Goal: Transaction & Acquisition: Book appointment/travel/reservation

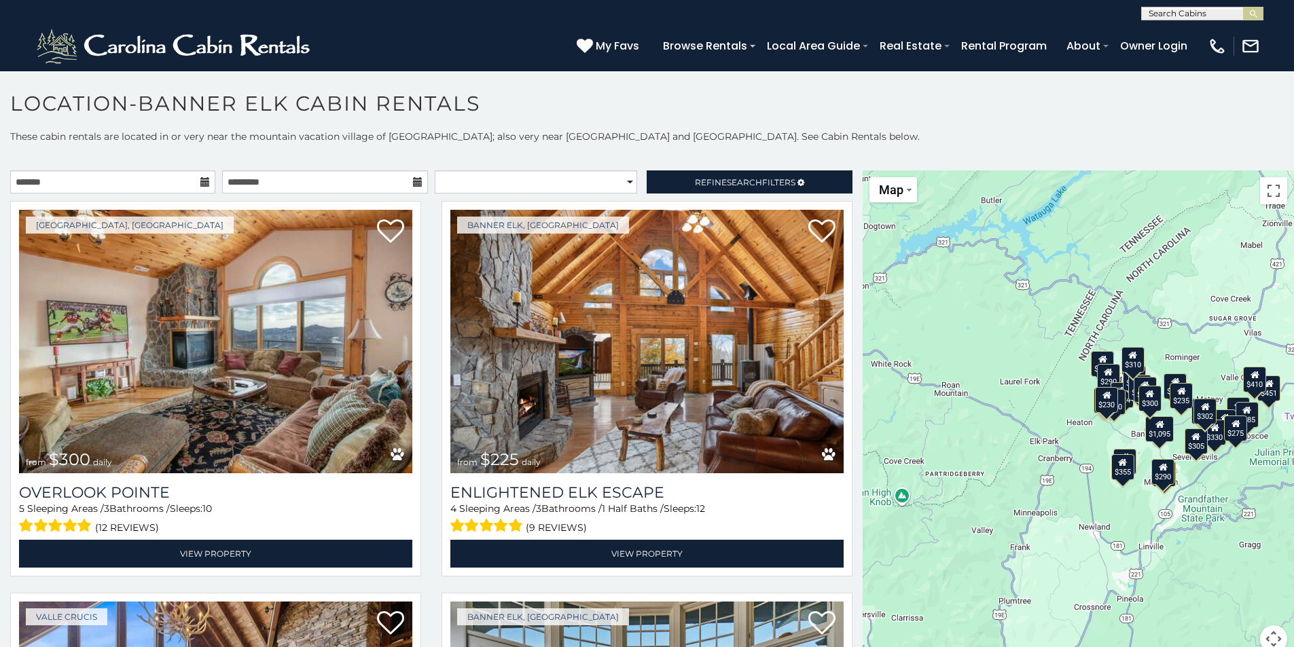
click at [202, 181] on icon at bounding box center [205, 182] width 10 height 10
click at [171, 187] on input "text" at bounding box center [112, 182] width 205 height 23
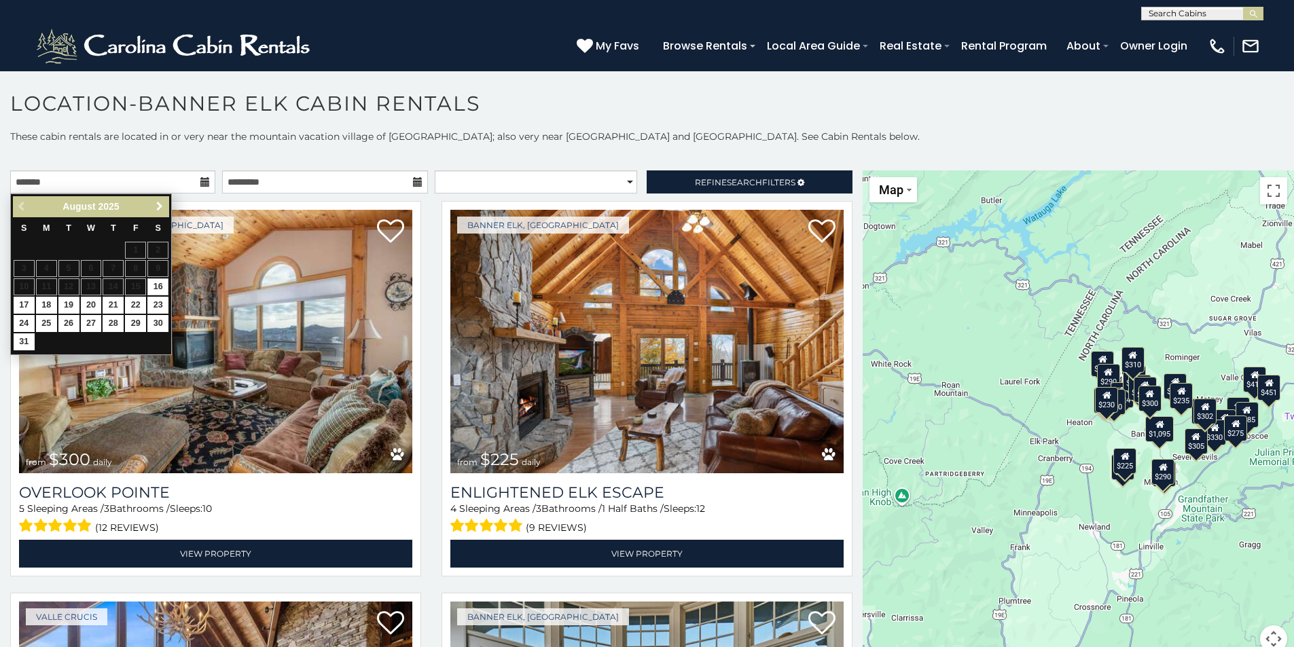
click at [162, 200] on link "Next" at bounding box center [159, 206] width 17 height 17
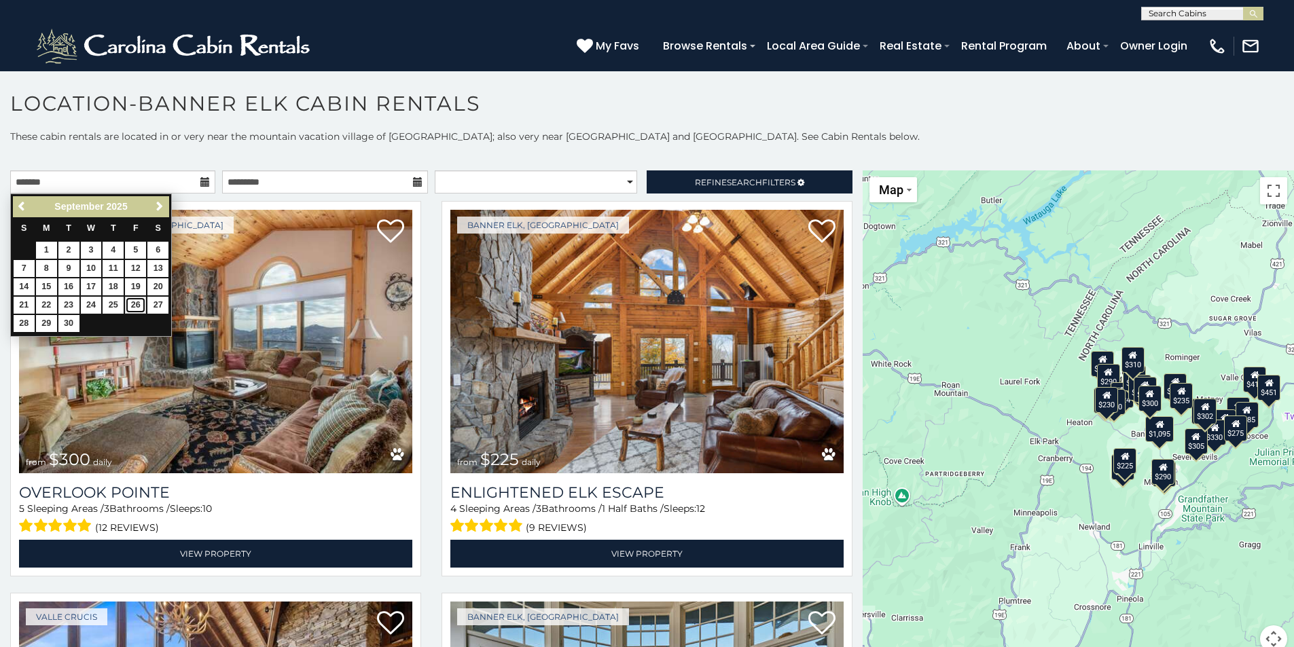
click at [136, 302] on link "26" at bounding box center [135, 305] width 21 height 17
type input "**********"
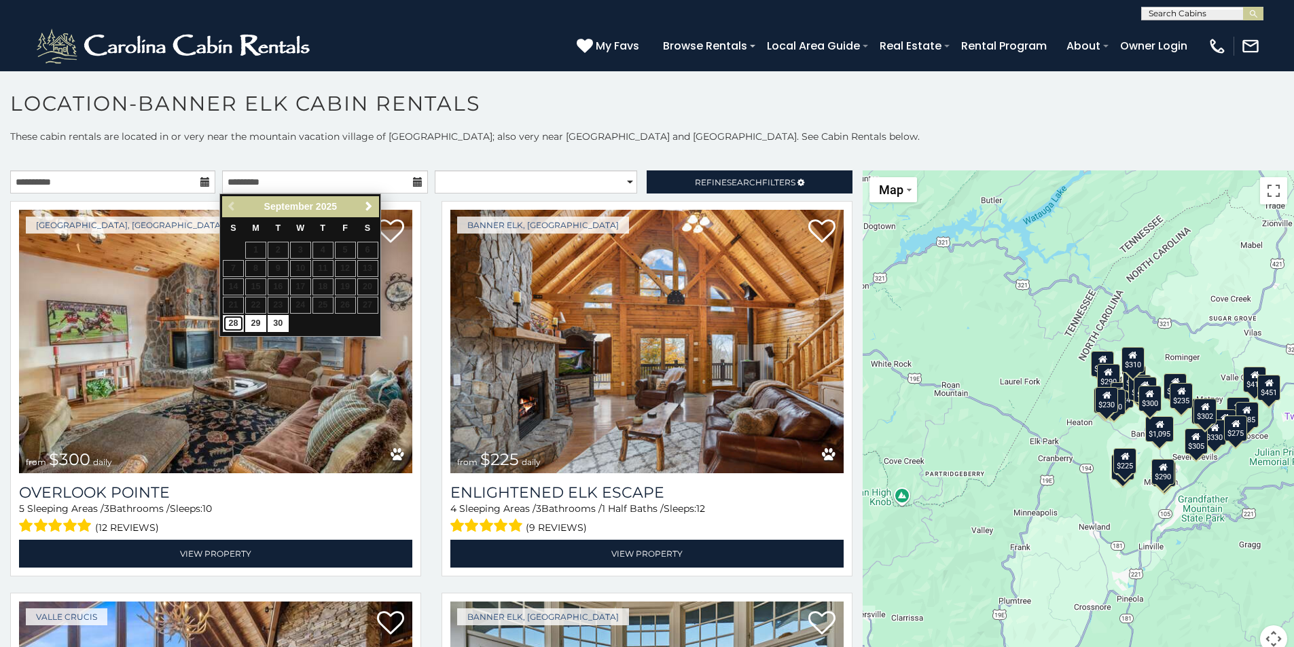
click at [229, 324] on link "28" at bounding box center [233, 323] width 21 height 17
type input "**********"
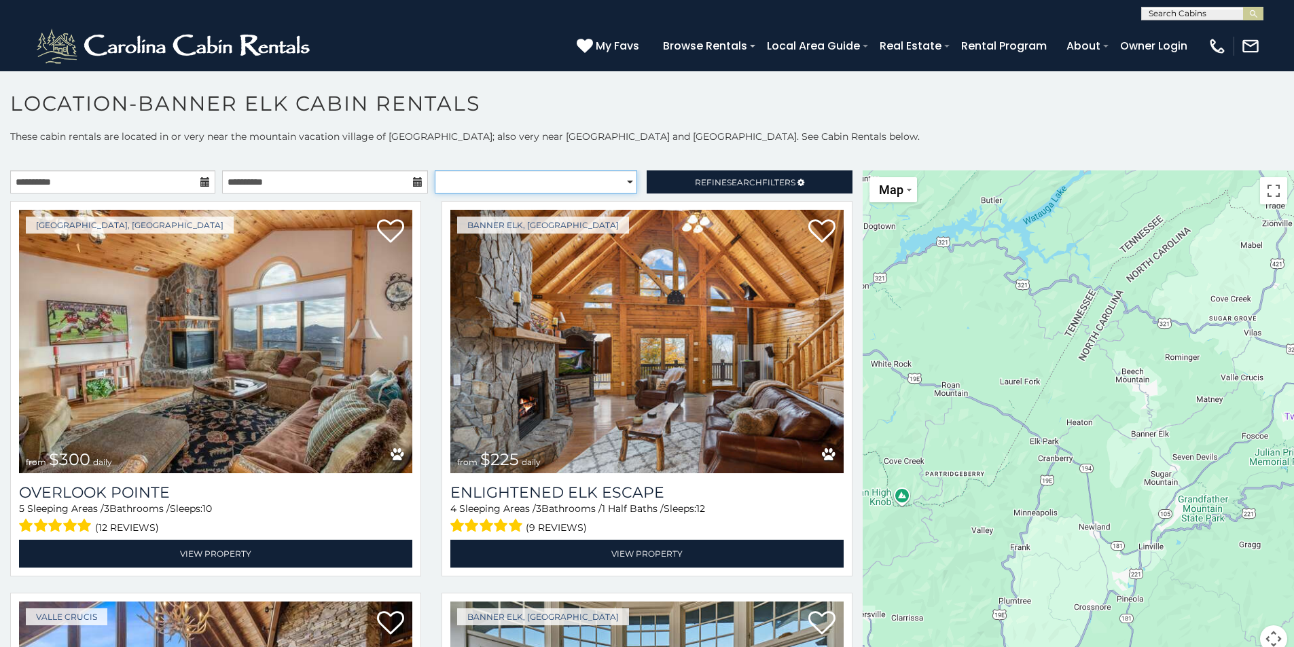
click at [572, 182] on select "**********" at bounding box center [536, 182] width 202 height 23
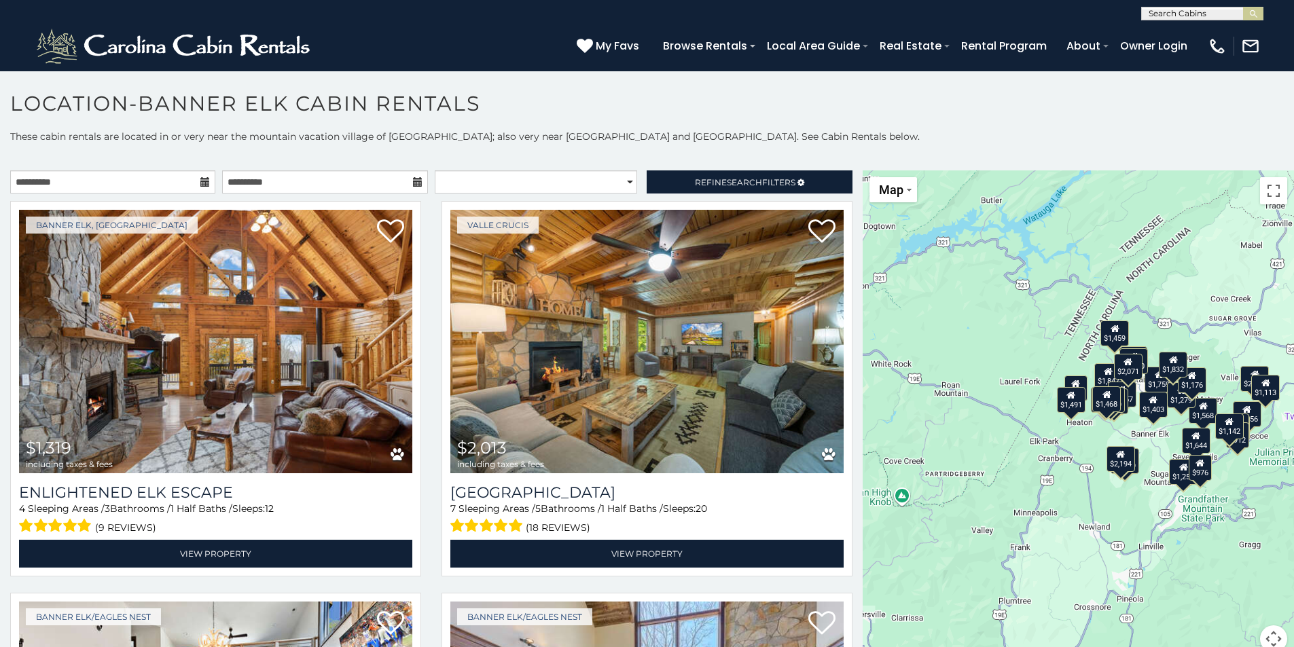
click at [626, 145] on div "**********" at bounding box center [647, 410] width 1294 height 560
click at [691, 176] on link "Refine Search Filters" at bounding box center [749, 182] width 205 height 23
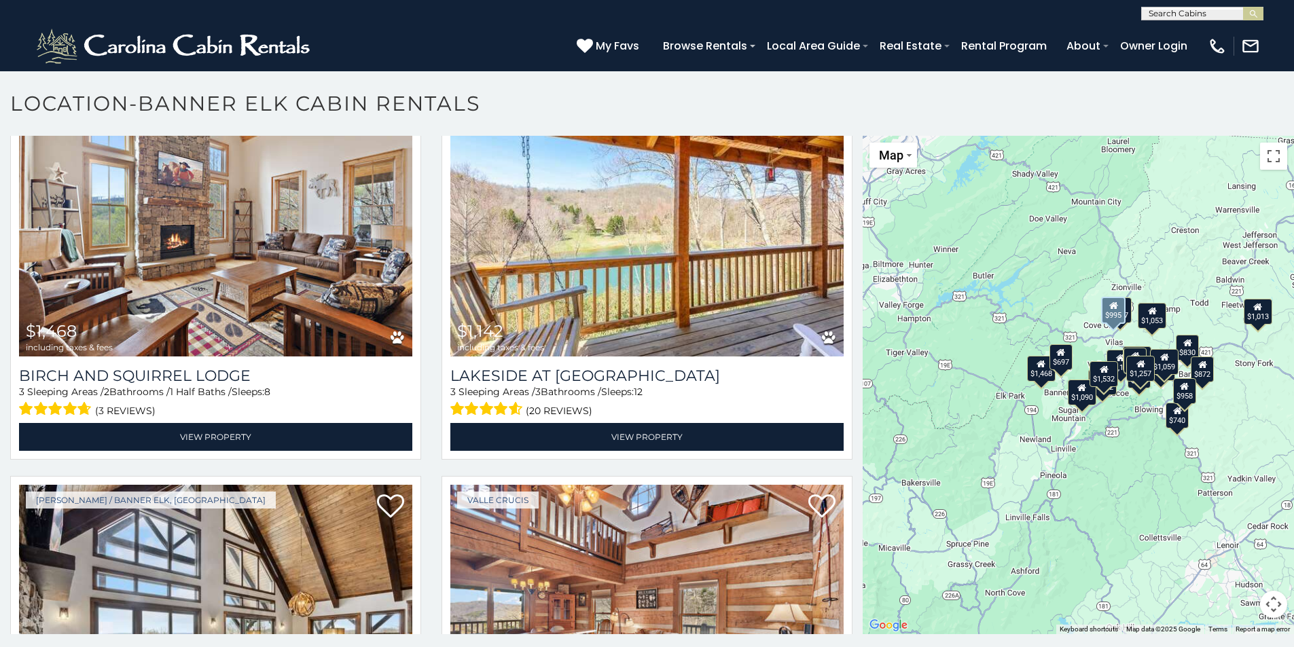
scroll to position [255, 0]
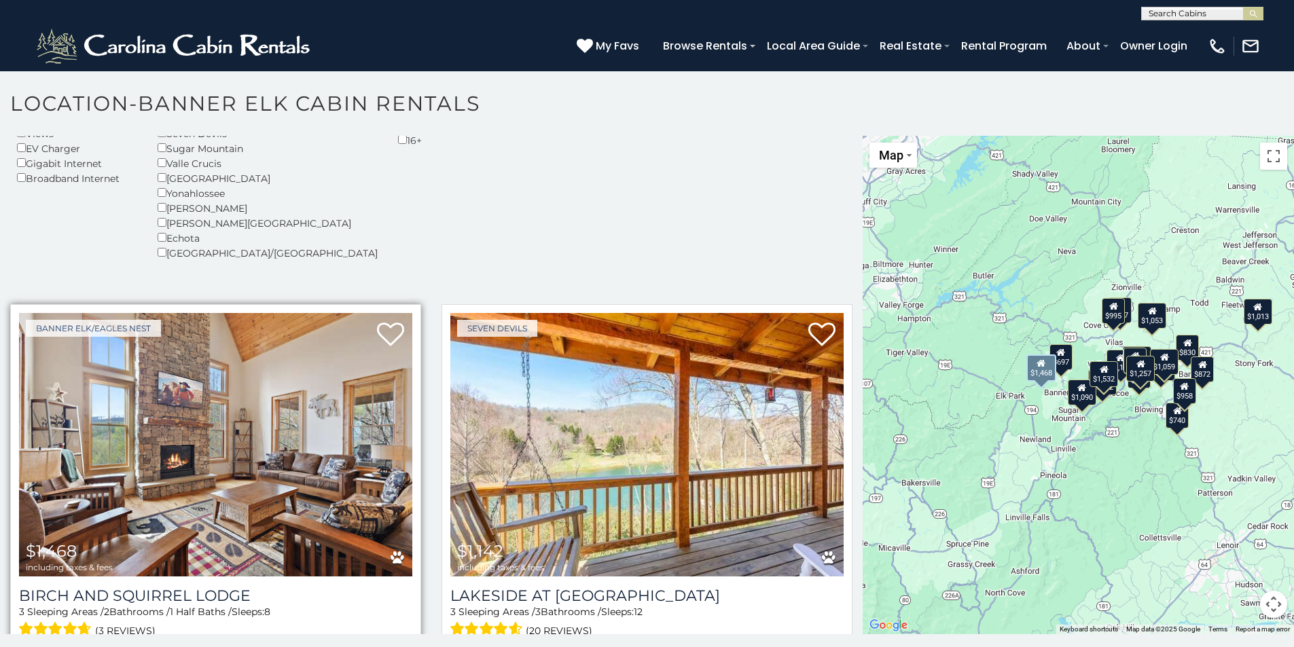
click at [256, 450] on img at bounding box center [215, 445] width 393 height 264
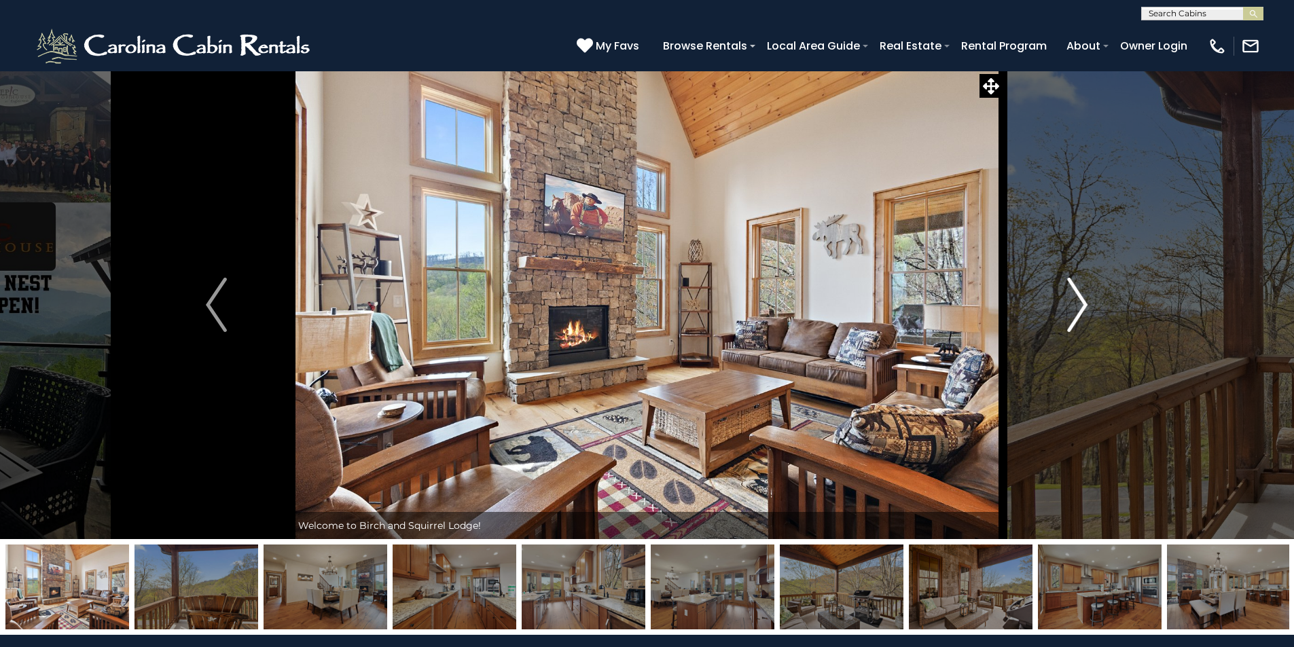
click at [1077, 302] on img "Next" at bounding box center [1077, 305] width 20 height 54
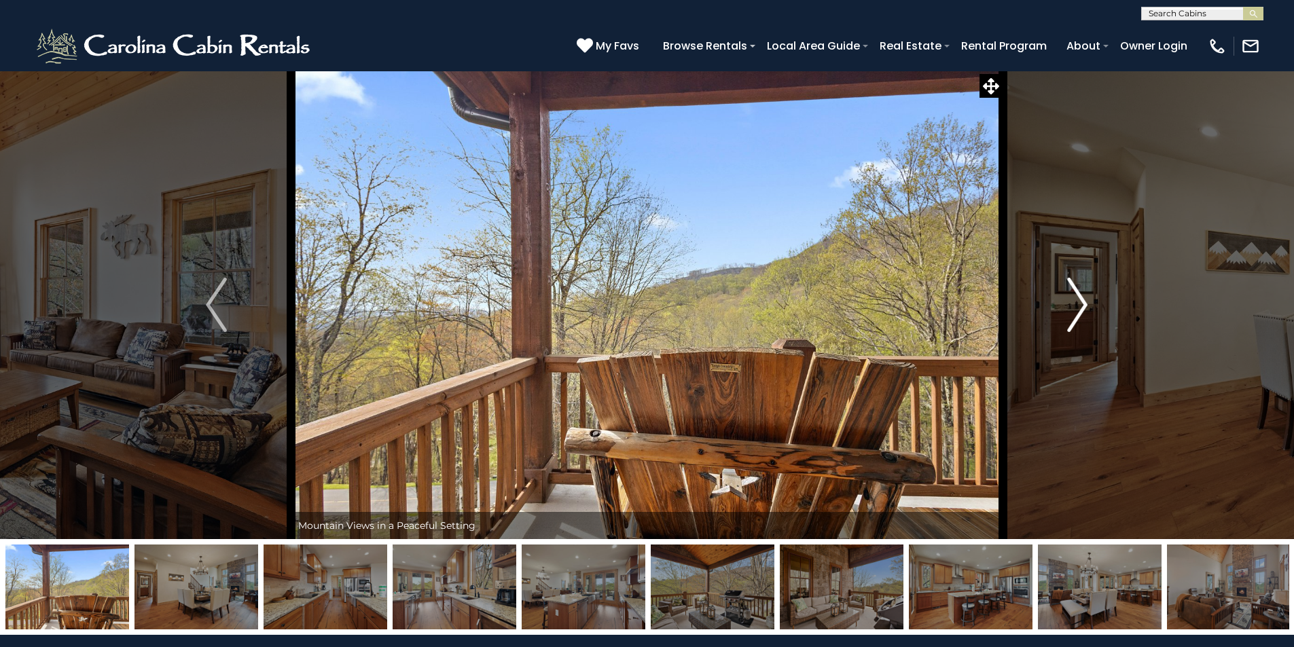
click at [1077, 302] on img "Next" at bounding box center [1077, 305] width 20 height 54
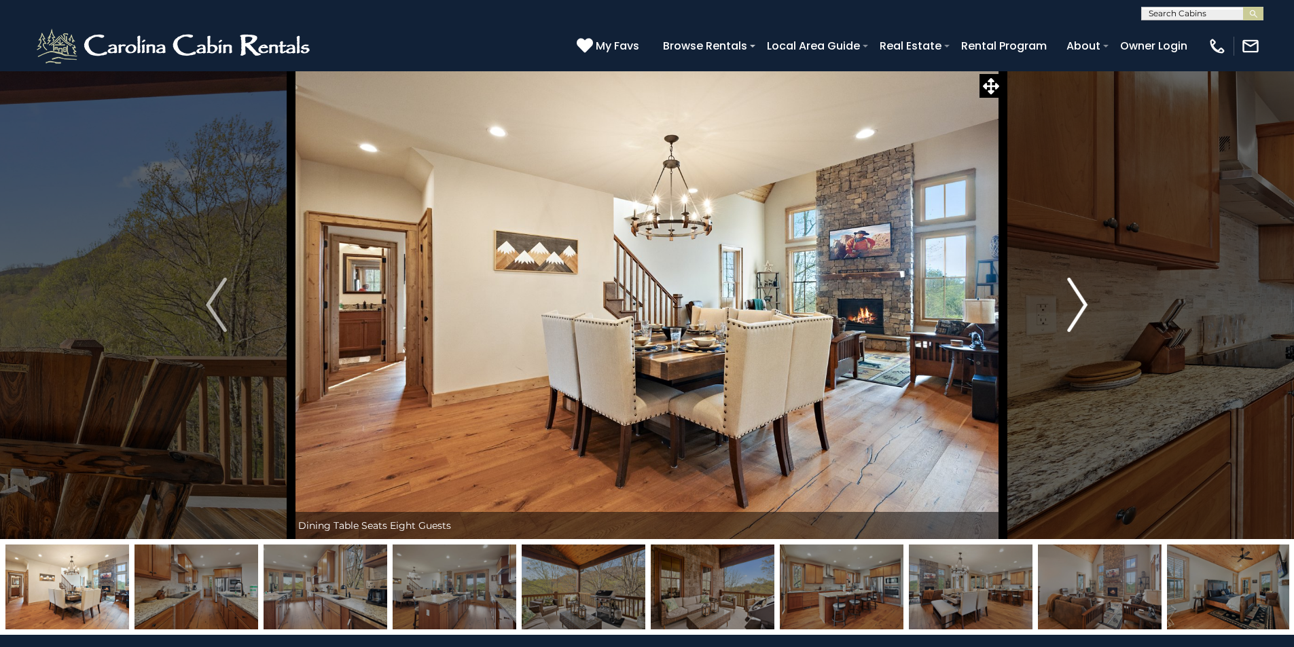
click at [1077, 302] on img "Next" at bounding box center [1077, 305] width 20 height 54
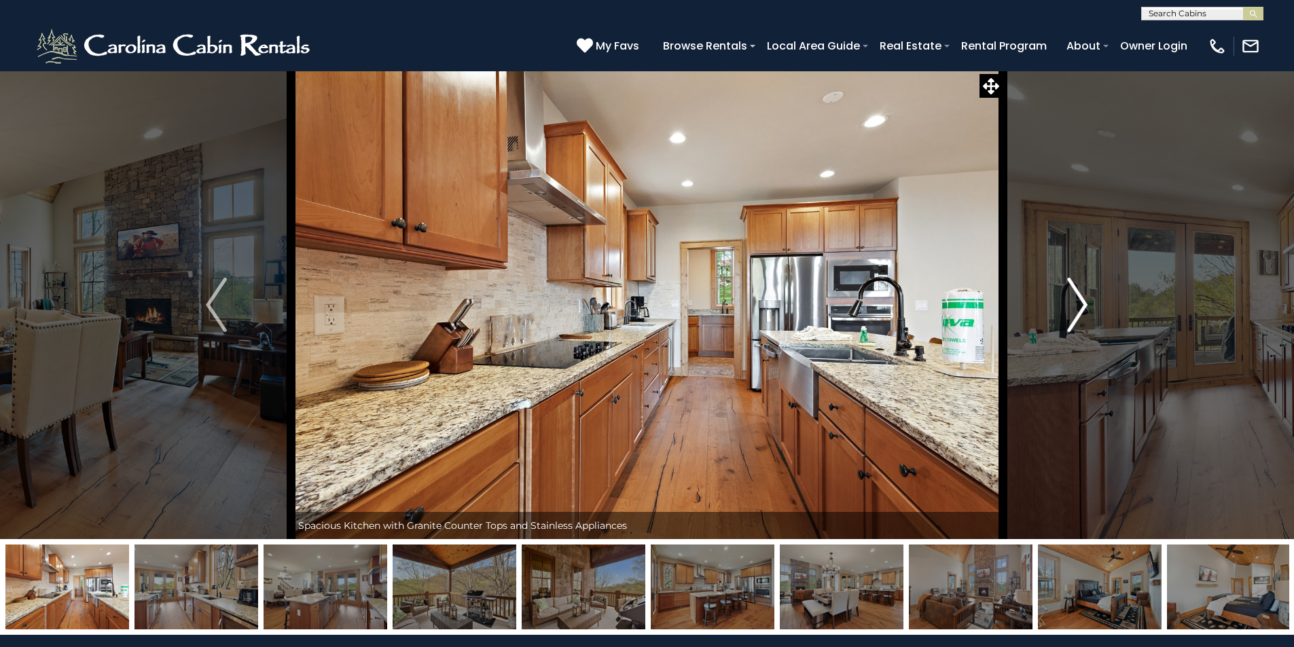
click at [1077, 302] on img "Next" at bounding box center [1077, 305] width 20 height 54
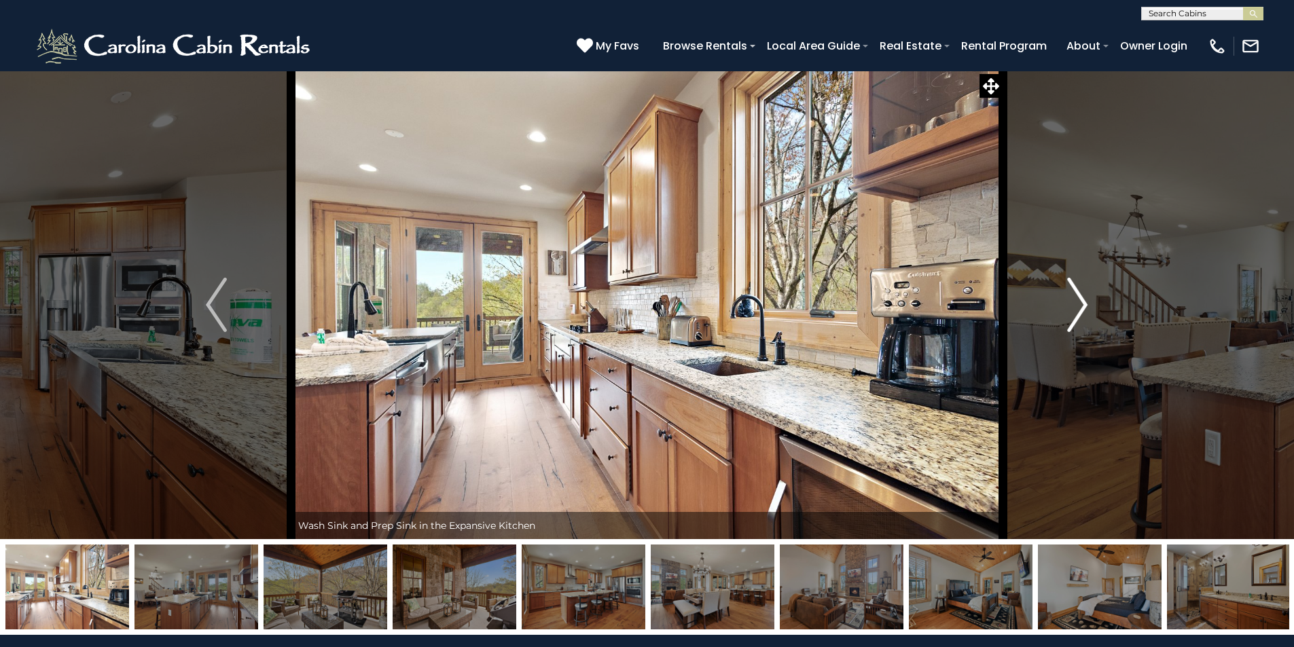
click at [1077, 302] on img "Next" at bounding box center [1077, 305] width 20 height 54
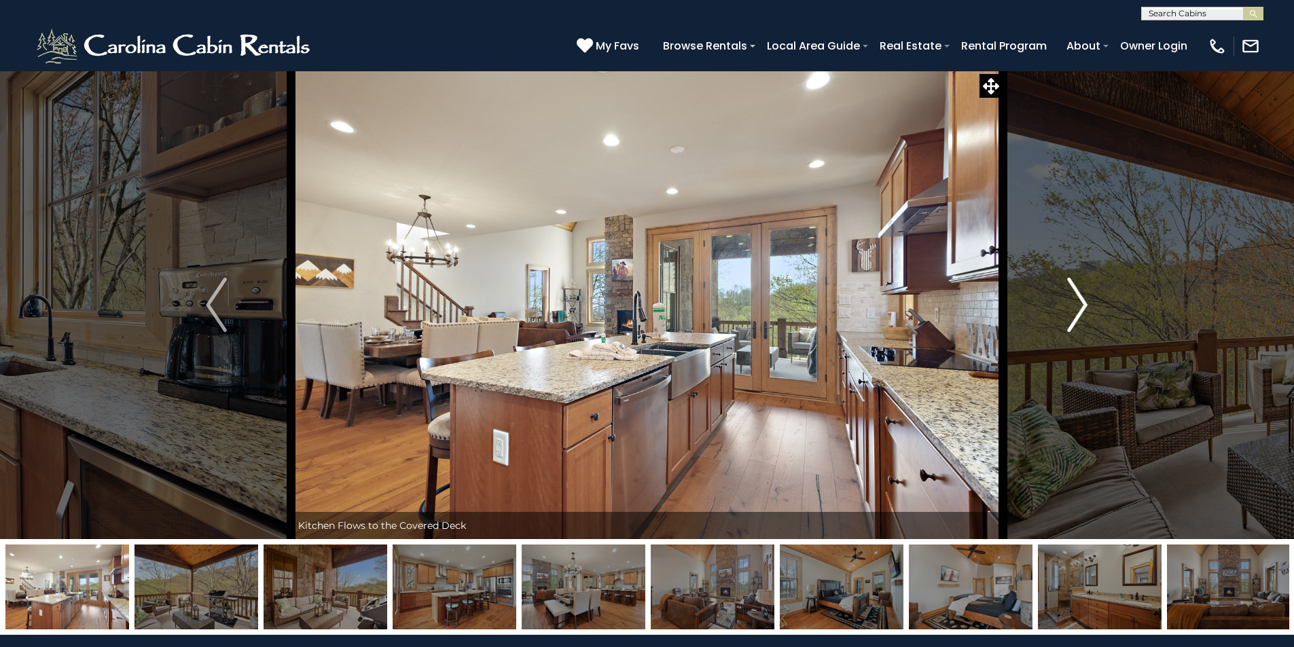
click at [1077, 302] on img "Next" at bounding box center [1077, 305] width 20 height 54
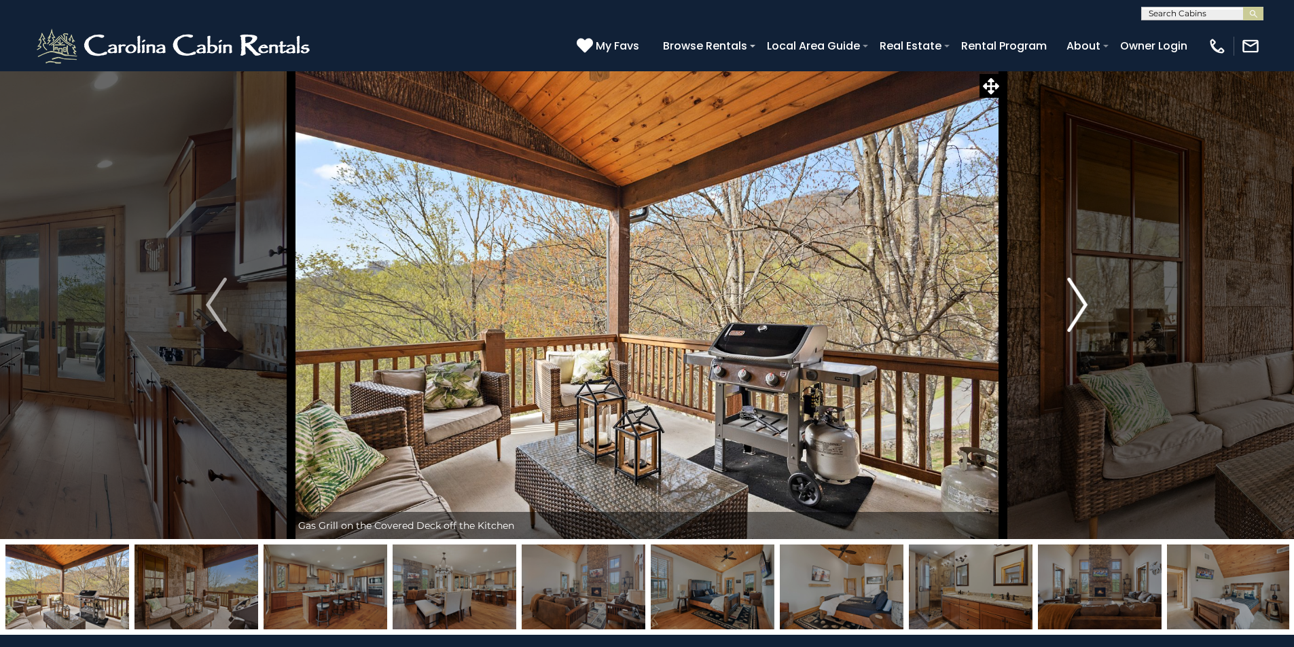
click at [1077, 302] on img "Next" at bounding box center [1077, 305] width 20 height 54
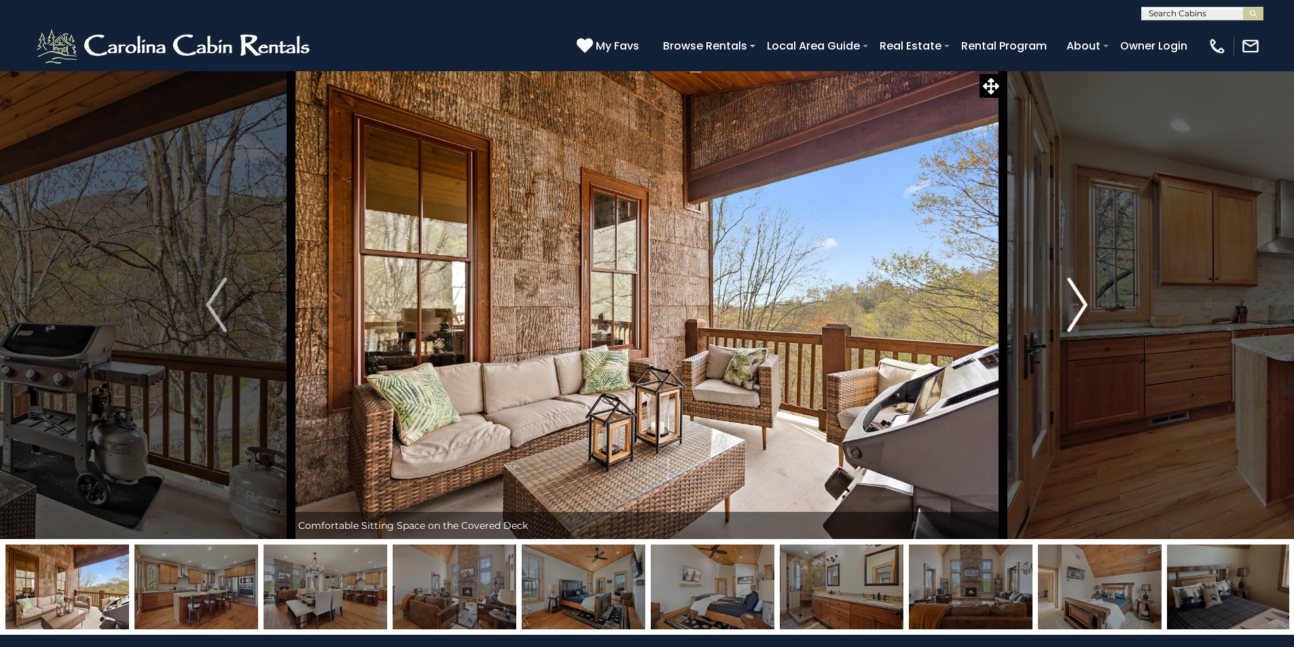
click at [1077, 302] on img "Next" at bounding box center [1077, 305] width 20 height 54
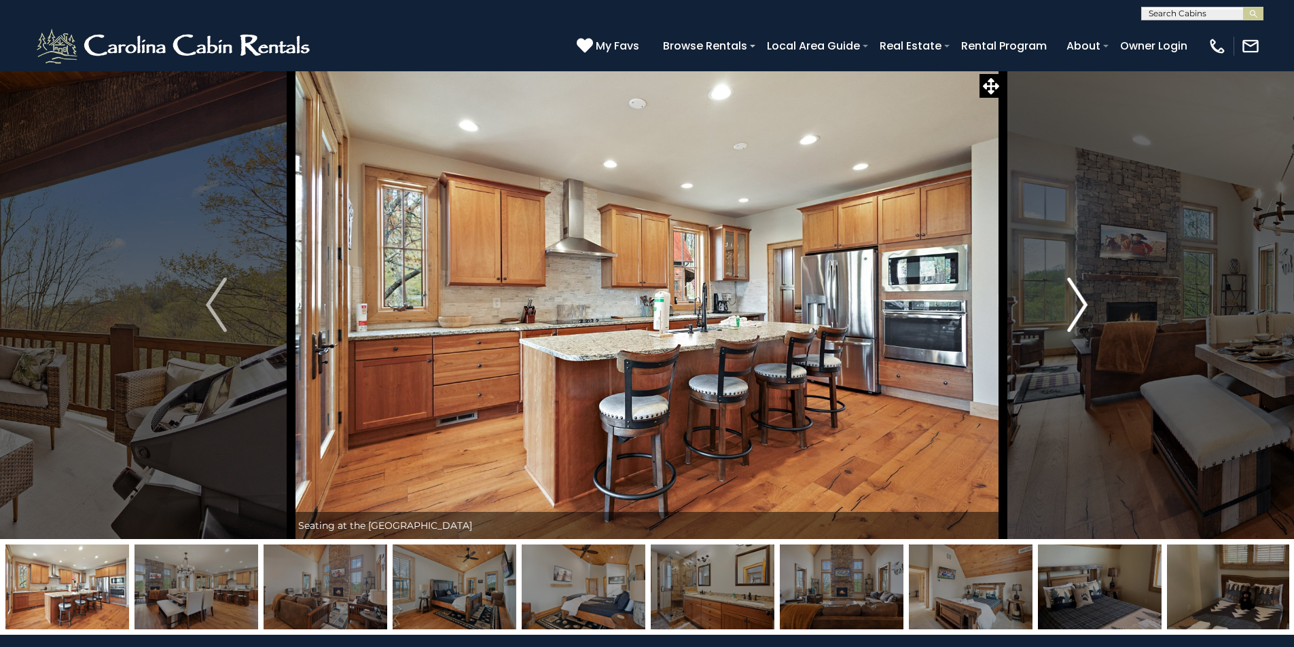
click at [1077, 302] on img "Next" at bounding box center [1077, 305] width 20 height 54
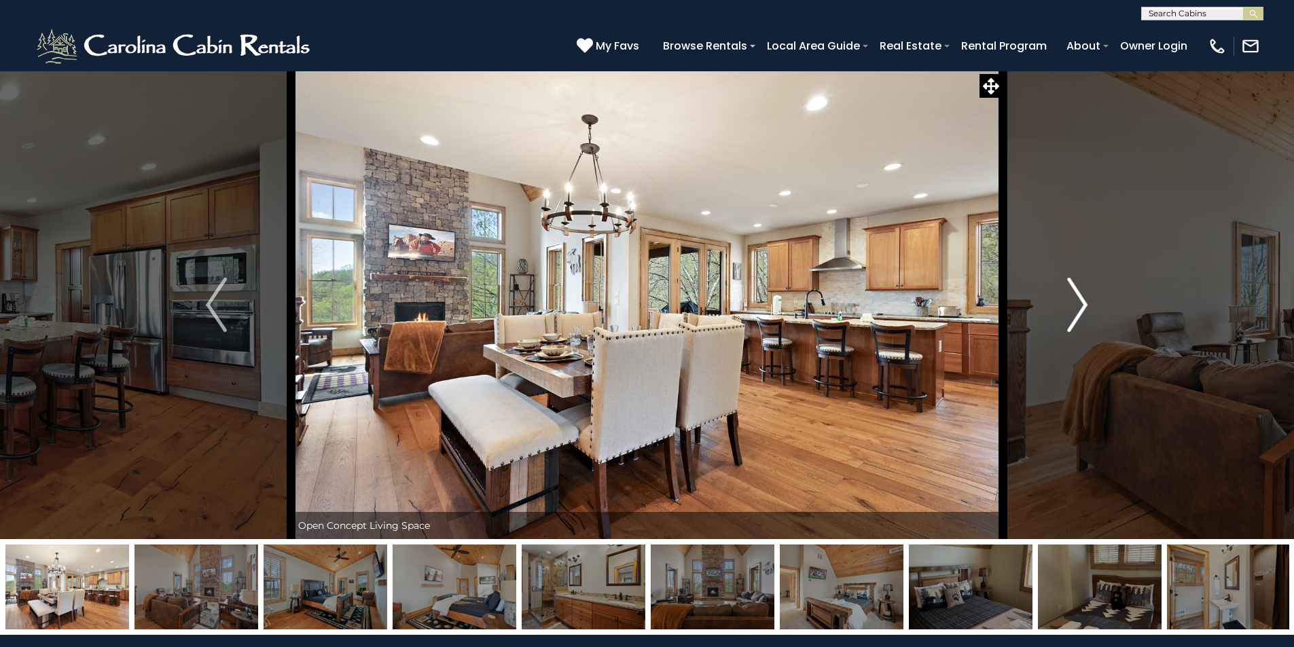
click at [1077, 302] on img "Next" at bounding box center [1077, 305] width 20 height 54
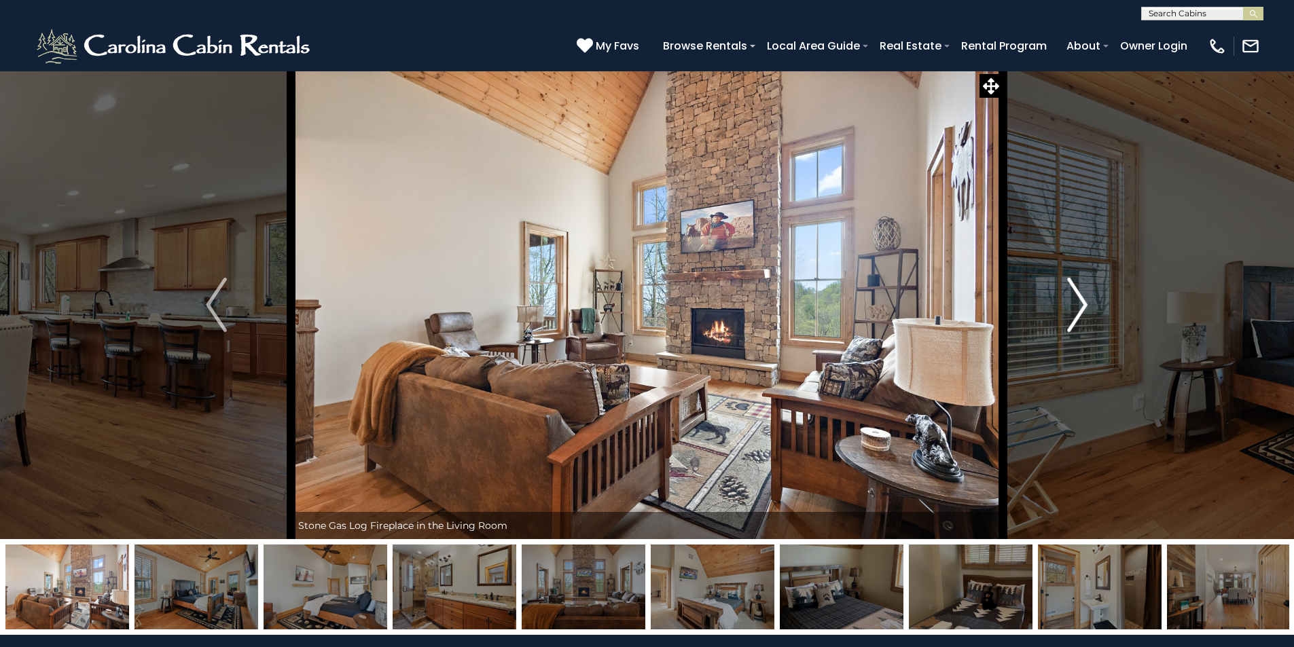
click at [1077, 302] on img "Next" at bounding box center [1077, 305] width 20 height 54
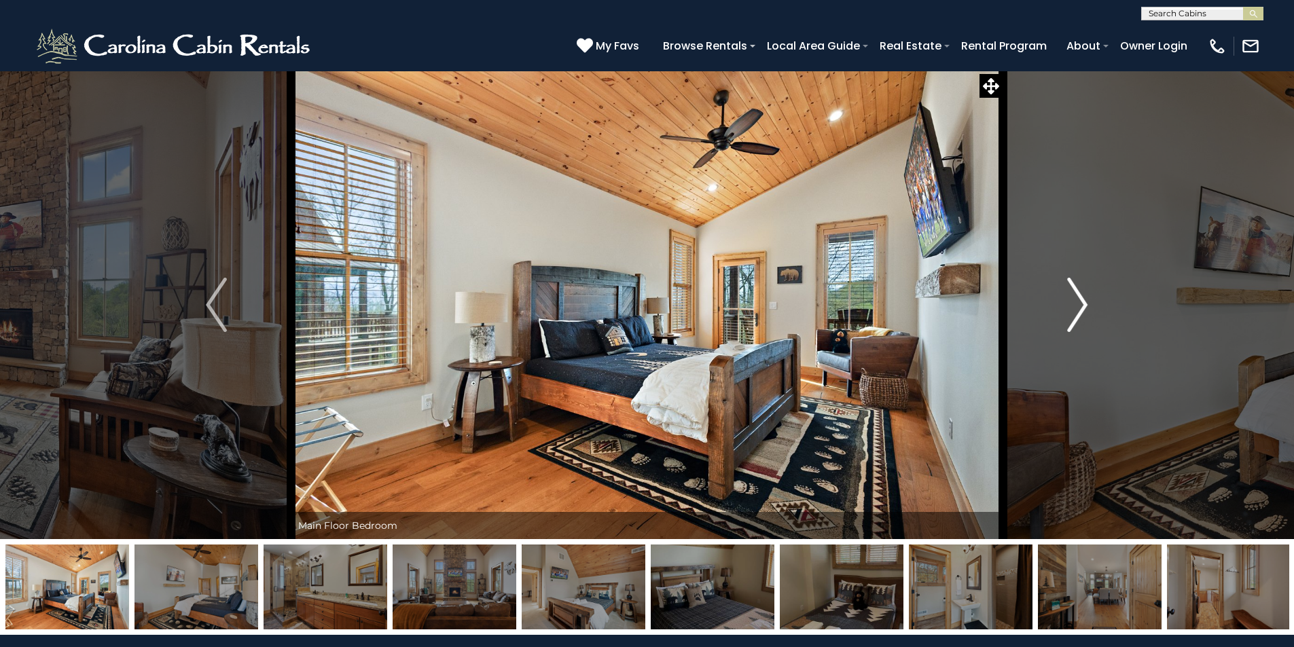
click at [1077, 302] on img "Next" at bounding box center [1077, 305] width 20 height 54
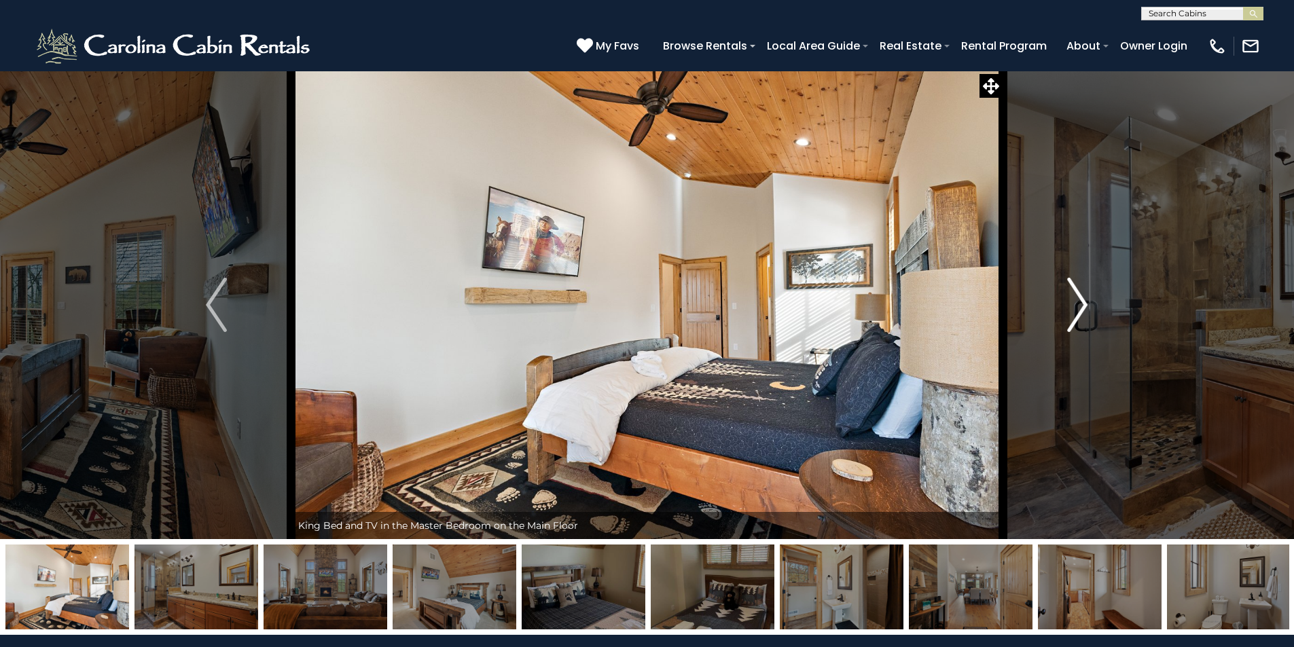
click at [1077, 302] on img "Next" at bounding box center [1077, 305] width 20 height 54
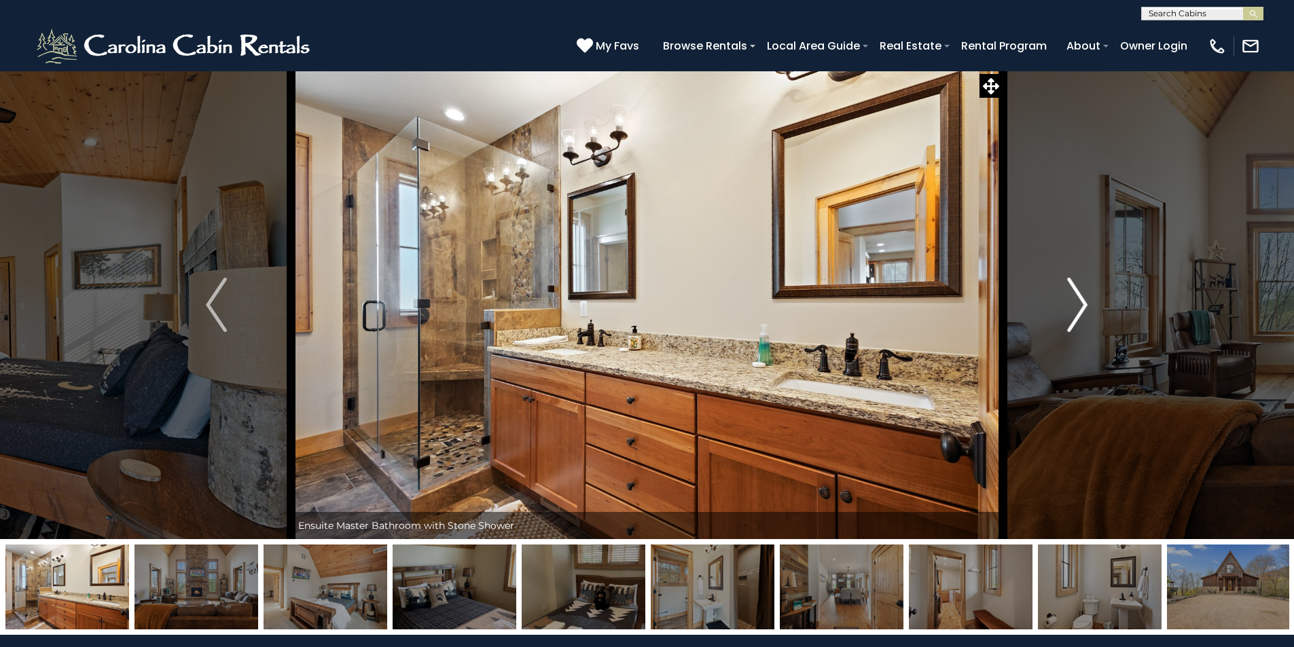
click at [1077, 302] on img "Next" at bounding box center [1077, 305] width 20 height 54
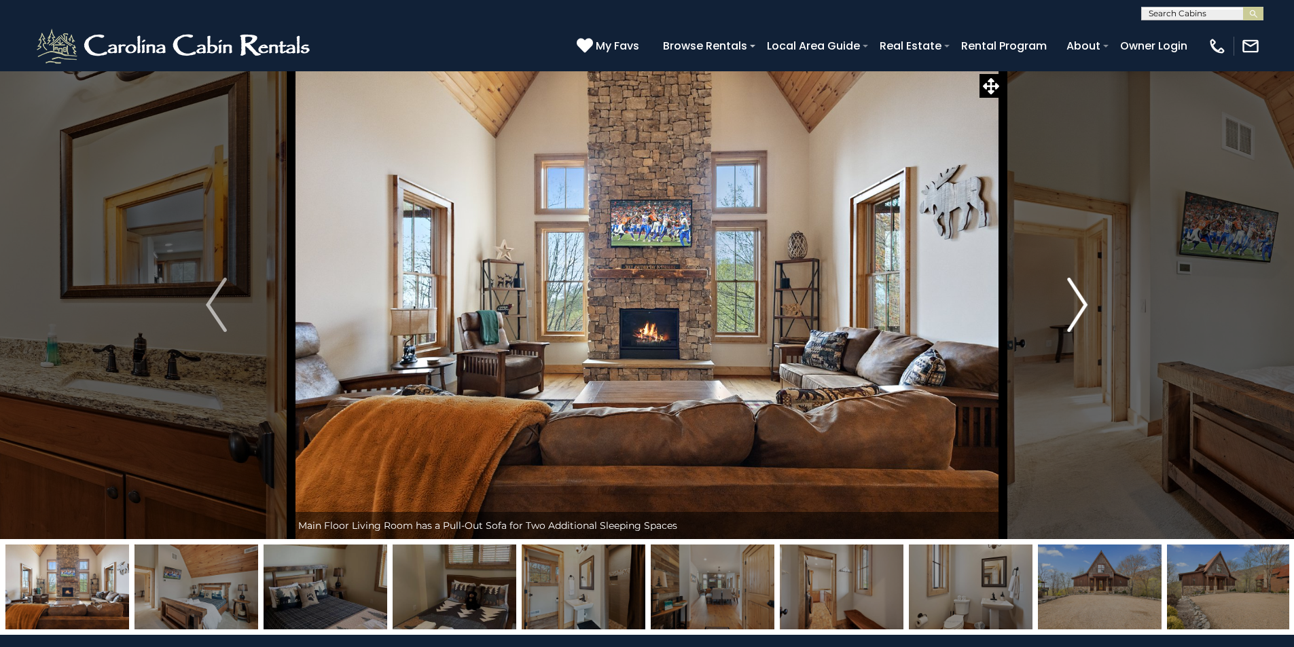
click at [1077, 302] on img "Next" at bounding box center [1077, 305] width 20 height 54
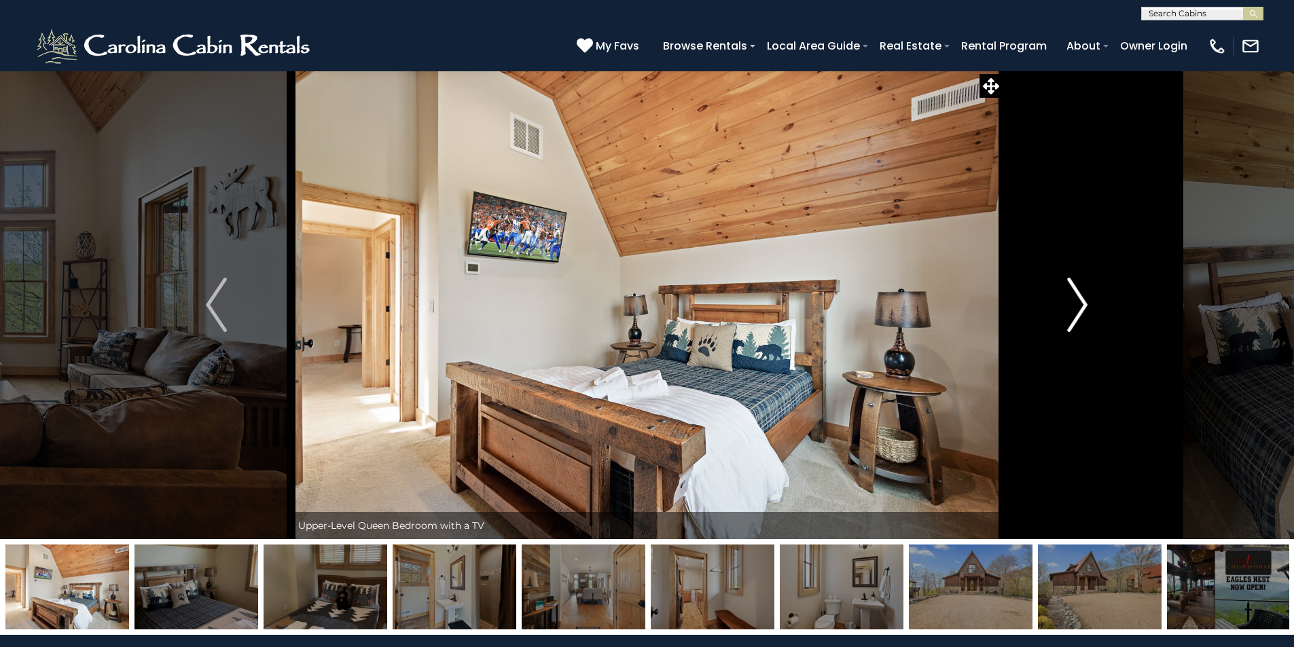
click at [1077, 302] on img "Next" at bounding box center [1077, 305] width 20 height 54
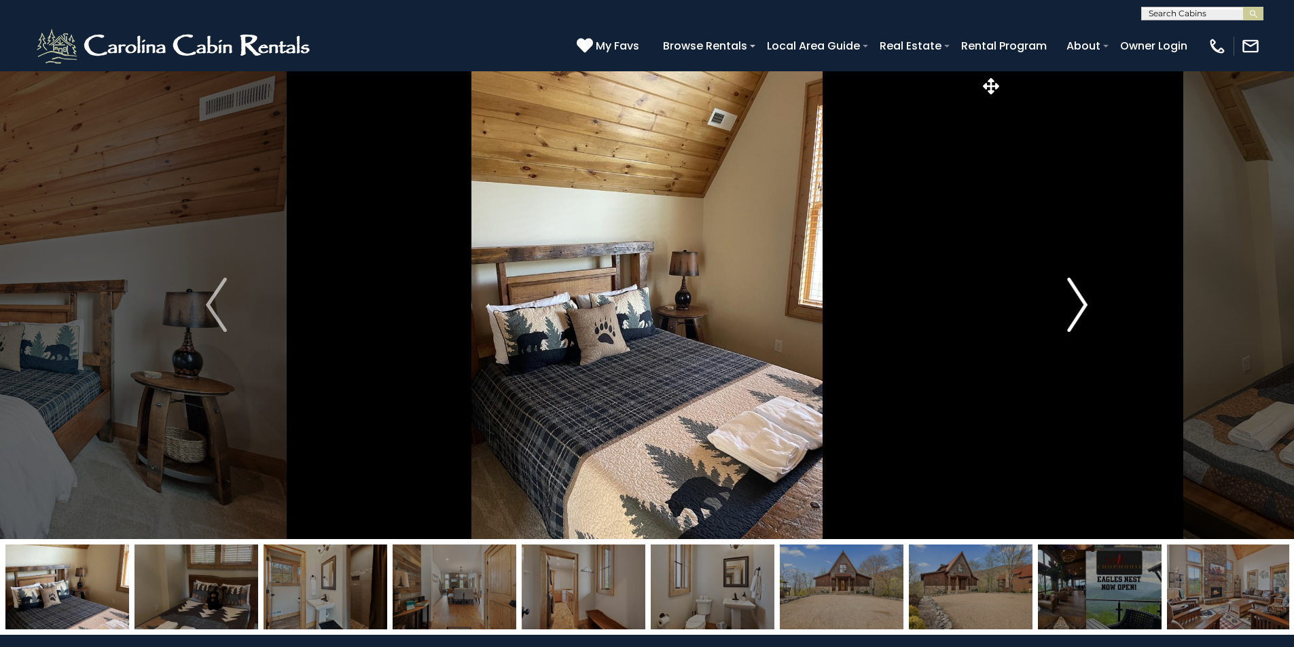
click at [1077, 302] on img "Next" at bounding box center [1077, 305] width 20 height 54
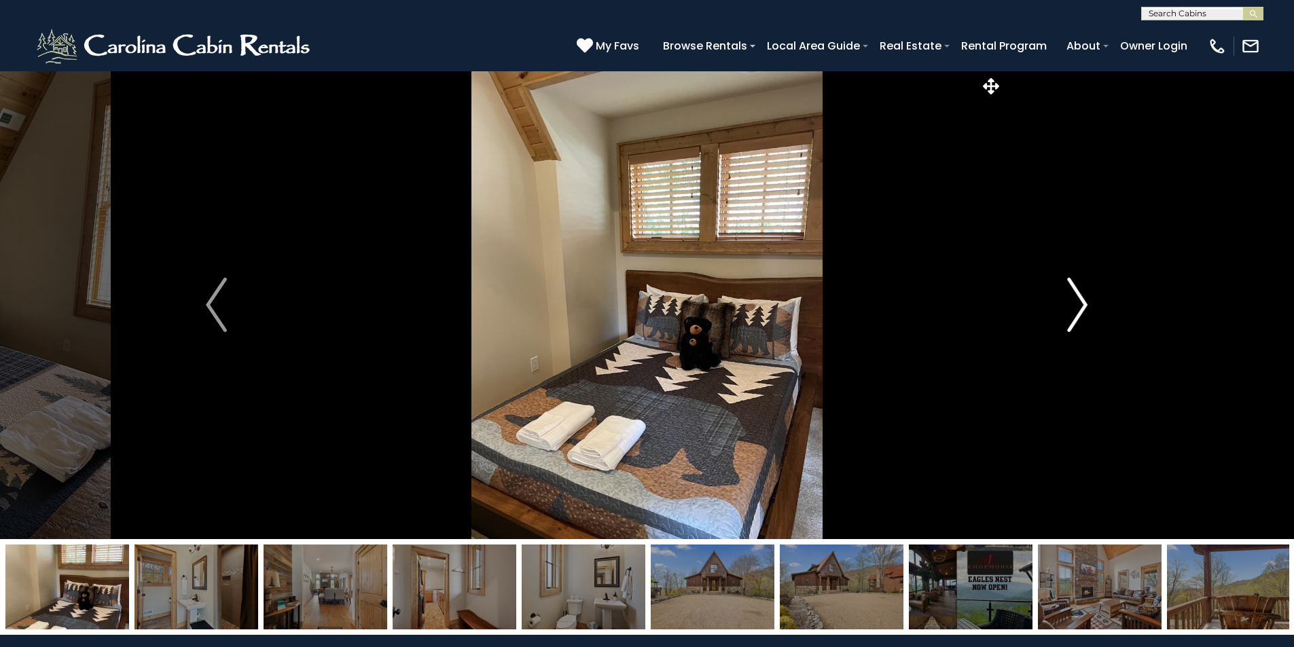
click at [1077, 302] on img "Next" at bounding box center [1077, 305] width 20 height 54
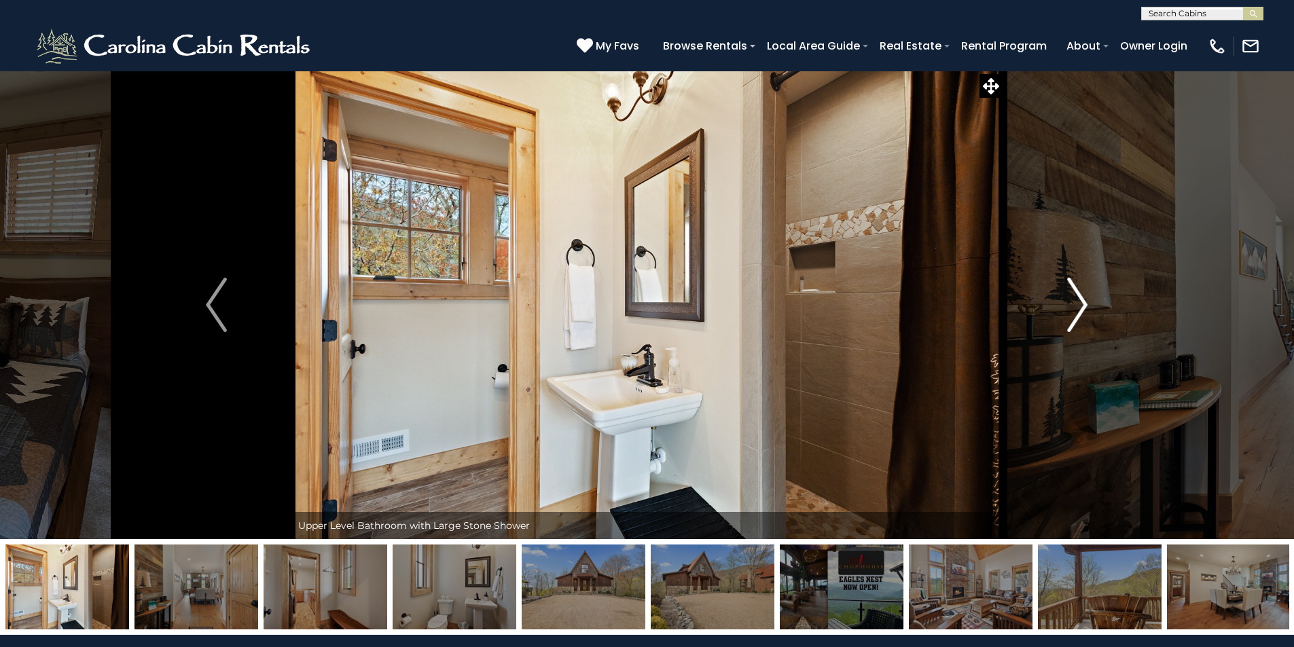
click at [1077, 302] on img "Next" at bounding box center [1077, 305] width 20 height 54
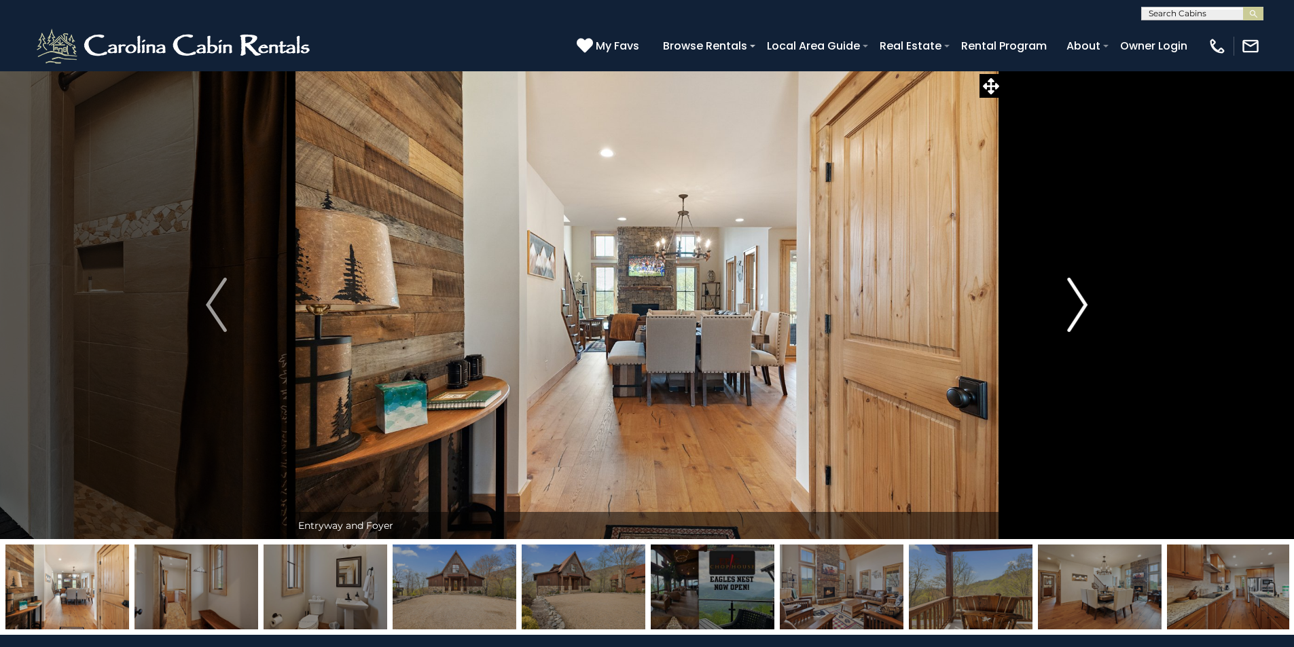
click at [1077, 302] on img "Next" at bounding box center [1077, 305] width 20 height 54
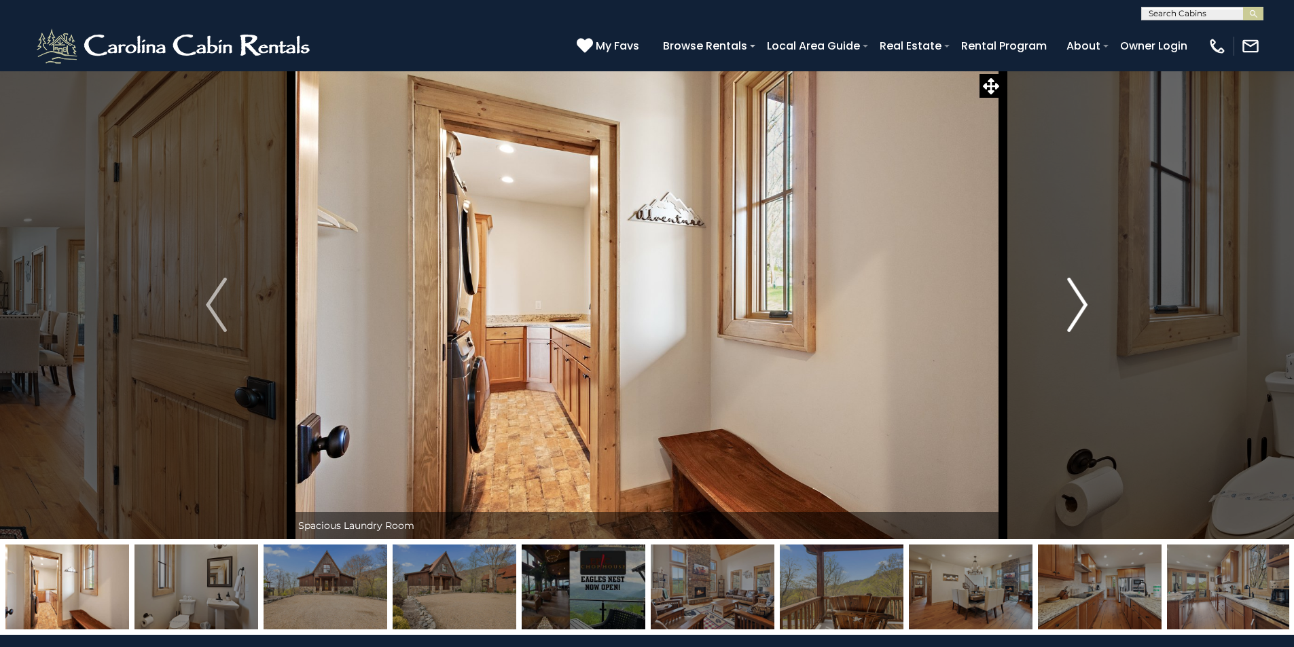
click at [1077, 302] on img "Next" at bounding box center [1077, 305] width 20 height 54
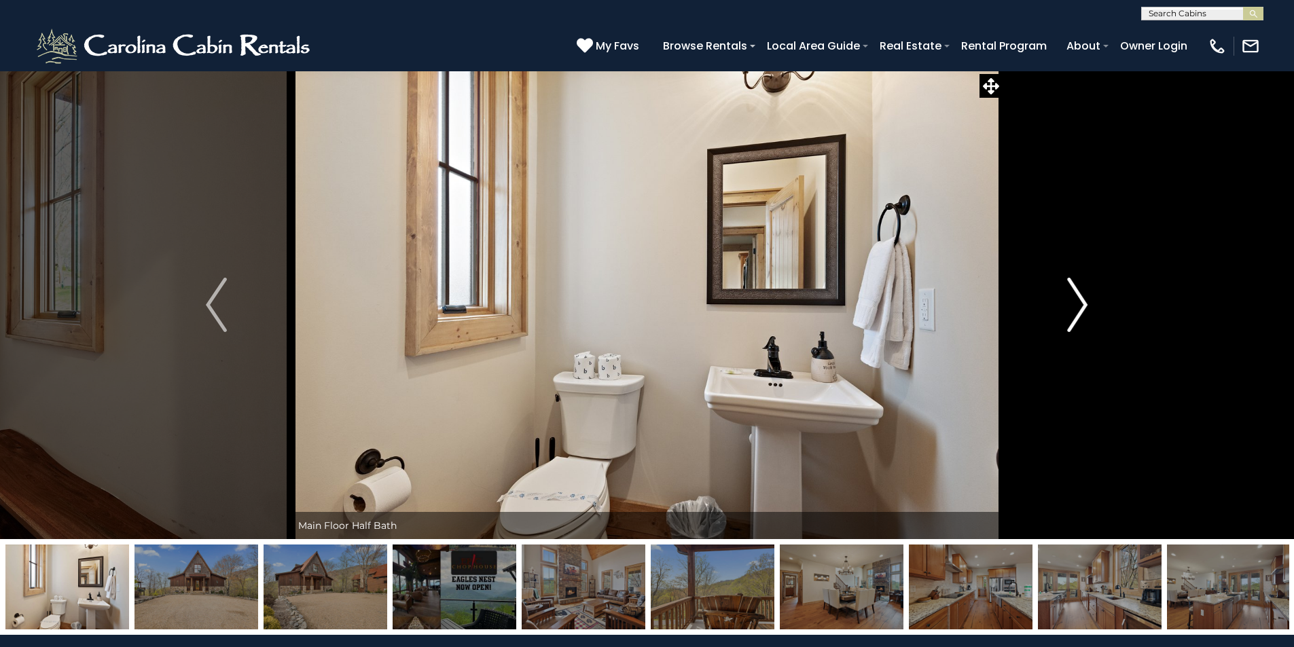
click at [1077, 302] on img "Next" at bounding box center [1077, 305] width 20 height 54
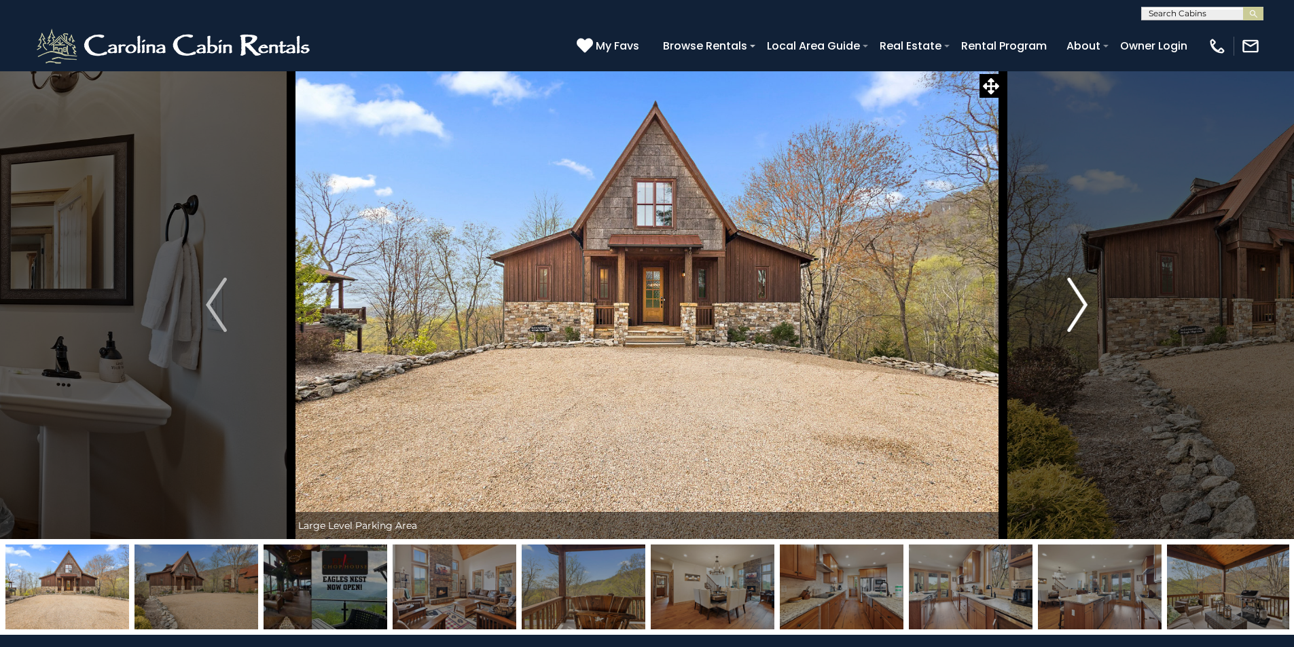
click at [1077, 302] on img "Next" at bounding box center [1077, 305] width 20 height 54
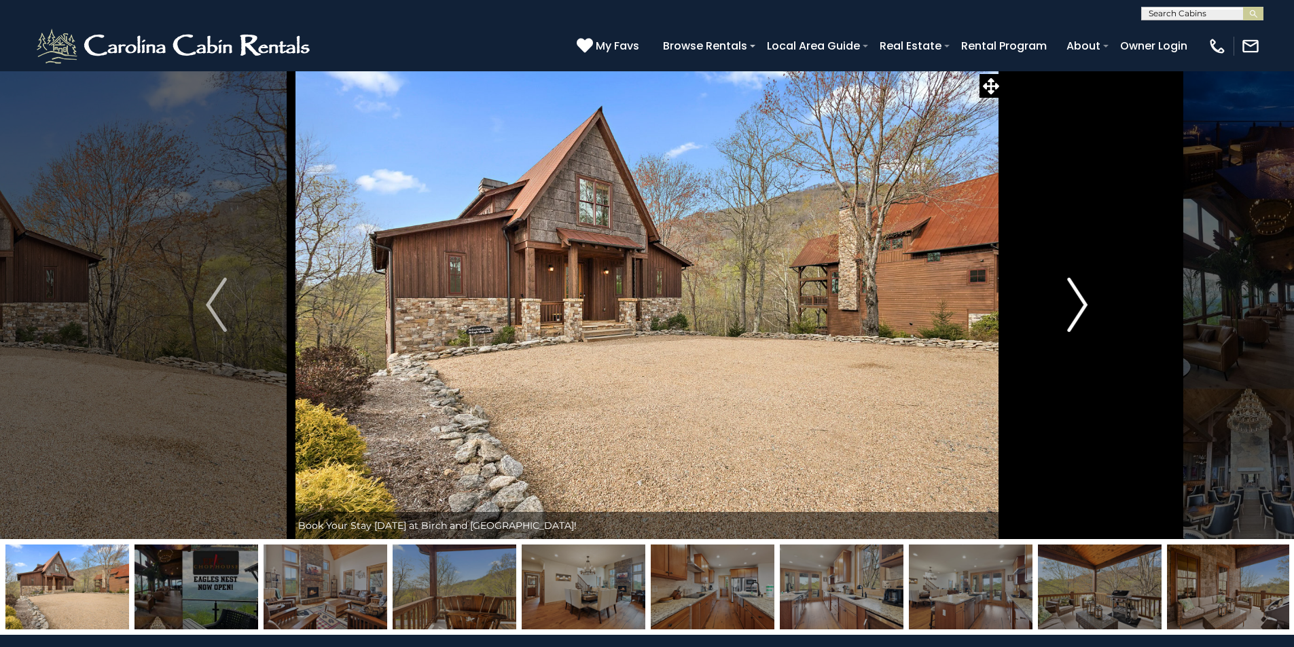
click at [1077, 302] on img "Next" at bounding box center [1077, 305] width 20 height 54
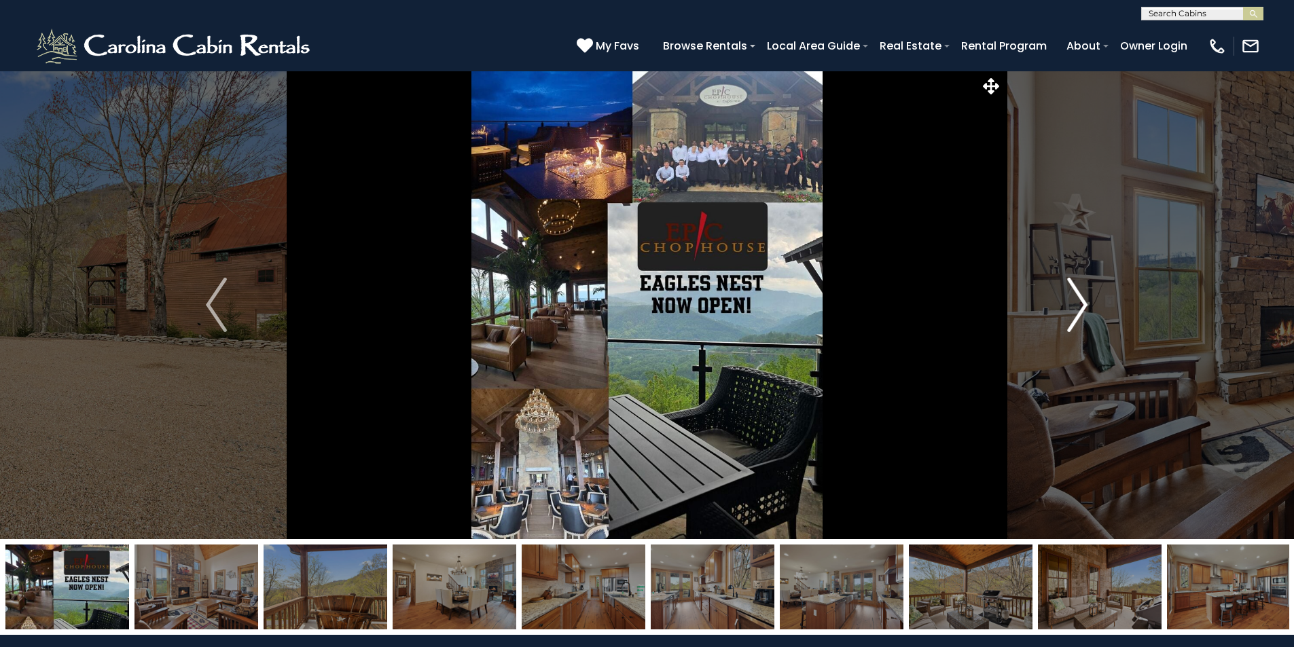
click at [1077, 302] on img "Next" at bounding box center [1077, 305] width 20 height 54
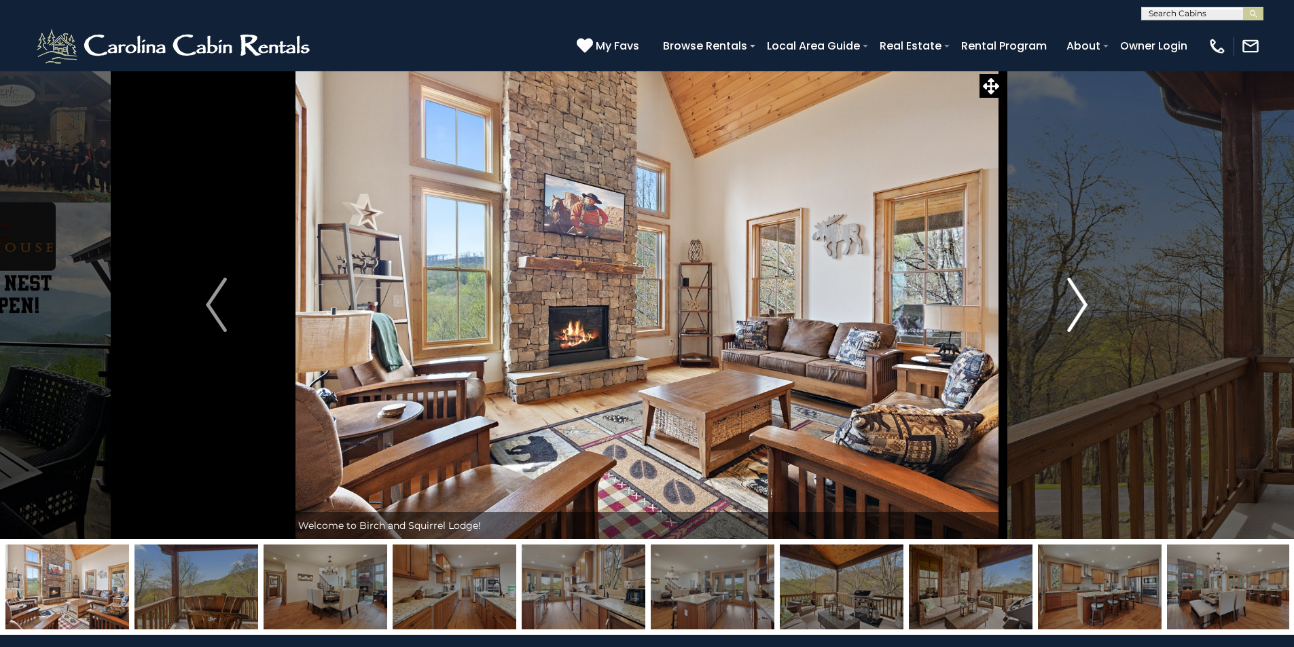
click at [1077, 302] on img "Next" at bounding box center [1077, 305] width 20 height 54
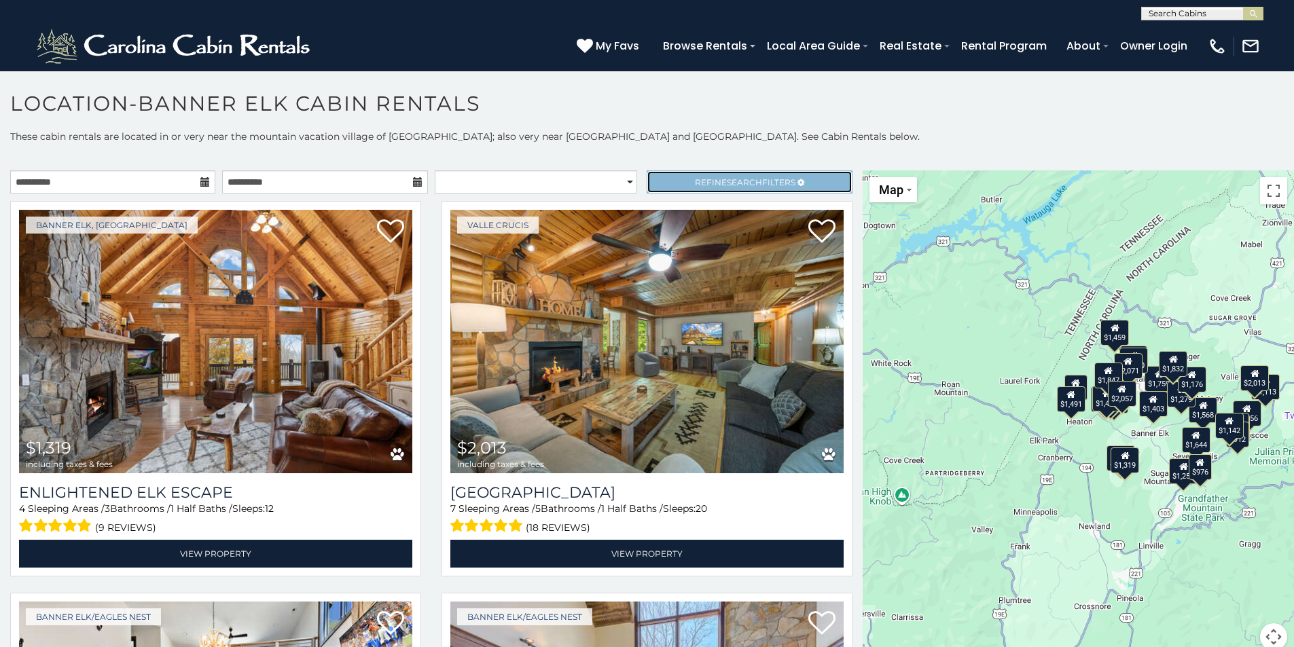
click at [705, 179] on span "Refine Search Filters" at bounding box center [745, 182] width 101 height 10
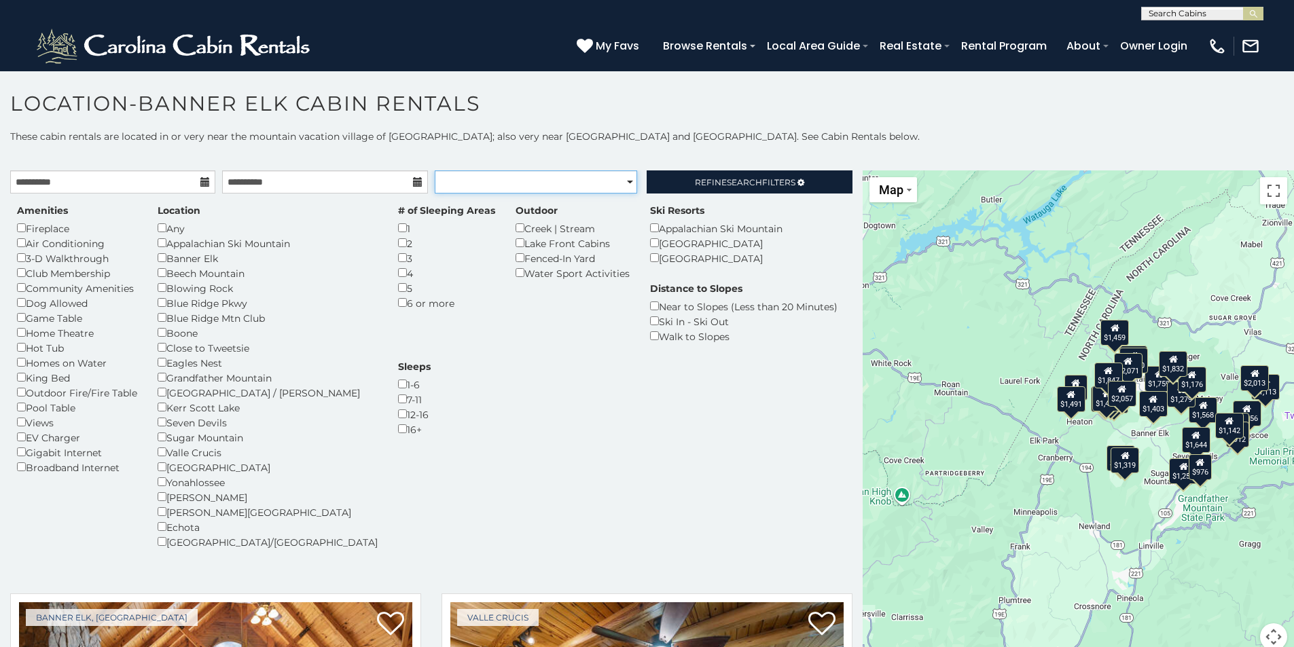
click at [619, 179] on select "**********" at bounding box center [536, 182] width 202 height 23
click at [437, 410] on div "Amenities Fireplace Air Conditioning 3-D Walkthrough Club Membership Community …" at bounding box center [431, 385] width 849 height 362
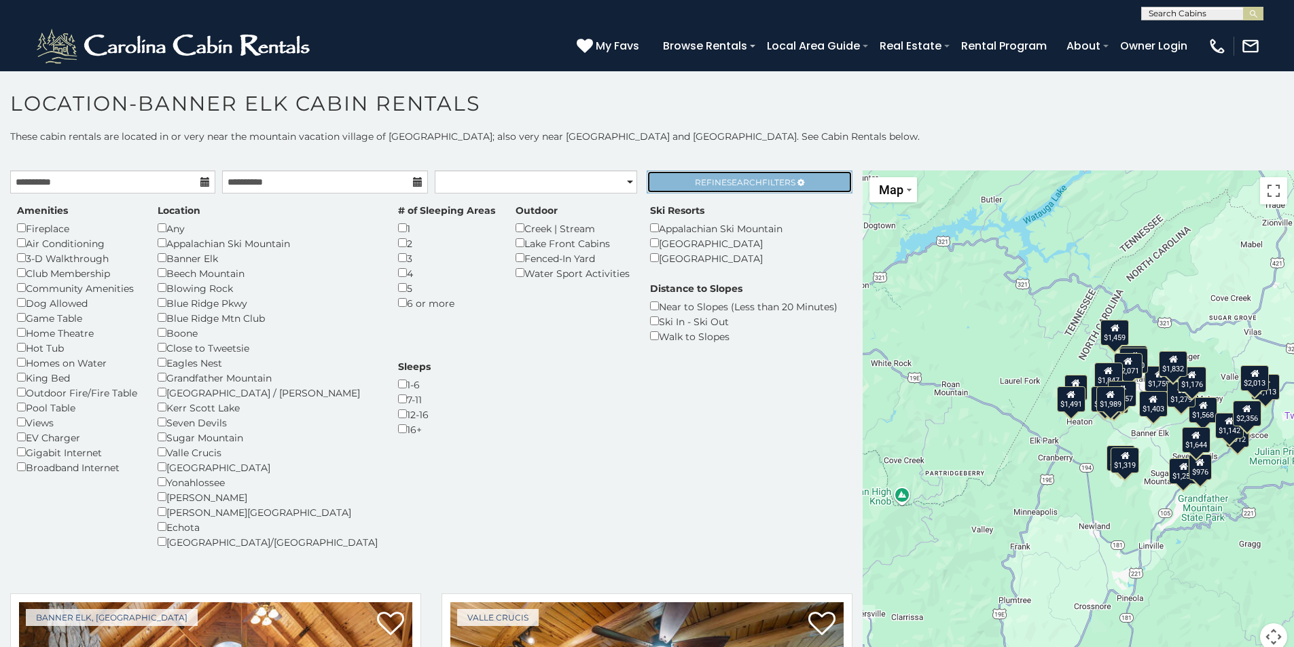
click at [705, 182] on span "Refine Search Filters" at bounding box center [745, 182] width 101 height 10
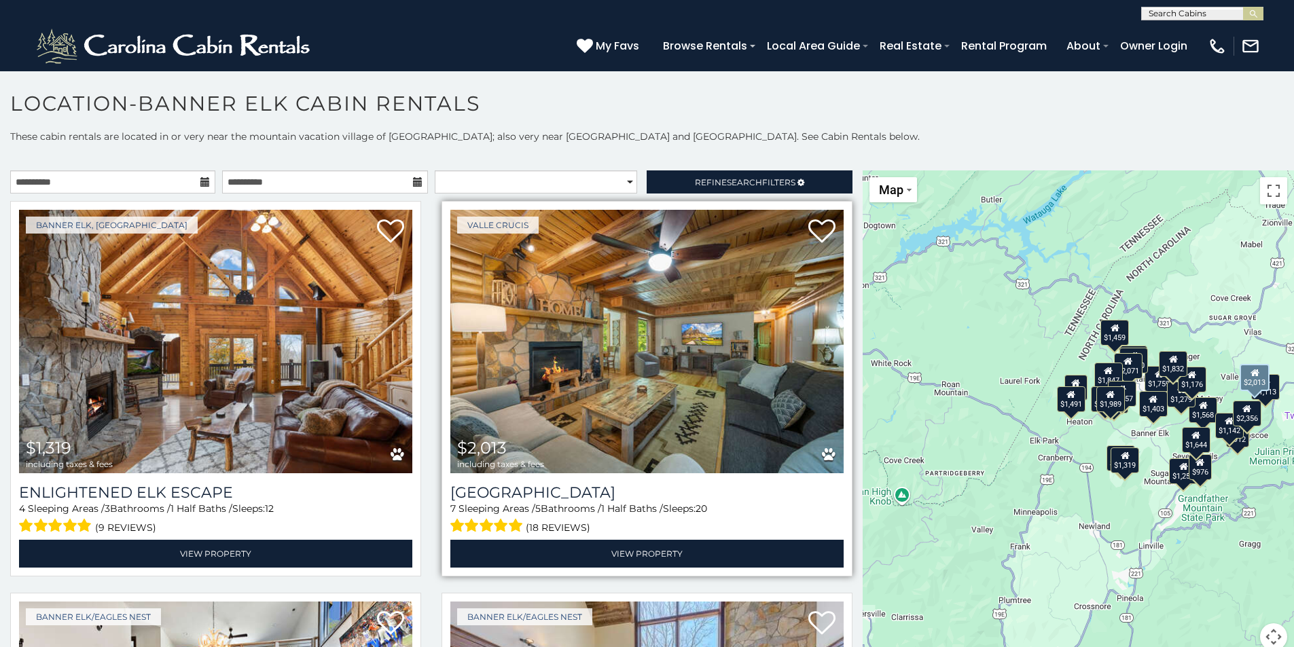
click at [518, 358] on img at bounding box center [646, 342] width 393 height 264
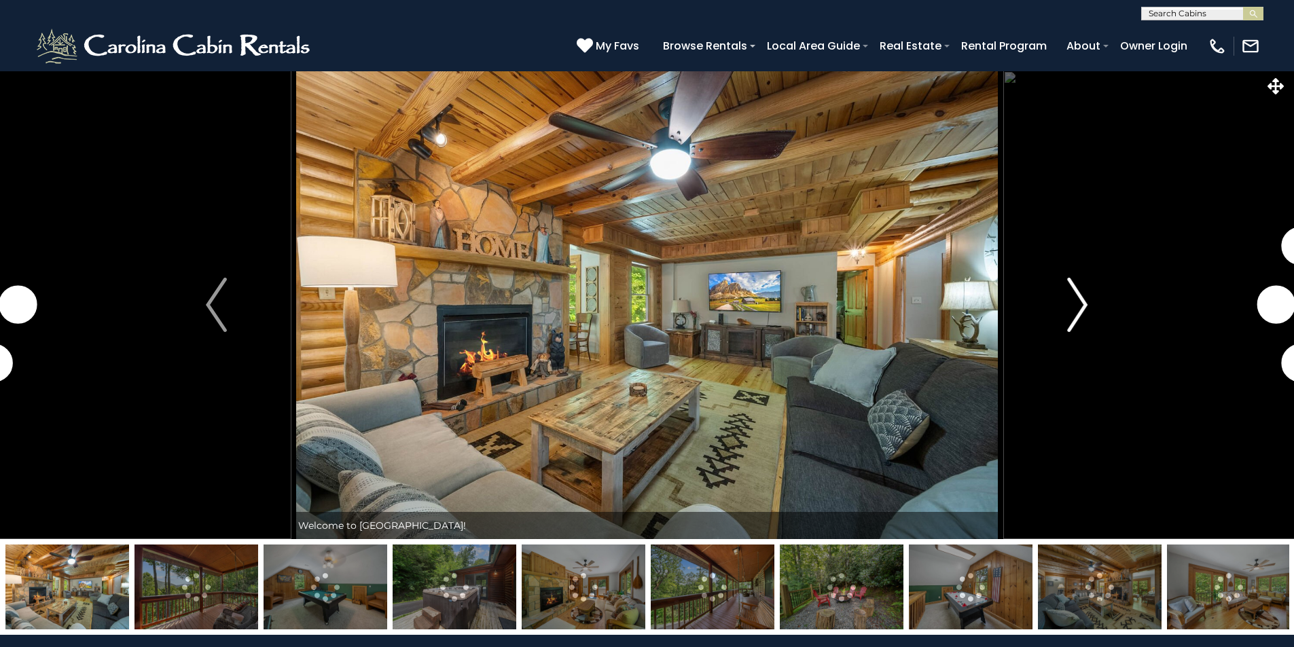
click at [1083, 296] on img "Next" at bounding box center [1077, 305] width 20 height 54
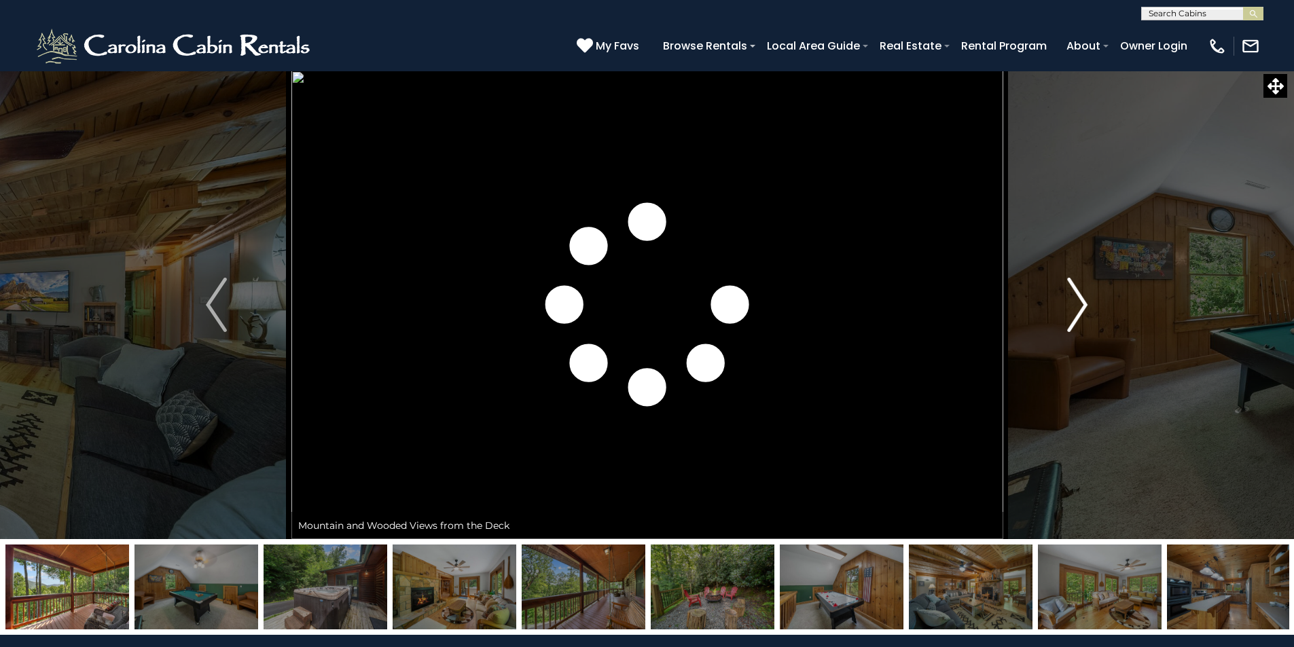
click at [1083, 296] on img "Next" at bounding box center [1077, 305] width 20 height 54
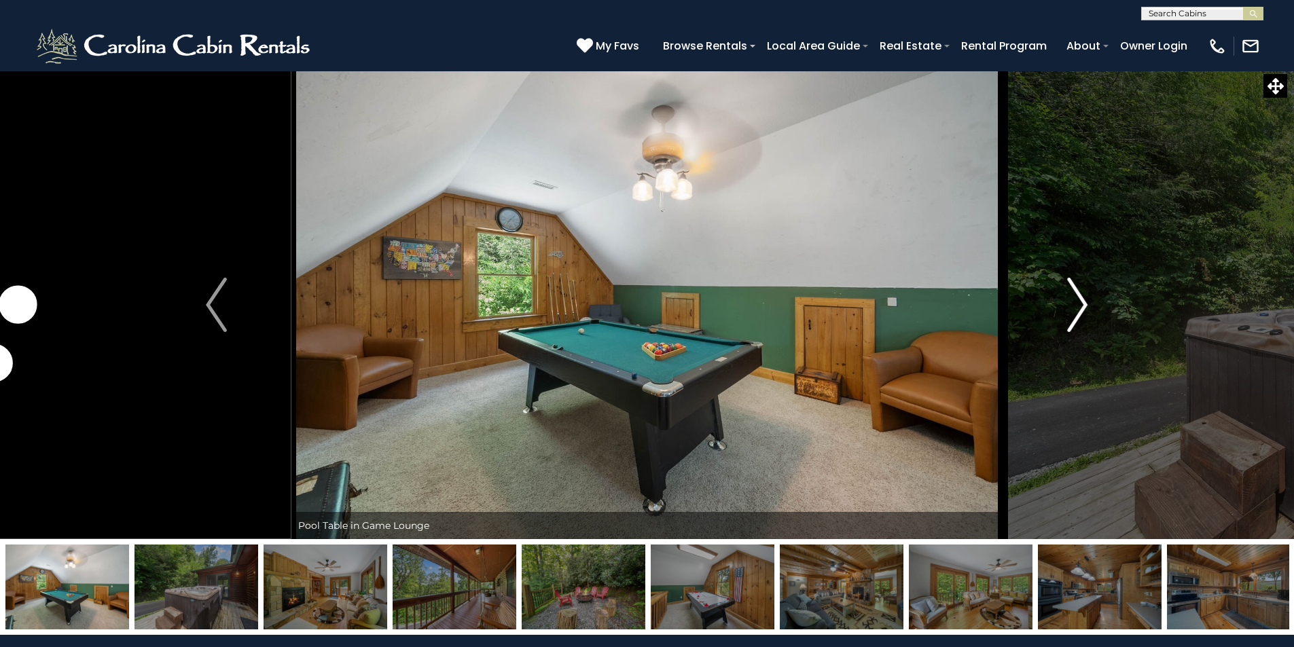
click at [1083, 296] on img "Next" at bounding box center [1077, 305] width 20 height 54
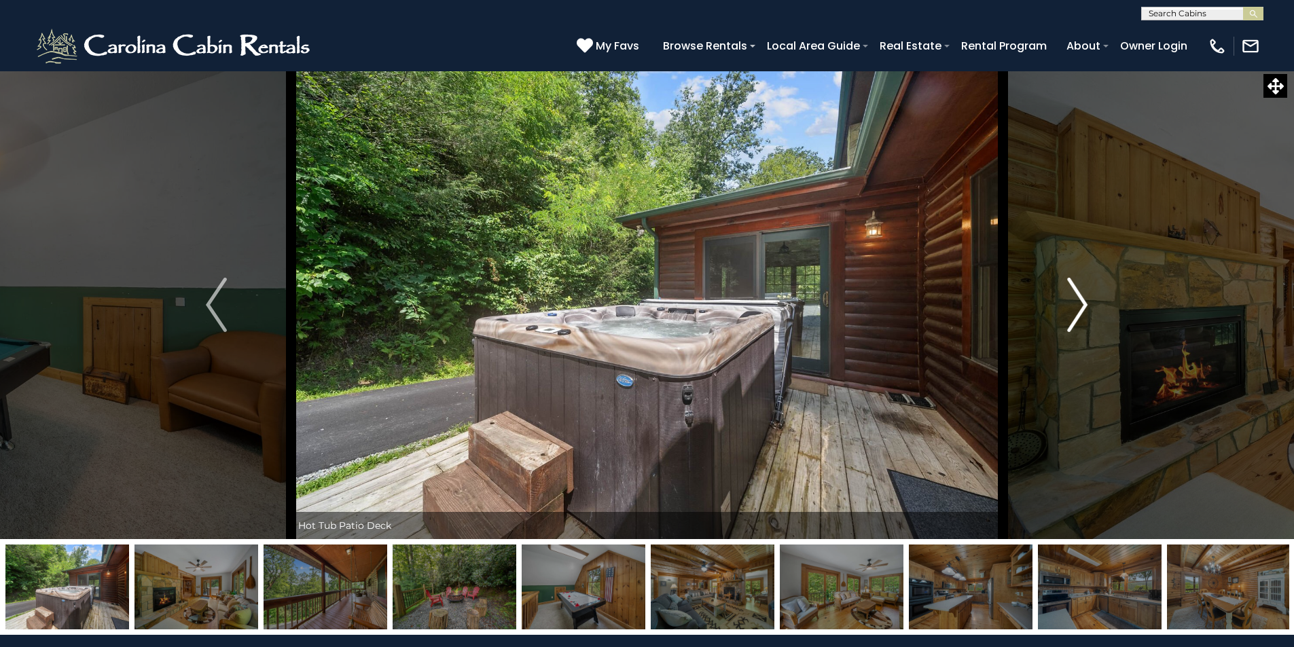
click at [1083, 296] on img "Next" at bounding box center [1077, 305] width 20 height 54
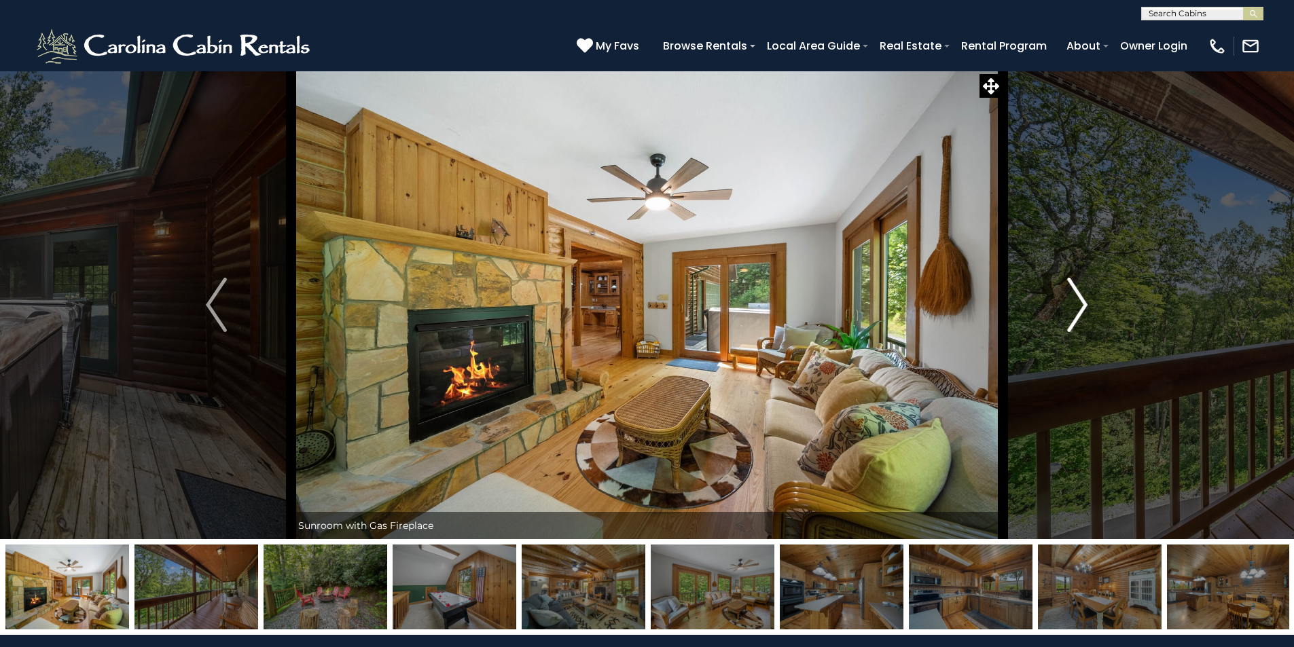
click at [1083, 296] on img "Next" at bounding box center [1077, 305] width 20 height 54
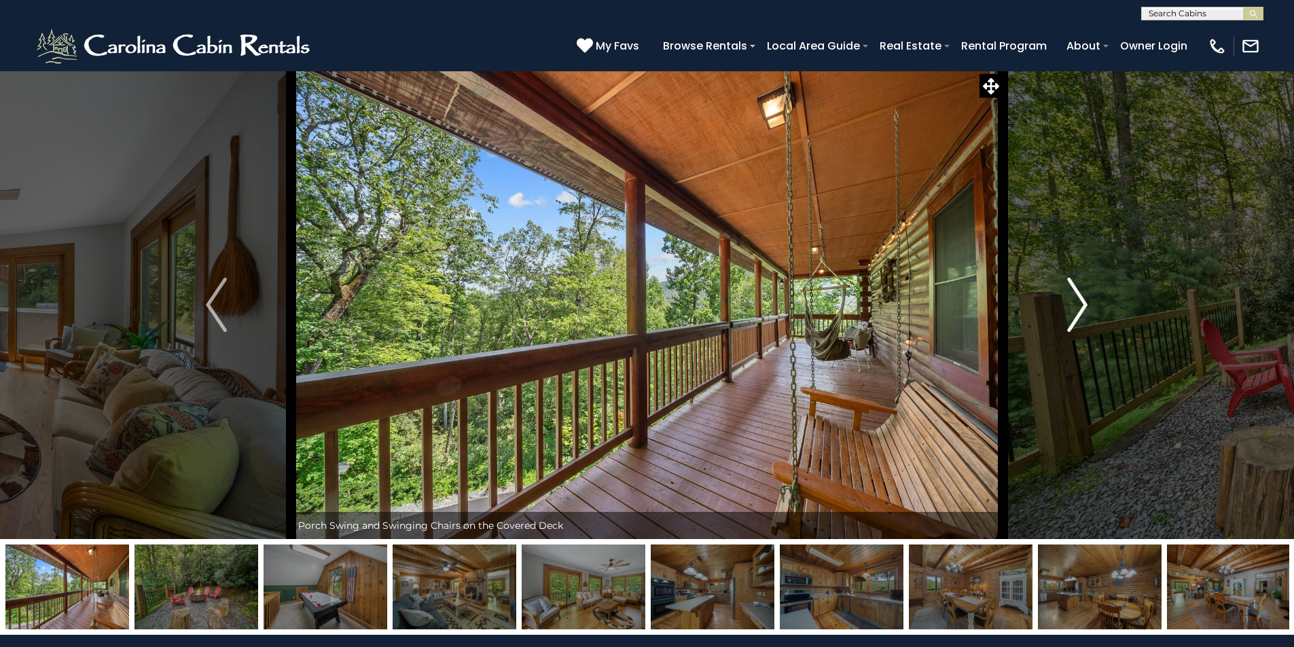
click at [1083, 296] on img "Next" at bounding box center [1077, 305] width 20 height 54
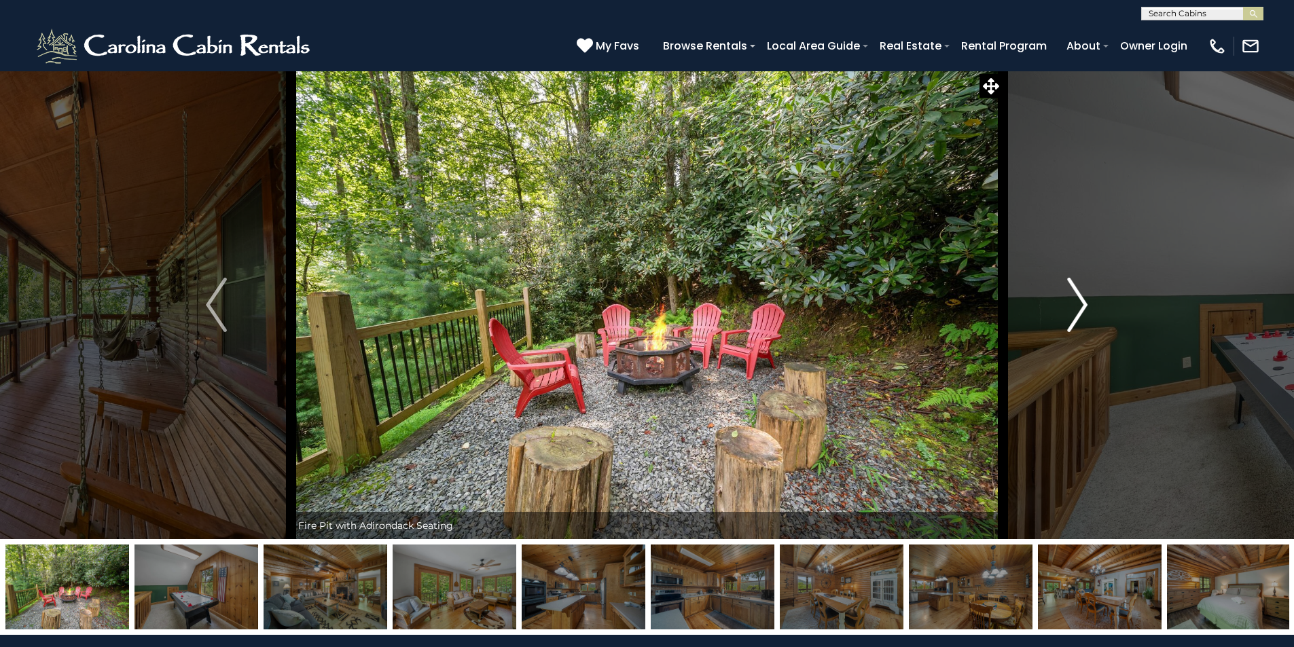
click at [1083, 296] on img "Next" at bounding box center [1077, 305] width 20 height 54
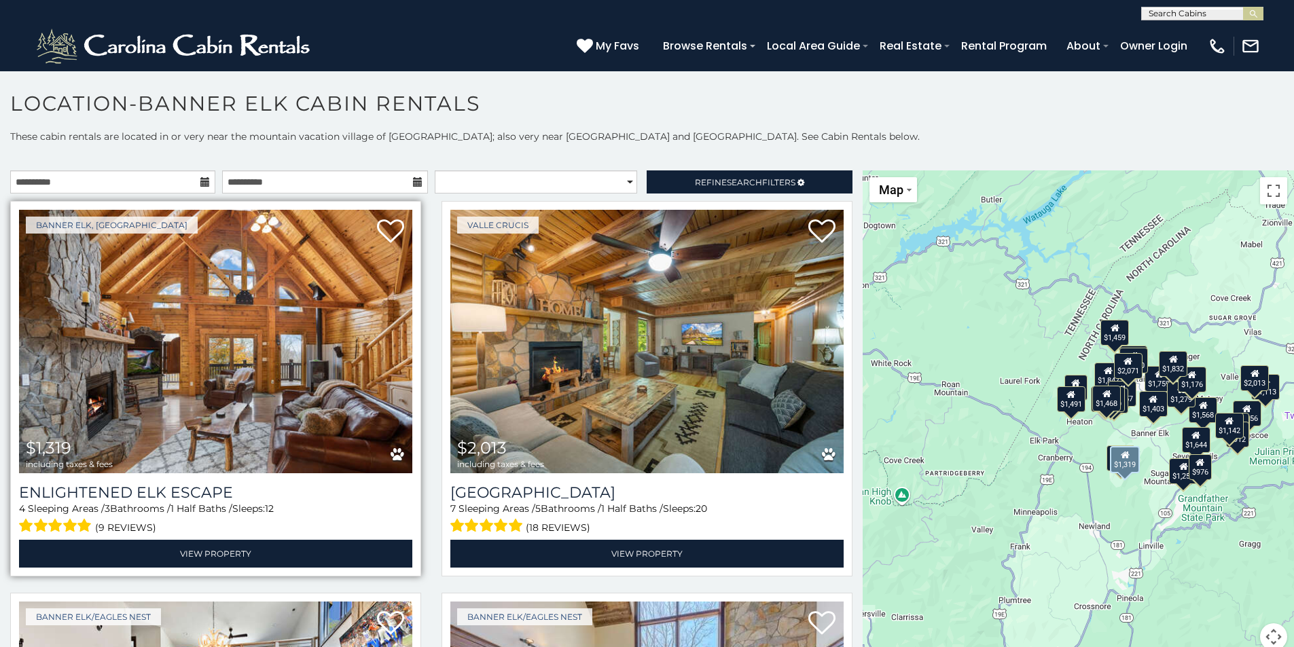
click at [317, 349] on img at bounding box center [215, 342] width 393 height 264
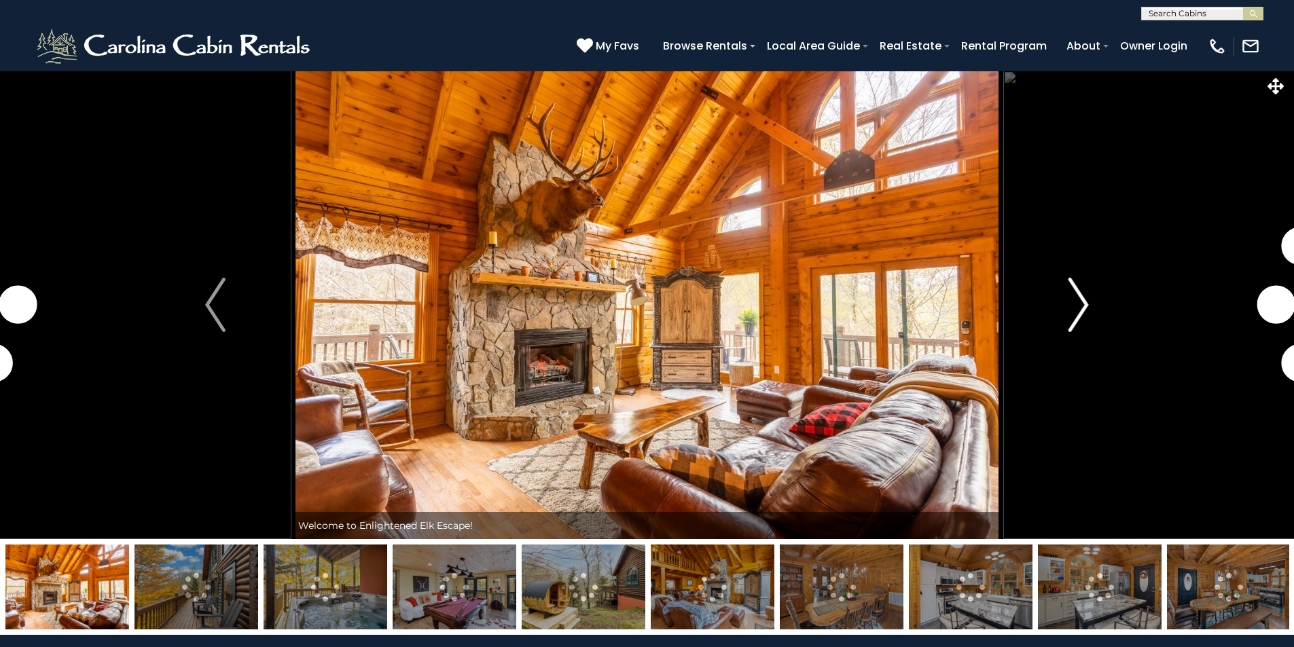
click at [1085, 298] on img "Next" at bounding box center [1079, 305] width 20 height 54
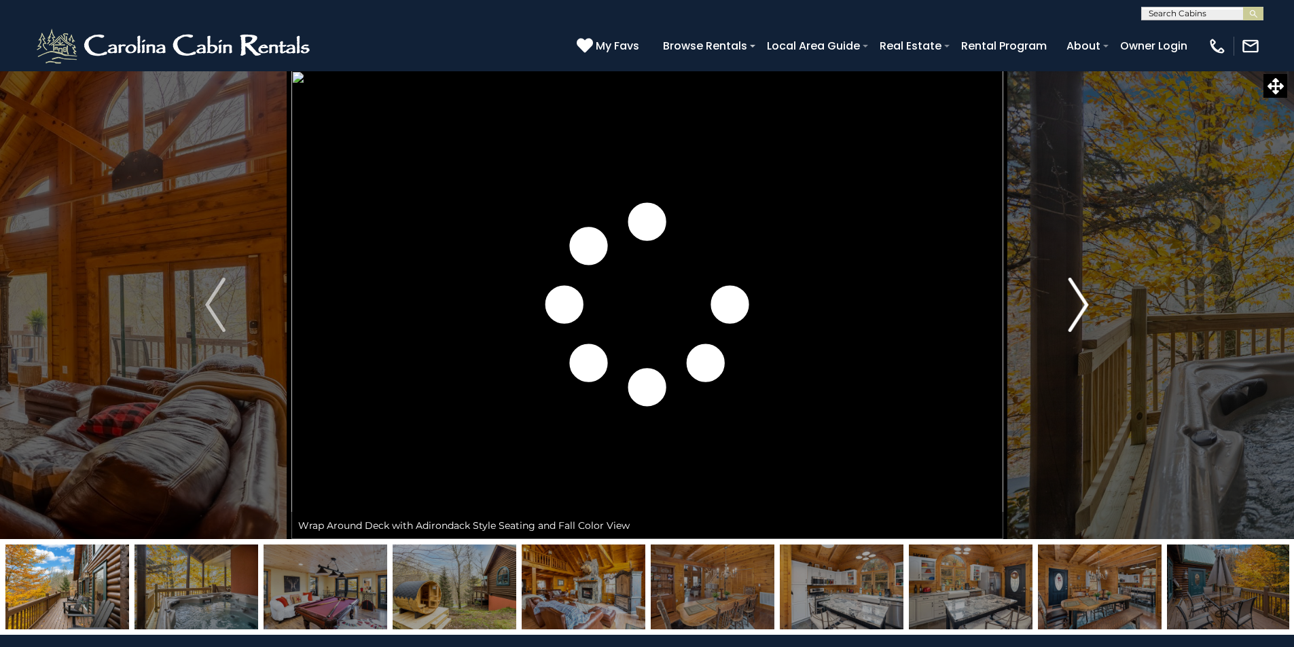
click at [1085, 298] on img "Next" at bounding box center [1079, 305] width 20 height 54
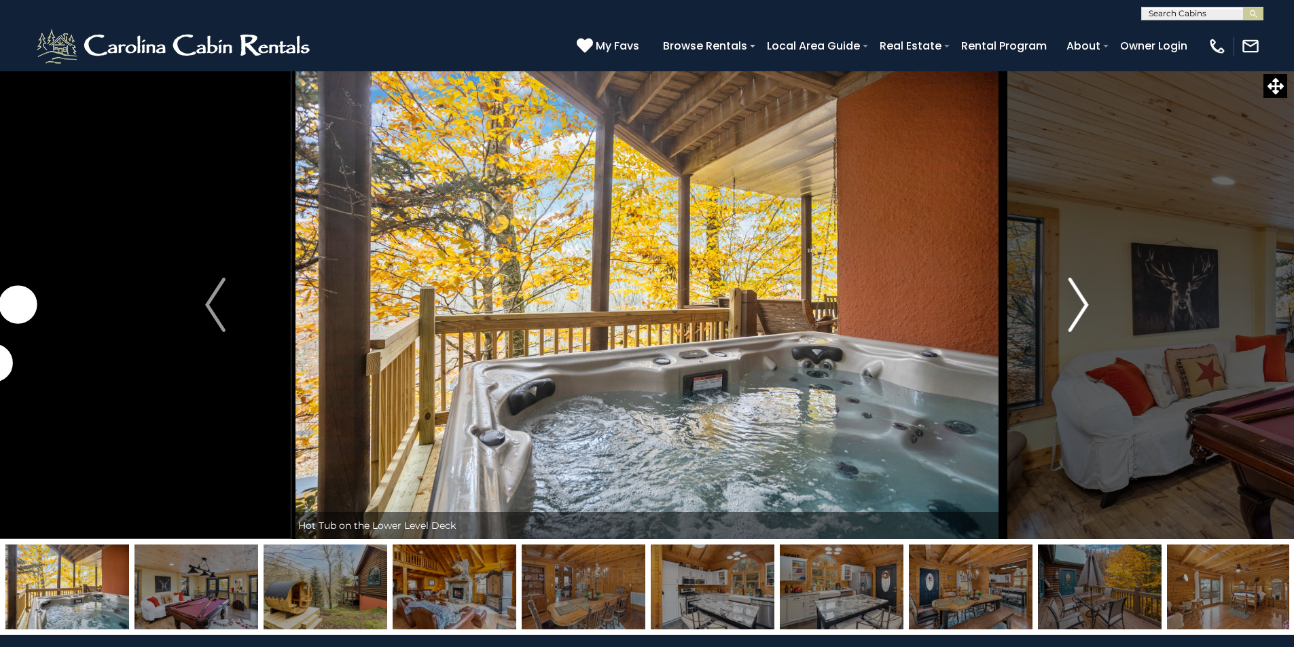
click at [1085, 298] on img "Next" at bounding box center [1079, 305] width 20 height 54
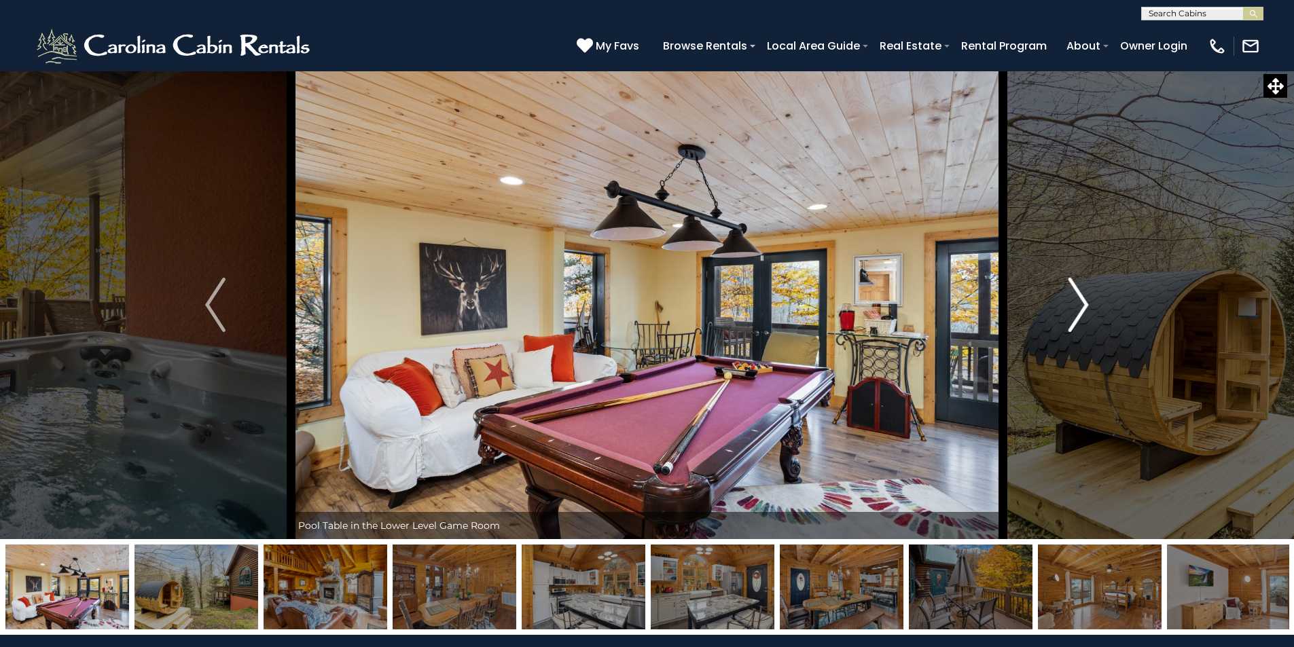
click at [1085, 298] on img "Next" at bounding box center [1079, 305] width 20 height 54
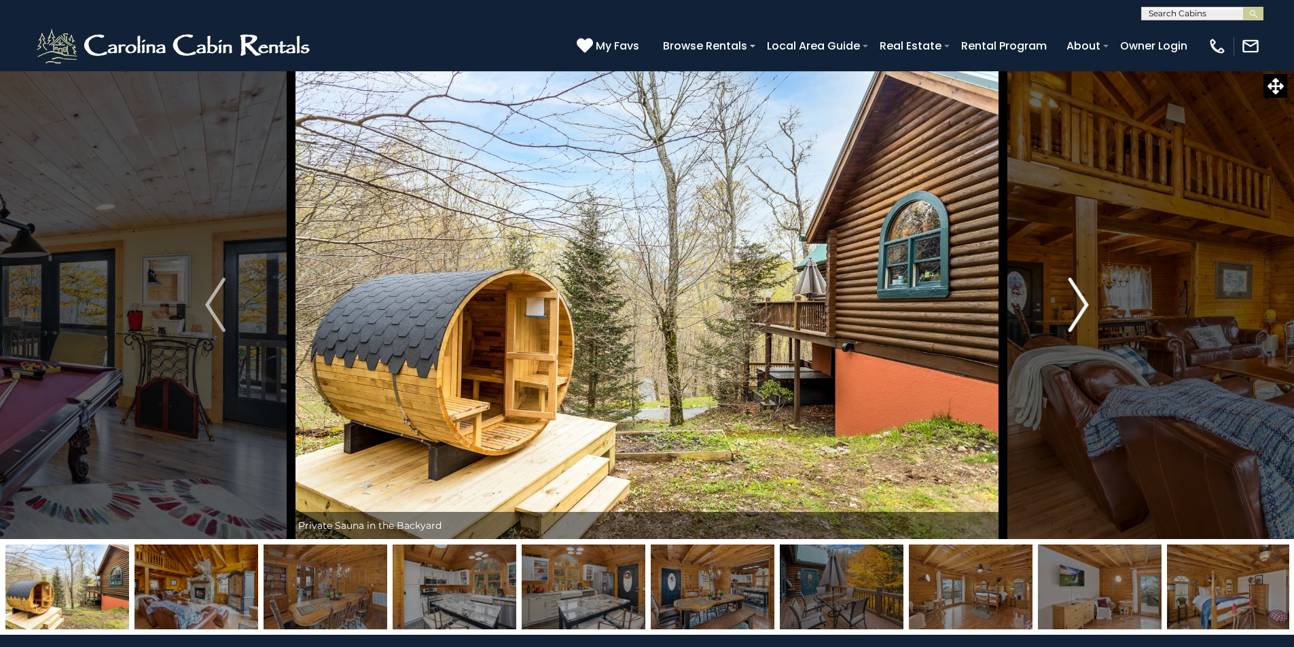
click at [1085, 298] on img "Next" at bounding box center [1079, 305] width 20 height 54
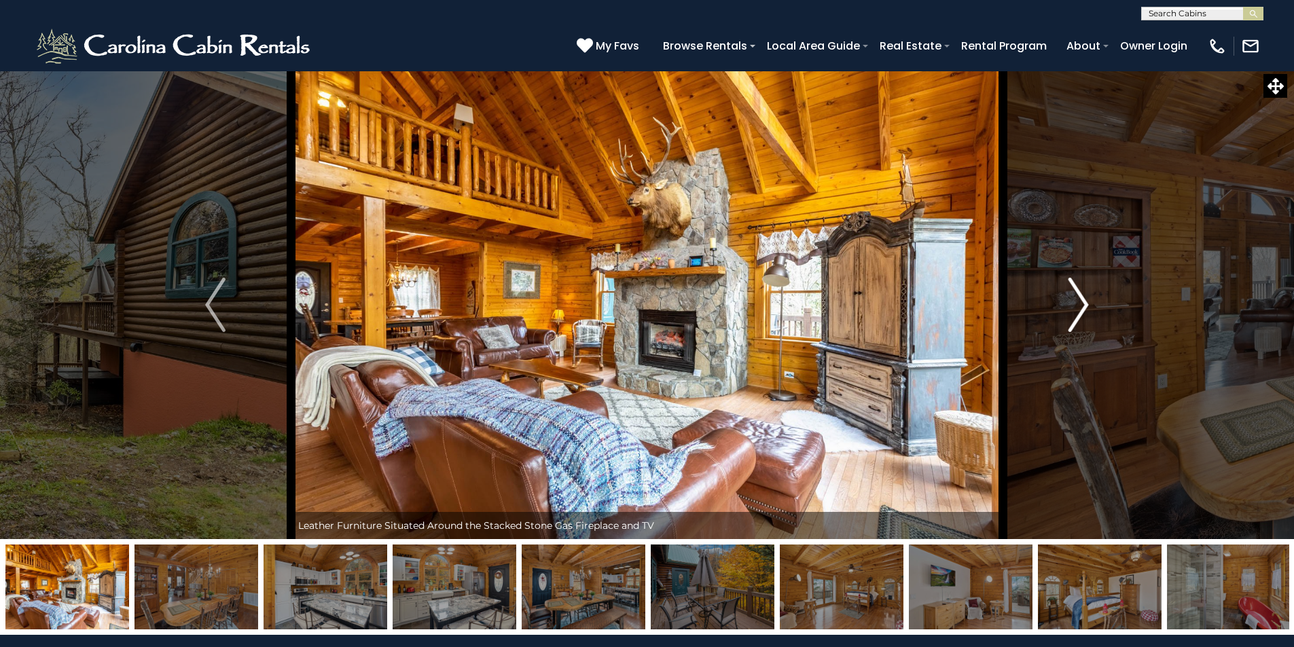
click at [1085, 298] on img "Next" at bounding box center [1079, 305] width 20 height 54
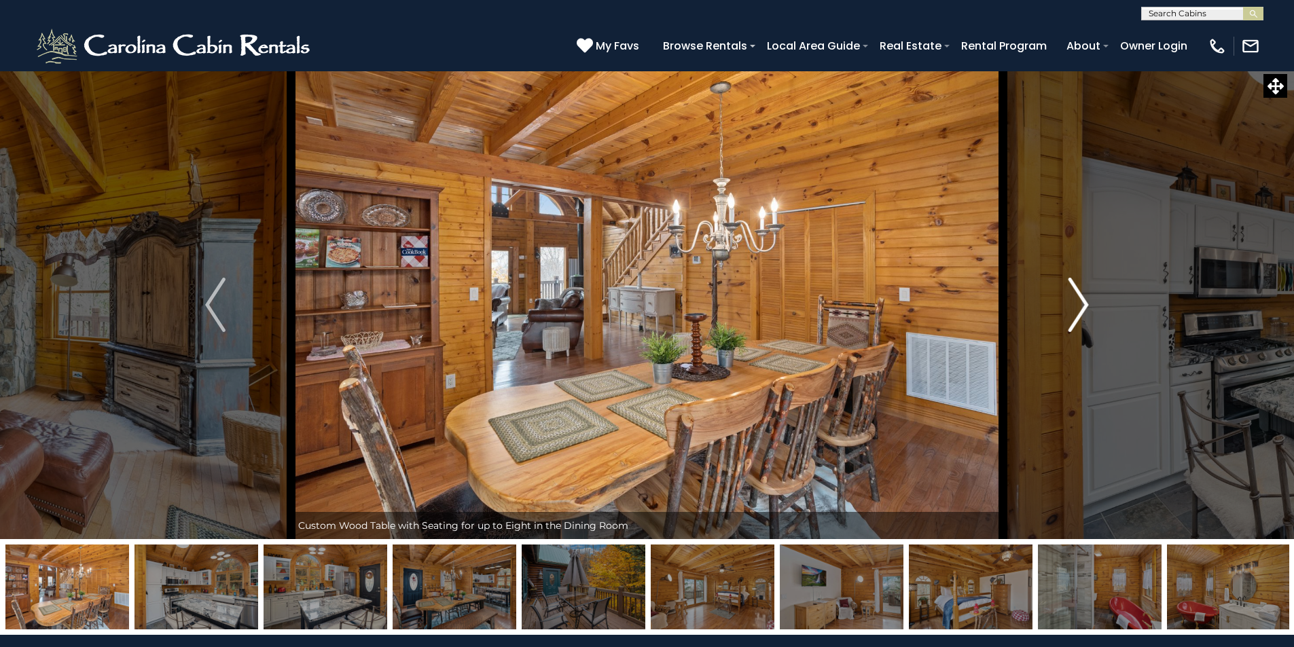
click at [1085, 298] on img "Next" at bounding box center [1079, 305] width 20 height 54
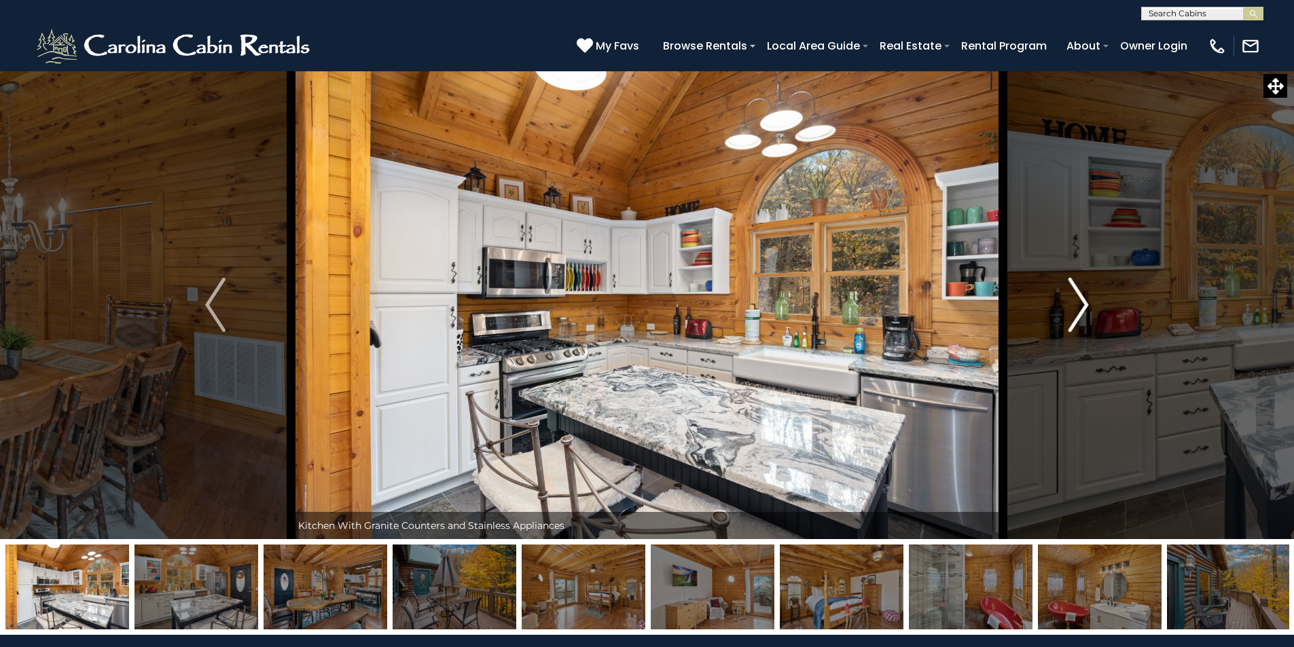
click at [1085, 298] on img "Next" at bounding box center [1079, 305] width 20 height 54
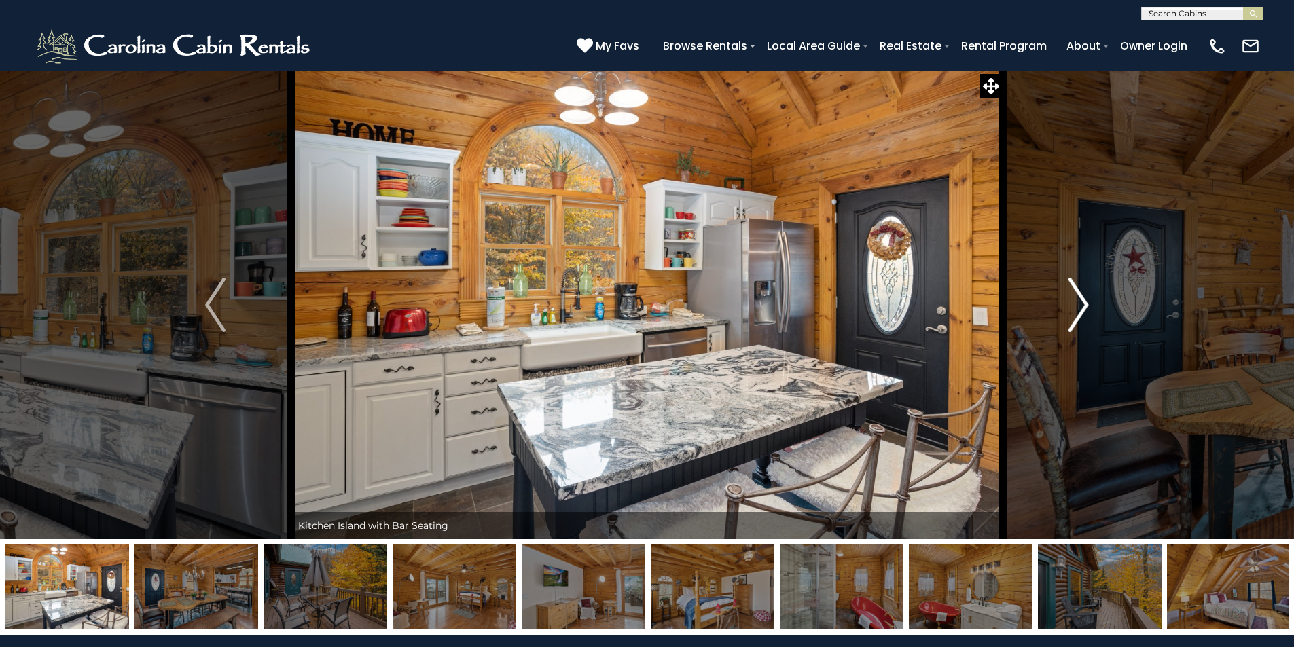
click at [1085, 298] on img "Next" at bounding box center [1079, 305] width 20 height 54
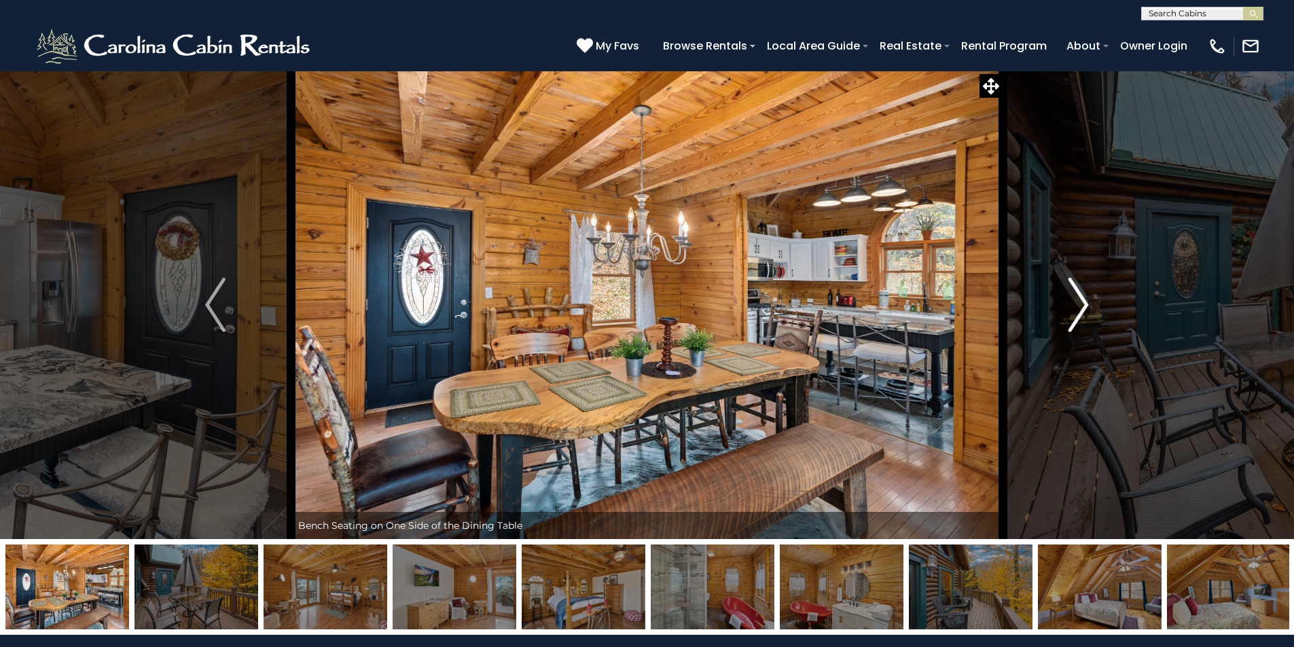
click at [1085, 298] on img "Next" at bounding box center [1079, 305] width 20 height 54
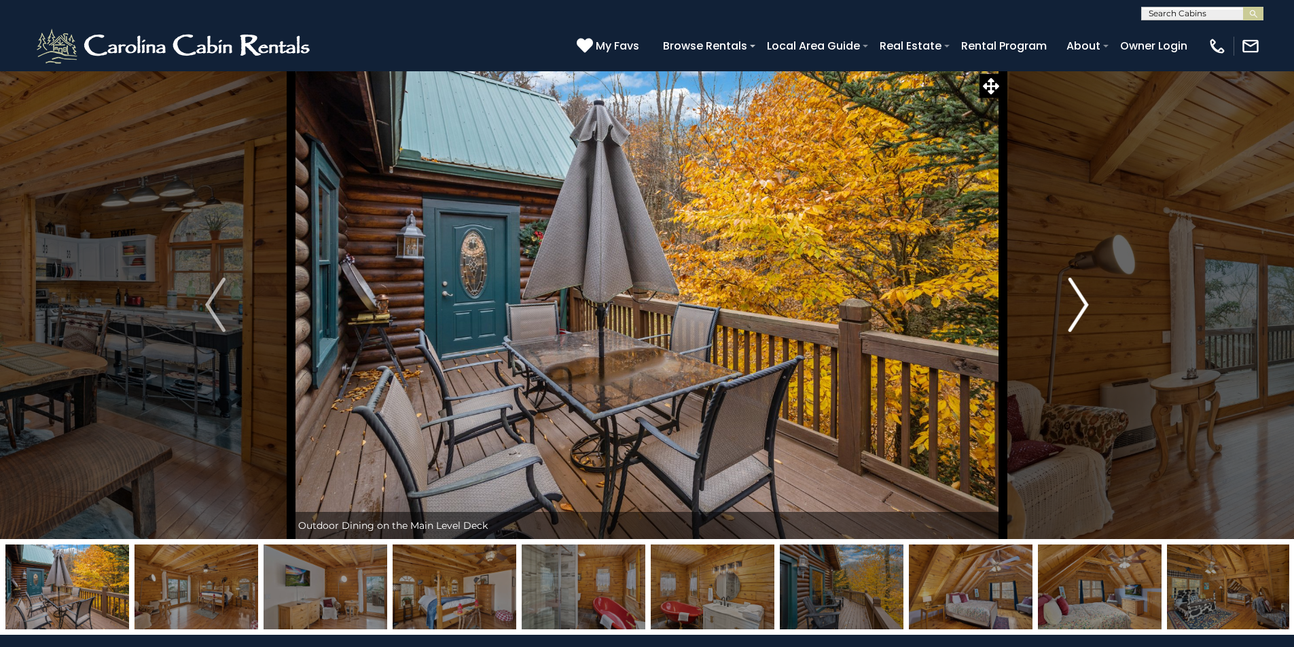
click at [1085, 298] on img "Next" at bounding box center [1079, 305] width 20 height 54
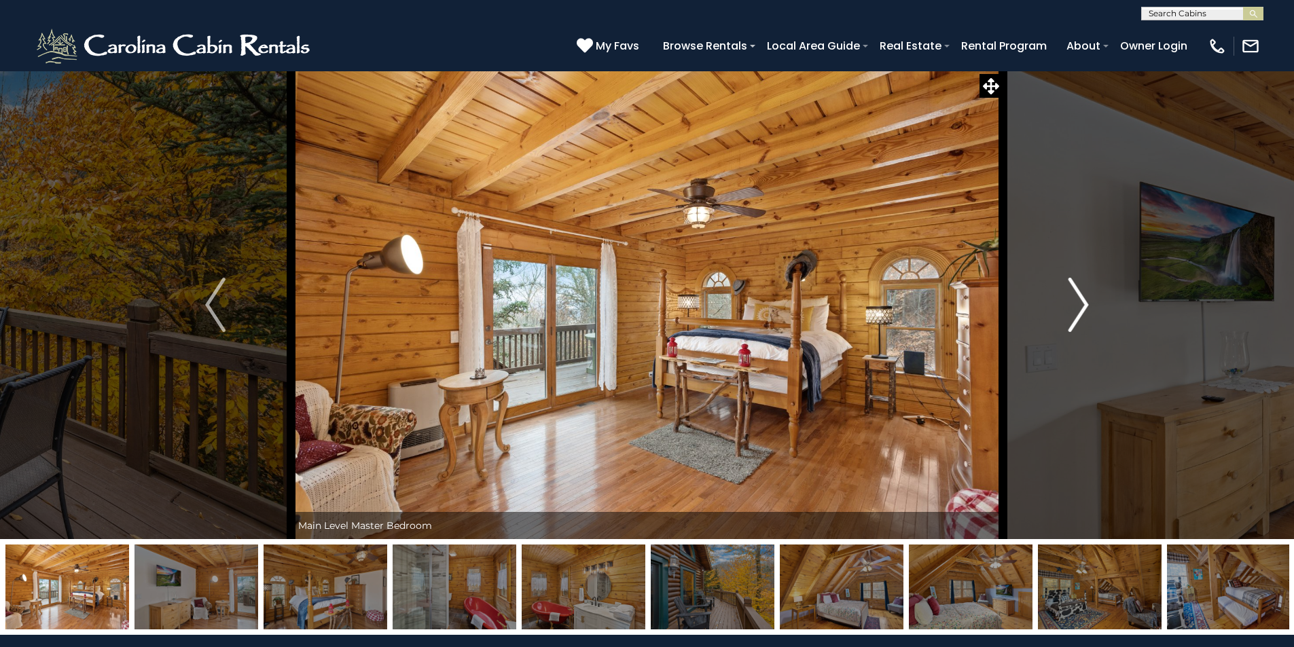
click at [1085, 298] on img "Next" at bounding box center [1079, 305] width 20 height 54
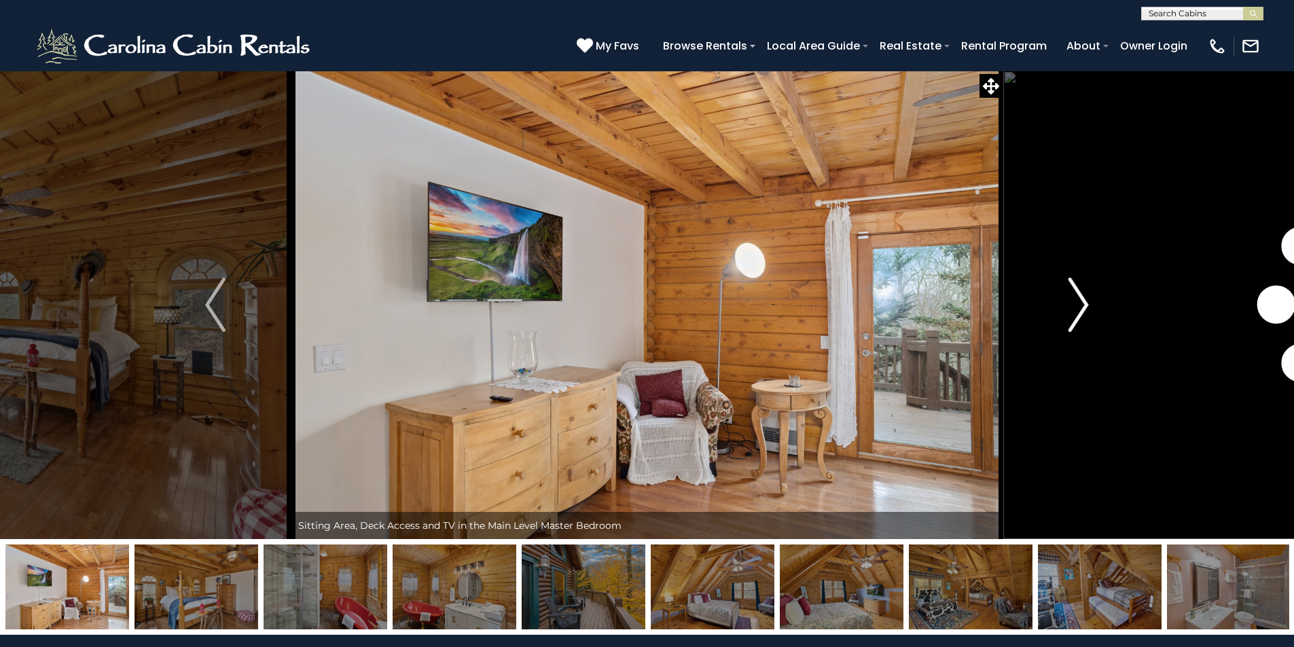
click at [1085, 298] on img "Next" at bounding box center [1079, 305] width 20 height 54
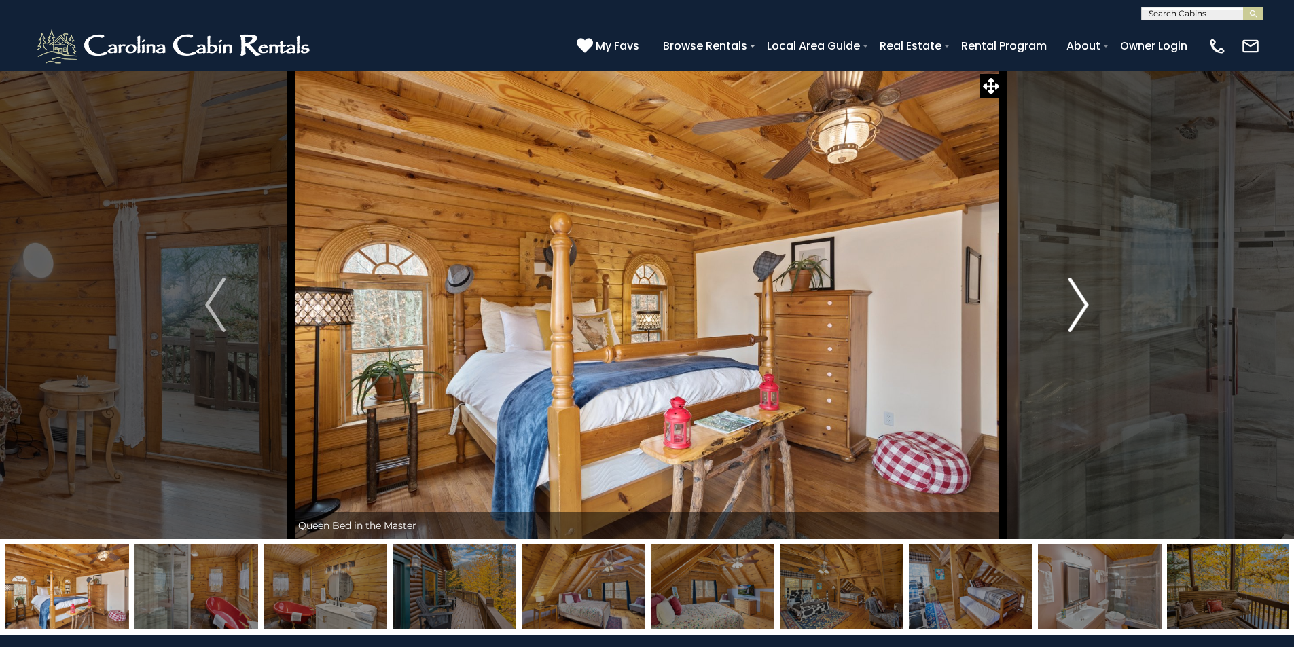
click at [1085, 298] on img "Next" at bounding box center [1079, 305] width 20 height 54
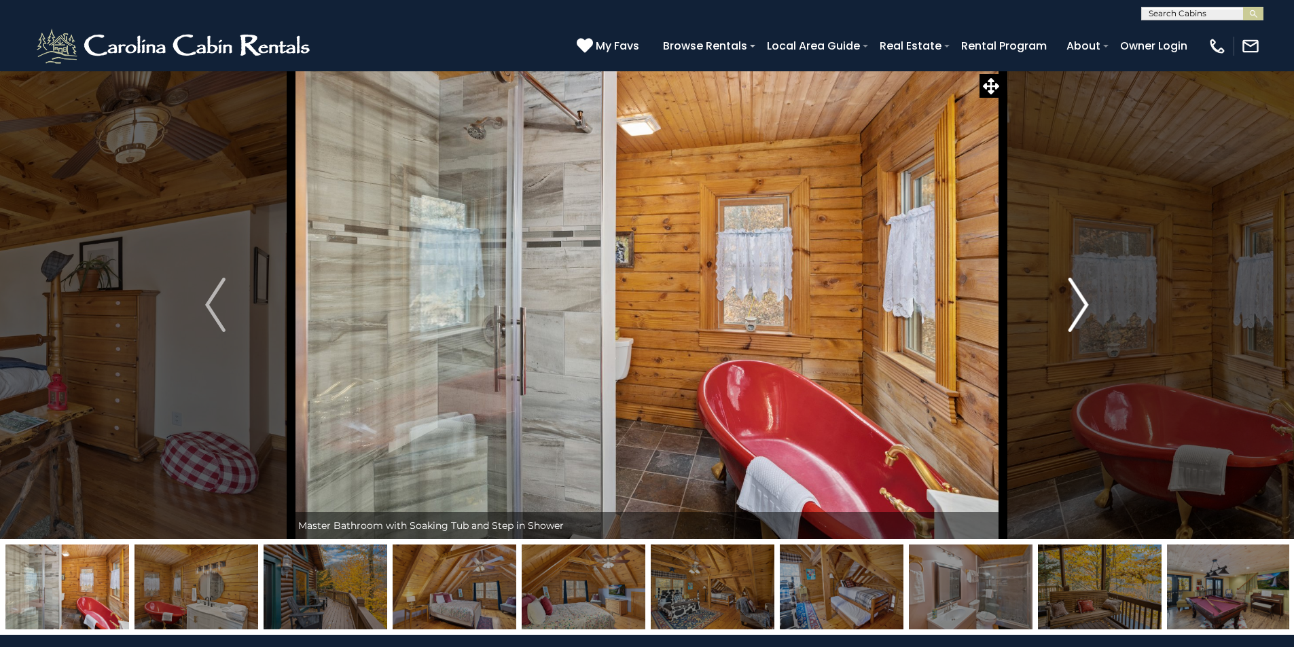
click at [1085, 298] on img "Next" at bounding box center [1079, 305] width 20 height 54
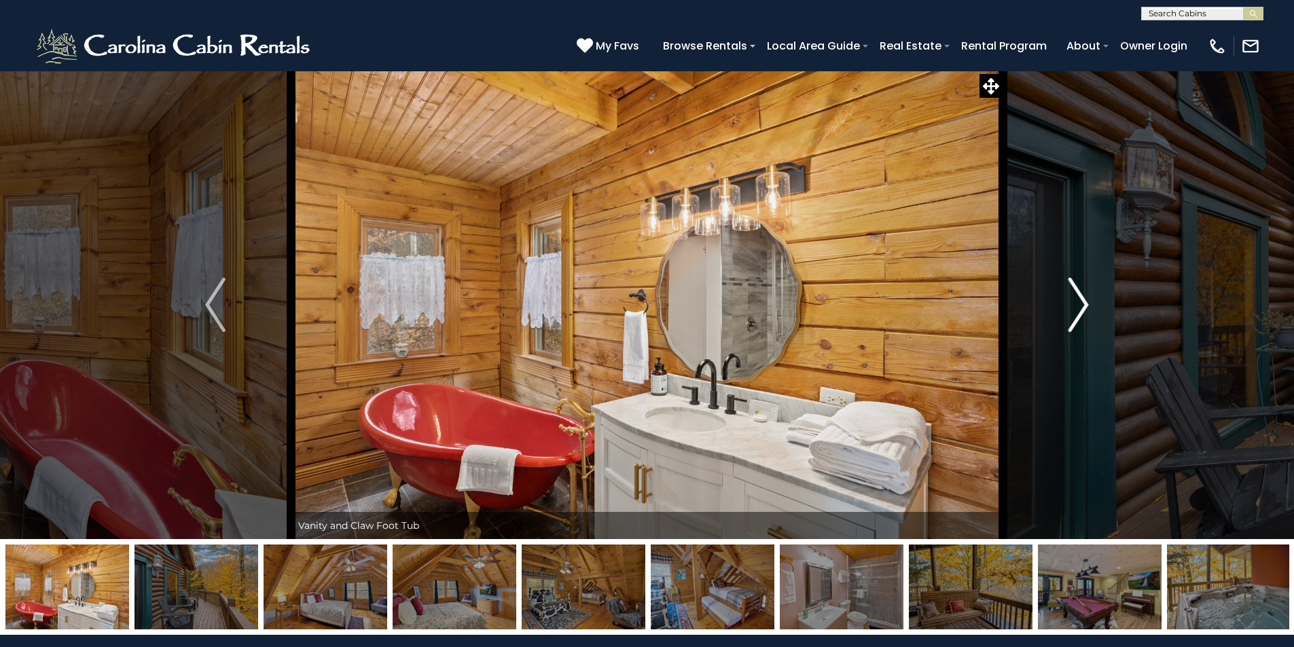
click at [1085, 298] on img "Next" at bounding box center [1079, 305] width 20 height 54
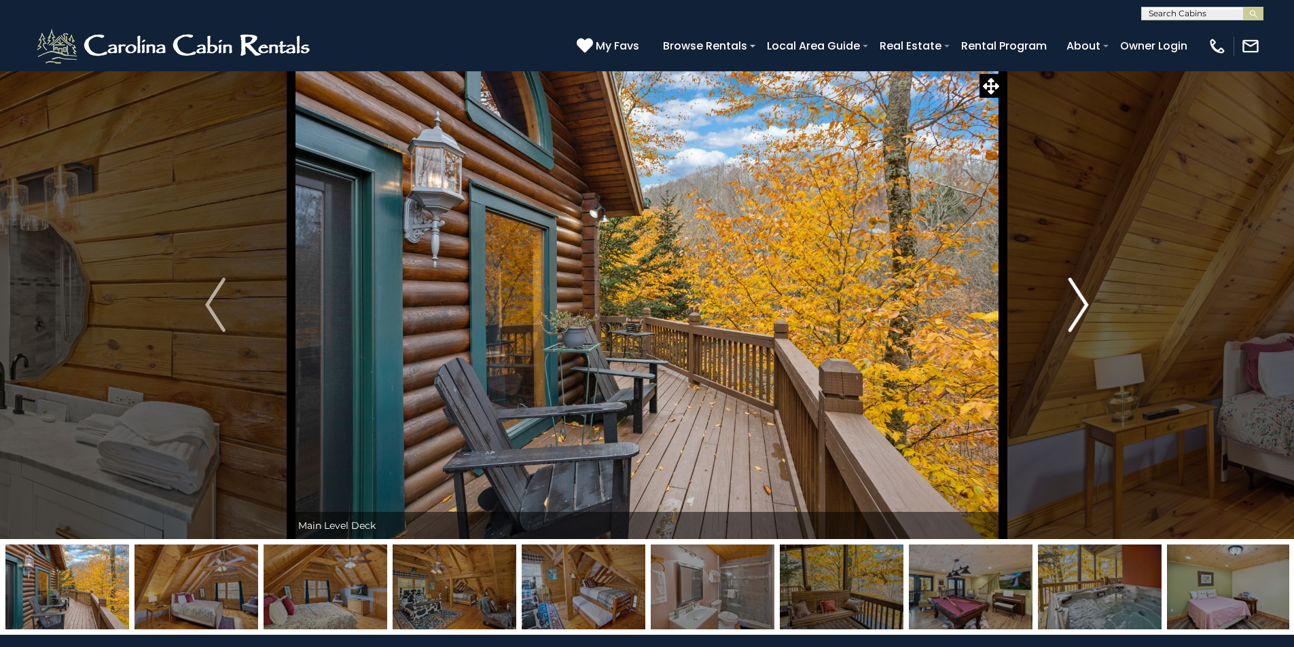
click at [1085, 298] on img "Next" at bounding box center [1079, 305] width 20 height 54
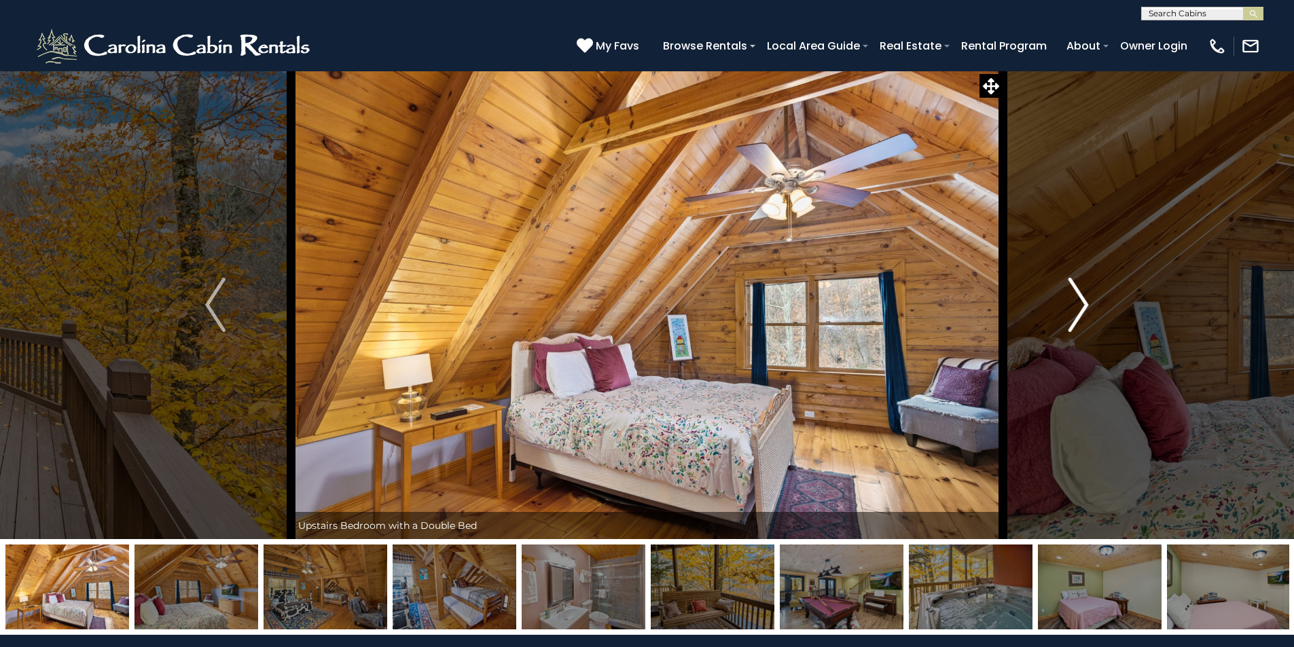
click at [1085, 298] on img "Next" at bounding box center [1079, 305] width 20 height 54
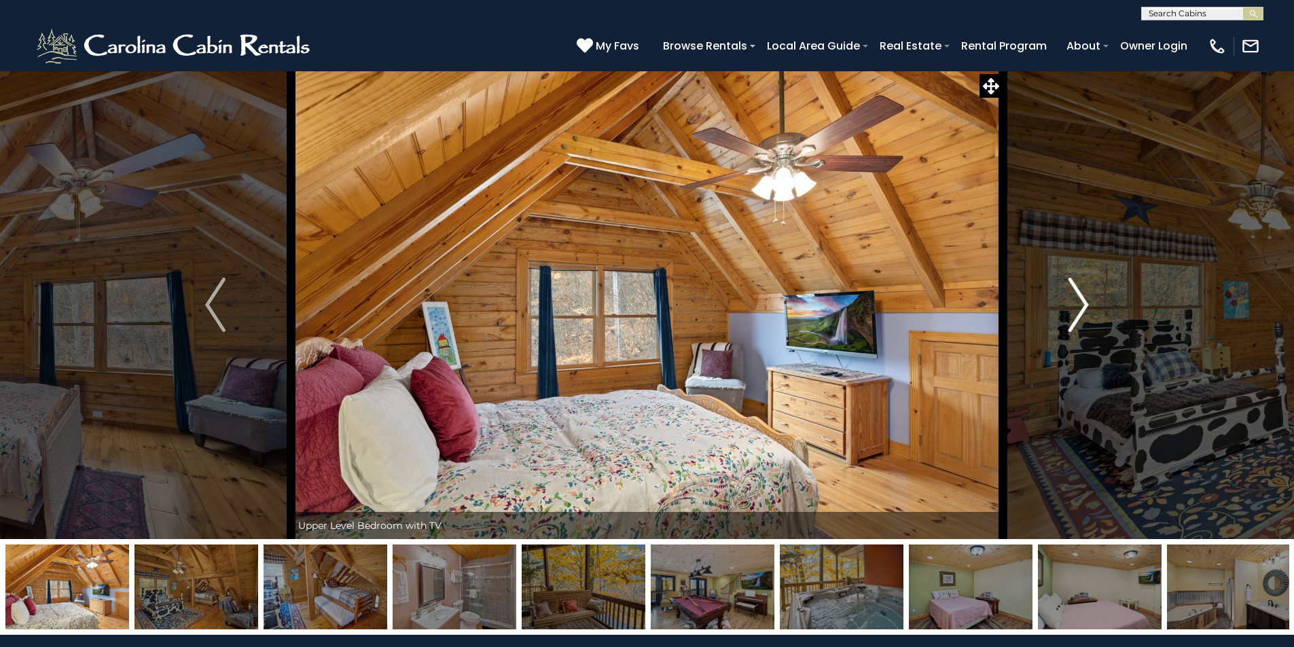
click at [1085, 298] on img "Next" at bounding box center [1079, 305] width 20 height 54
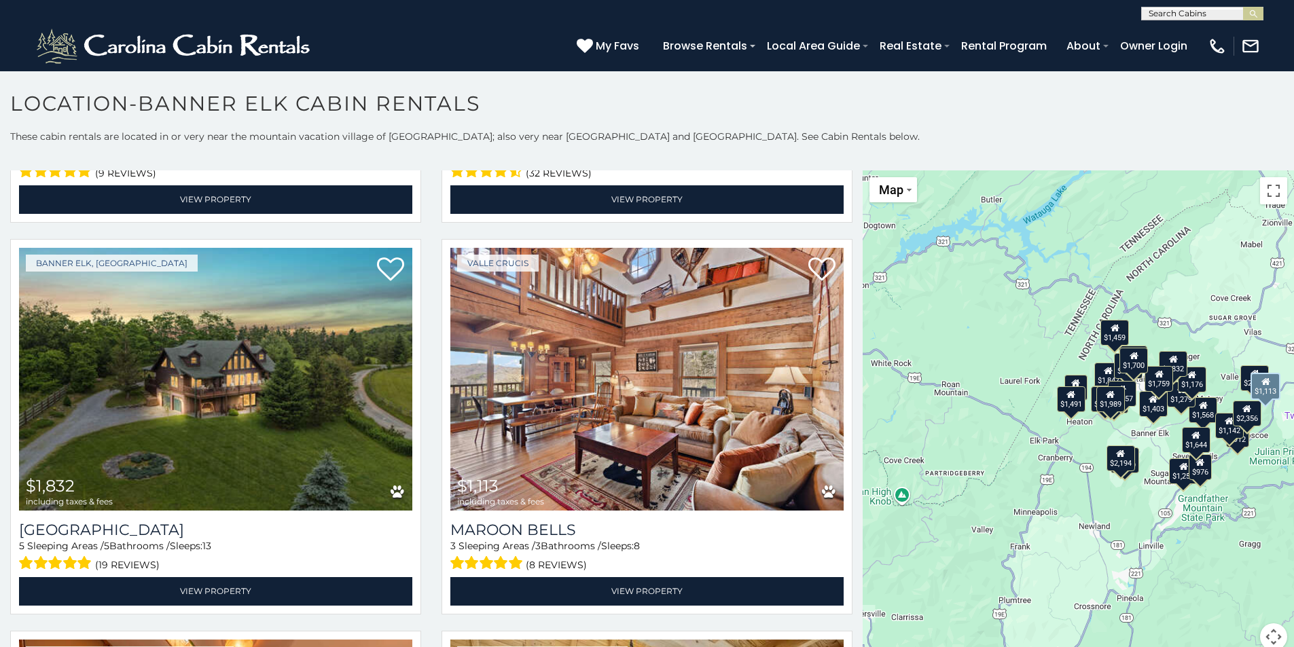
scroll to position [4280, 0]
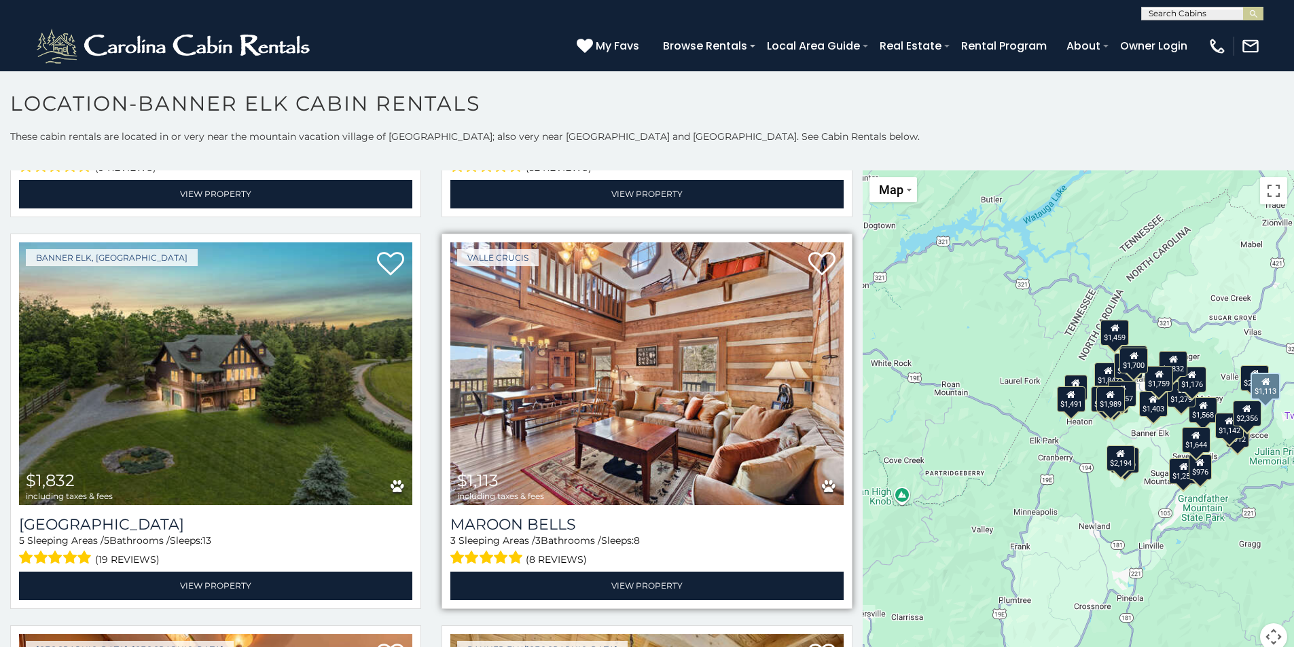
click at [692, 388] on img at bounding box center [646, 375] width 393 height 264
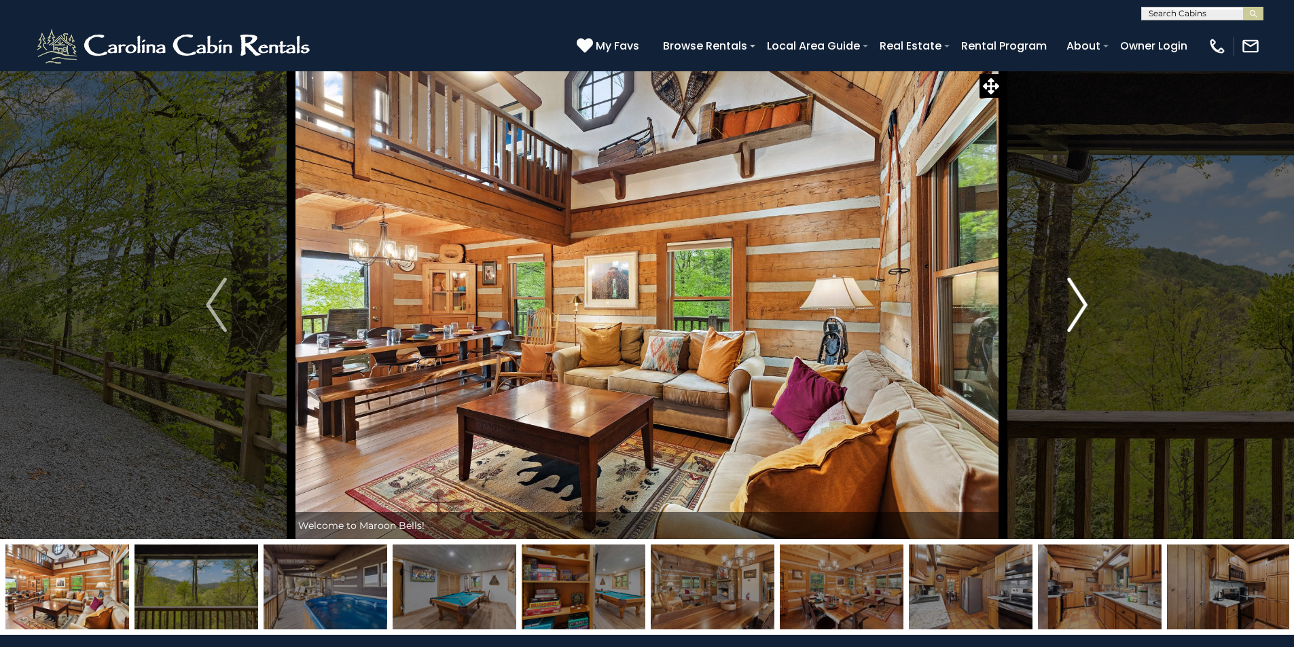
click at [1079, 298] on img "Next" at bounding box center [1077, 305] width 20 height 54
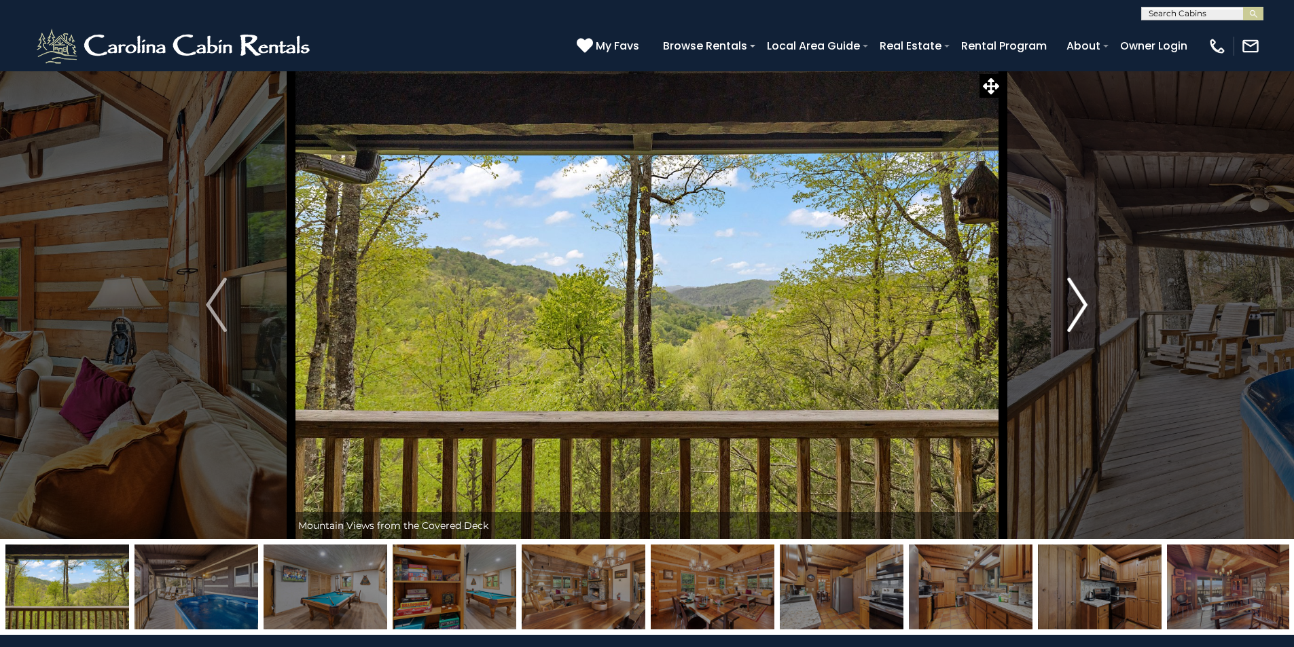
click at [1079, 298] on img "Next" at bounding box center [1077, 305] width 20 height 54
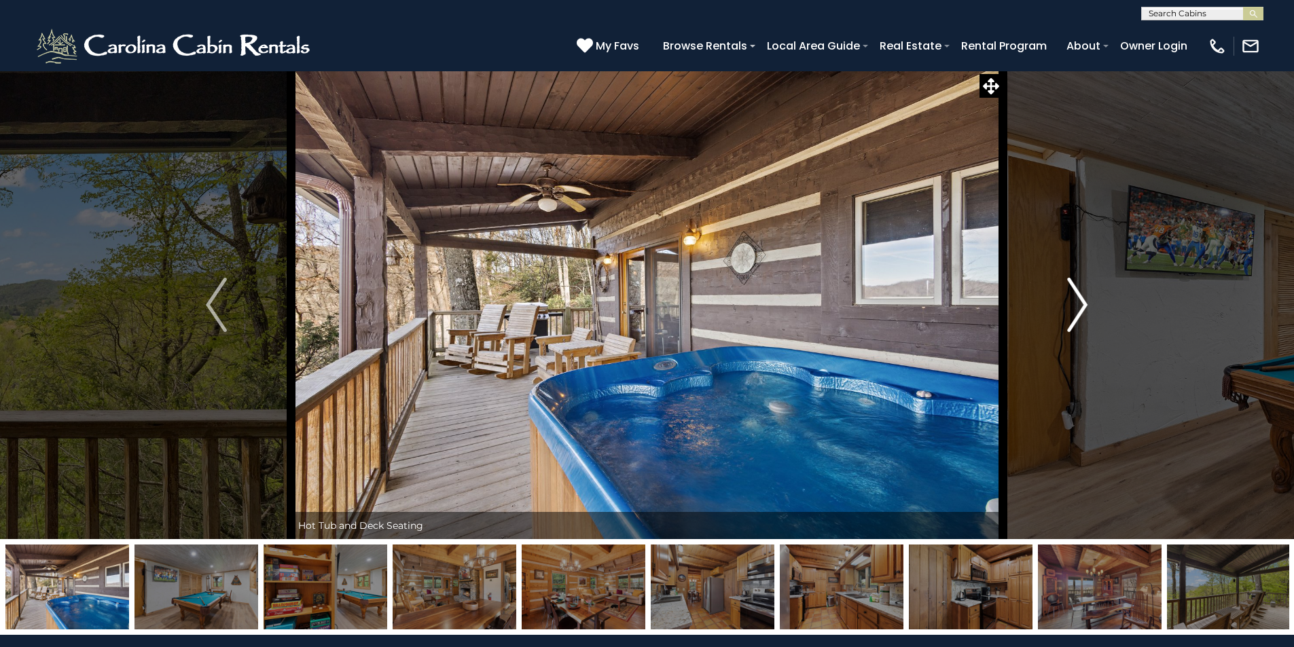
click at [1079, 298] on img "Next" at bounding box center [1077, 305] width 20 height 54
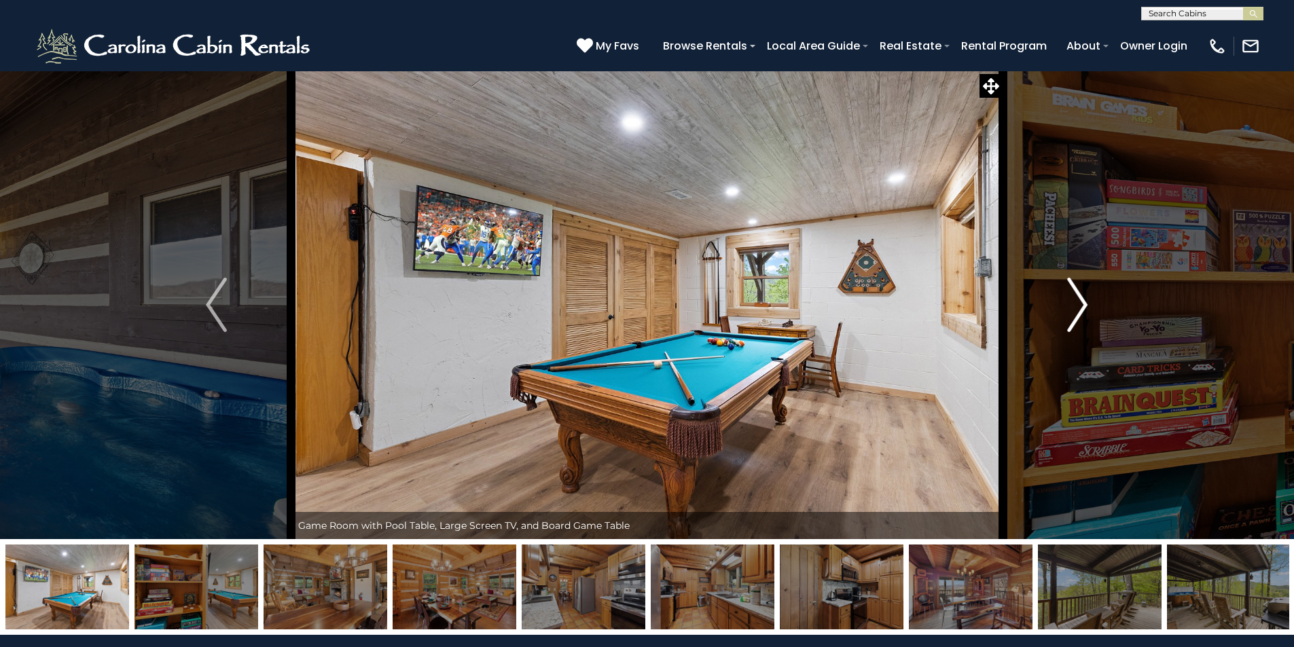
click at [1079, 298] on img "Next" at bounding box center [1077, 305] width 20 height 54
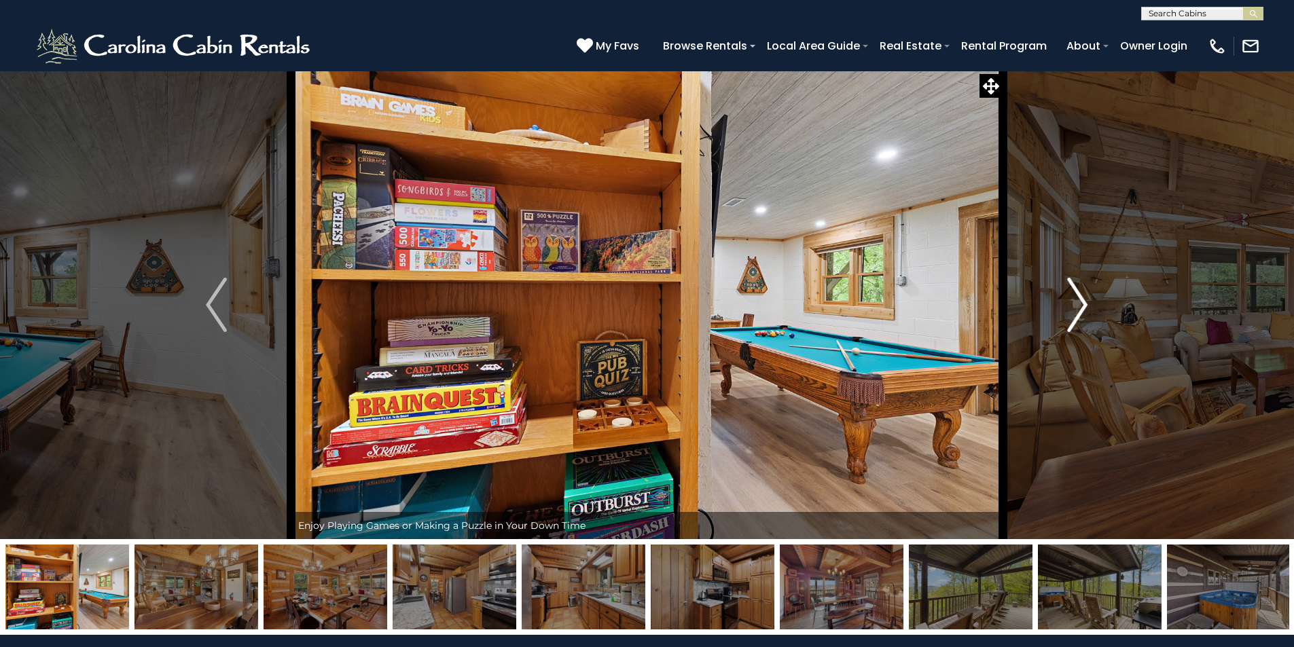
click at [1079, 298] on img "Next" at bounding box center [1077, 305] width 20 height 54
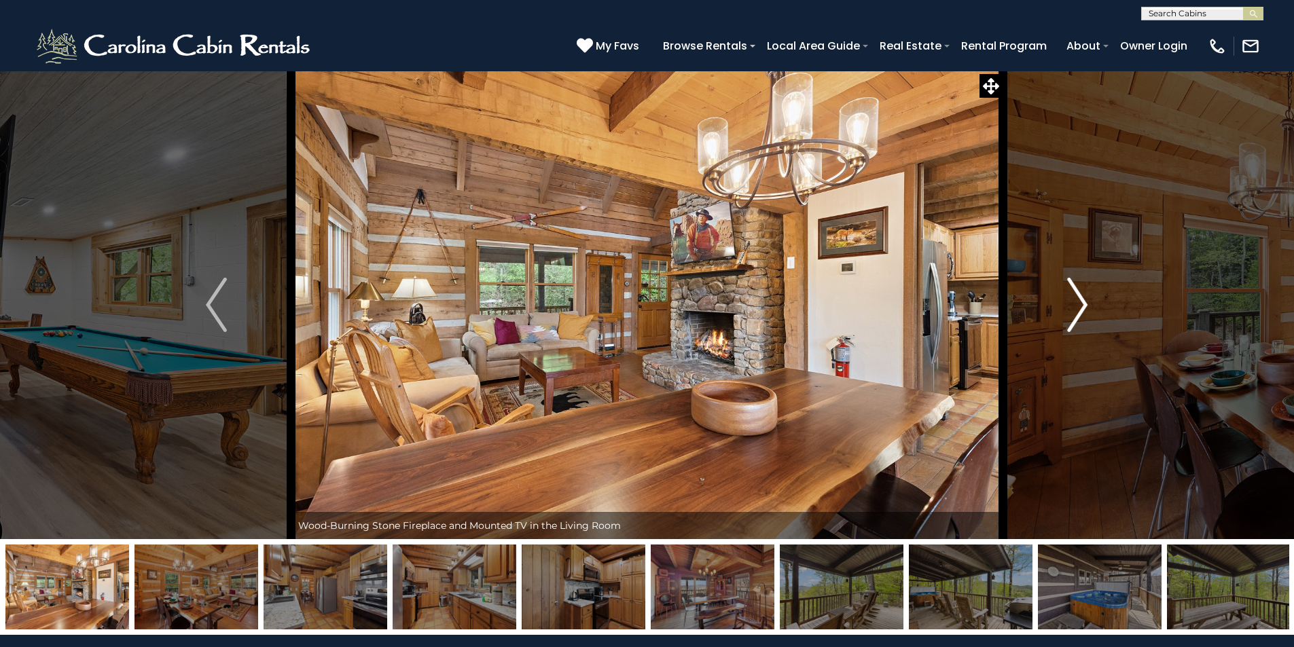
click at [1079, 298] on img "Next" at bounding box center [1077, 305] width 20 height 54
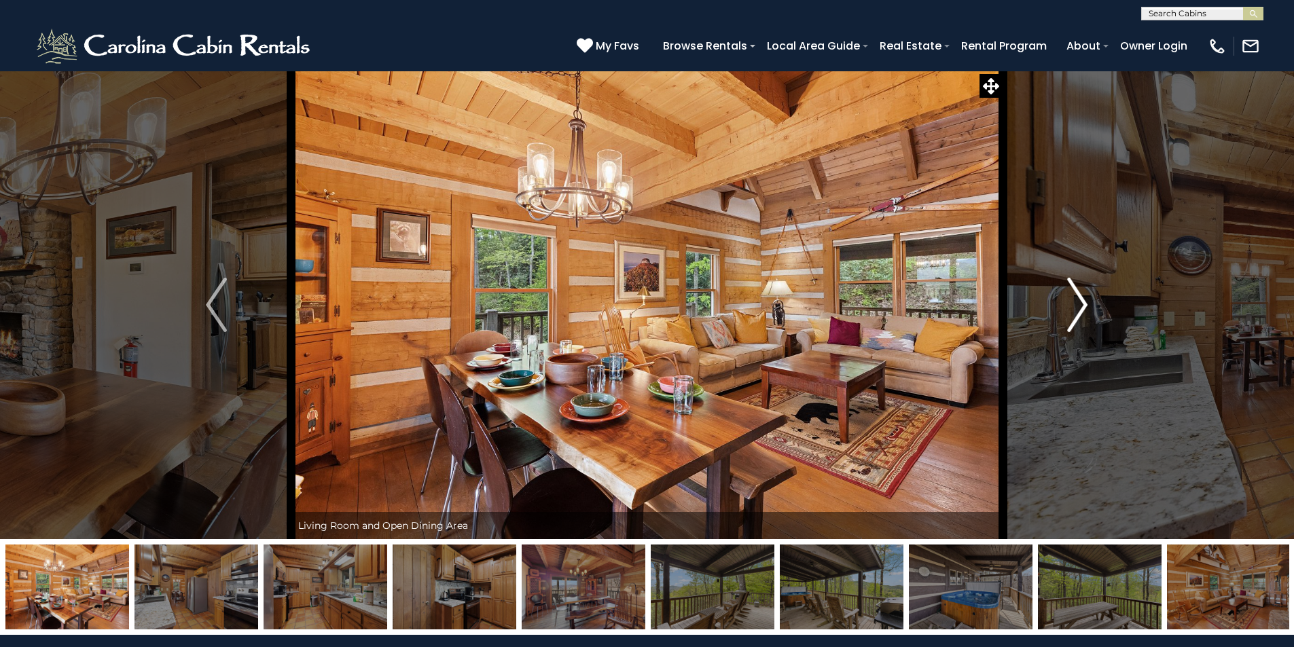
click at [1079, 298] on img "Next" at bounding box center [1077, 305] width 20 height 54
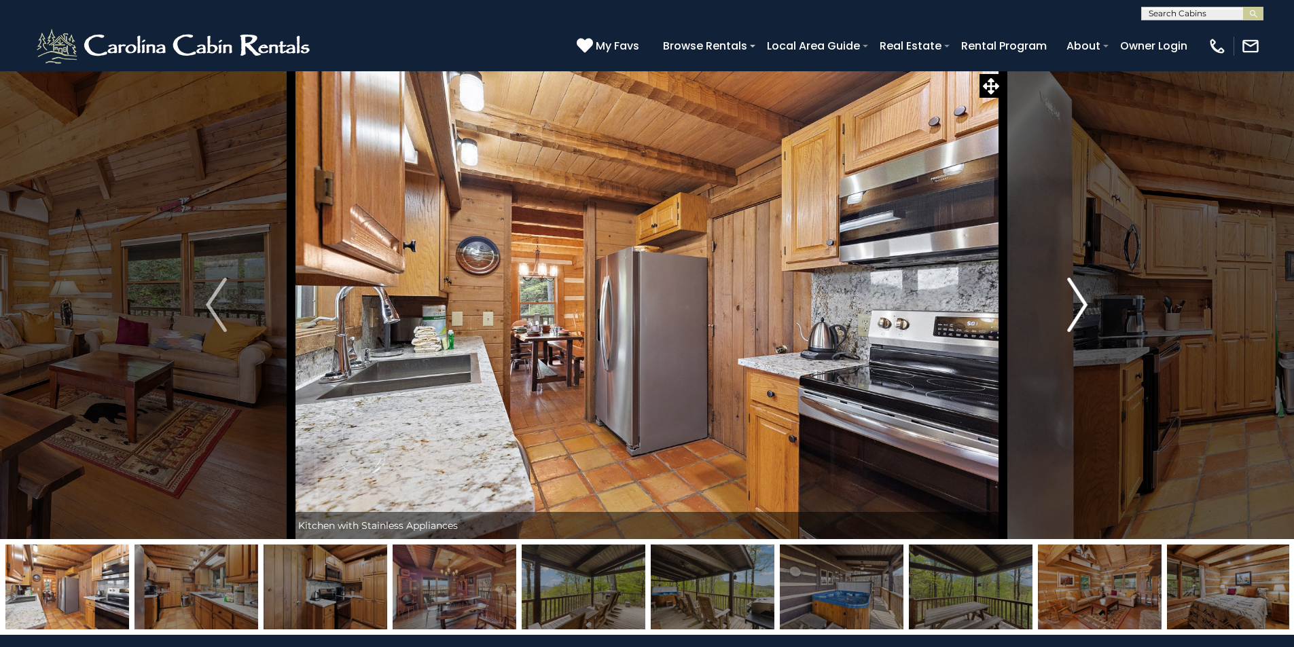
click at [1079, 298] on img "Next" at bounding box center [1077, 305] width 20 height 54
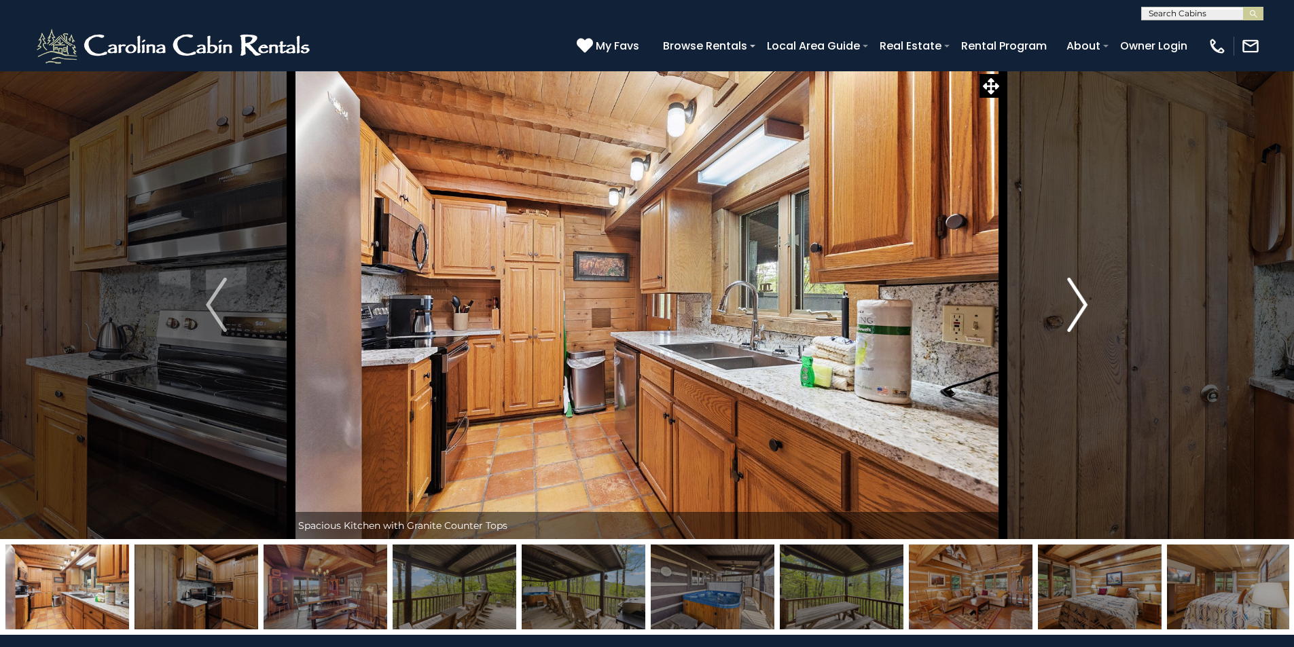
click at [1079, 298] on img "Next" at bounding box center [1077, 305] width 20 height 54
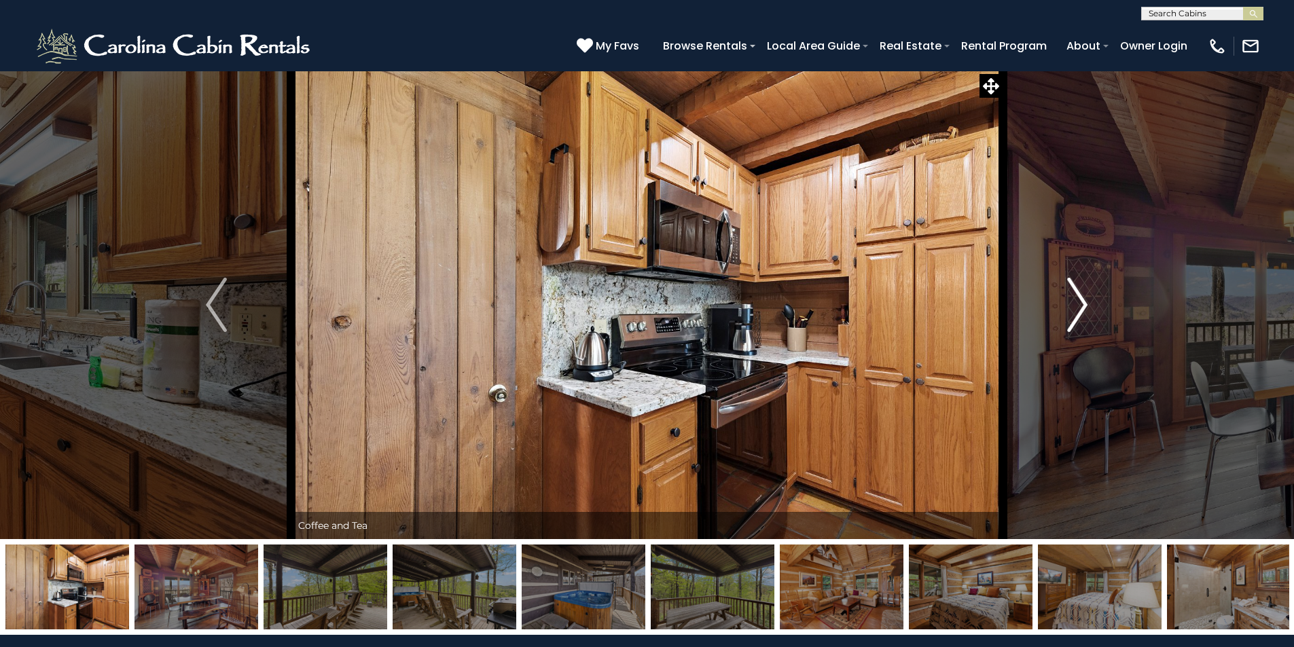
click at [1079, 298] on img "Next" at bounding box center [1077, 305] width 20 height 54
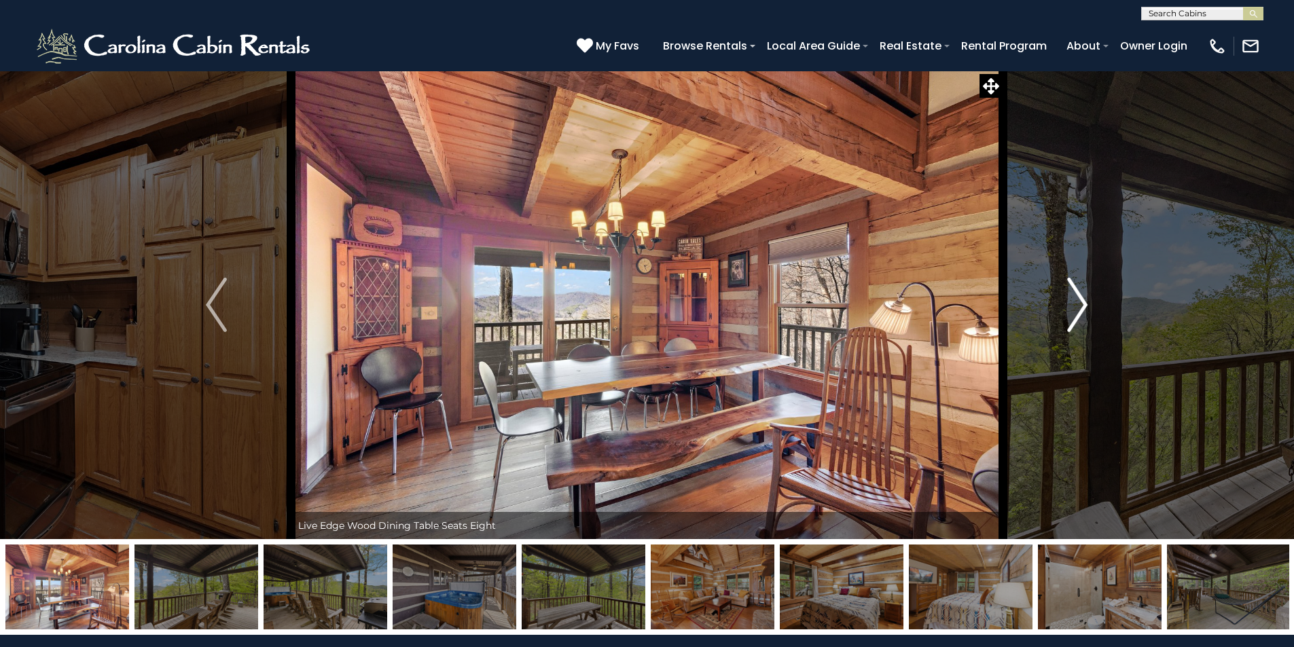
click at [1079, 298] on img "Next" at bounding box center [1077, 305] width 20 height 54
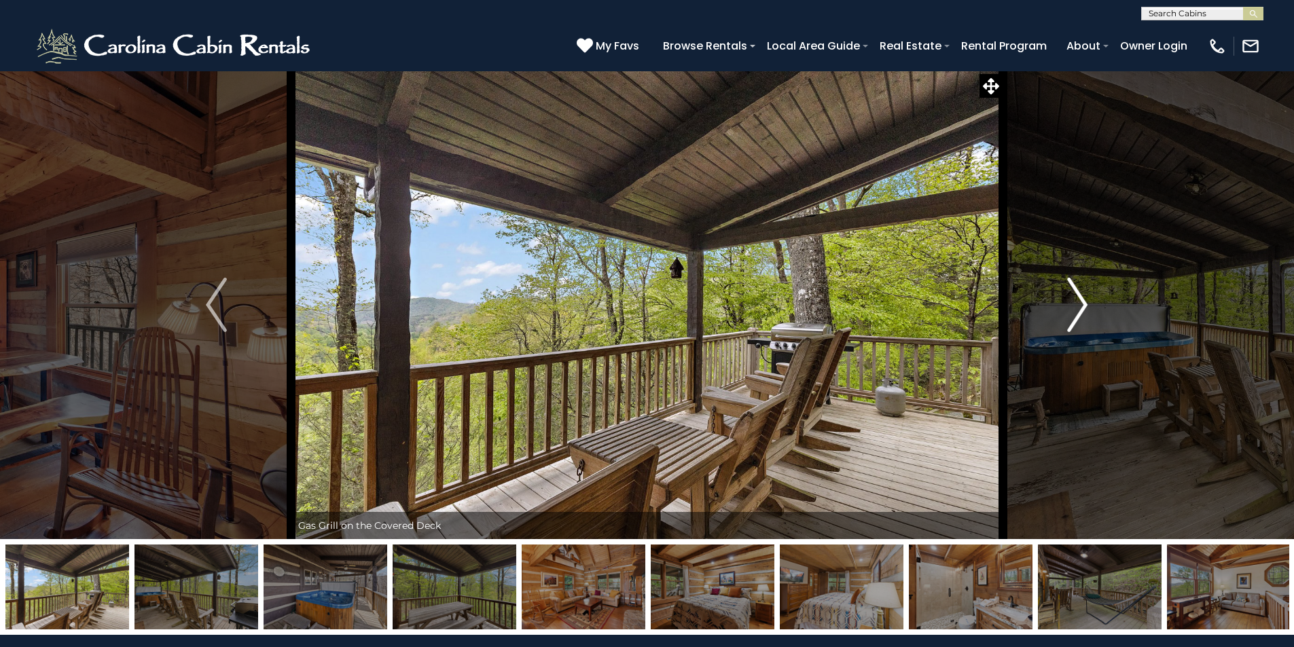
click at [1079, 298] on img "Next" at bounding box center [1077, 305] width 20 height 54
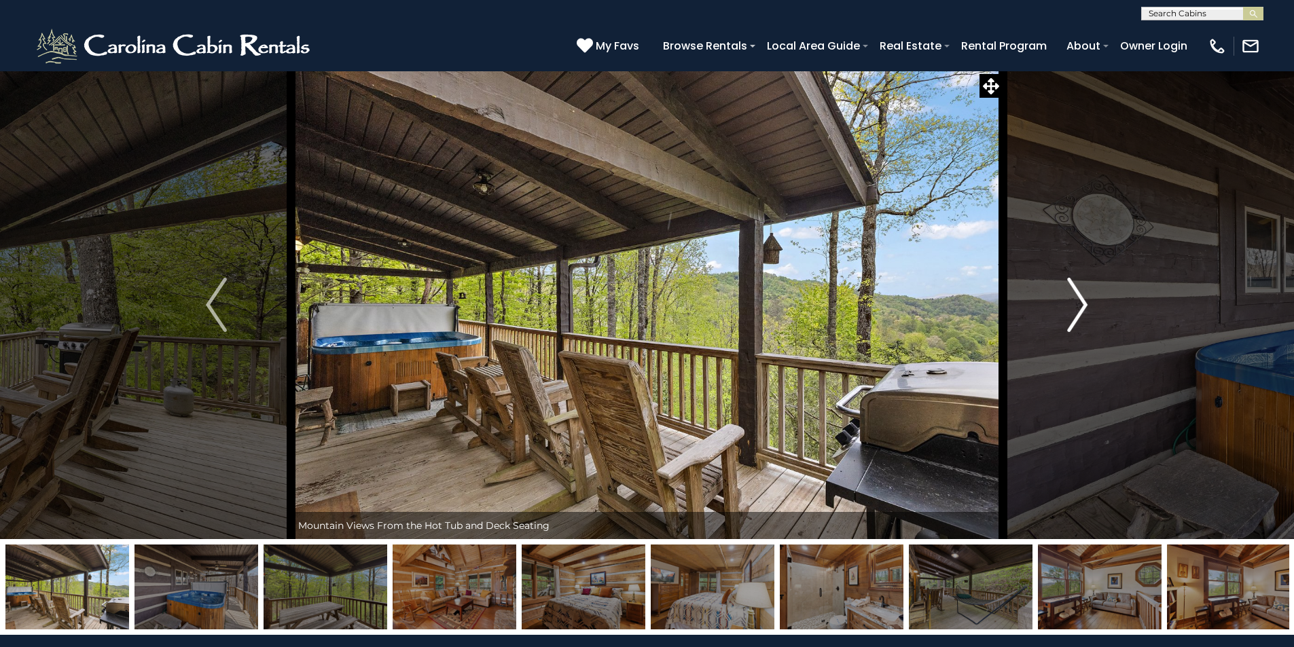
click at [1079, 298] on img "Next" at bounding box center [1077, 305] width 20 height 54
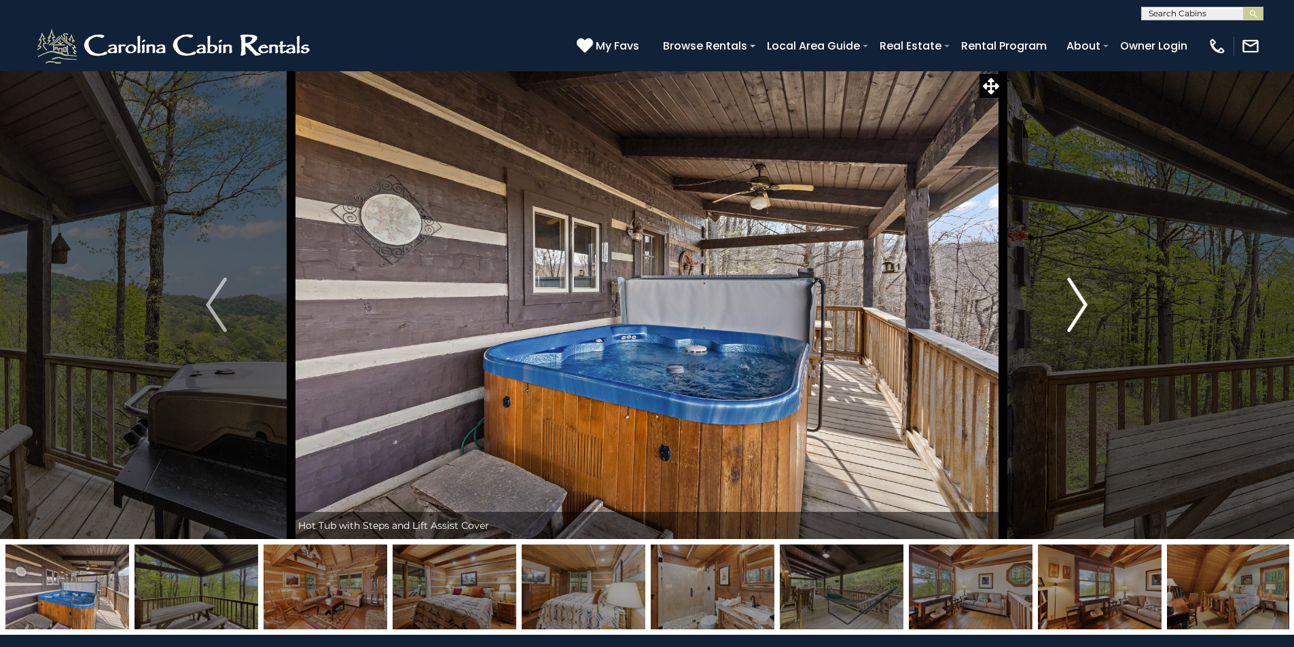
click at [1079, 298] on img "Next" at bounding box center [1077, 305] width 20 height 54
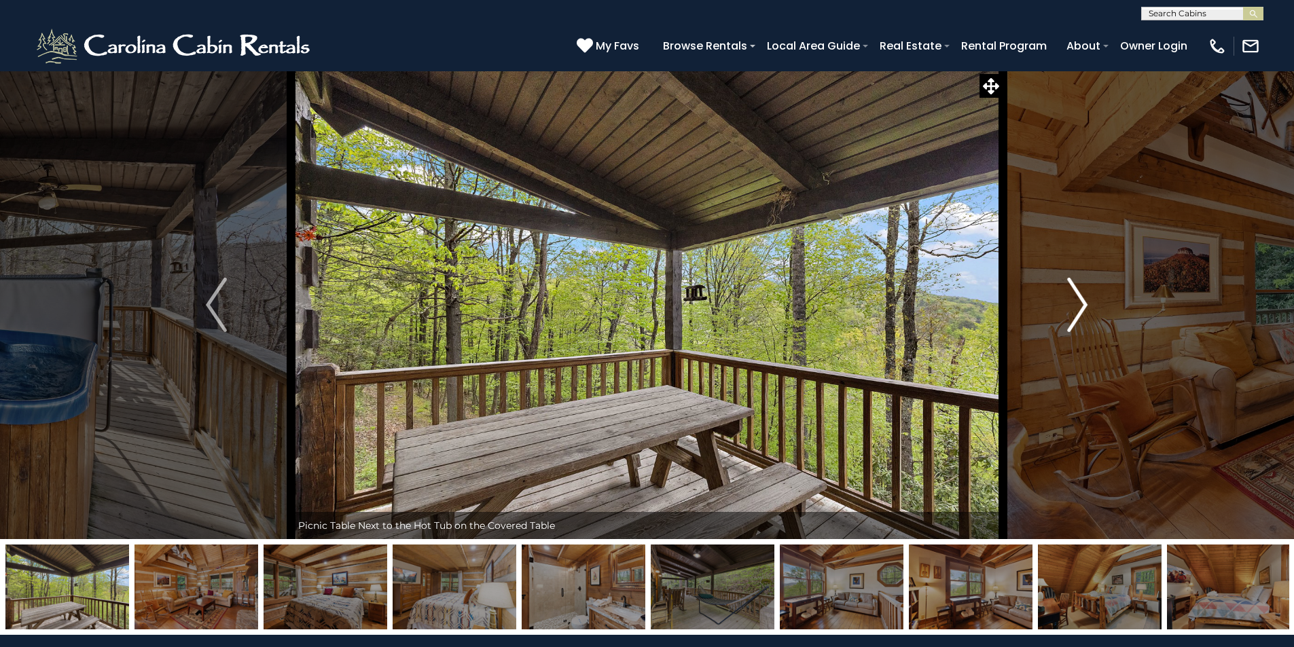
click at [1079, 298] on img "Next" at bounding box center [1077, 305] width 20 height 54
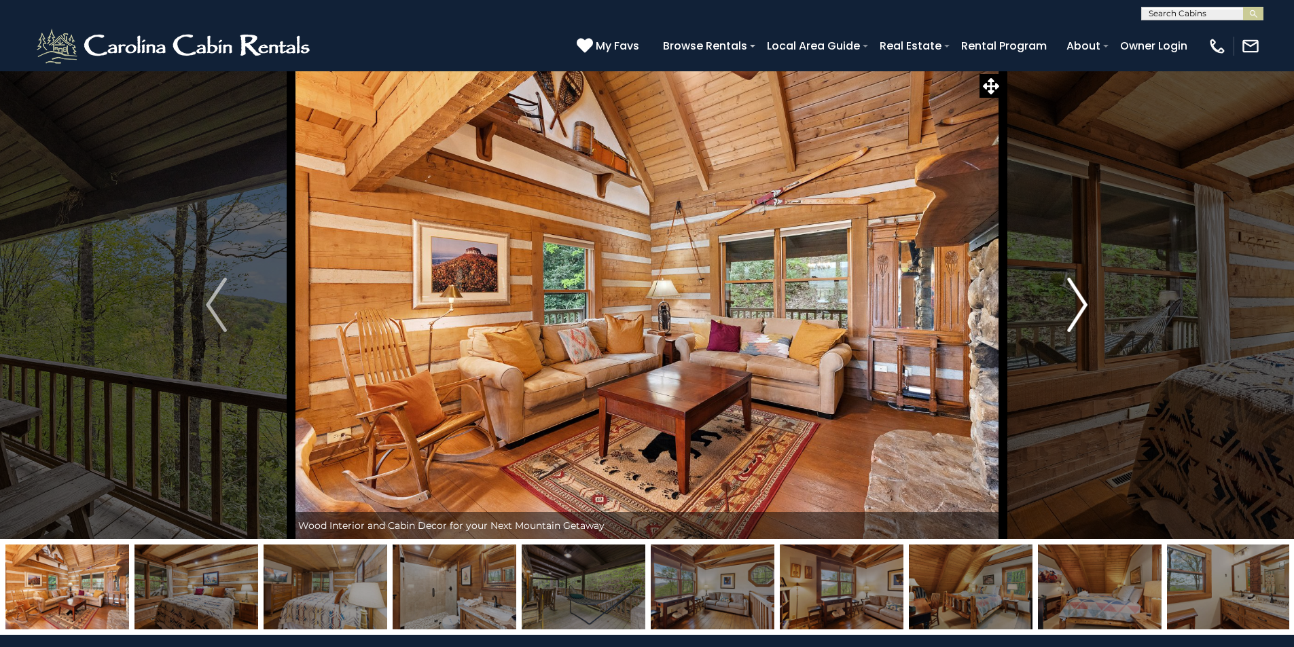
click at [1079, 298] on img "Next" at bounding box center [1077, 305] width 20 height 54
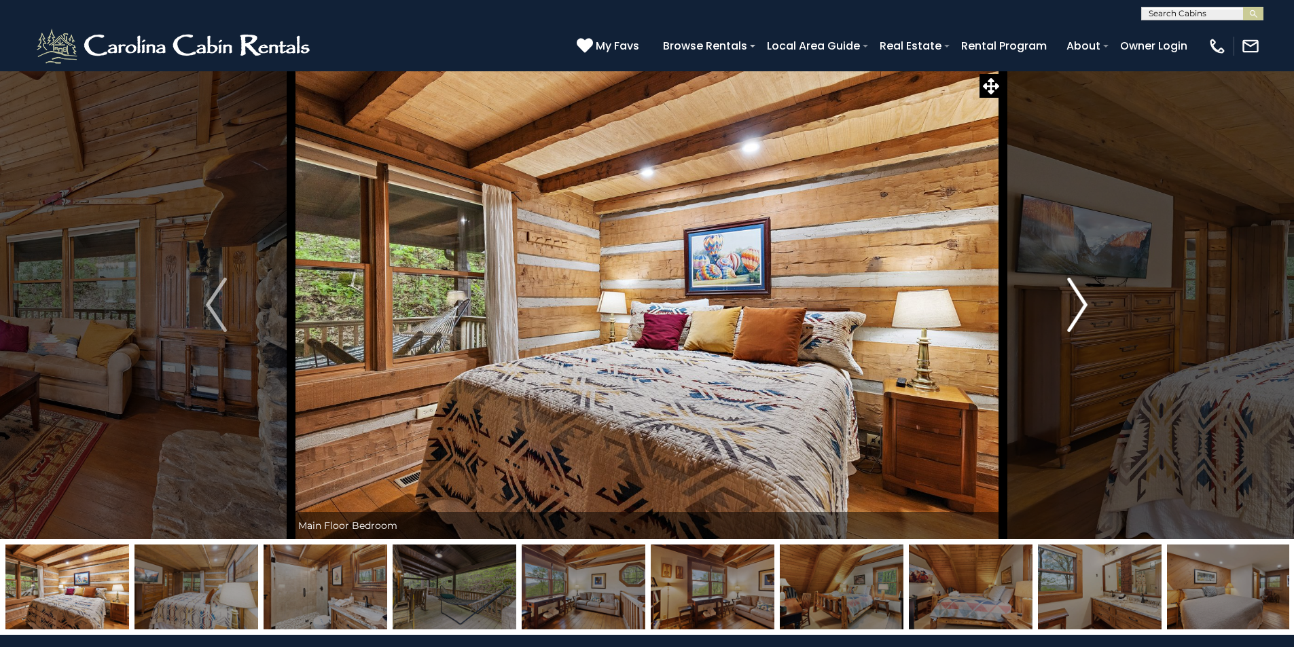
click at [1079, 298] on img "Next" at bounding box center [1077, 305] width 20 height 54
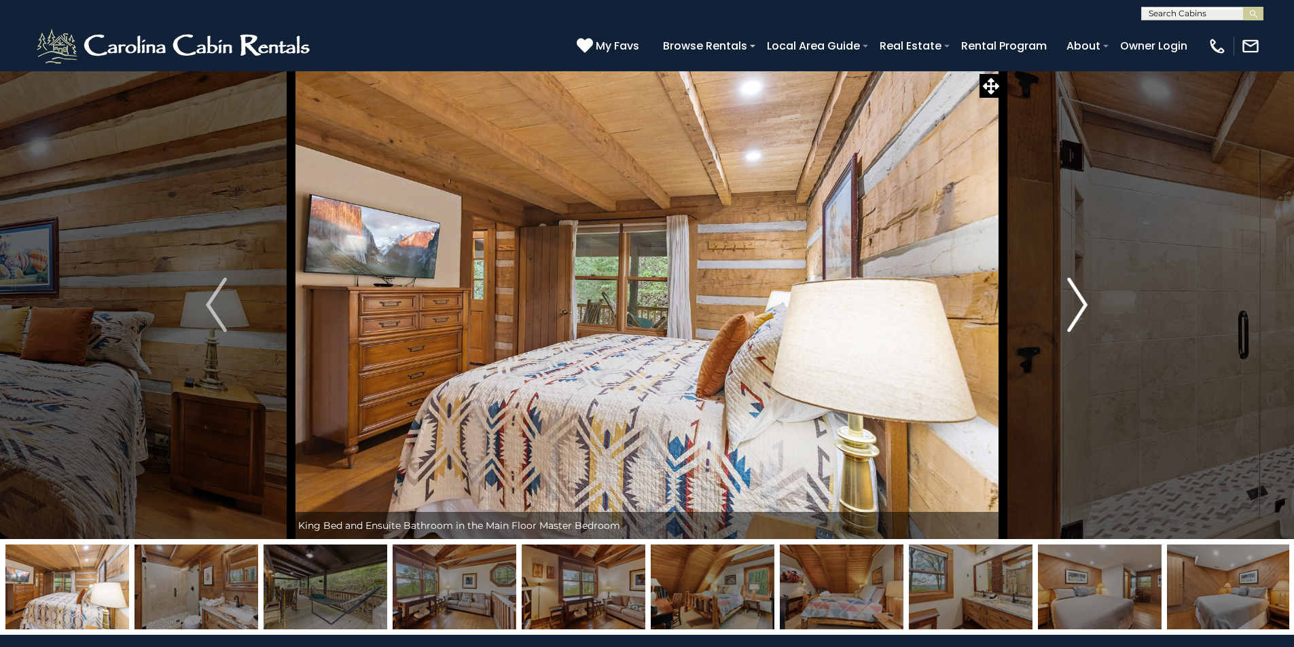
click at [1079, 298] on img "Next" at bounding box center [1077, 305] width 20 height 54
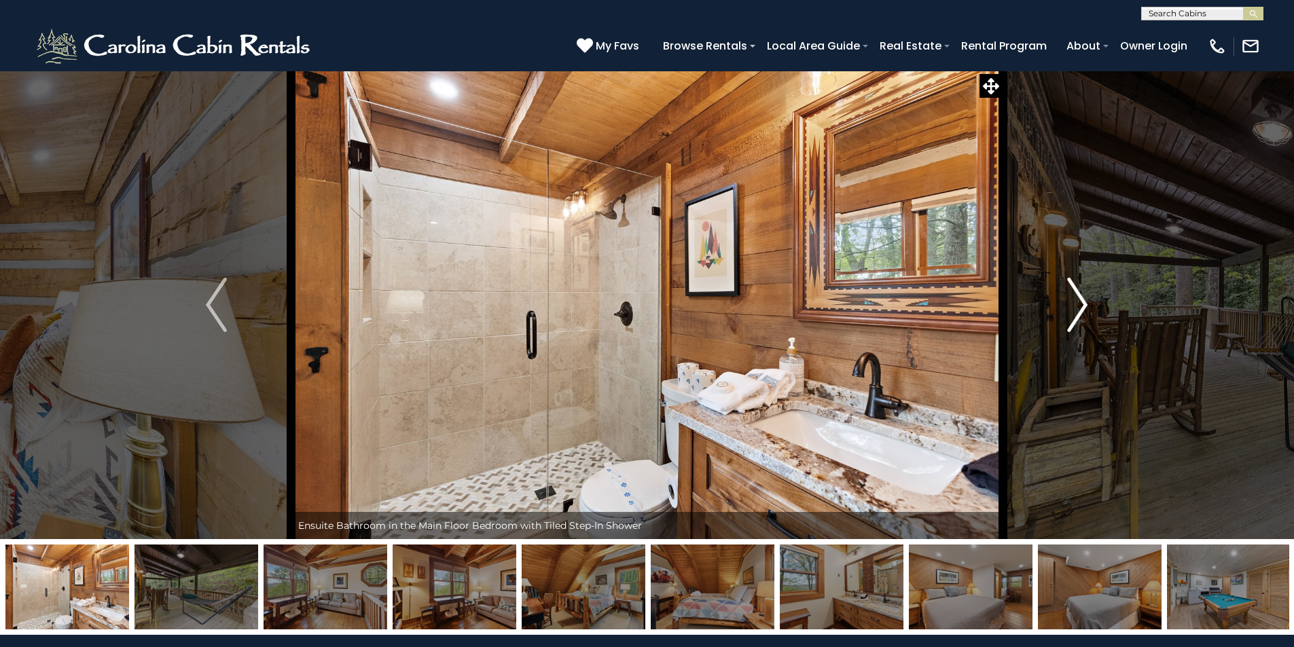
click at [1079, 298] on img "Next" at bounding box center [1077, 305] width 20 height 54
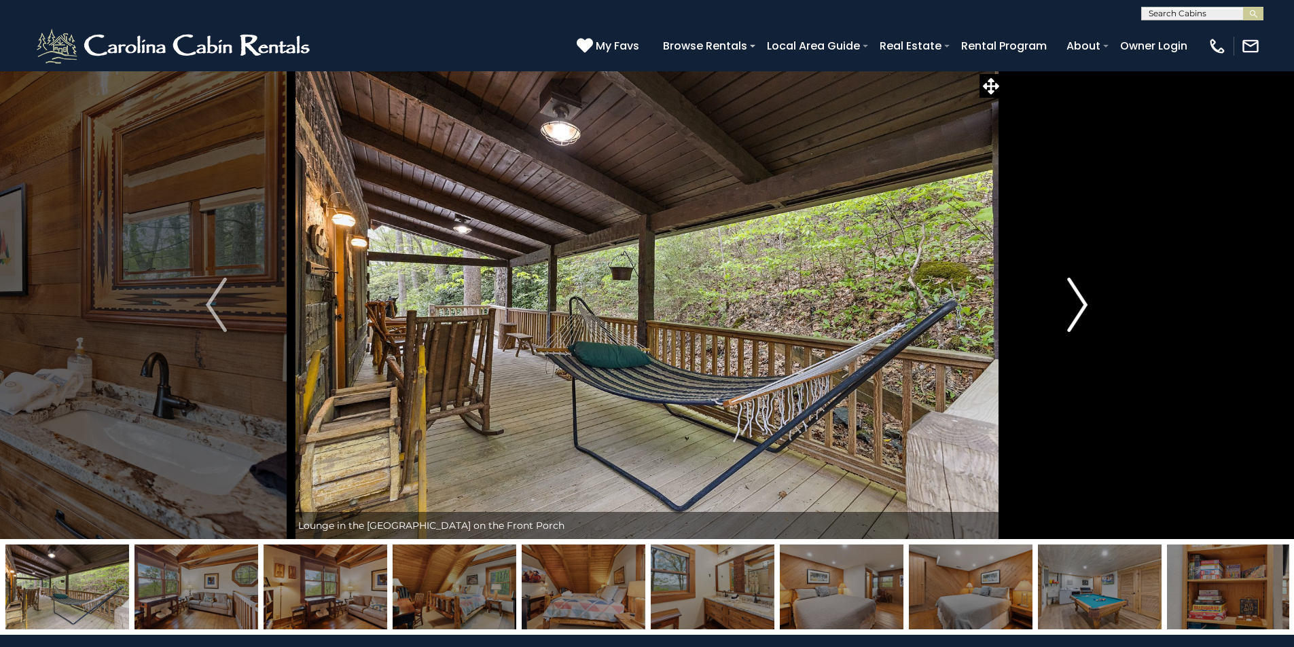
click at [1079, 298] on img "Next" at bounding box center [1077, 305] width 20 height 54
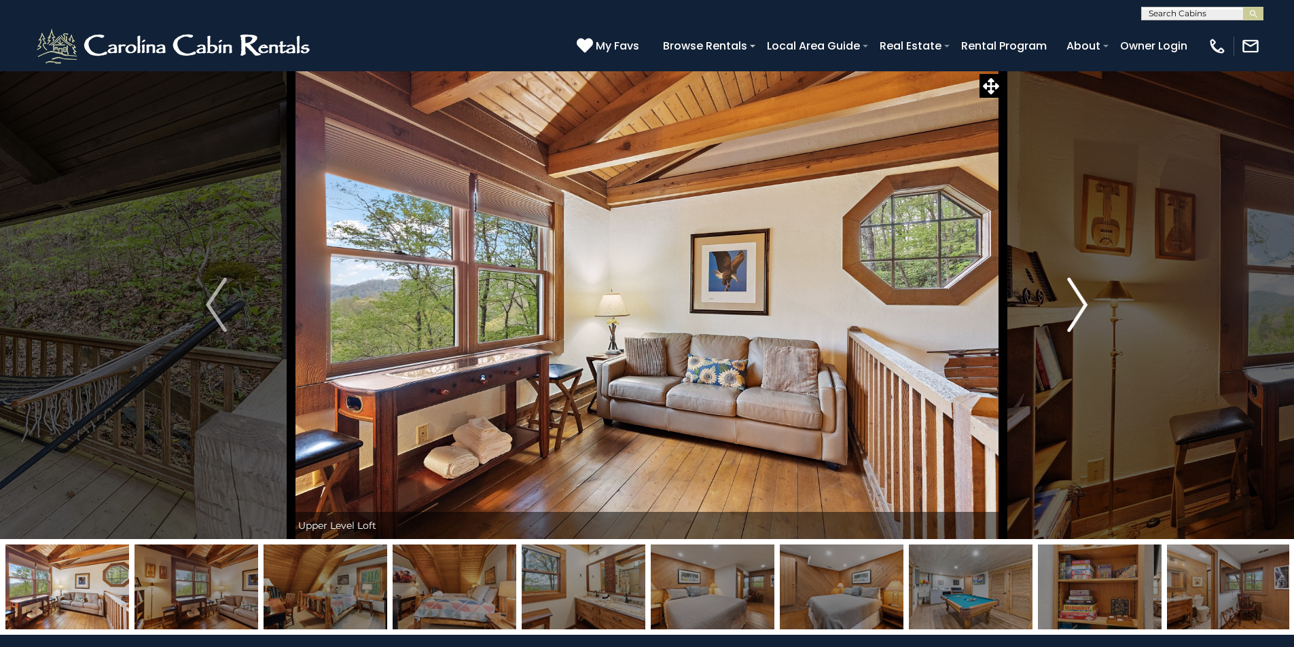
click at [1079, 298] on img "Next" at bounding box center [1077, 305] width 20 height 54
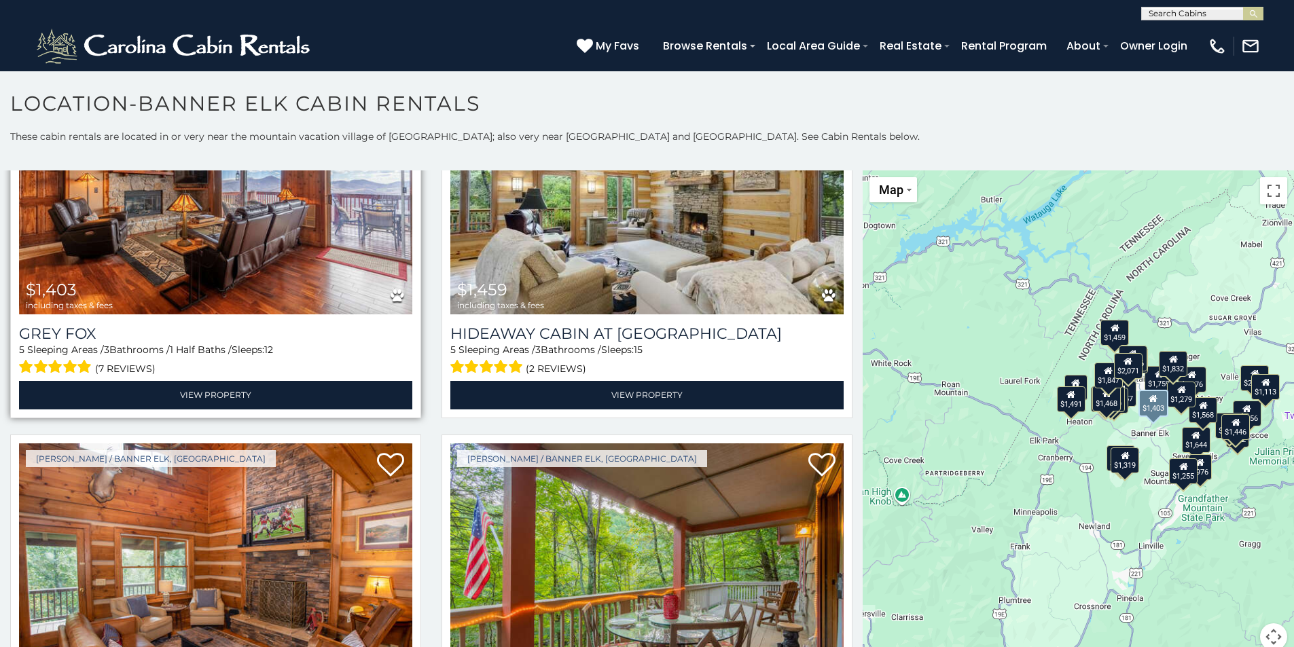
scroll to position [5027, 0]
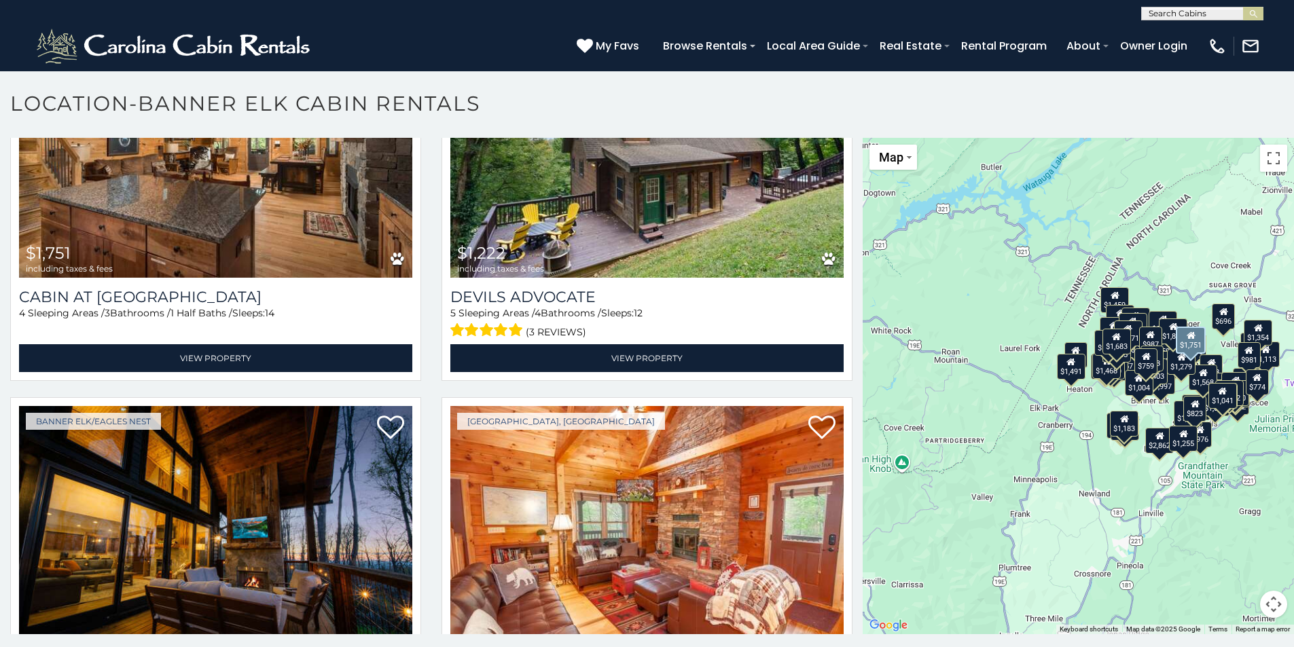
scroll to position [10384, 0]
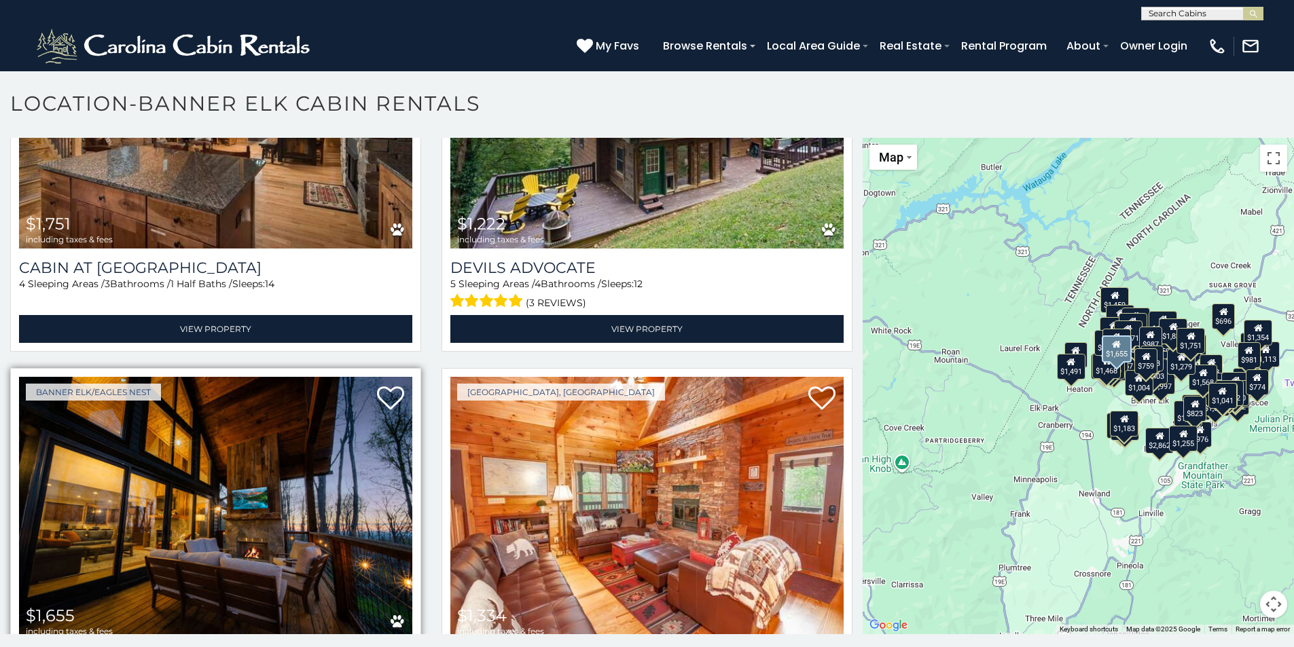
click at [282, 471] on img at bounding box center [215, 509] width 393 height 264
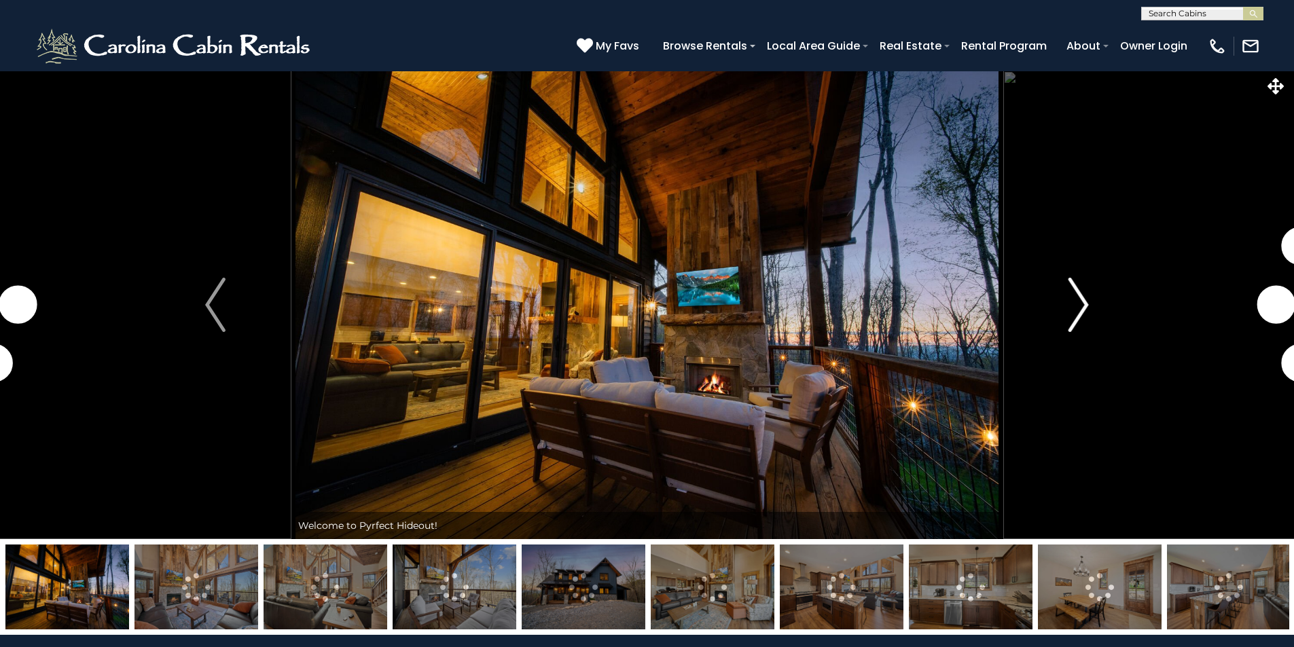
click at [1076, 301] on img "Next" at bounding box center [1079, 305] width 20 height 54
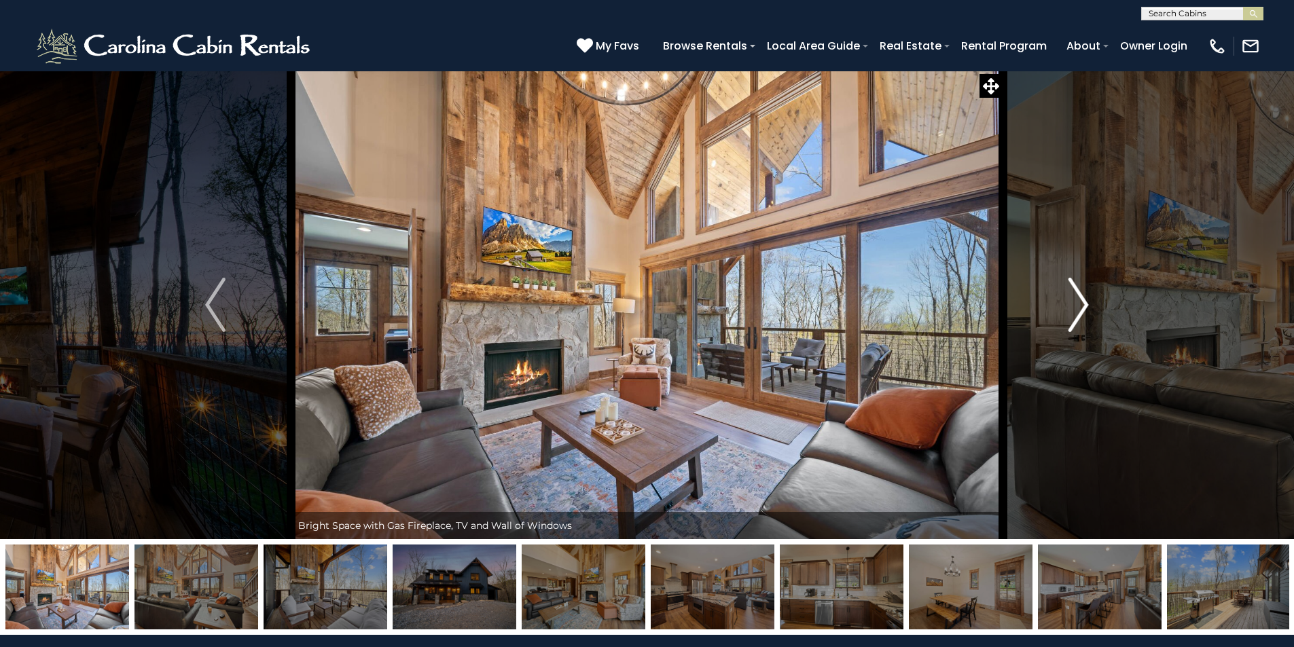
click at [1065, 299] on button "Next" at bounding box center [1078, 305] width 151 height 469
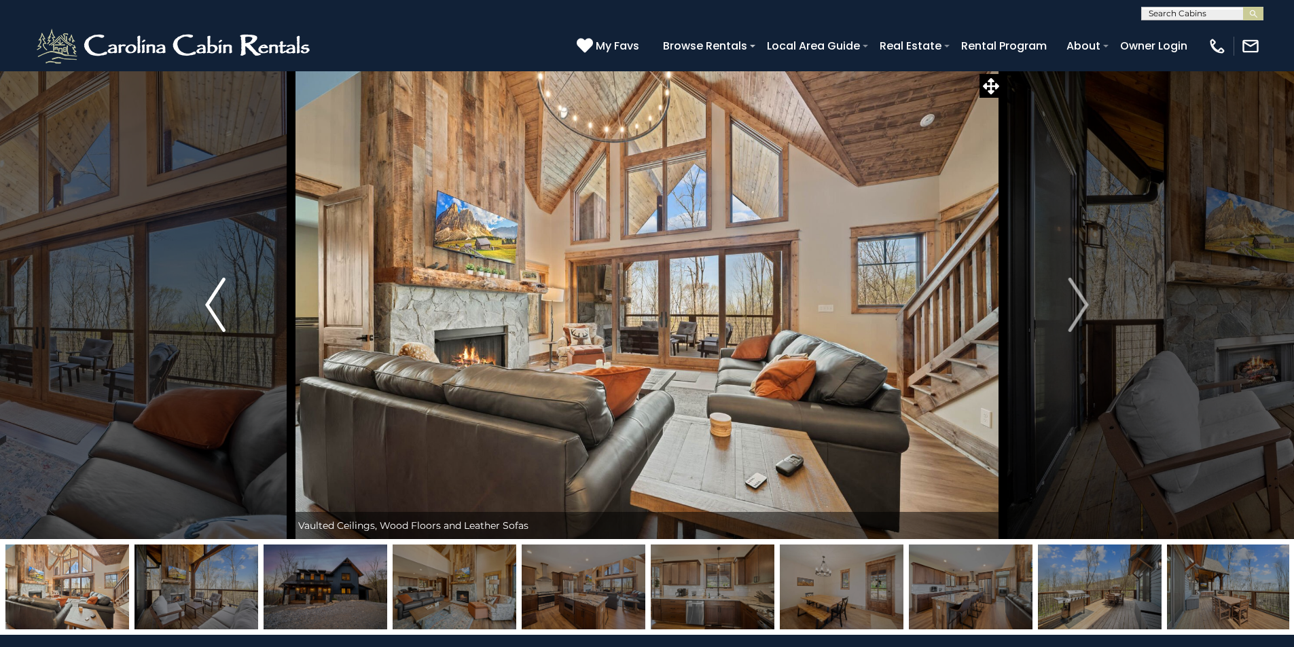
click at [209, 305] on img "Previous" at bounding box center [215, 305] width 20 height 54
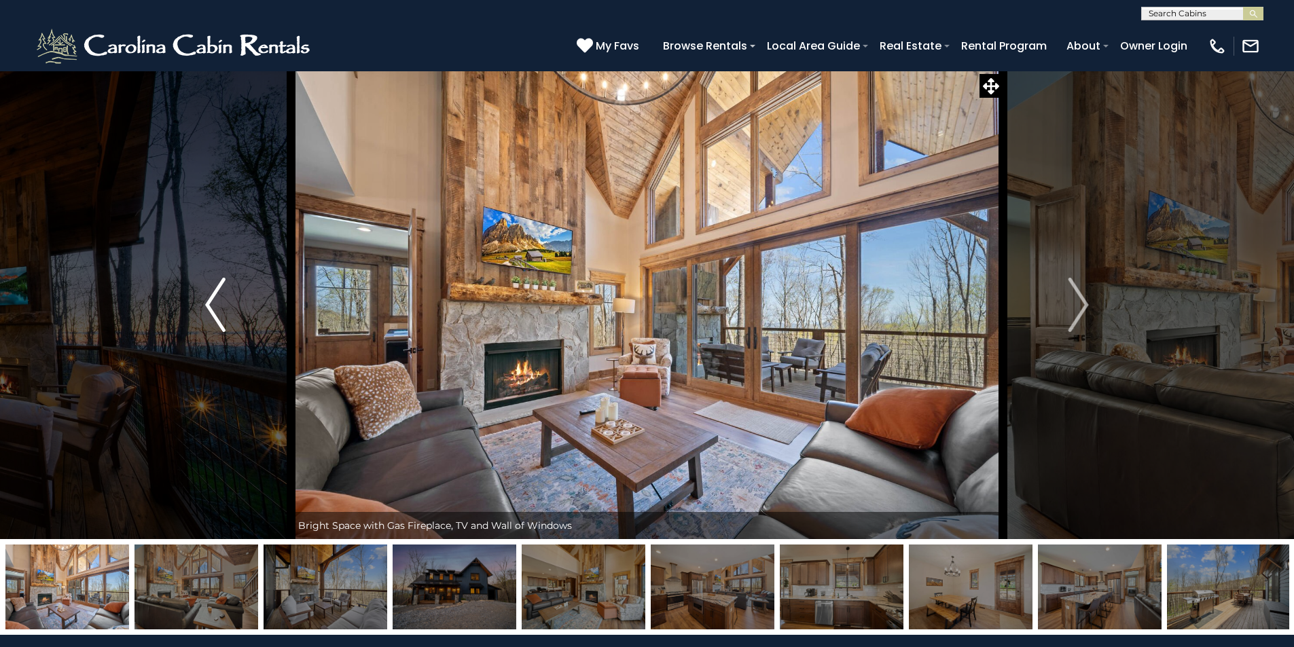
click at [209, 305] on img "Previous" at bounding box center [215, 305] width 20 height 54
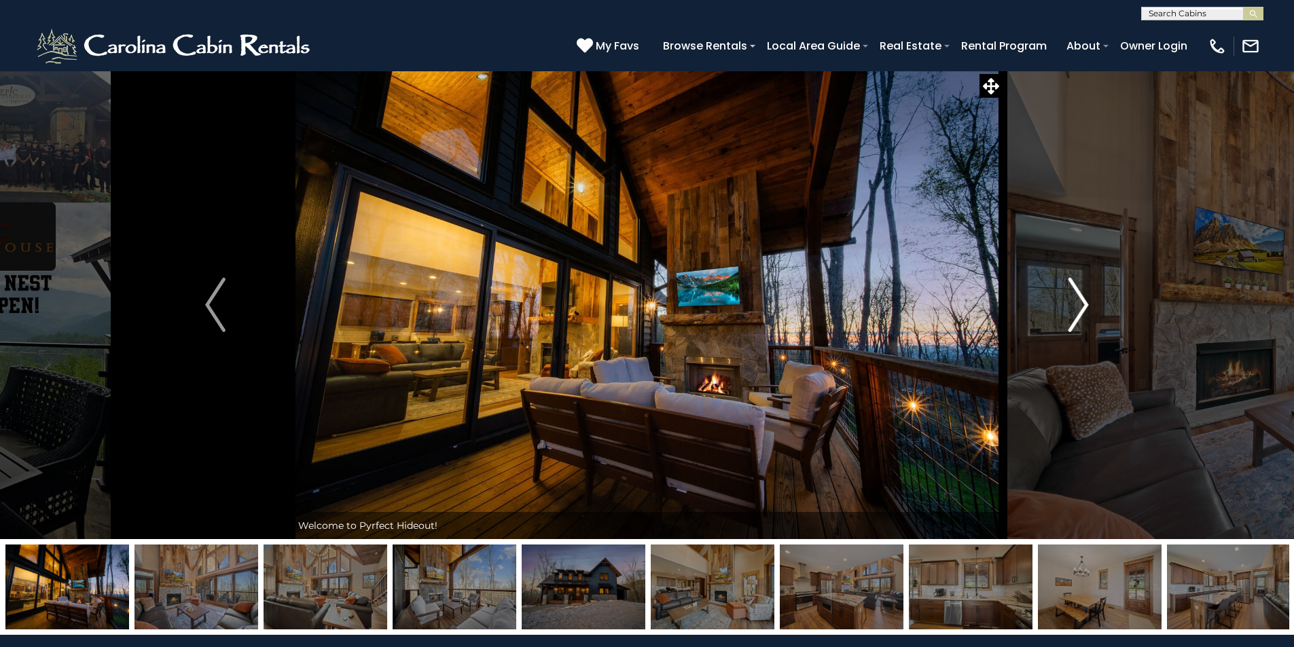
click at [1082, 299] on img "Next" at bounding box center [1079, 305] width 20 height 54
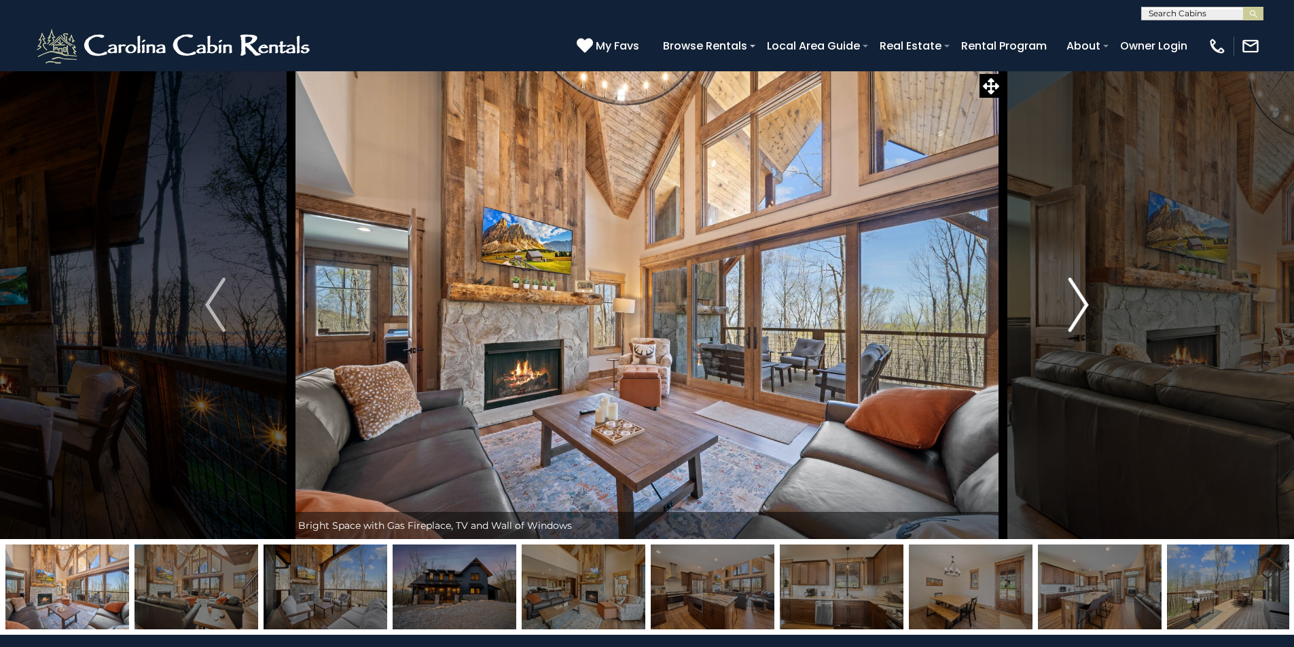
click at [1082, 299] on img "Next" at bounding box center [1079, 305] width 20 height 54
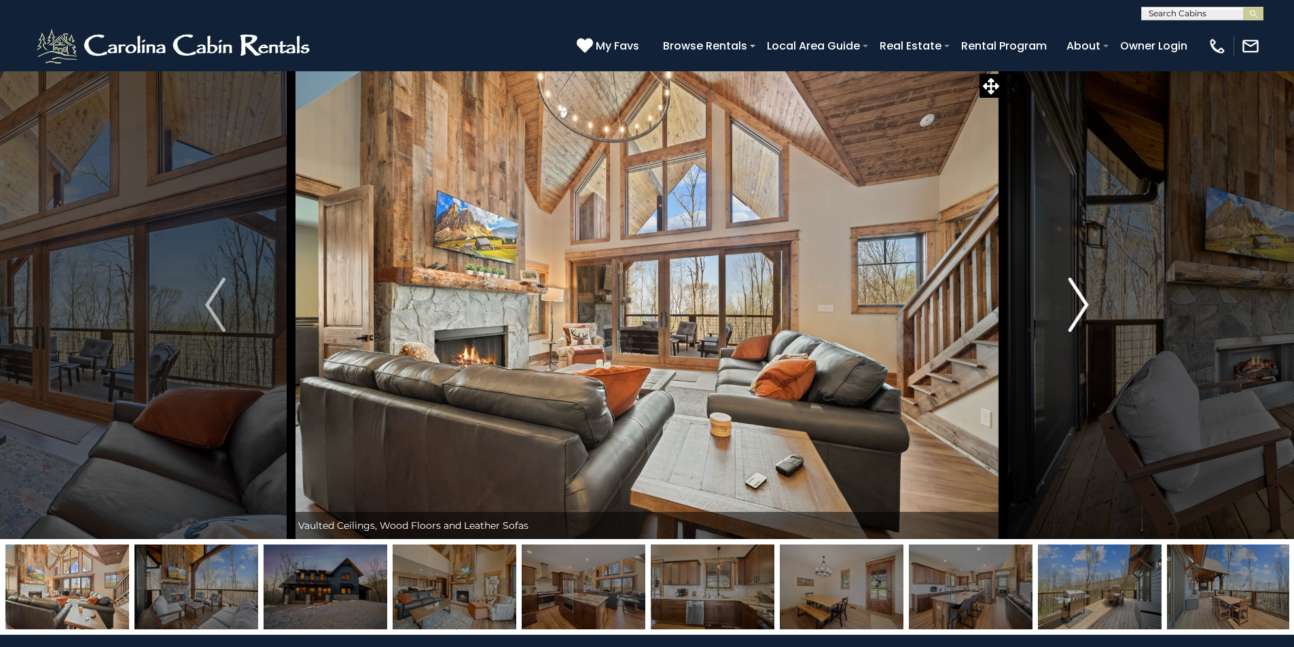
click at [1082, 299] on img "Next" at bounding box center [1079, 305] width 20 height 54
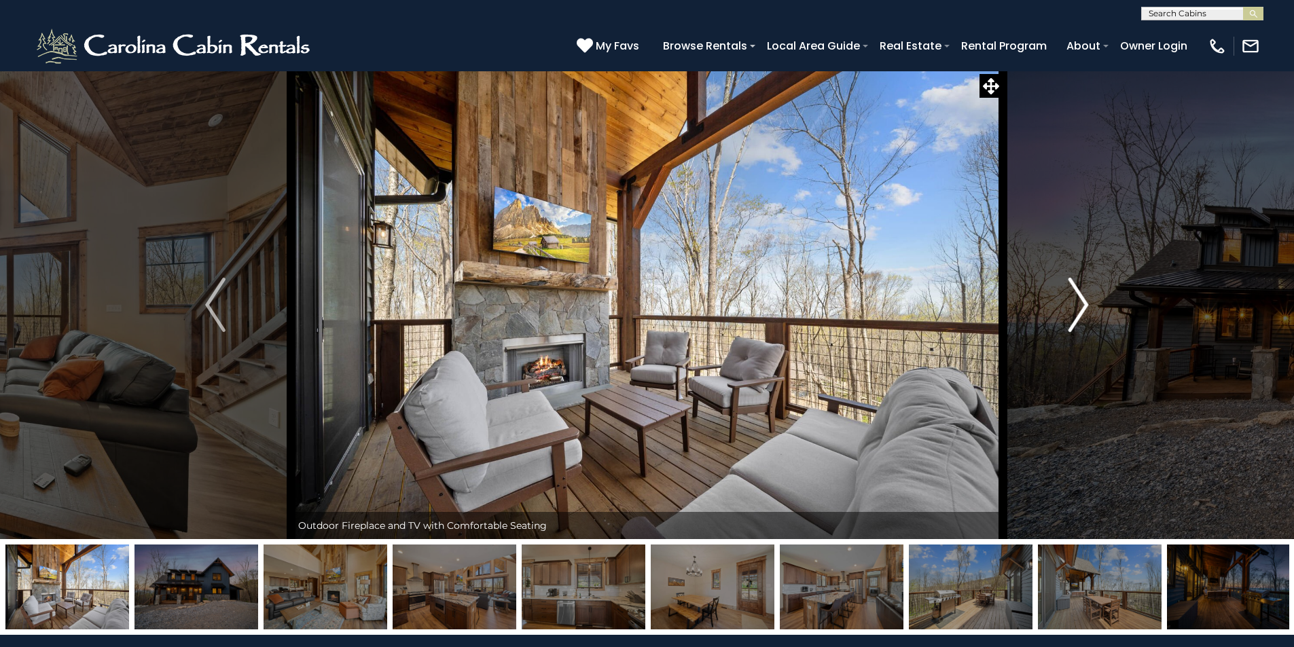
click at [1082, 299] on img "Next" at bounding box center [1079, 305] width 20 height 54
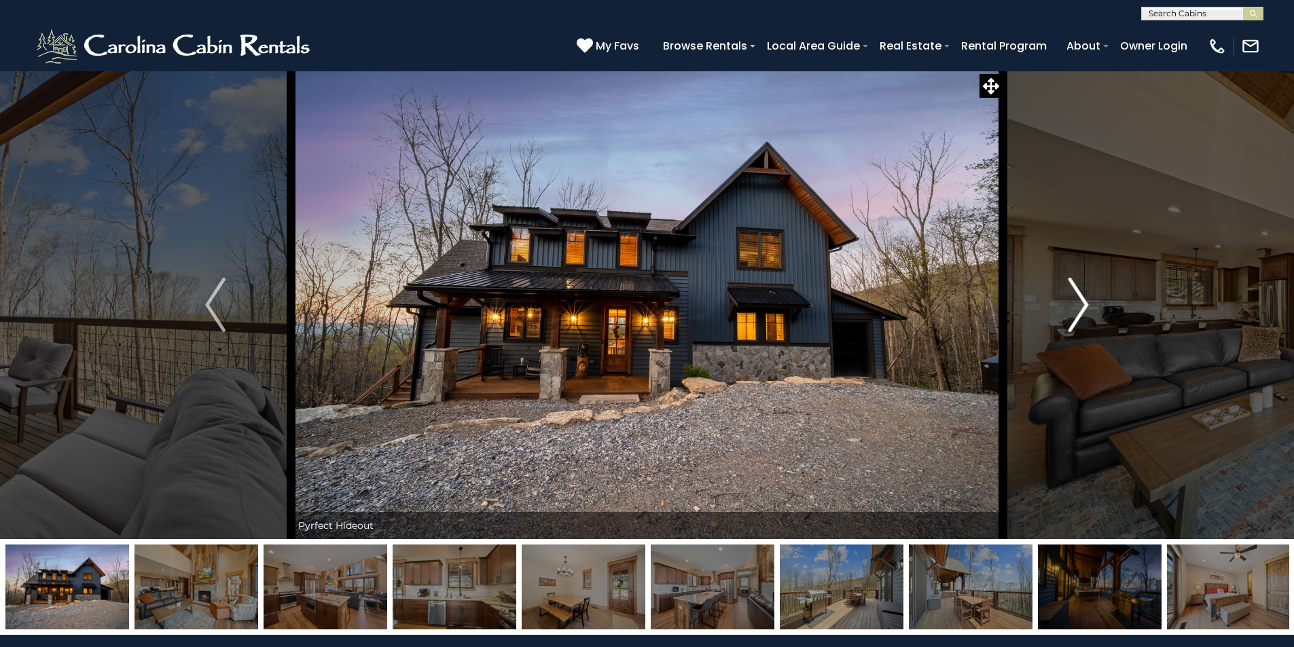
click at [1082, 299] on img "Next" at bounding box center [1079, 305] width 20 height 54
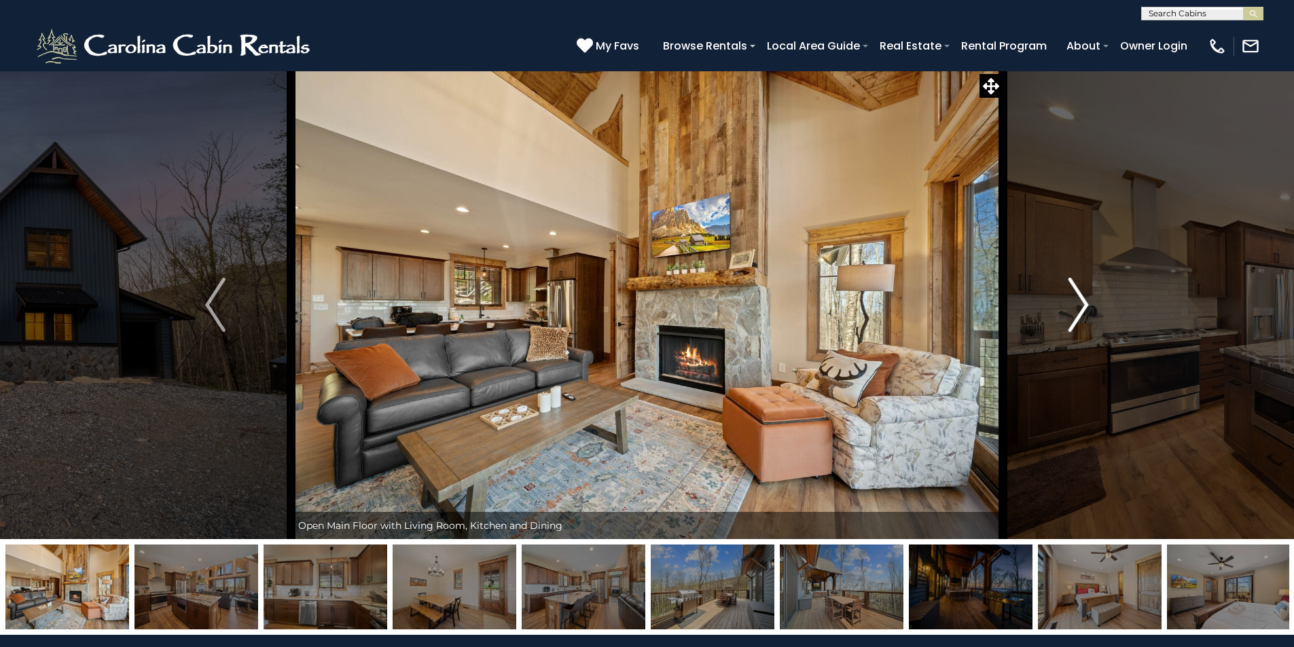
click at [1082, 299] on img "Next" at bounding box center [1079, 305] width 20 height 54
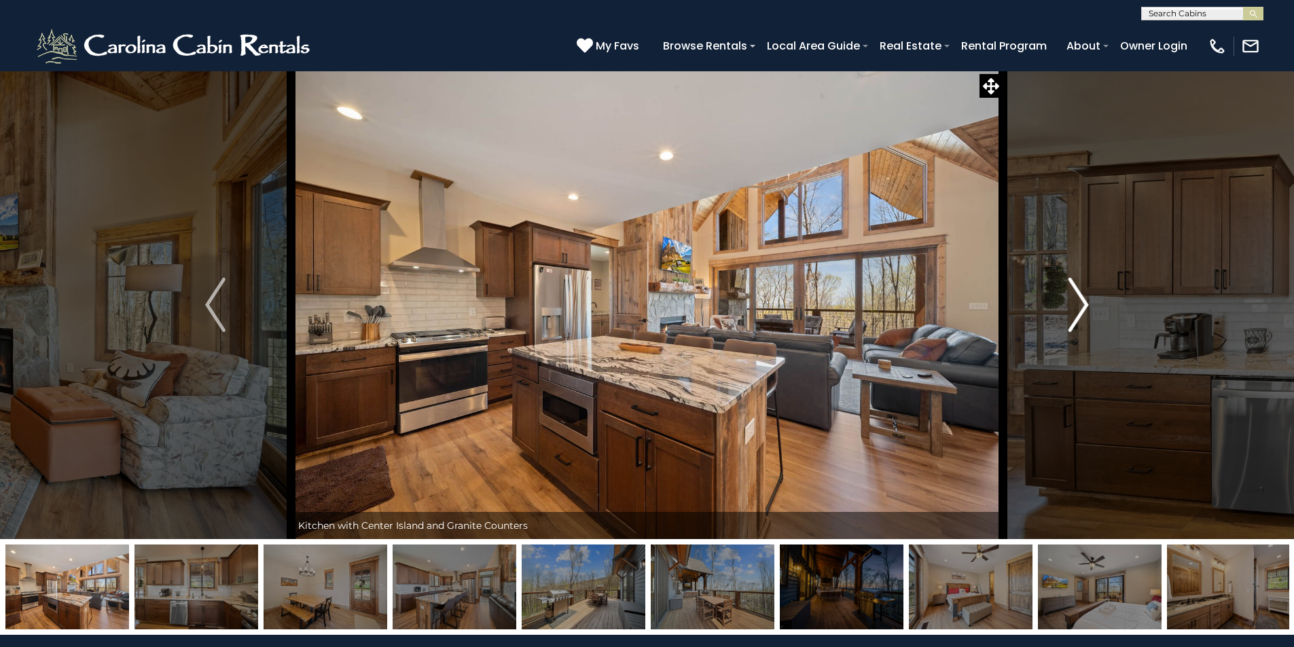
click at [1082, 299] on img "Next" at bounding box center [1079, 305] width 20 height 54
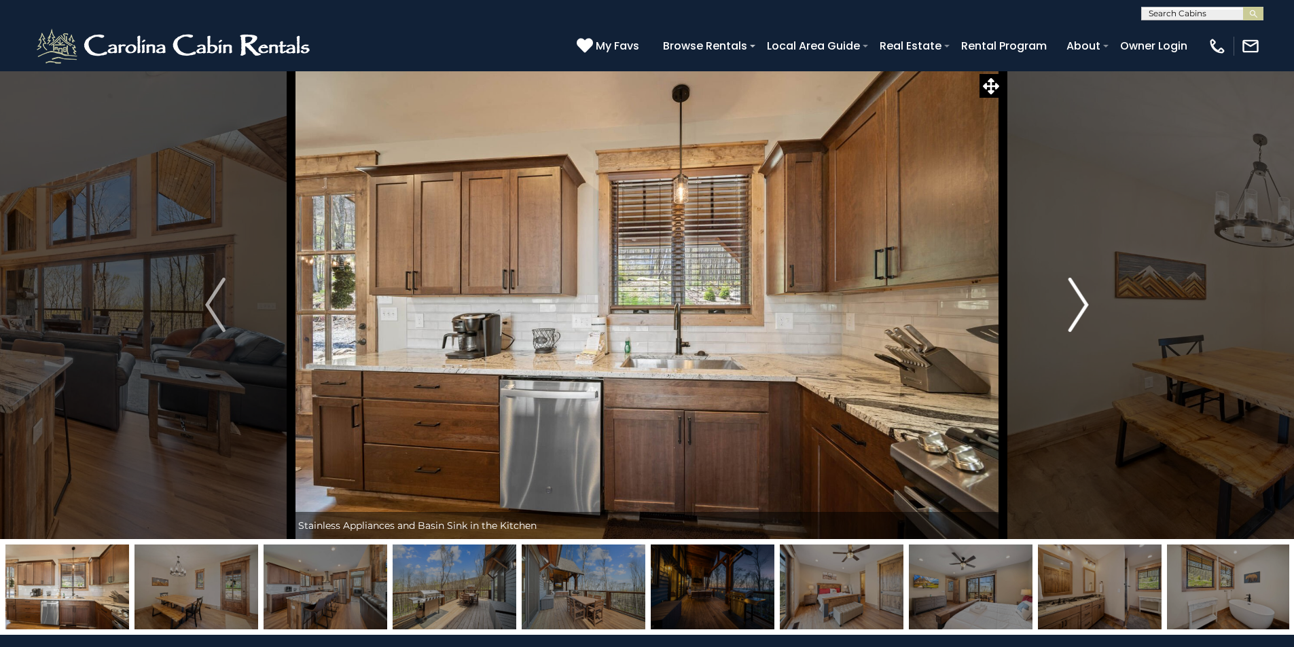
click at [1082, 299] on img "Next" at bounding box center [1079, 305] width 20 height 54
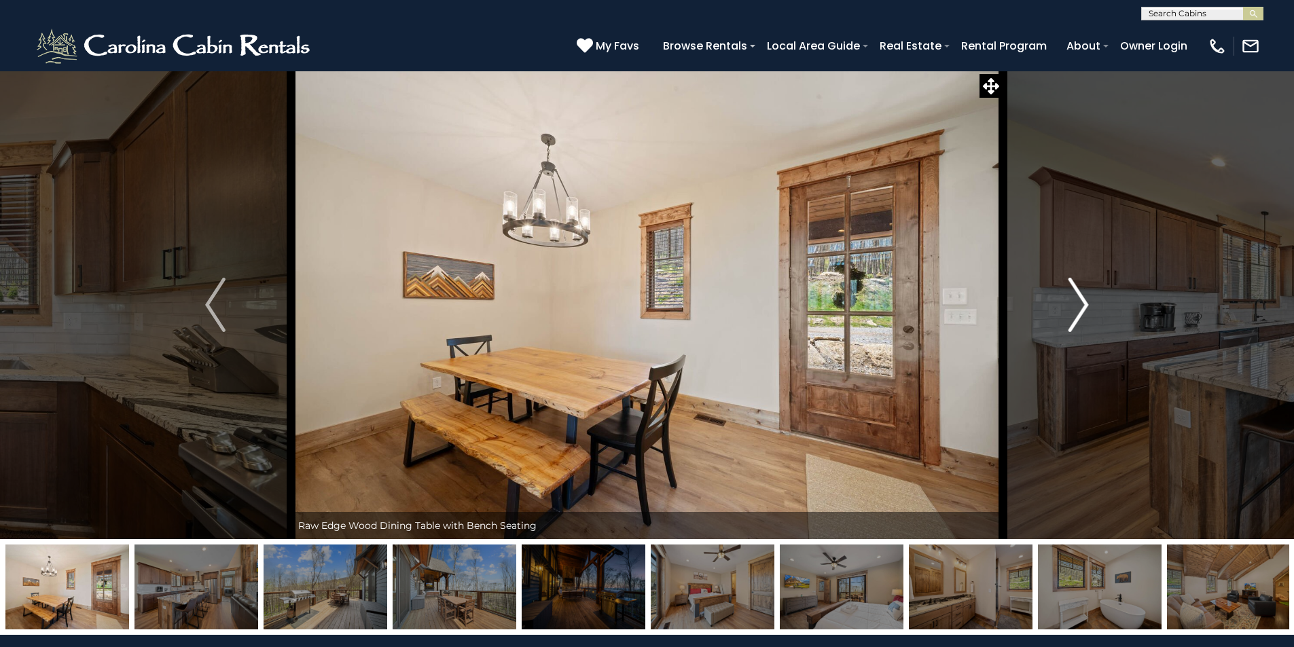
click at [1082, 299] on img "Next" at bounding box center [1079, 305] width 20 height 54
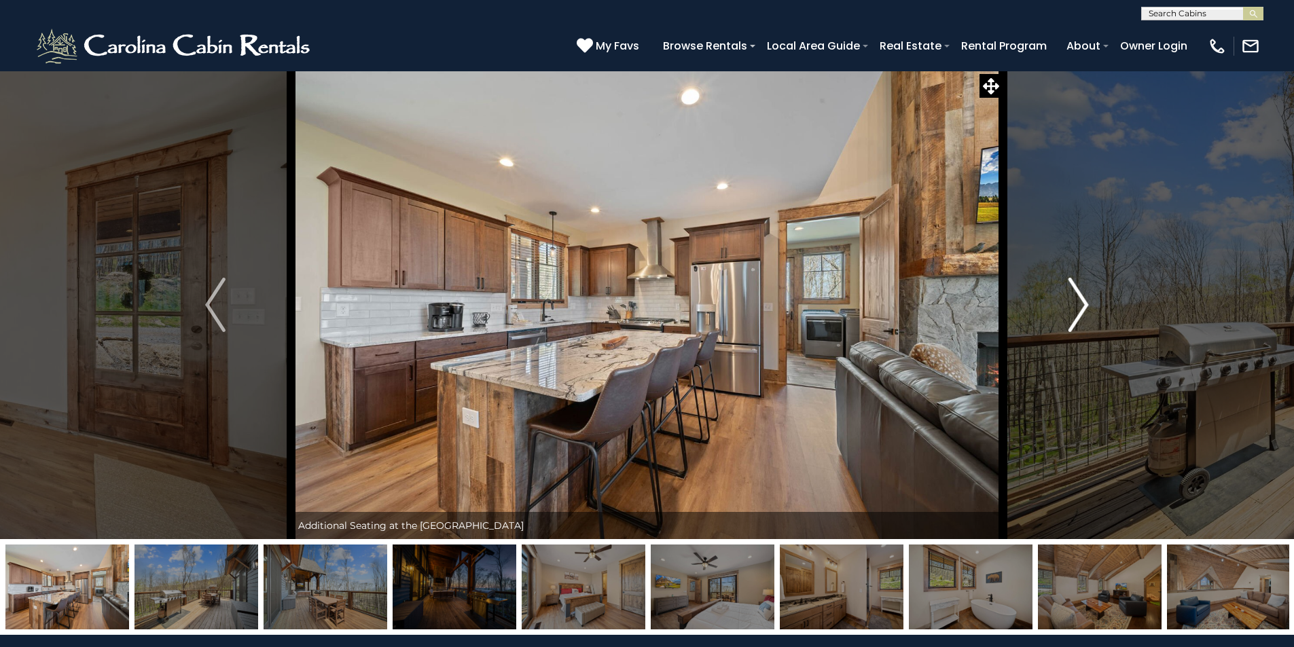
click at [1082, 299] on img "Next" at bounding box center [1079, 305] width 20 height 54
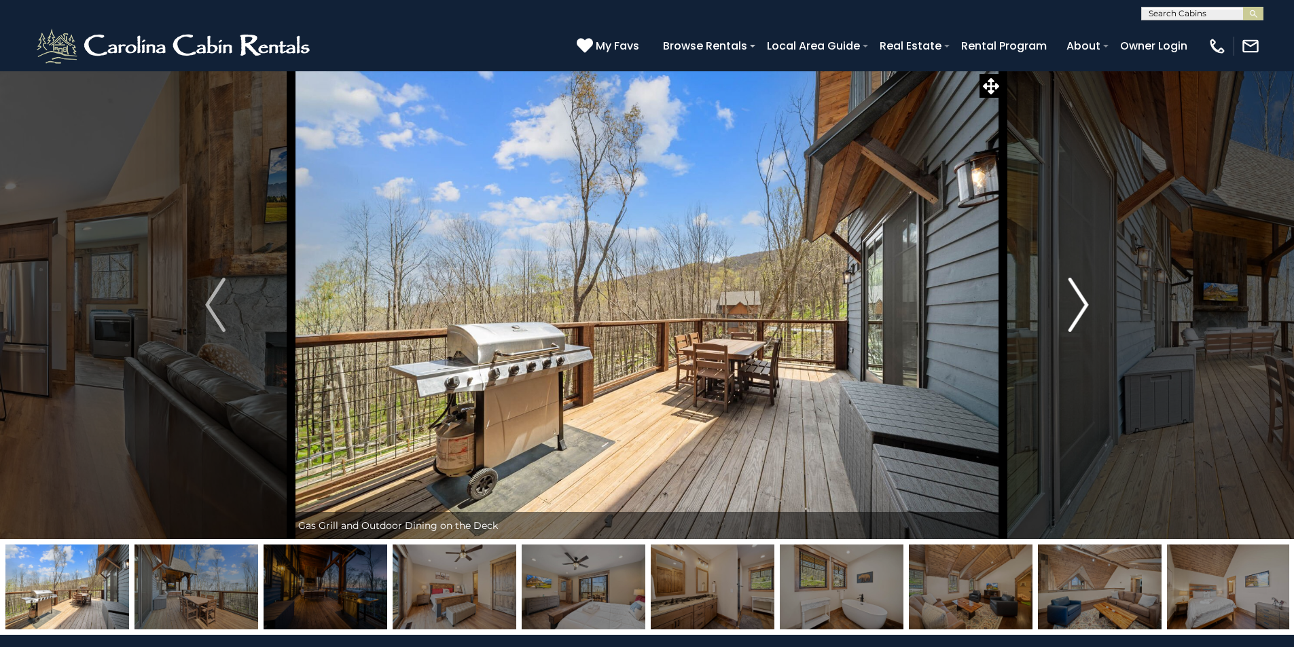
click at [1082, 299] on img "Next" at bounding box center [1079, 305] width 20 height 54
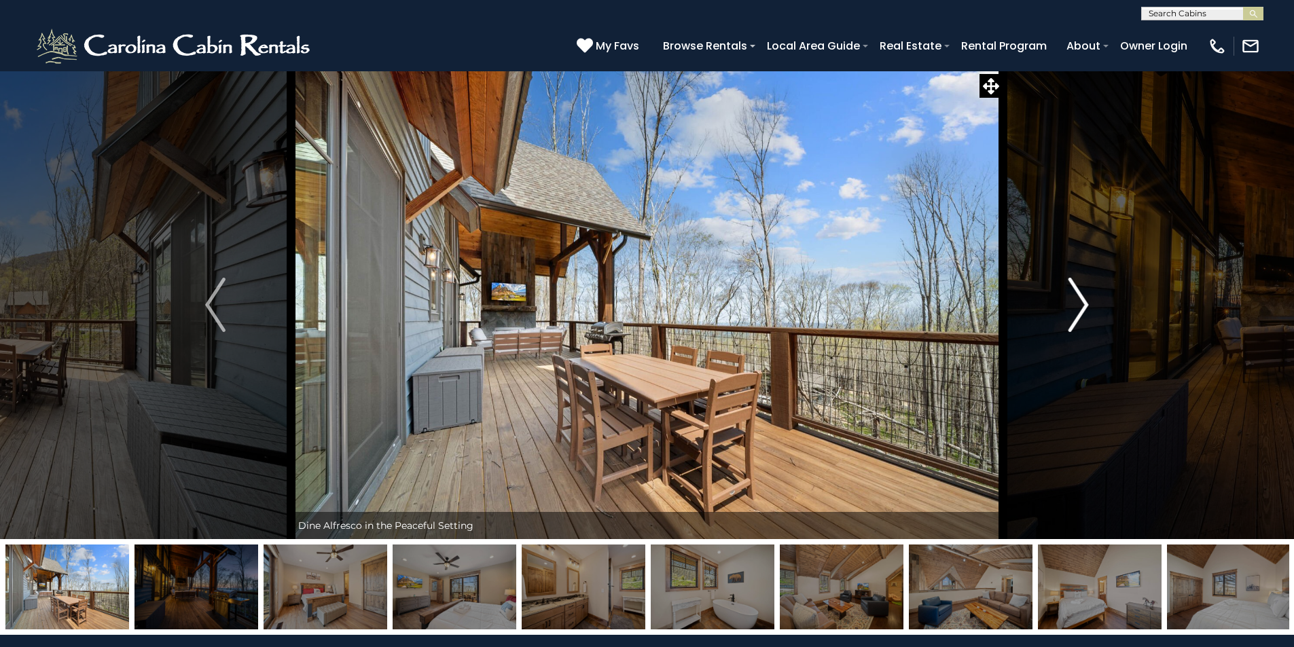
click at [1082, 299] on img "Next" at bounding box center [1079, 305] width 20 height 54
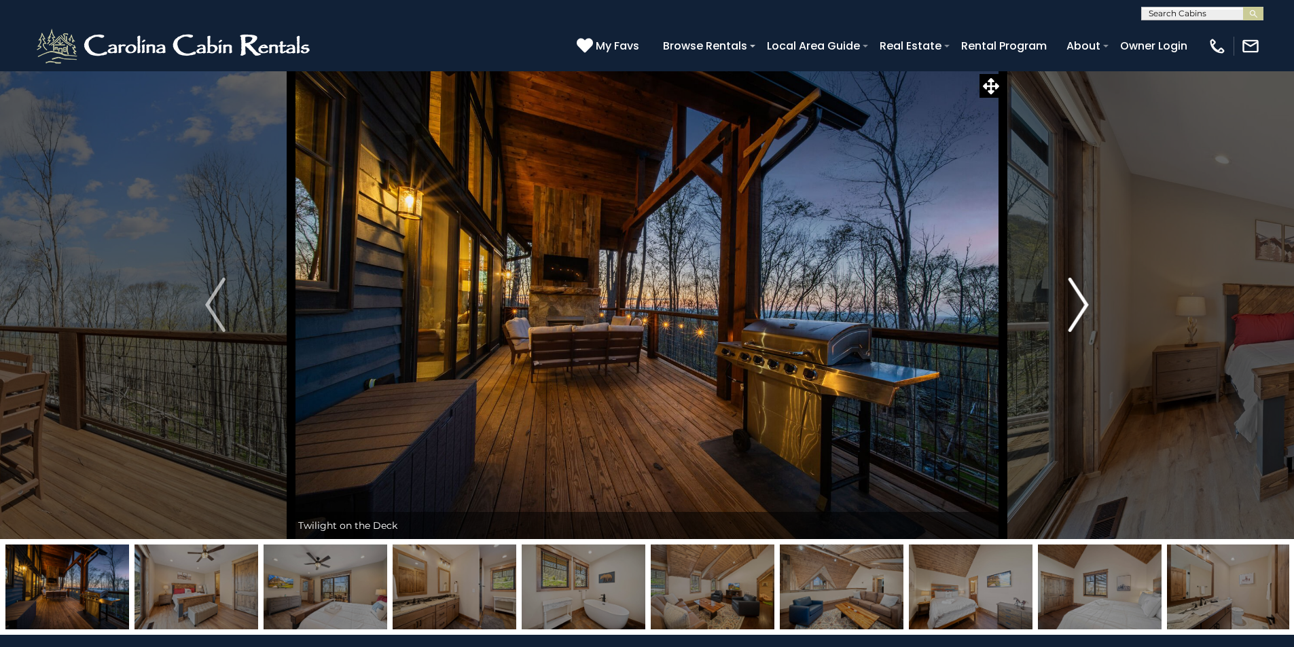
click at [1082, 299] on img "Next" at bounding box center [1079, 305] width 20 height 54
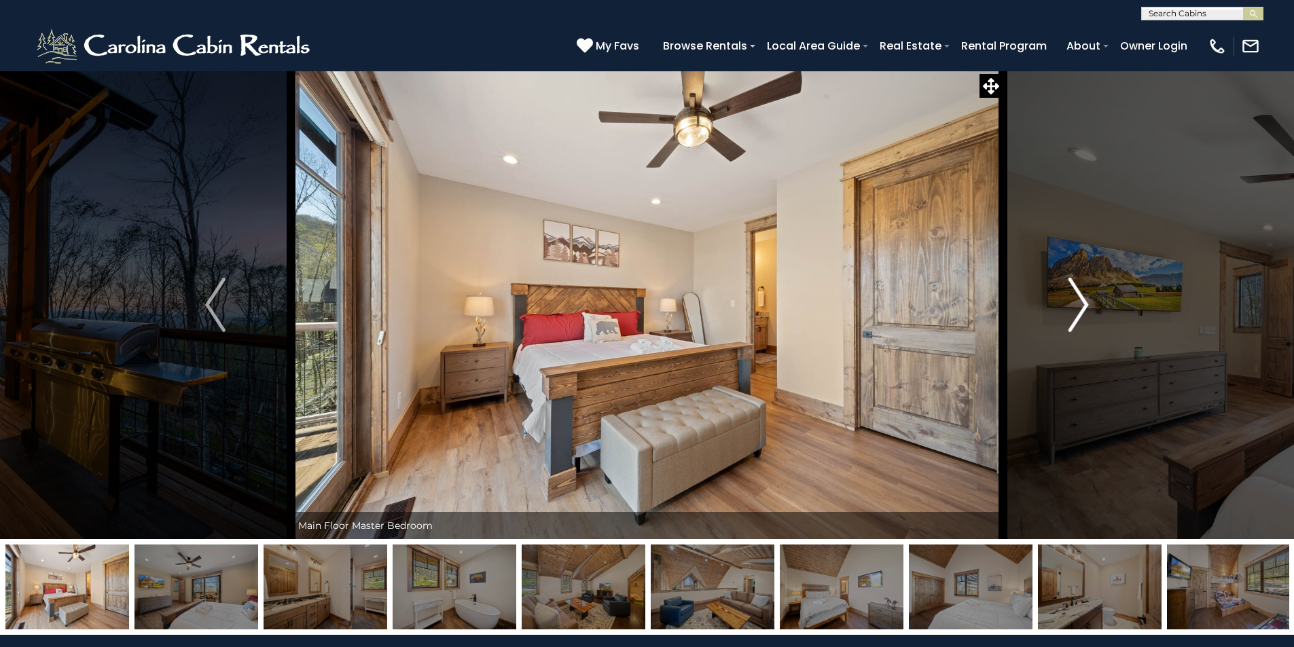
click at [1082, 299] on img "Next" at bounding box center [1079, 305] width 20 height 54
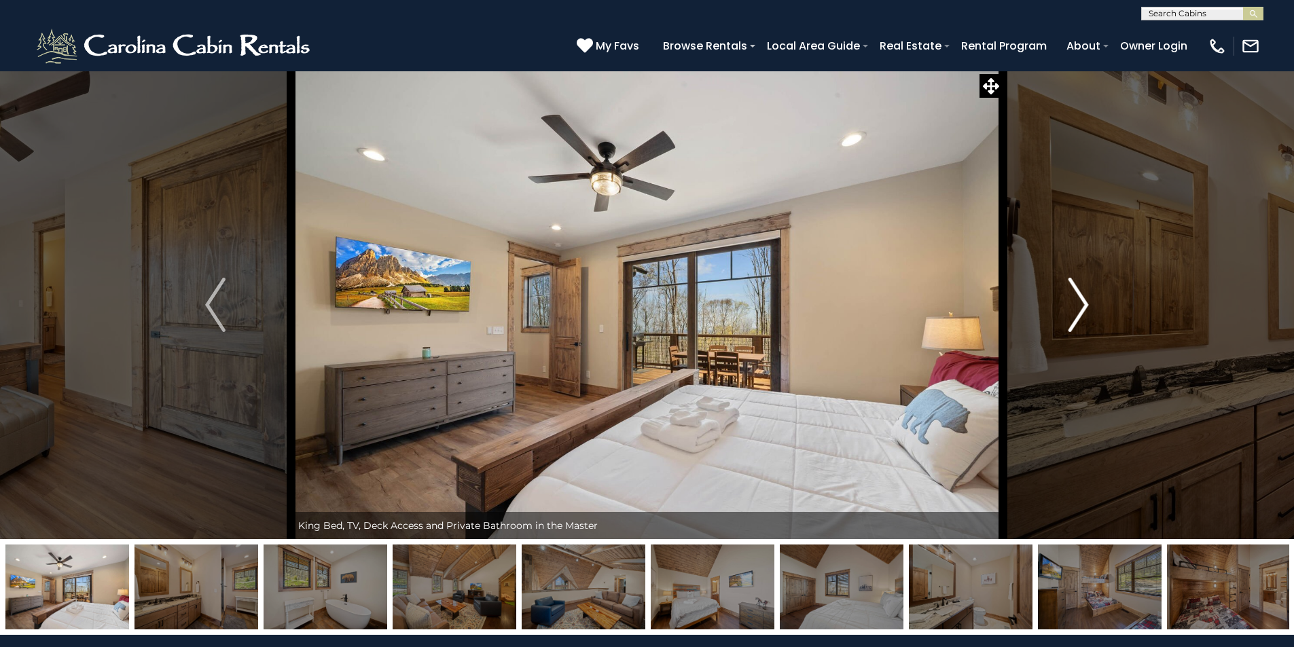
click at [1082, 299] on img "Next" at bounding box center [1079, 305] width 20 height 54
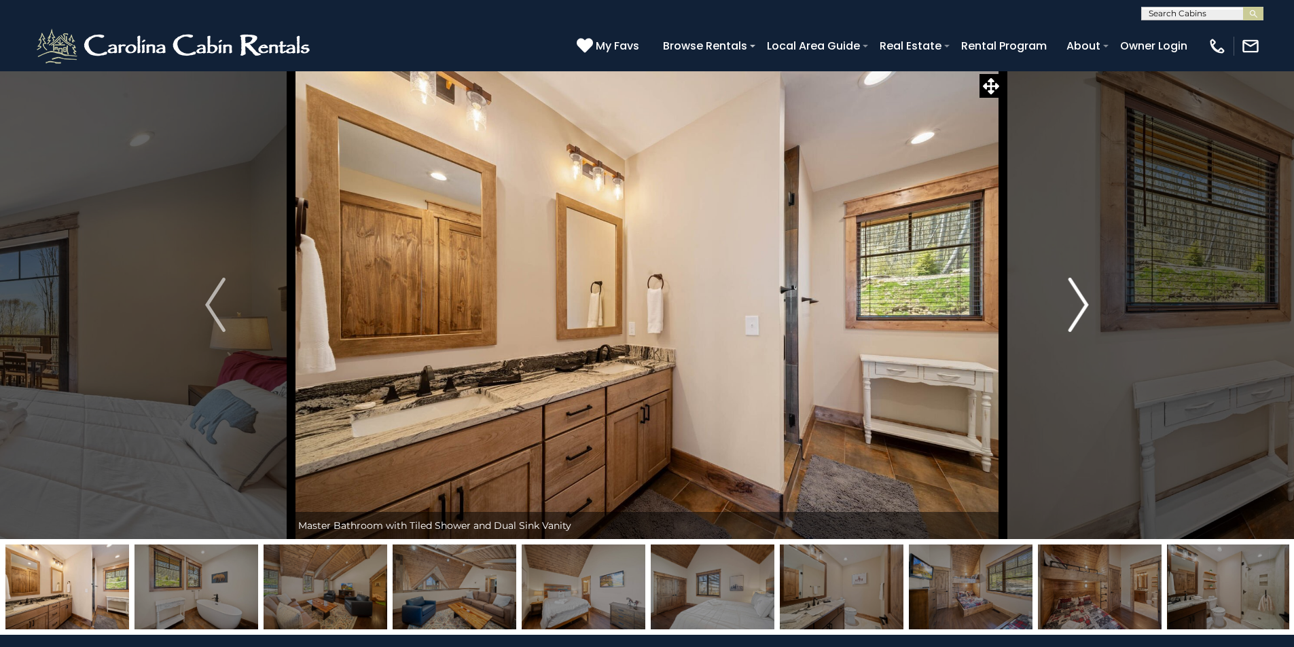
click at [1082, 299] on img "Next" at bounding box center [1079, 305] width 20 height 54
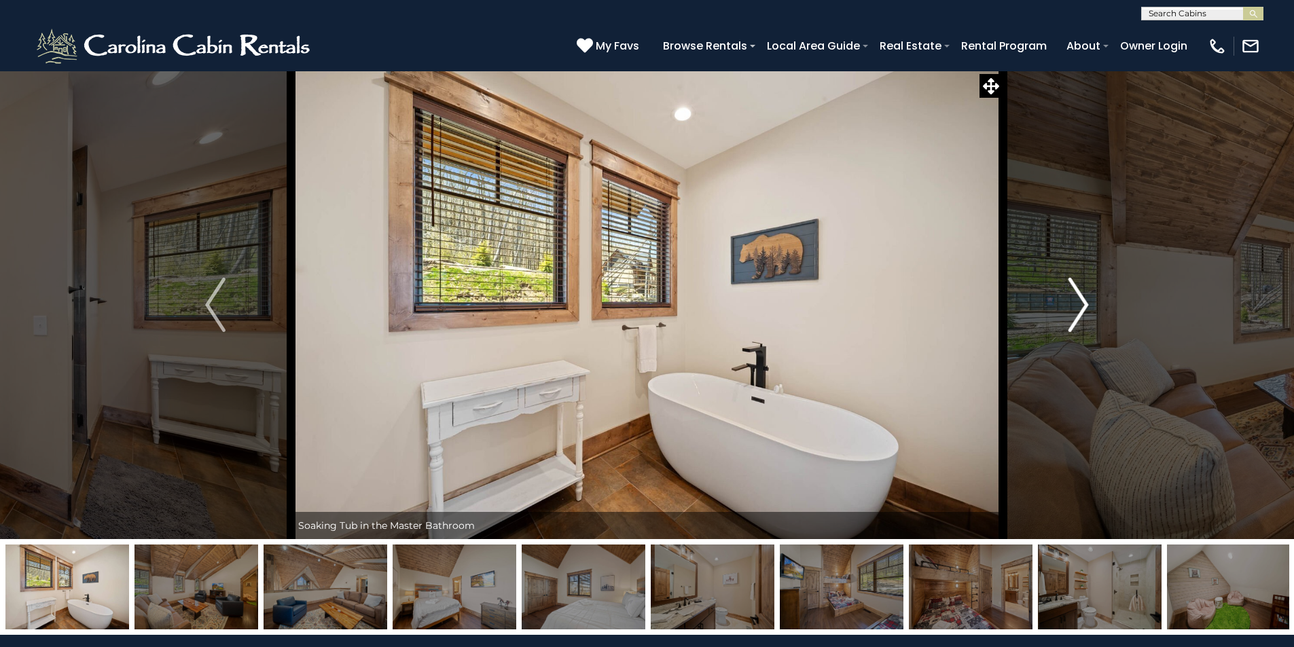
click at [1082, 299] on img "Next" at bounding box center [1079, 305] width 20 height 54
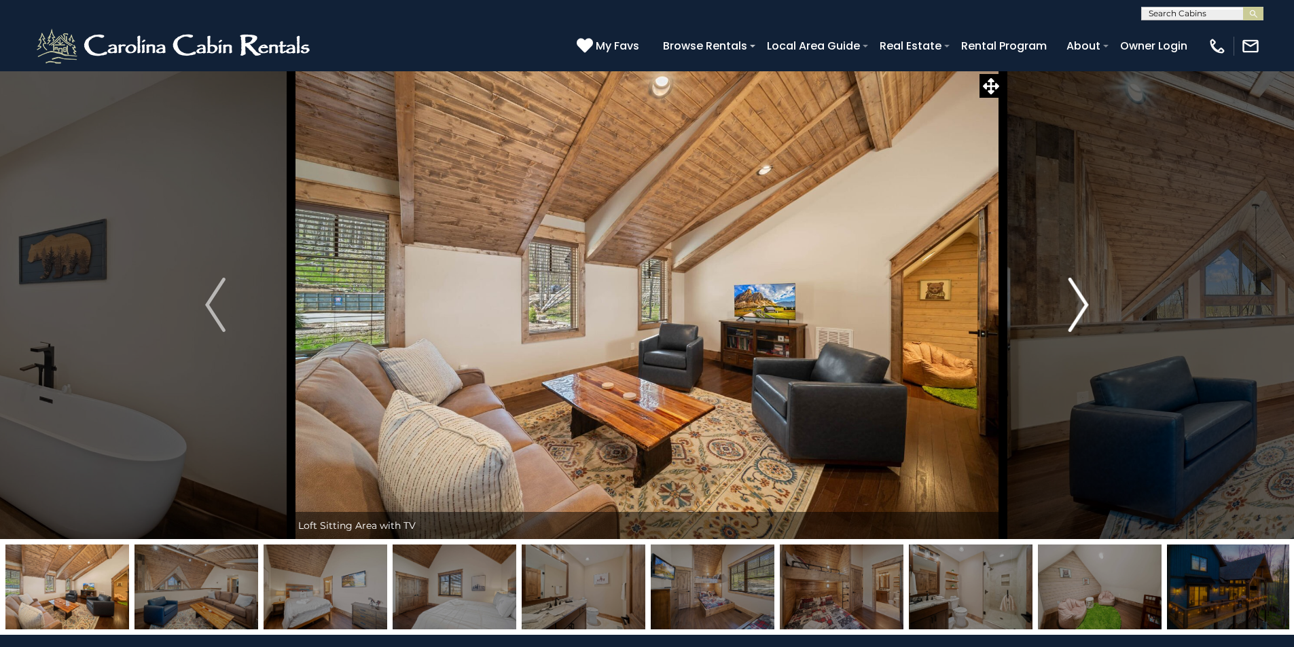
click at [1082, 299] on img "Next" at bounding box center [1079, 305] width 20 height 54
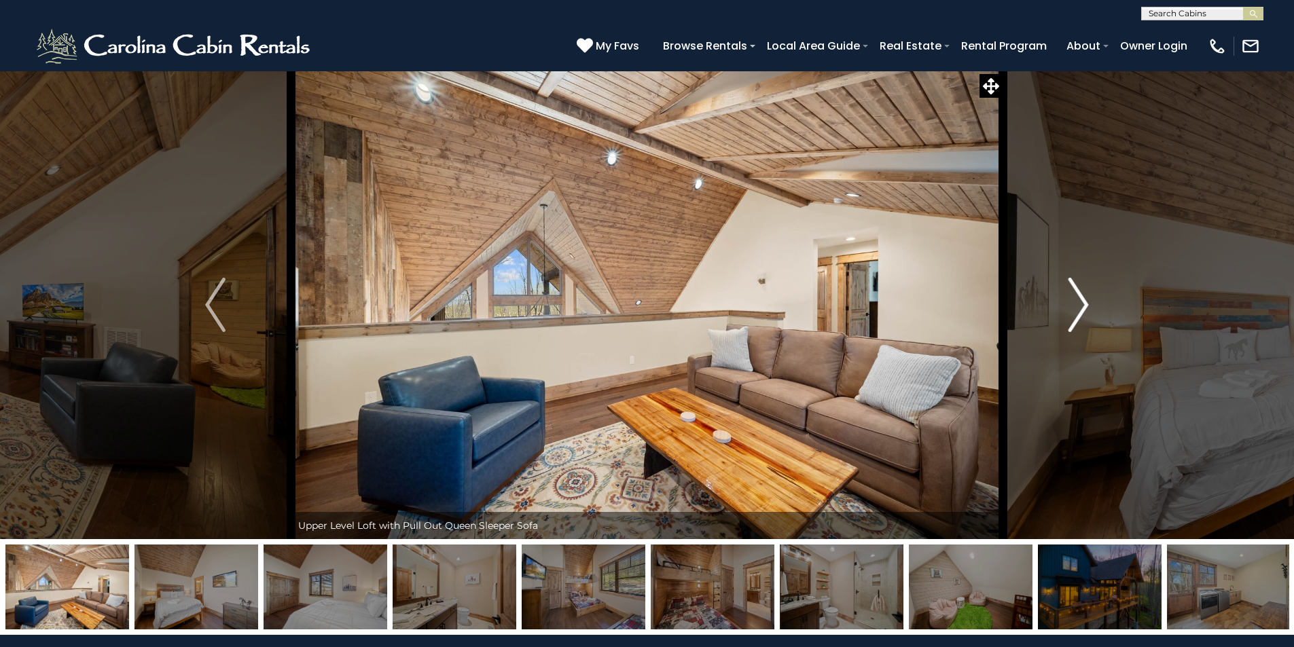
click at [1082, 299] on img "Next" at bounding box center [1079, 305] width 20 height 54
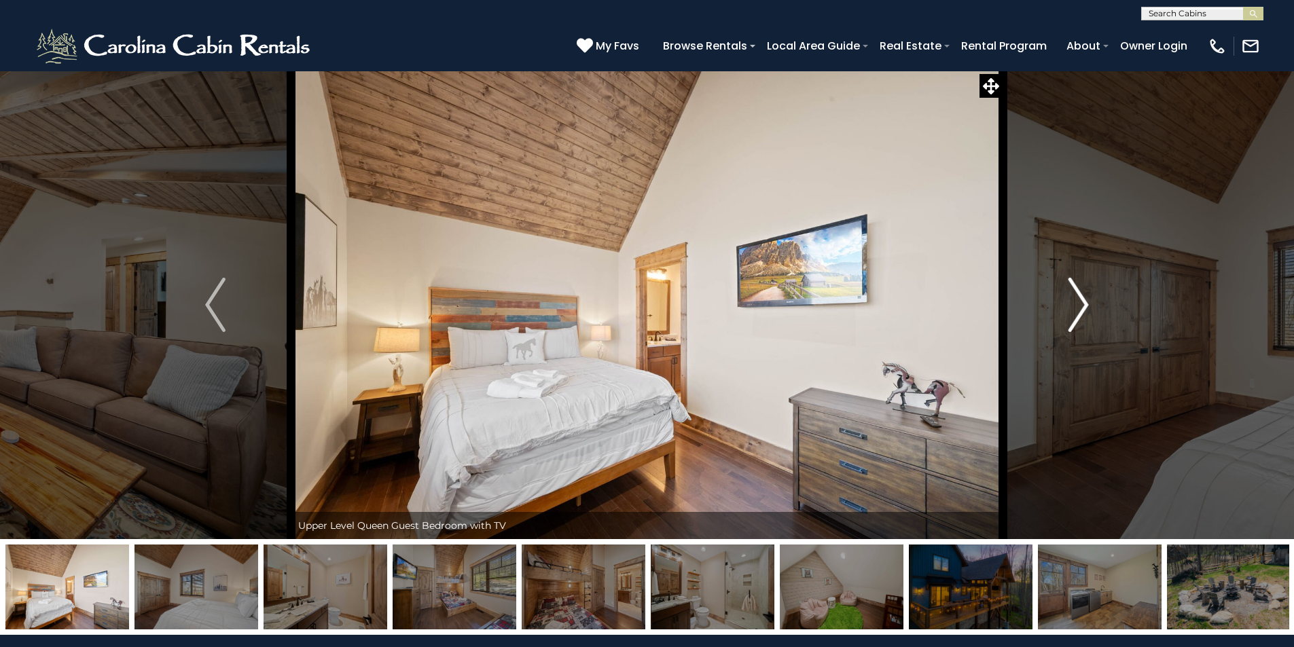
click at [1082, 299] on img "Next" at bounding box center [1079, 305] width 20 height 54
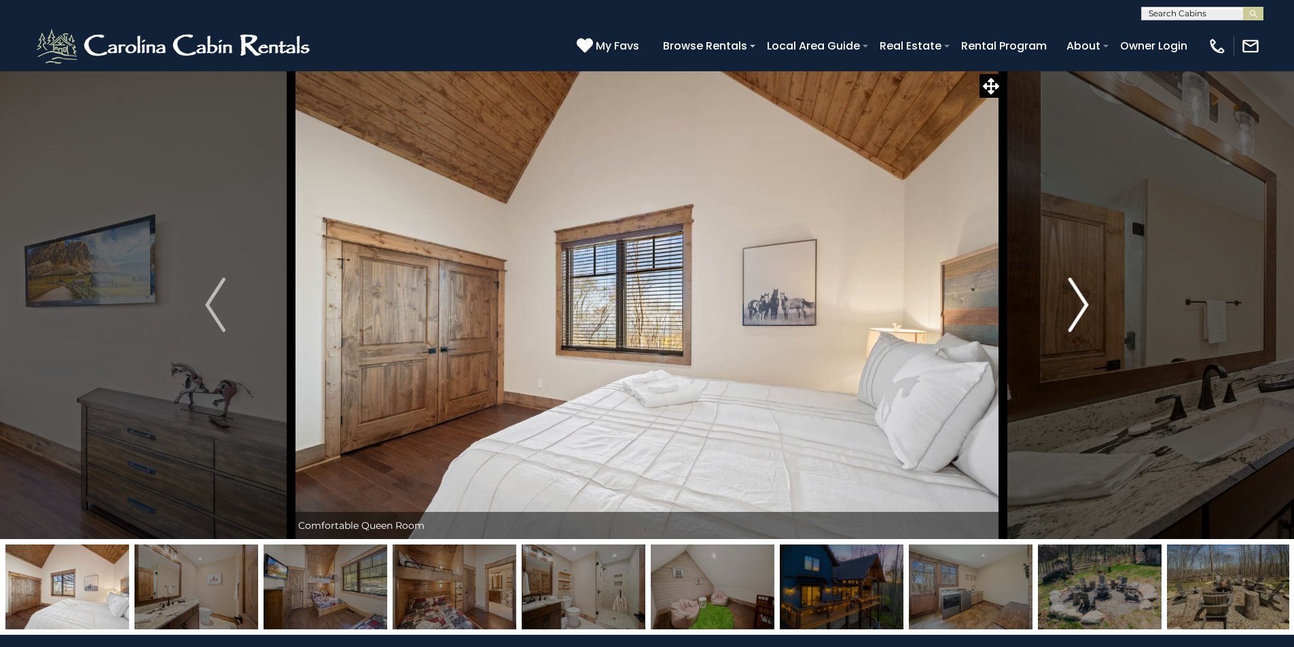
click at [1082, 299] on img "Next" at bounding box center [1079, 305] width 20 height 54
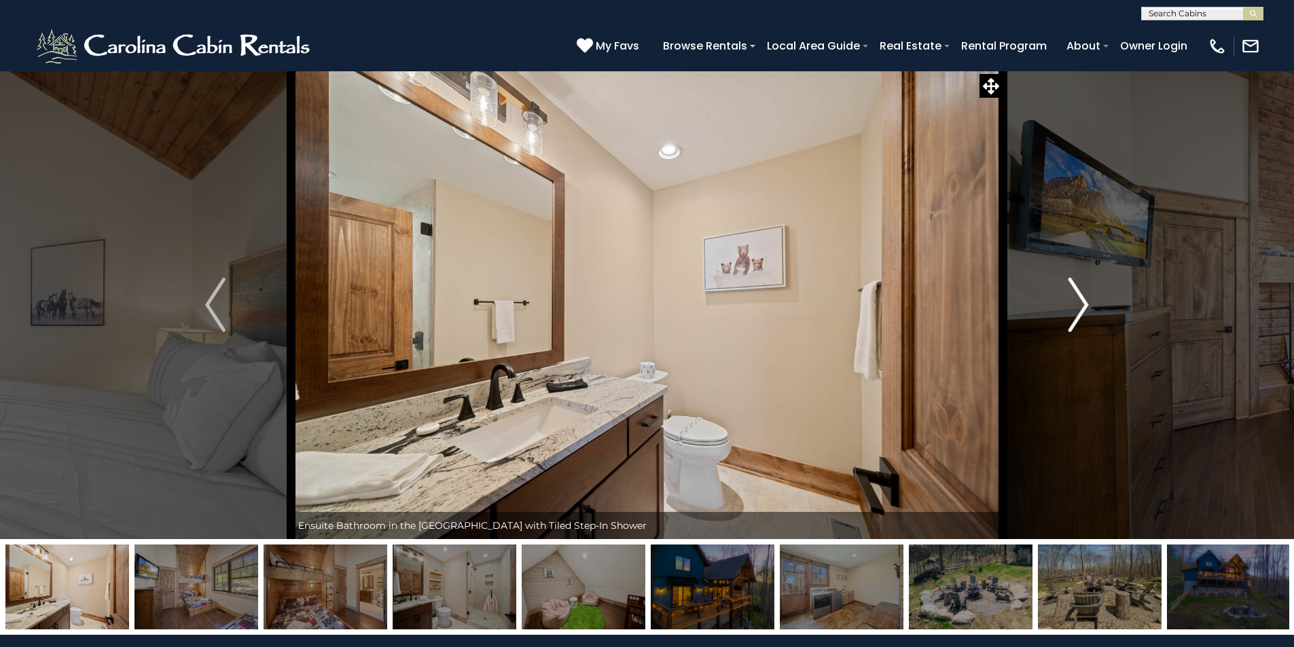
click at [1082, 299] on img "Next" at bounding box center [1079, 305] width 20 height 54
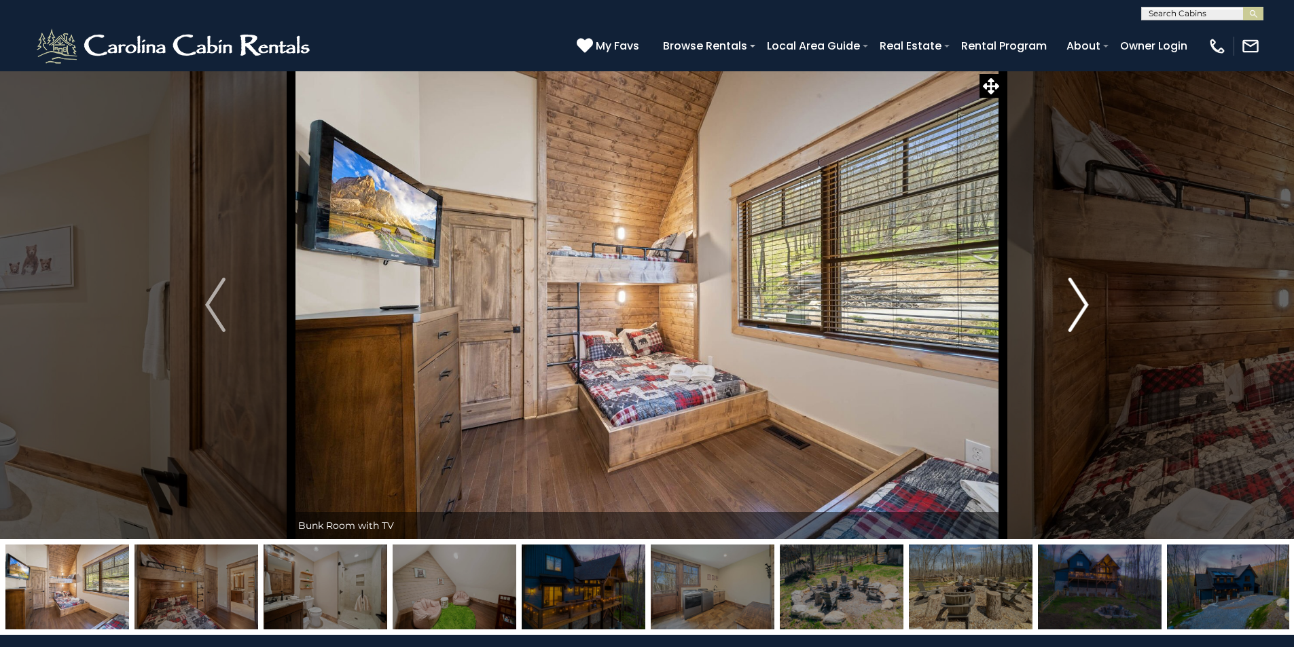
click at [1082, 299] on img "Next" at bounding box center [1079, 305] width 20 height 54
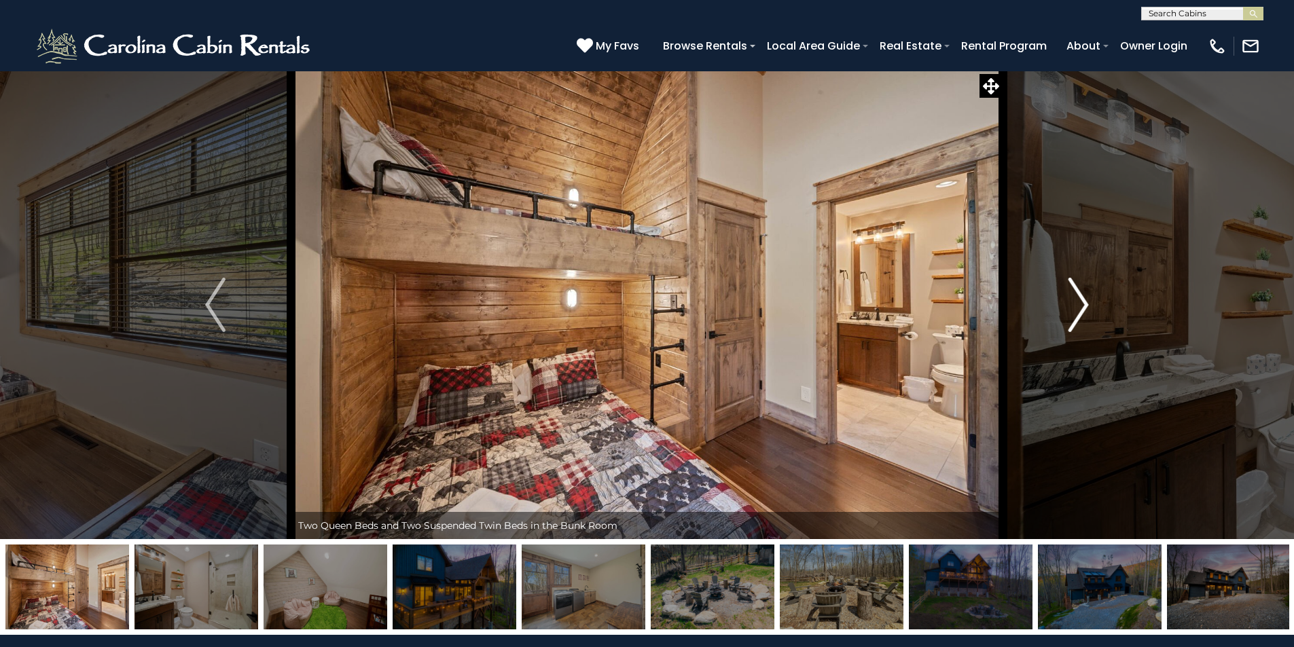
click at [1082, 299] on img "Next" at bounding box center [1079, 305] width 20 height 54
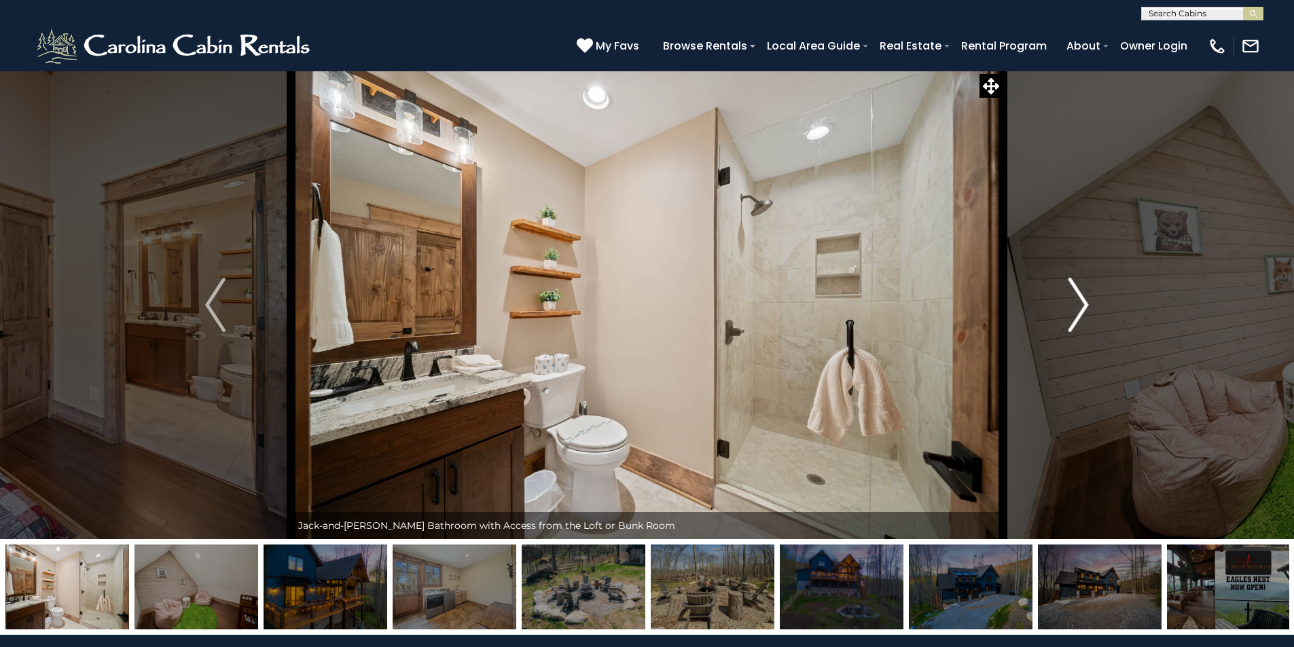
click at [1082, 299] on img "Next" at bounding box center [1079, 305] width 20 height 54
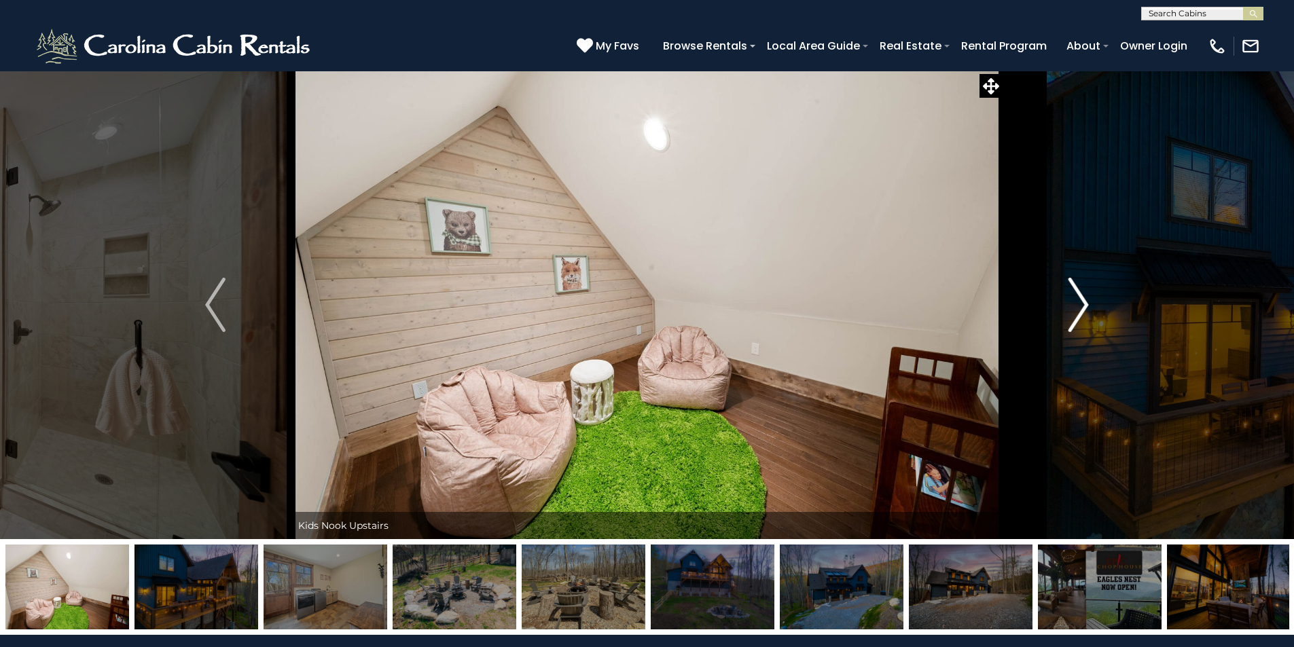
click at [1082, 299] on img "Next" at bounding box center [1079, 305] width 20 height 54
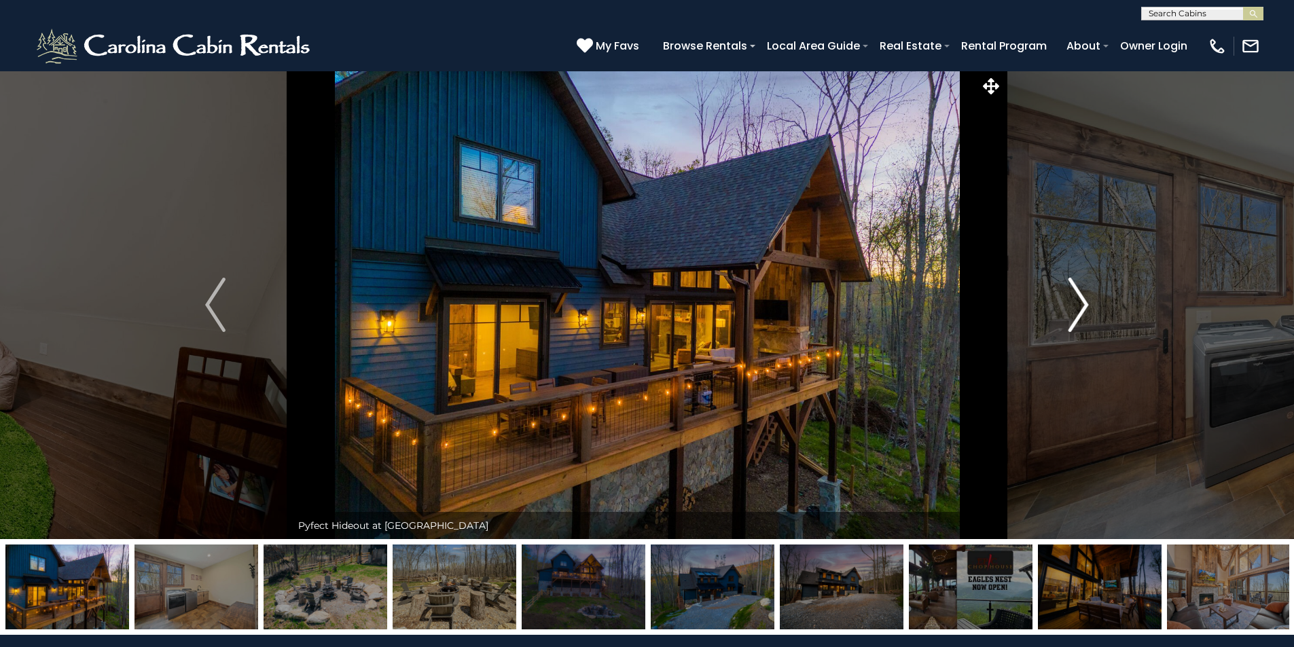
click at [1082, 299] on img "Next" at bounding box center [1079, 305] width 20 height 54
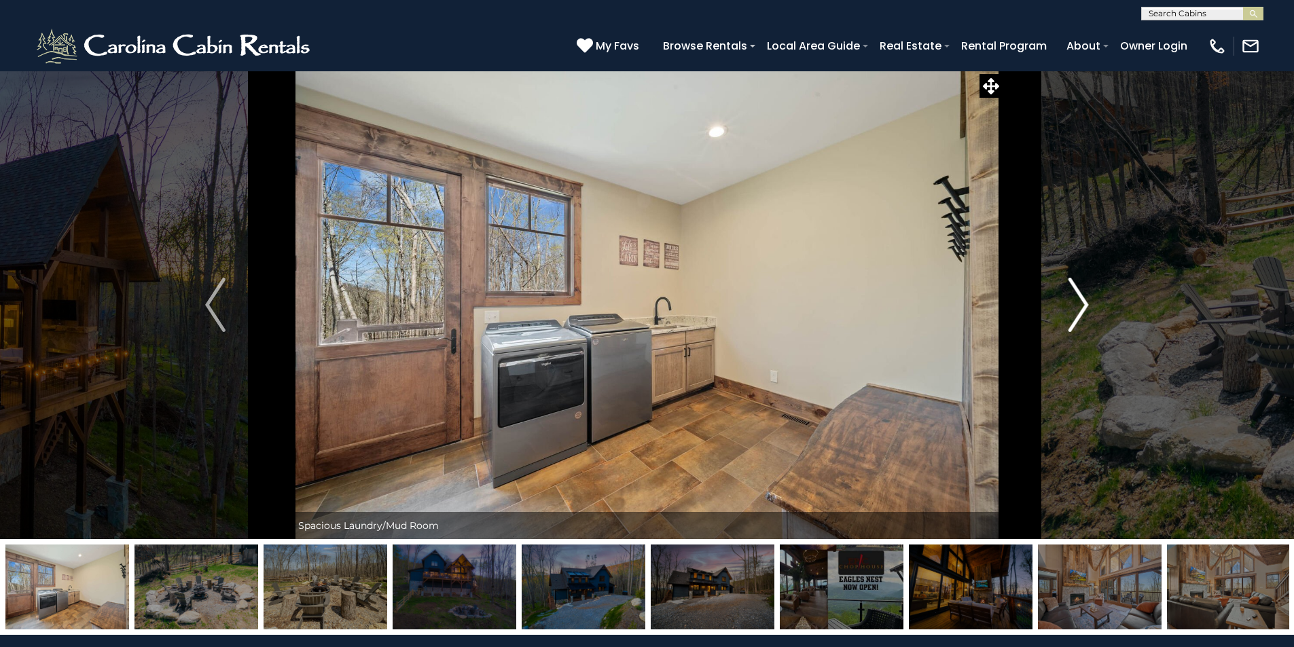
click at [1082, 299] on img "Next" at bounding box center [1079, 305] width 20 height 54
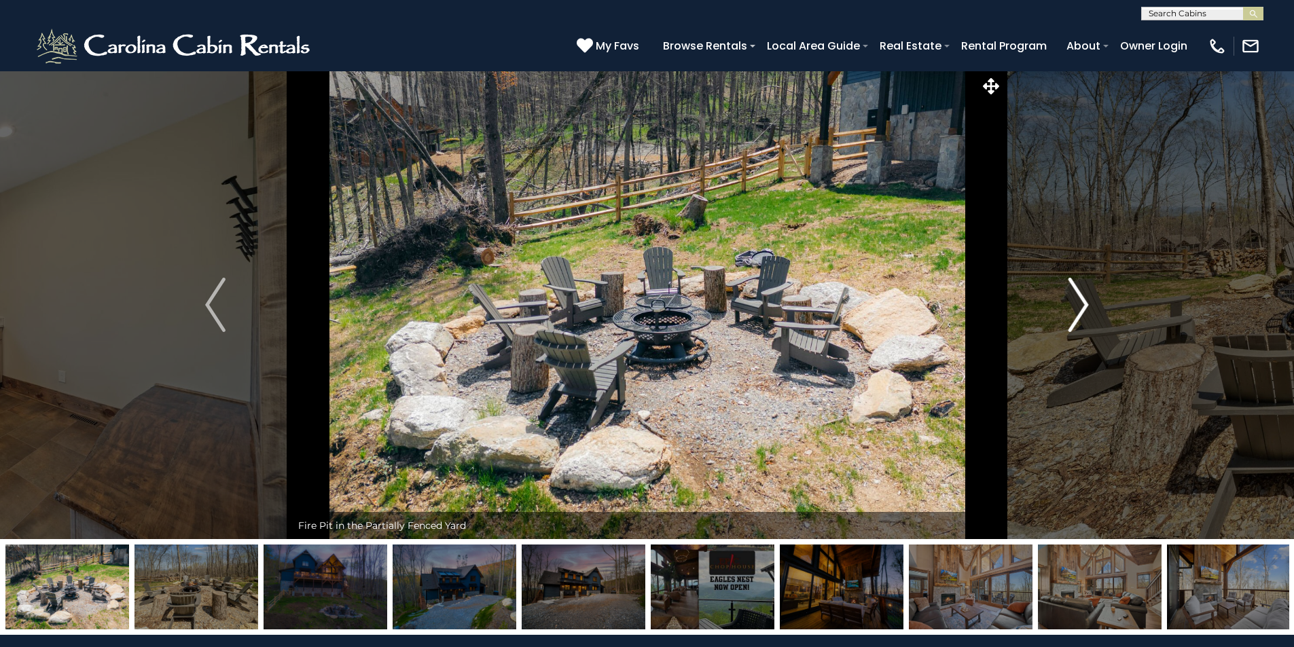
click at [1082, 299] on img "Next" at bounding box center [1079, 305] width 20 height 54
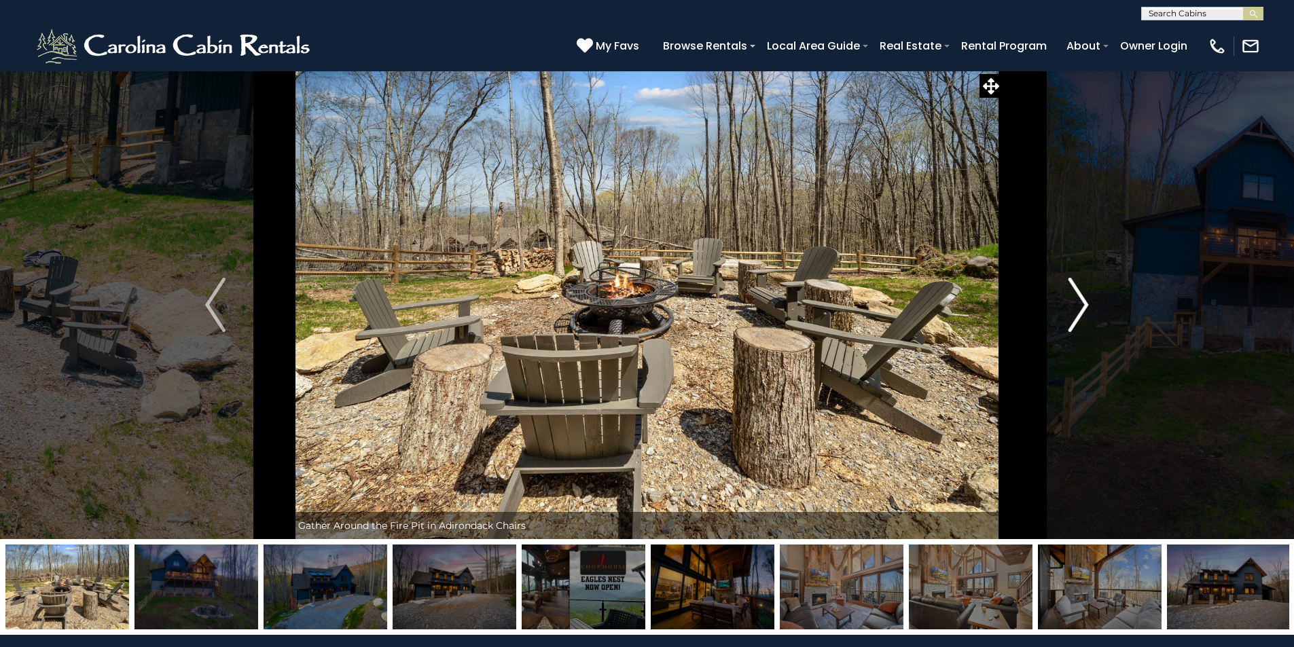
click at [1082, 299] on img "Next" at bounding box center [1079, 305] width 20 height 54
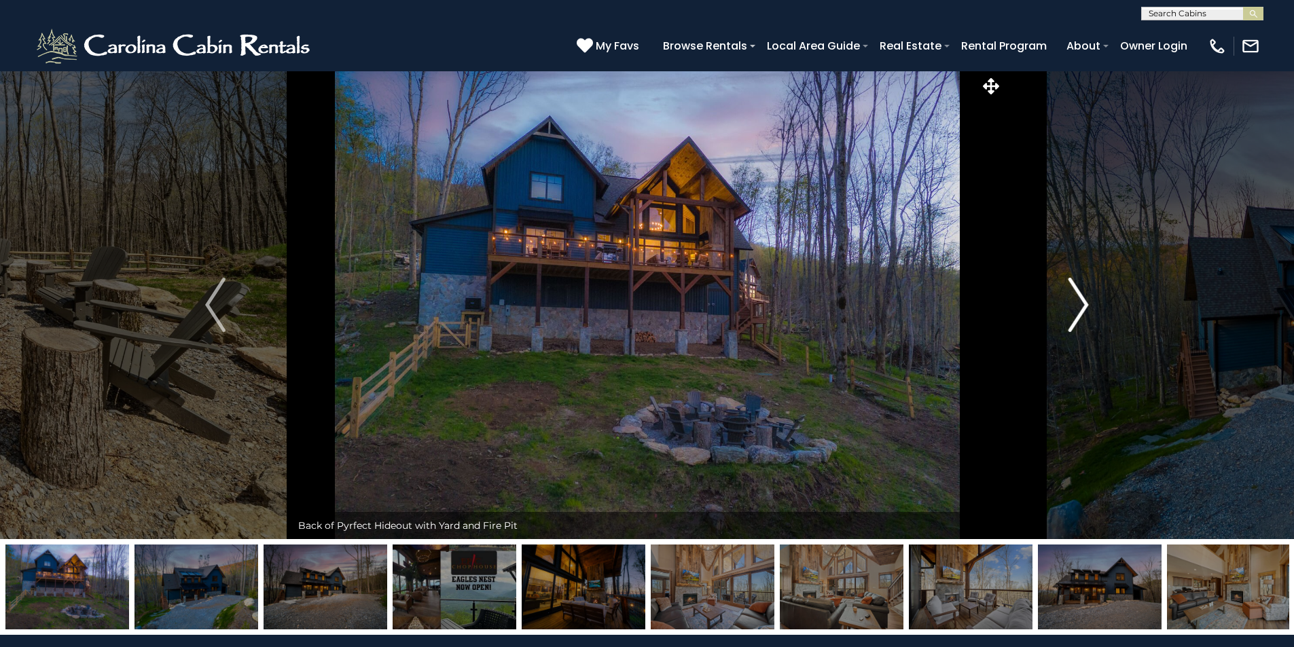
click at [1082, 299] on img "Next" at bounding box center [1079, 305] width 20 height 54
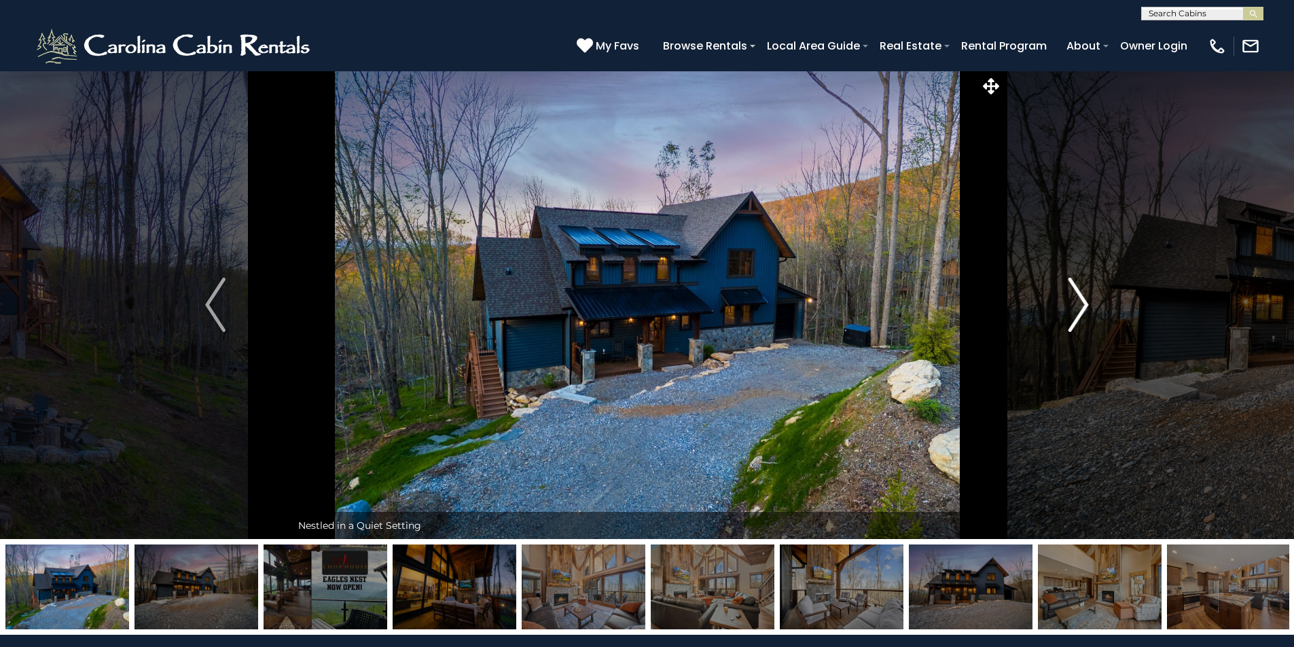
click at [1082, 299] on img "Next" at bounding box center [1079, 305] width 20 height 54
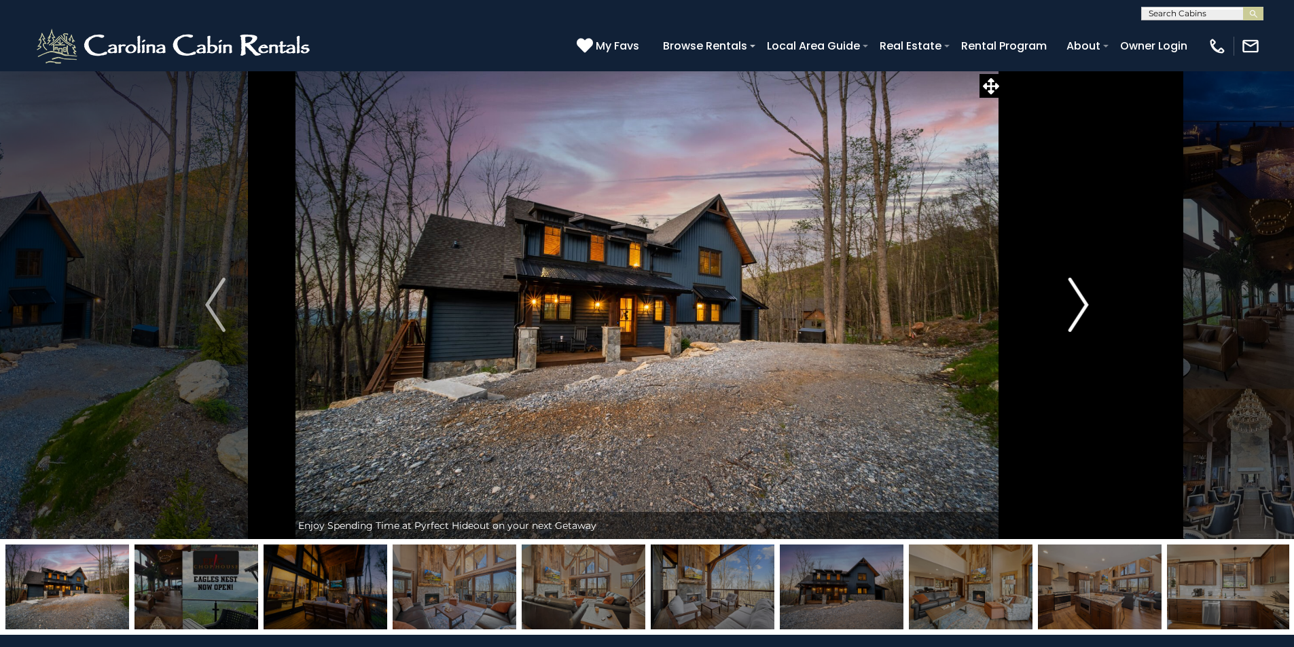
click at [1082, 299] on img "Next" at bounding box center [1079, 305] width 20 height 54
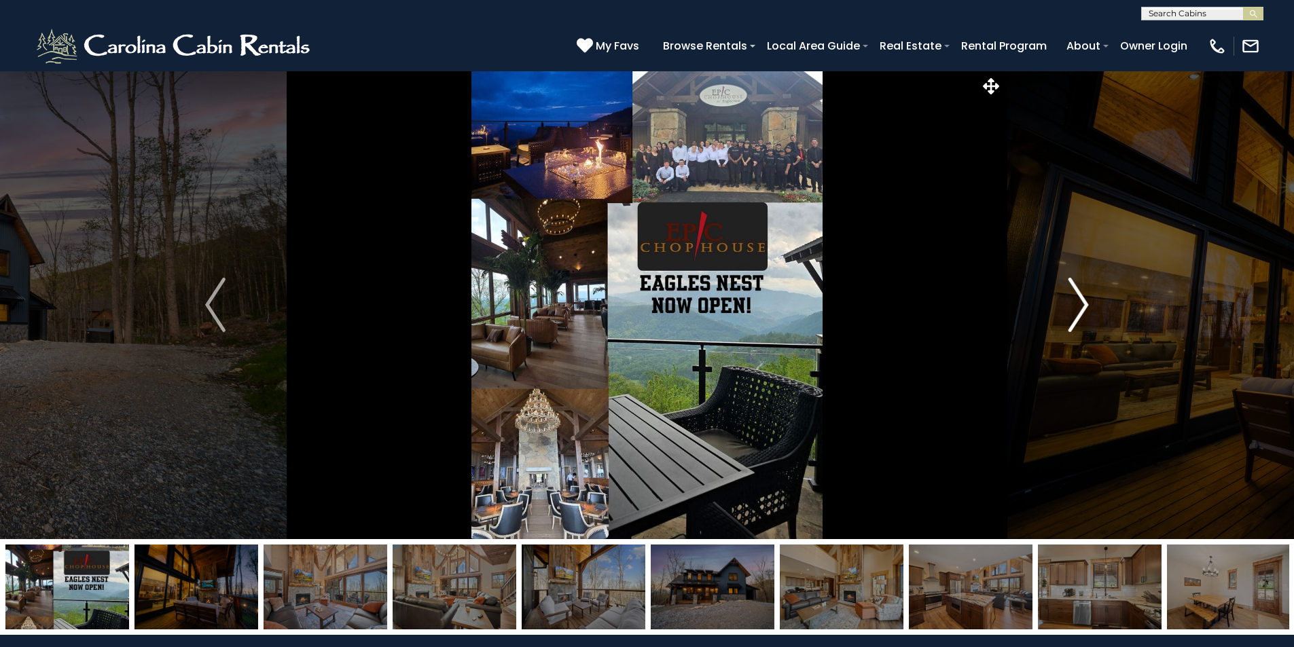
click at [1082, 299] on img "Next" at bounding box center [1079, 305] width 20 height 54
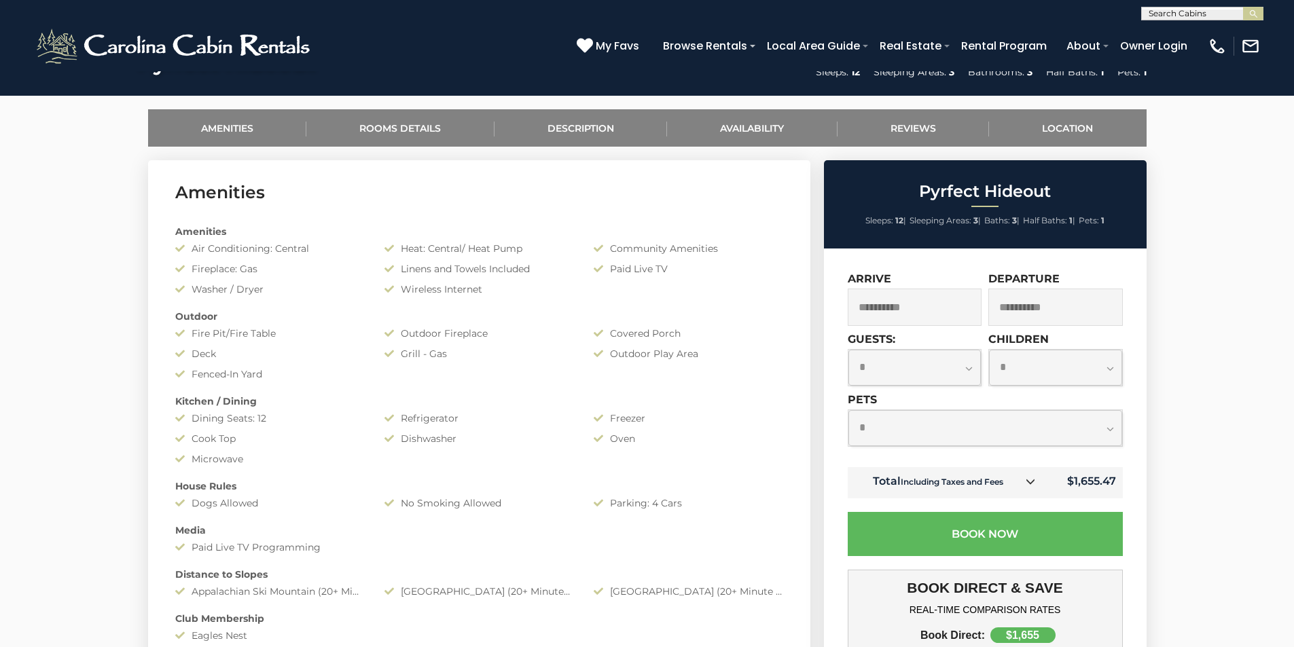
scroll to position [611, 0]
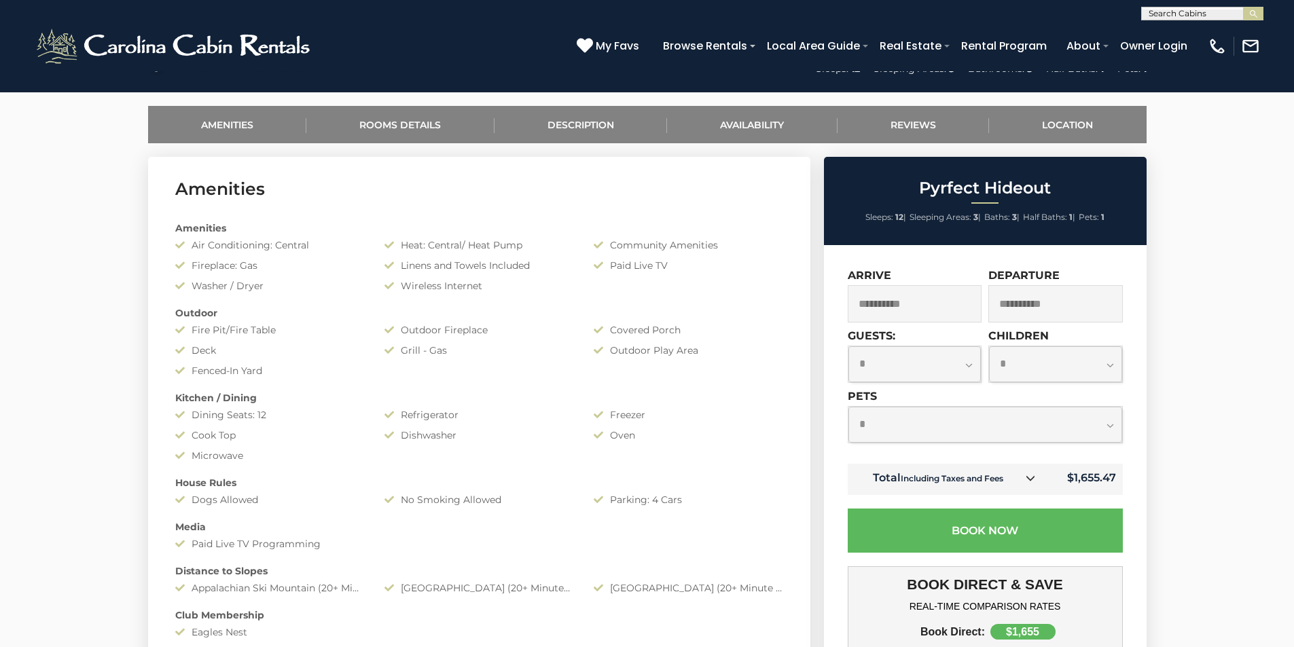
click at [965, 417] on select "**********" at bounding box center [985, 425] width 274 height 36
select select "*"
click at [848, 407] on select "**********" at bounding box center [985, 425] width 274 height 36
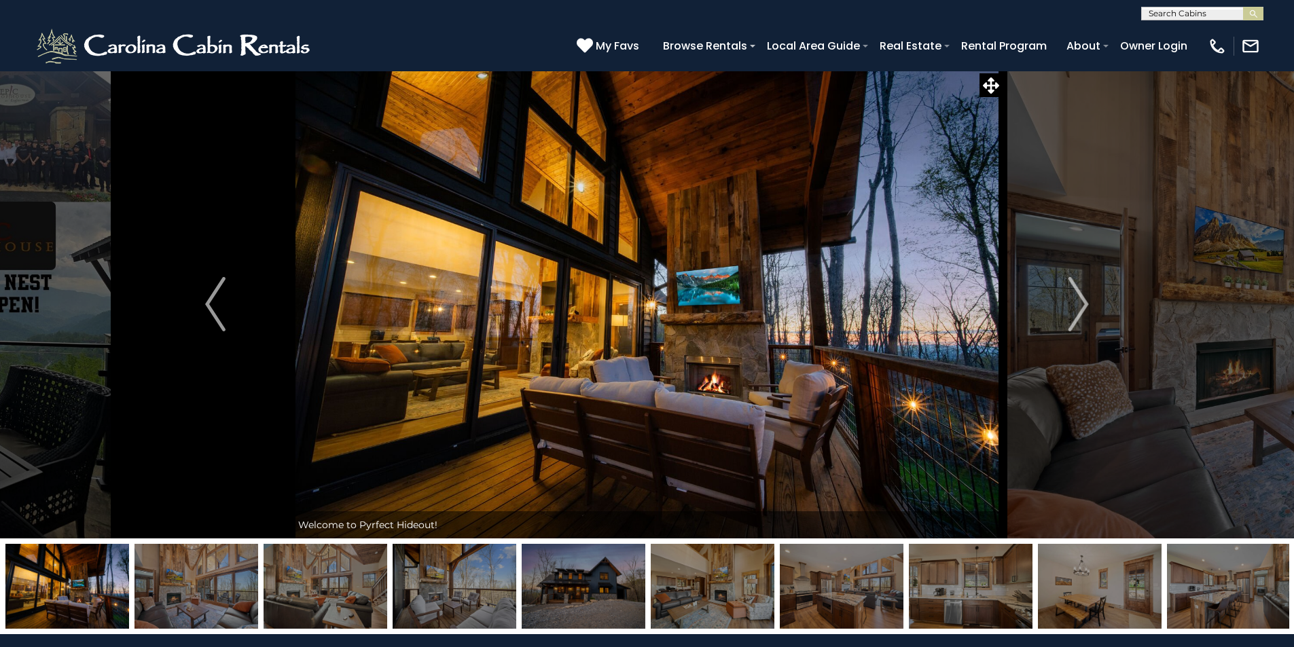
scroll to position [0, 0]
click at [1081, 300] on img "Next" at bounding box center [1079, 305] width 20 height 54
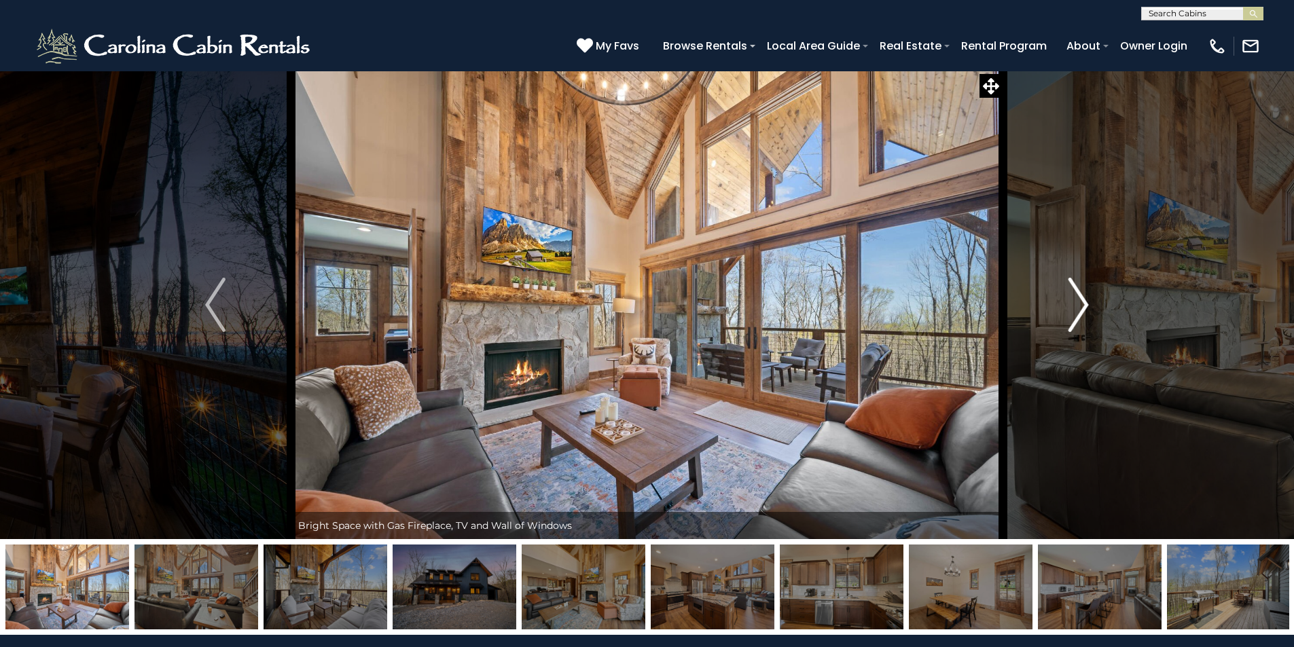
click at [1081, 300] on img "Next" at bounding box center [1079, 305] width 20 height 54
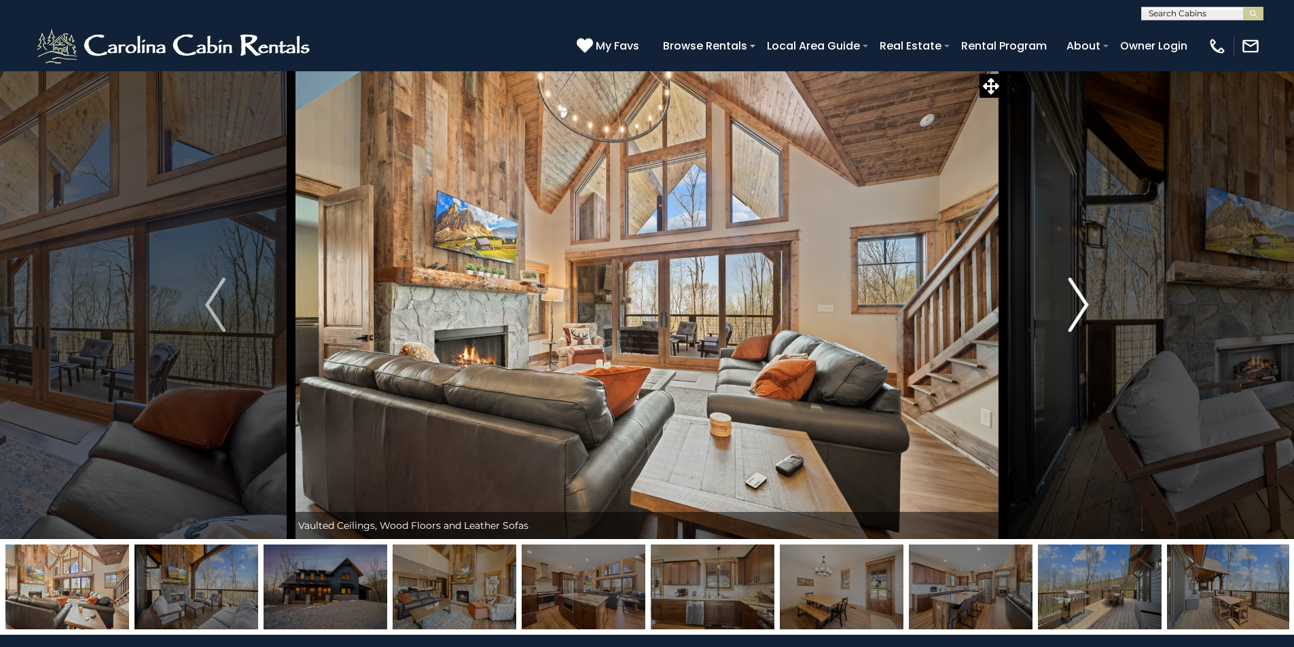
click at [1081, 300] on img "Next" at bounding box center [1079, 305] width 20 height 54
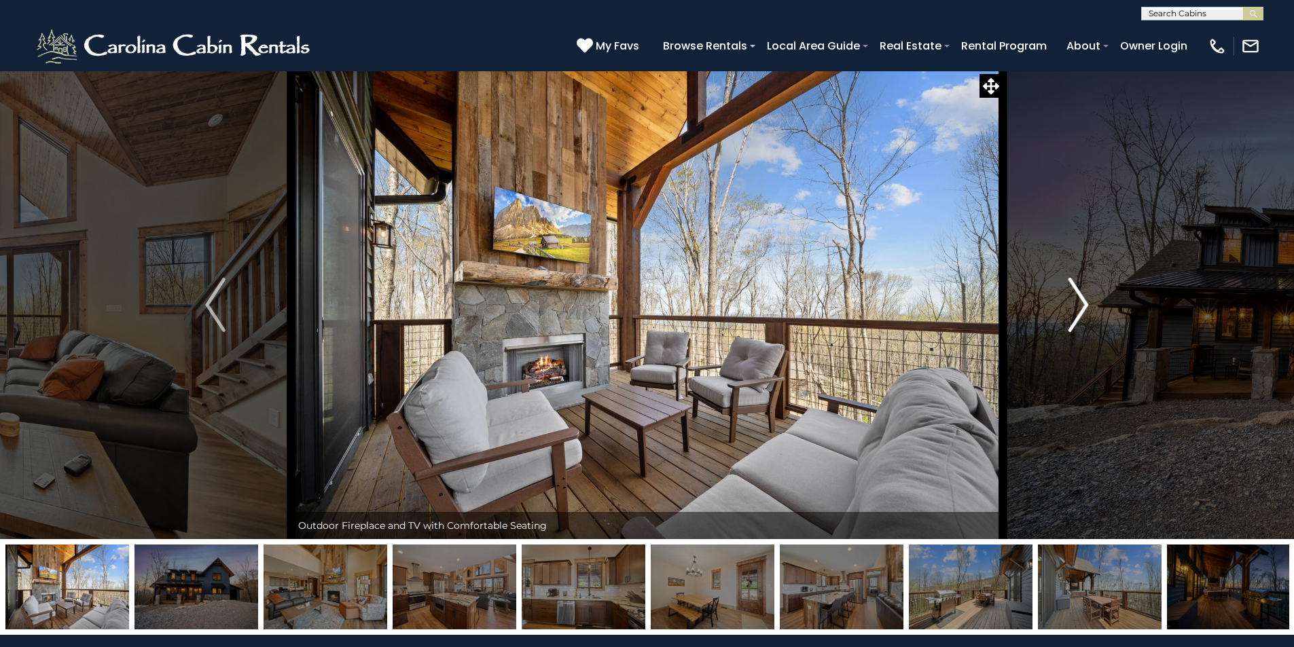
click at [1081, 300] on img "Next" at bounding box center [1079, 305] width 20 height 54
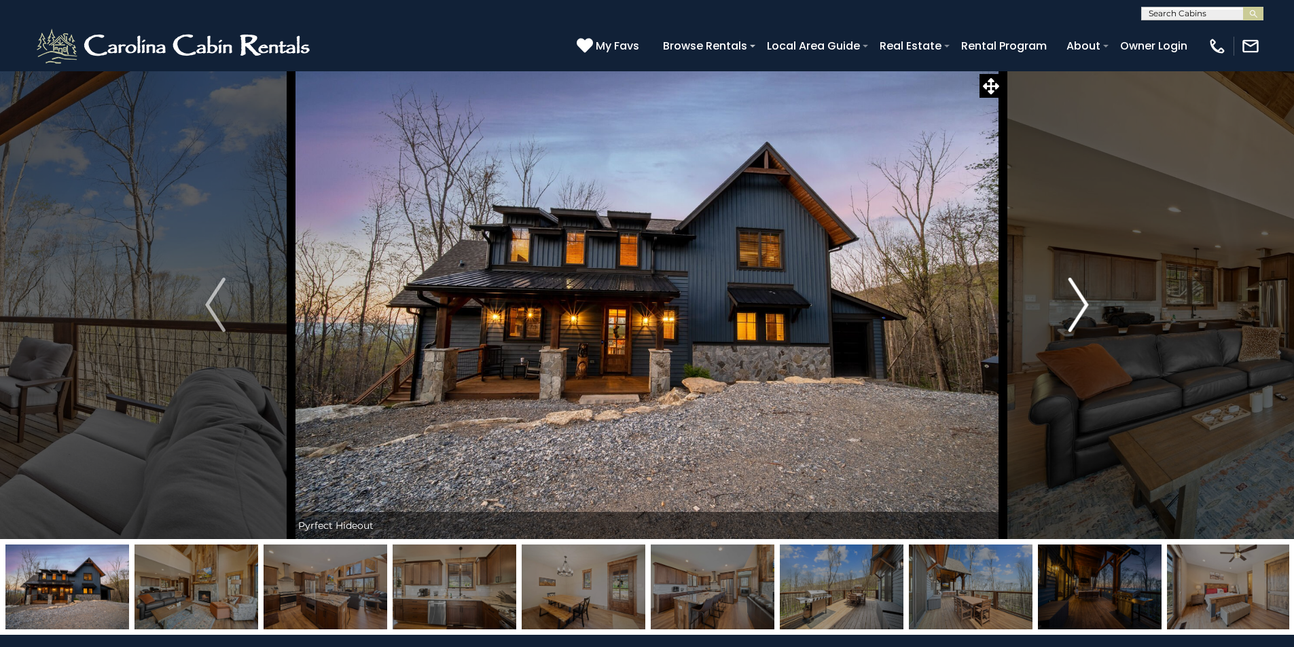
click at [1081, 300] on img "Next" at bounding box center [1079, 305] width 20 height 54
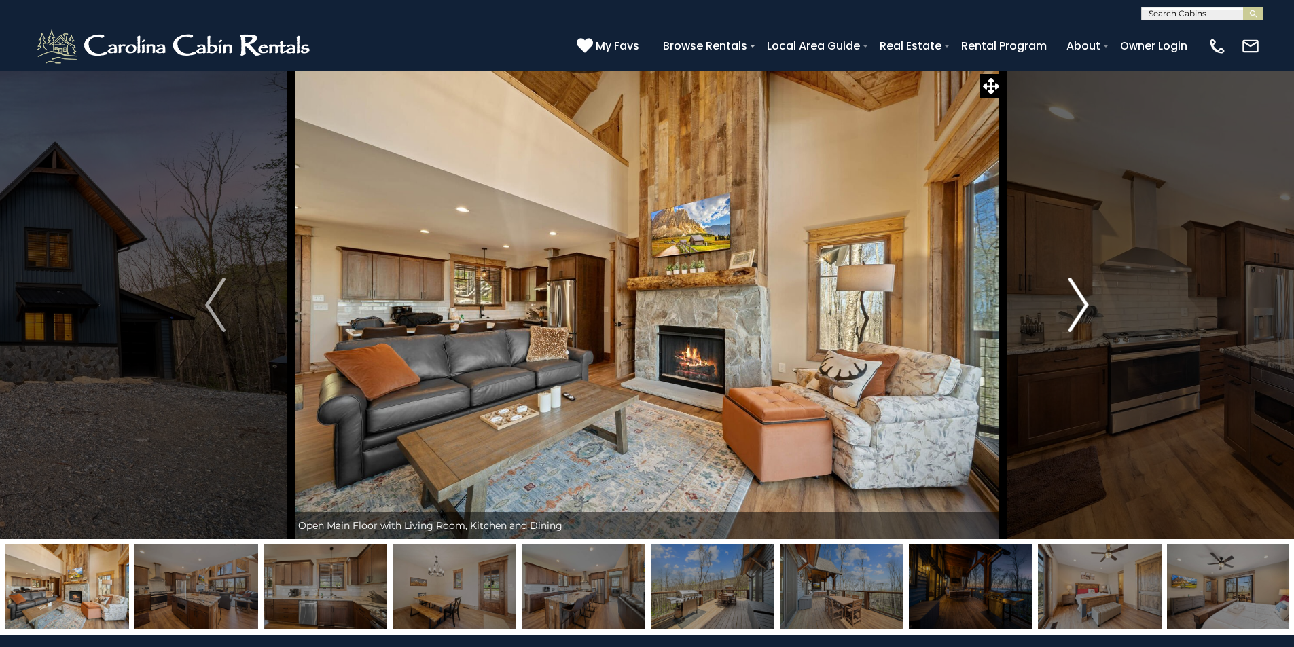
click at [1081, 300] on img "Next" at bounding box center [1079, 305] width 20 height 54
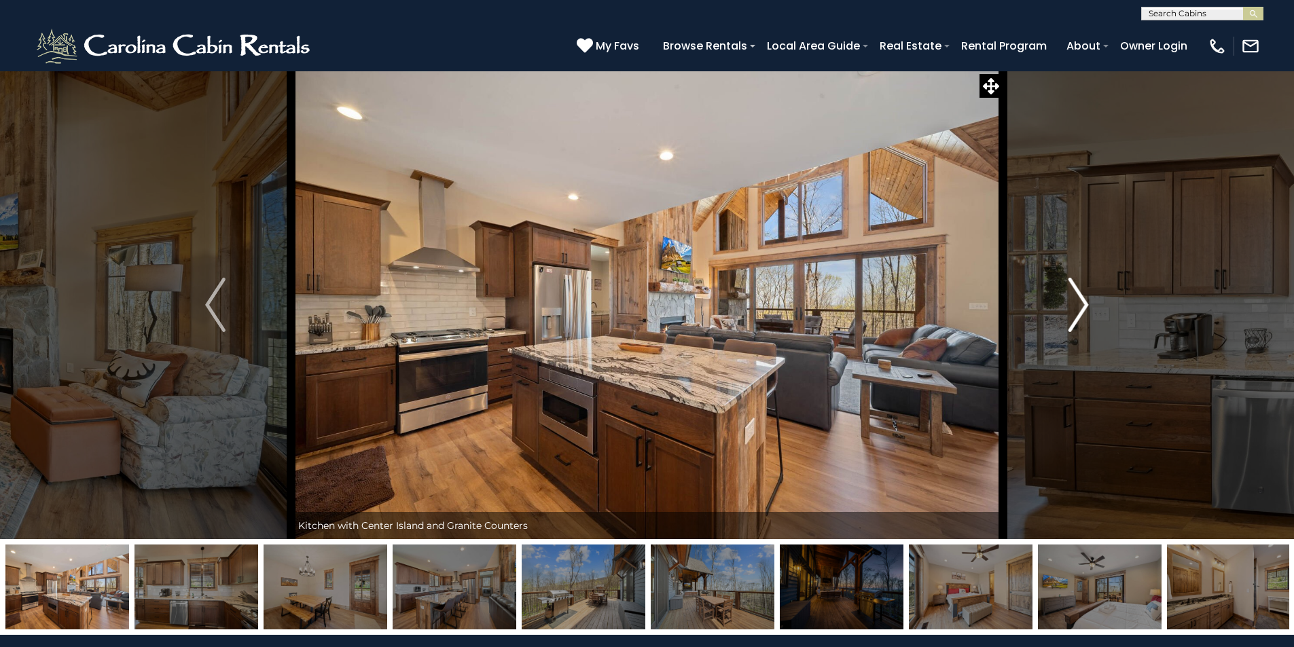
click at [1081, 300] on img "Next" at bounding box center [1079, 305] width 20 height 54
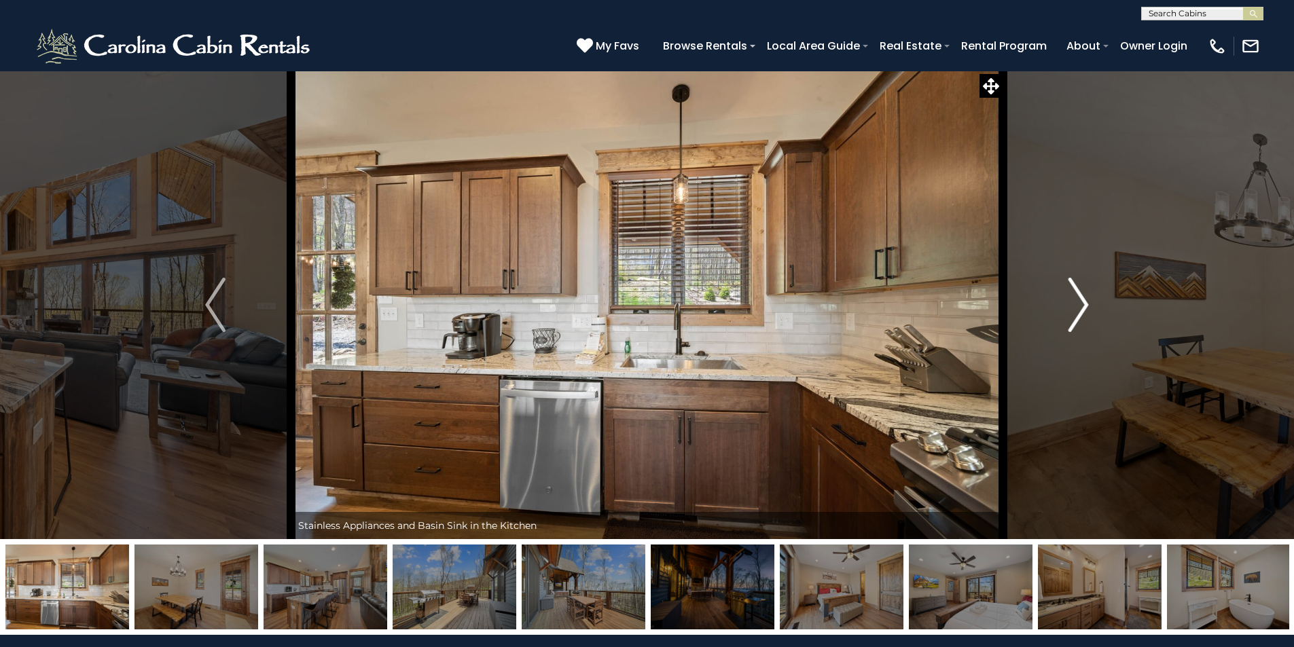
click at [1081, 300] on img "Next" at bounding box center [1079, 305] width 20 height 54
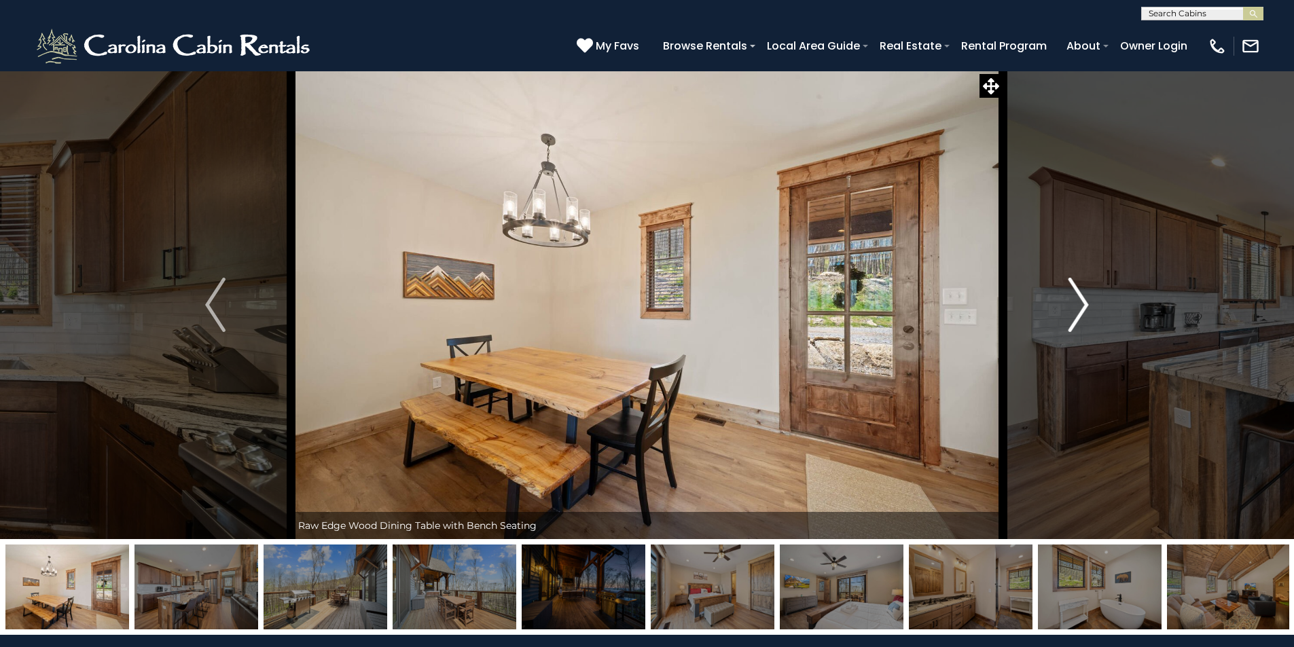
click at [1081, 300] on img "Next" at bounding box center [1079, 305] width 20 height 54
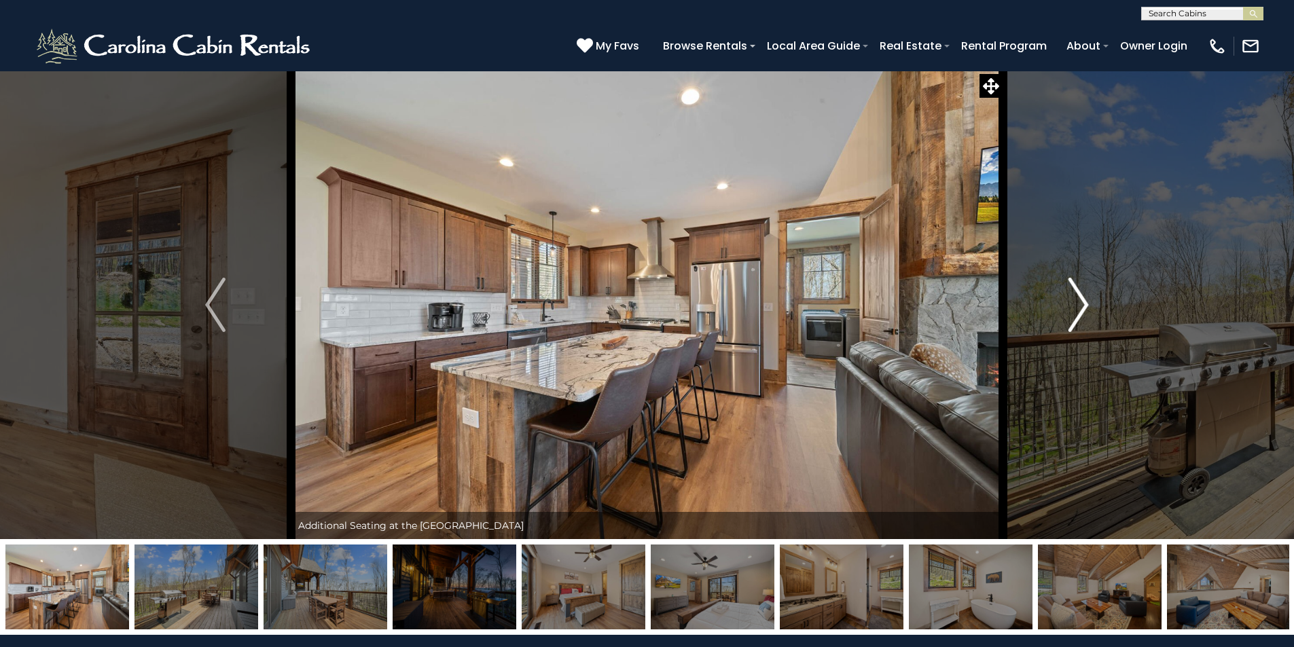
click at [1081, 300] on img "Next" at bounding box center [1079, 305] width 20 height 54
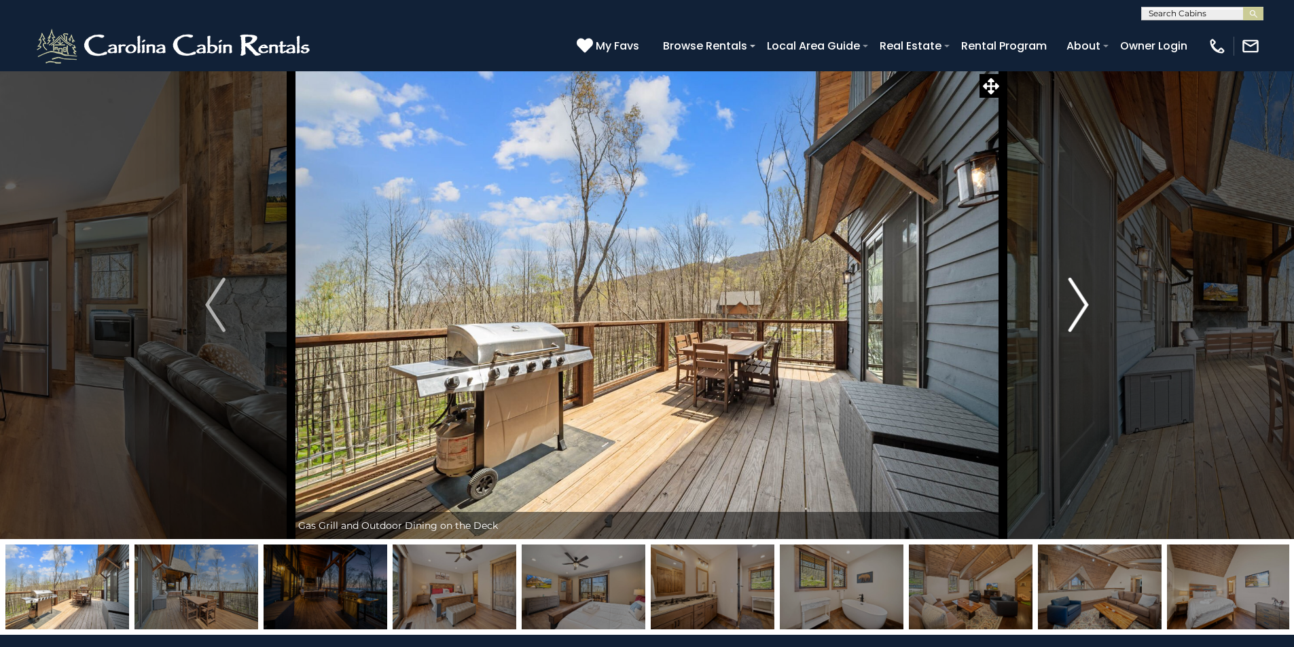
click at [1081, 300] on img "Next" at bounding box center [1079, 305] width 20 height 54
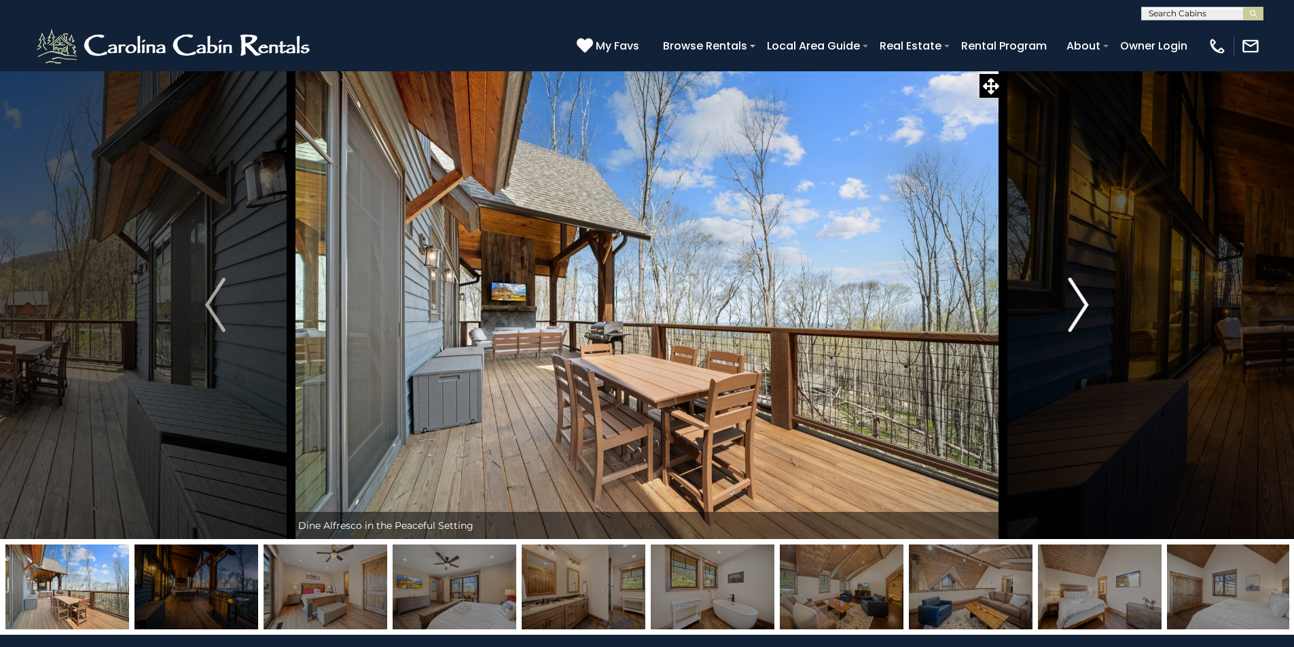
click at [1081, 300] on img "Next" at bounding box center [1079, 305] width 20 height 54
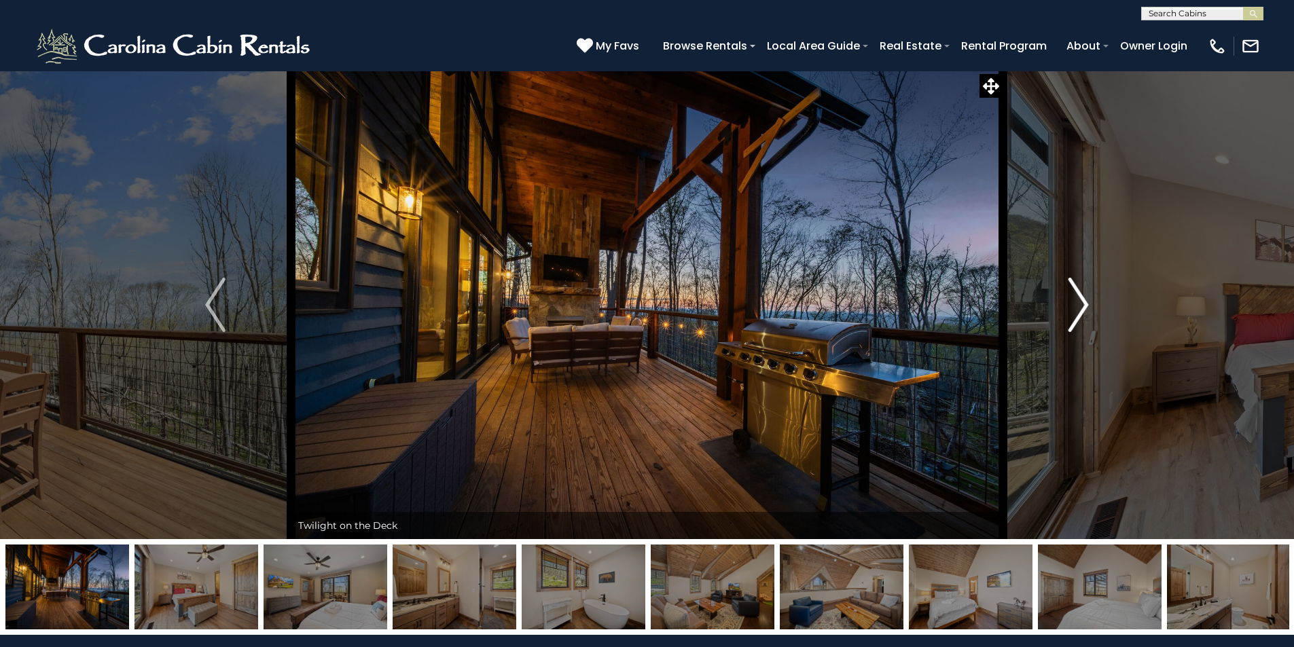
click at [1081, 300] on img "Next" at bounding box center [1079, 305] width 20 height 54
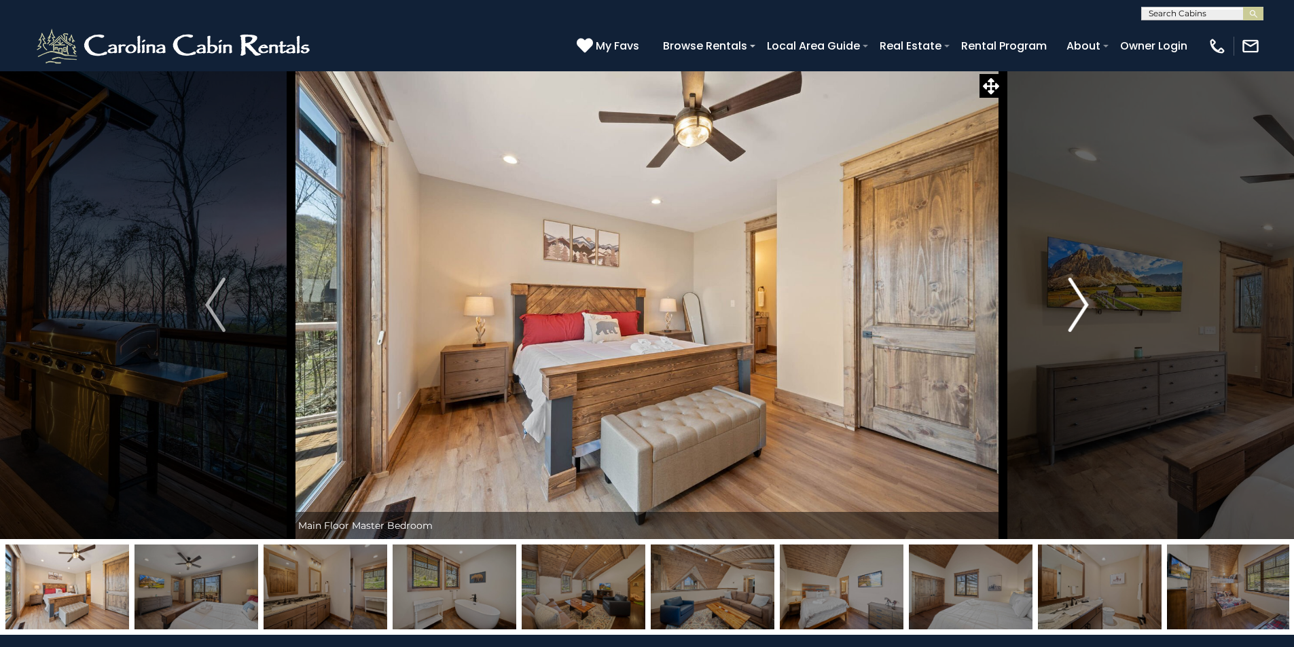
click at [1081, 300] on img "Next" at bounding box center [1079, 305] width 20 height 54
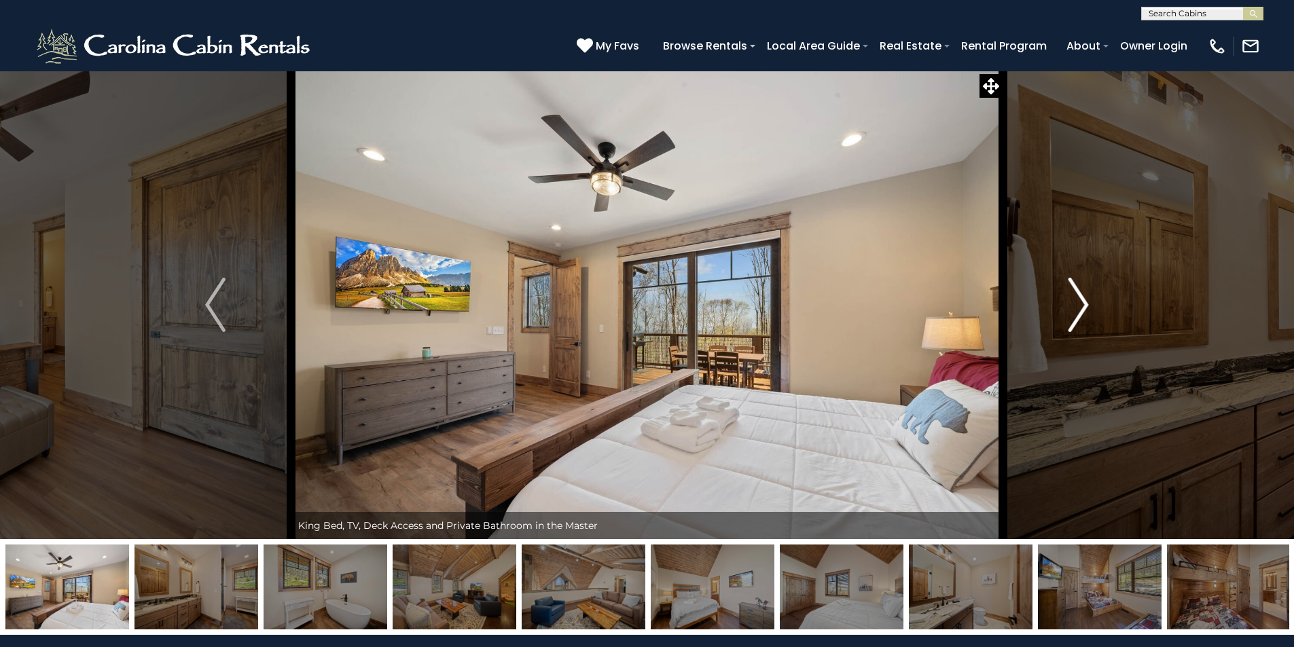
click at [1081, 300] on img "Next" at bounding box center [1079, 305] width 20 height 54
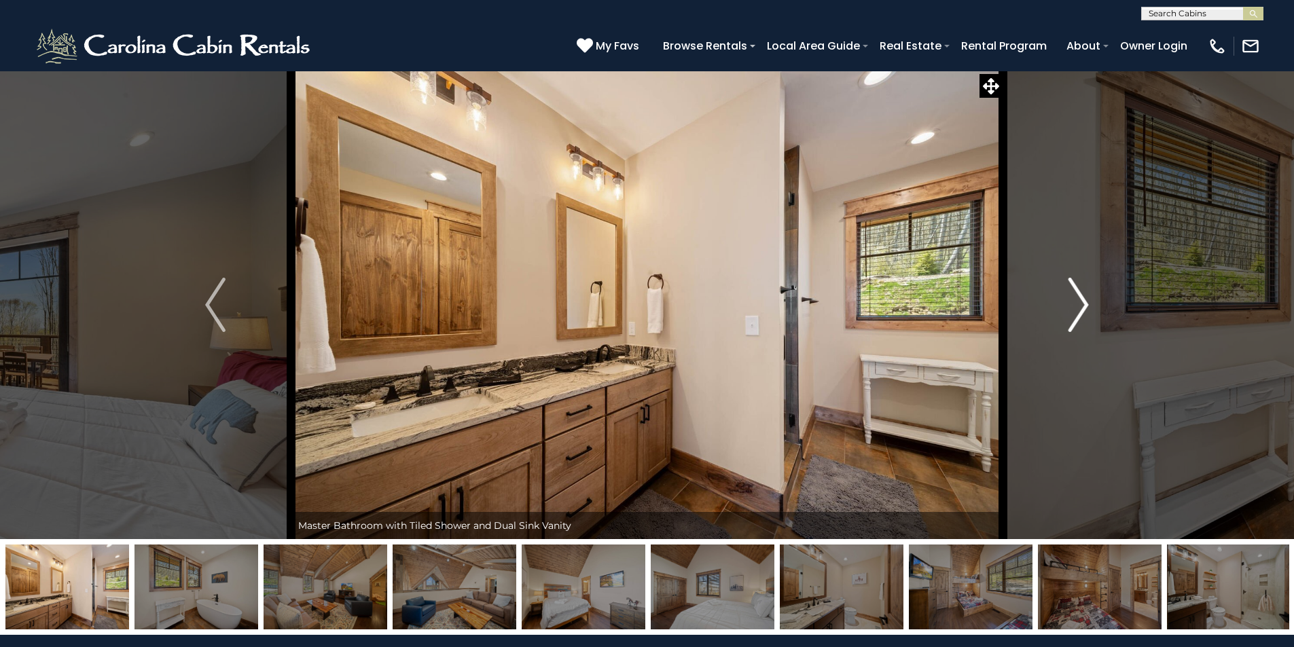
click at [1081, 300] on img "Next" at bounding box center [1079, 305] width 20 height 54
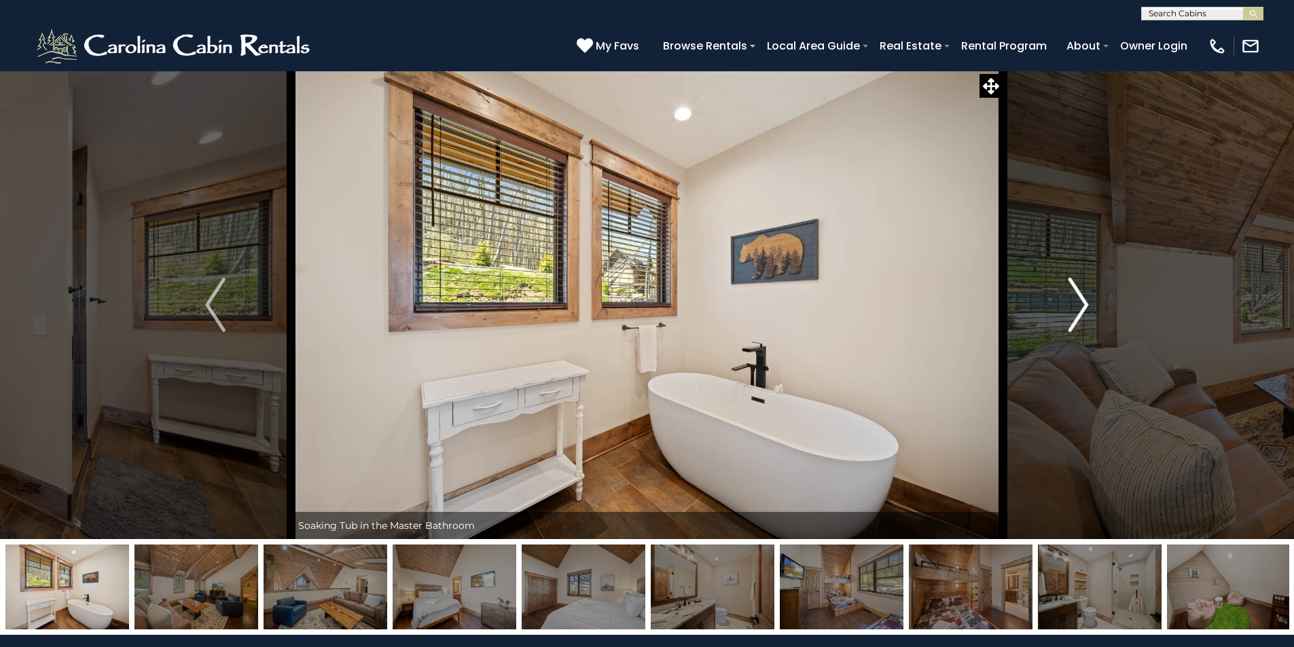
click at [1081, 300] on img "Next" at bounding box center [1079, 305] width 20 height 54
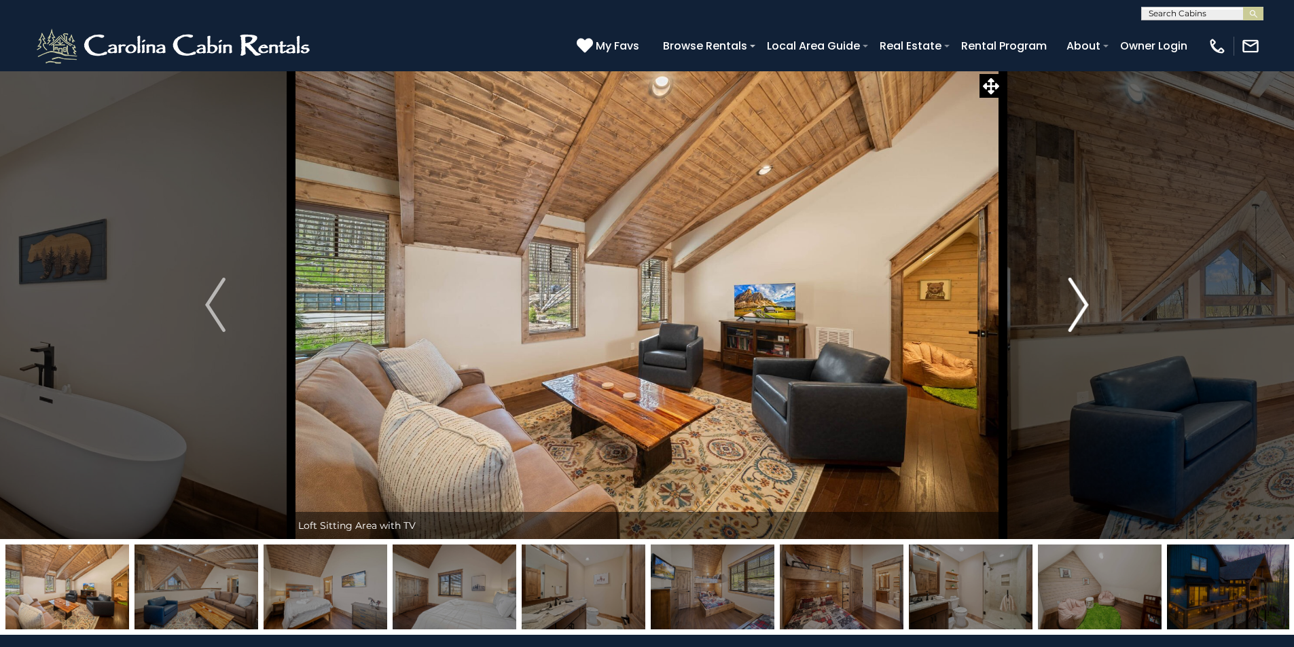
click at [1081, 300] on img "Next" at bounding box center [1079, 305] width 20 height 54
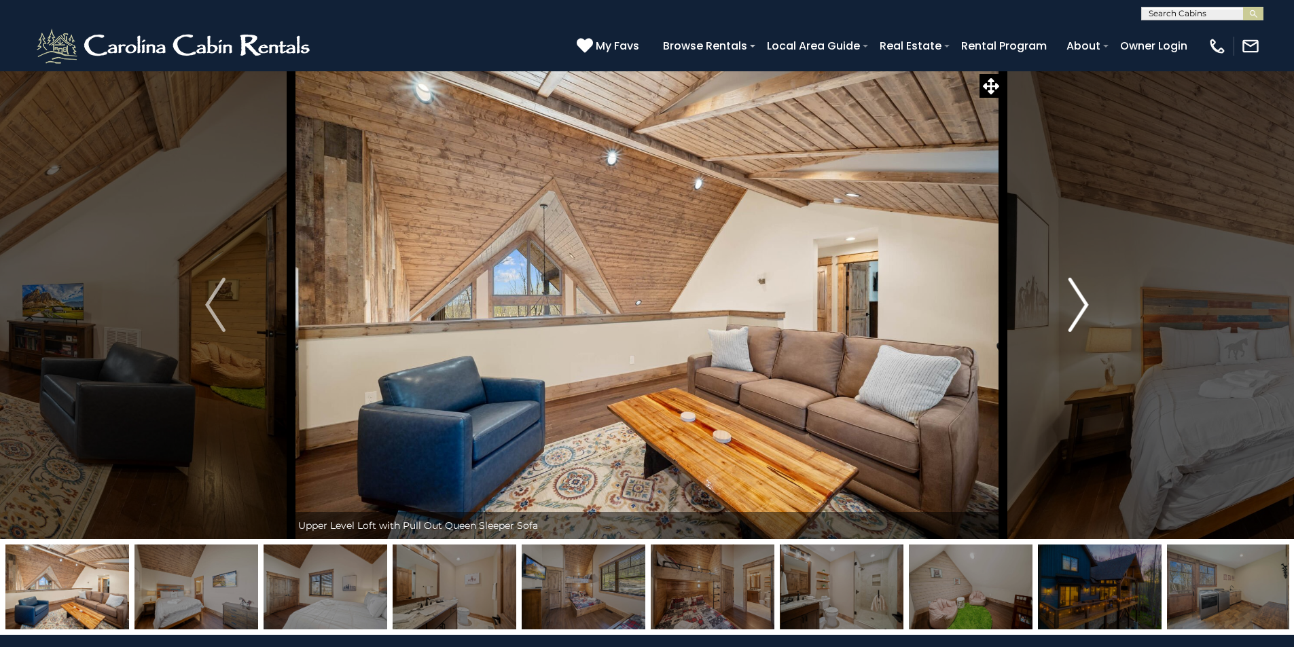
click at [1081, 300] on img "Next" at bounding box center [1079, 305] width 20 height 54
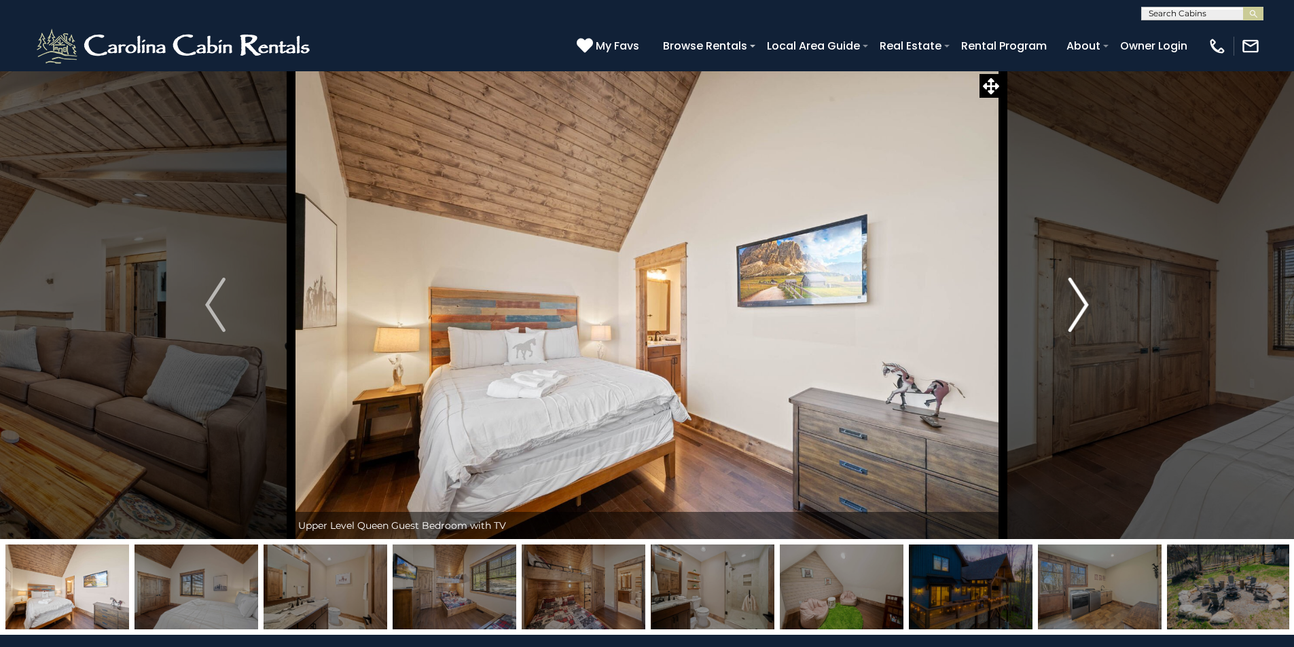
click at [1081, 300] on img "Next" at bounding box center [1079, 305] width 20 height 54
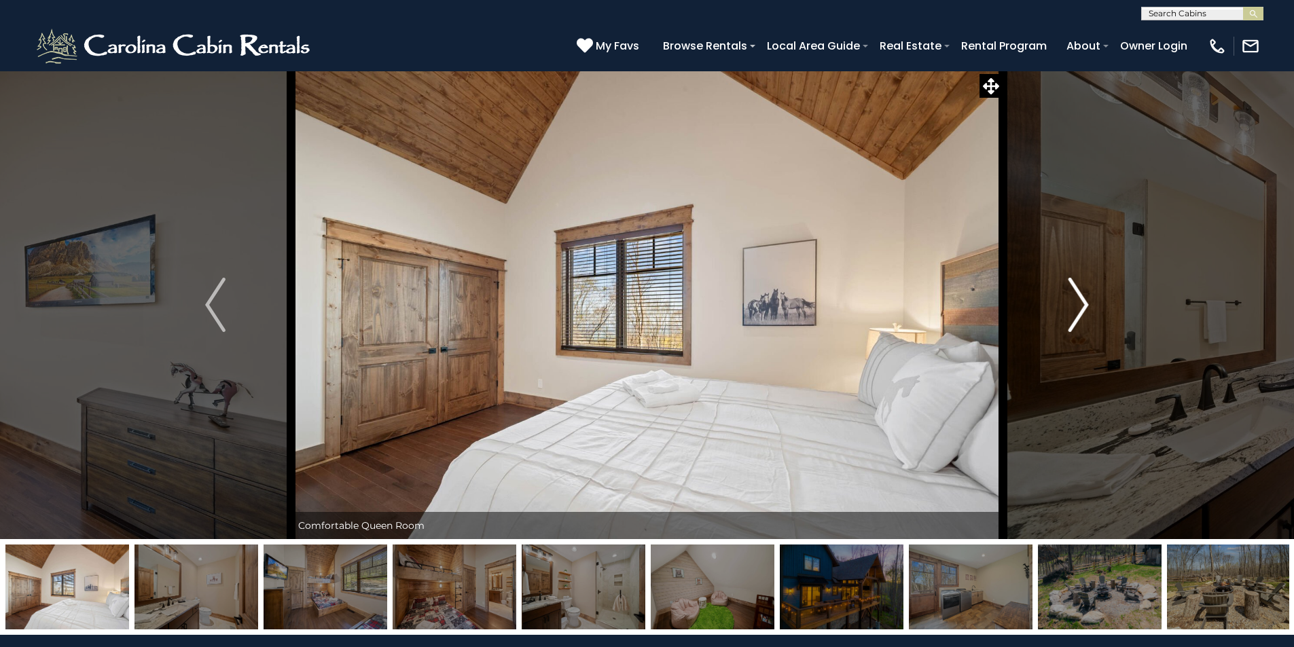
click at [1081, 300] on img "Next" at bounding box center [1079, 305] width 20 height 54
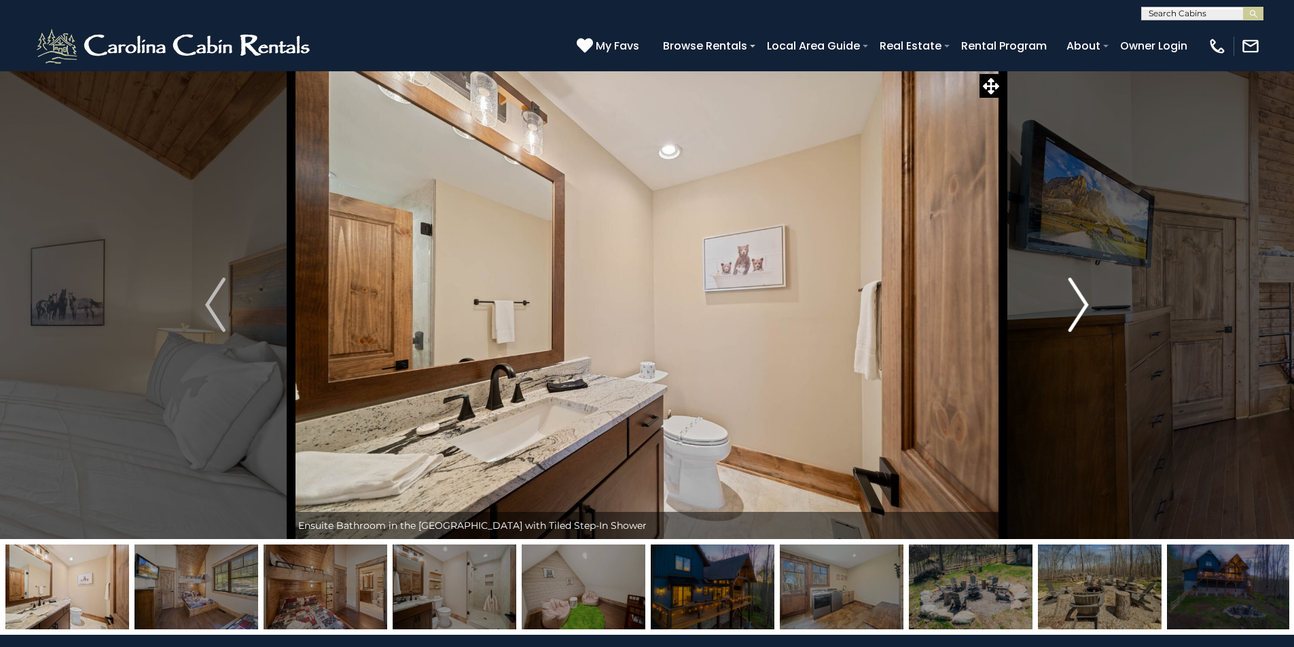
click at [1081, 300] on img "Next" at bounding box center [1079, 305] width 20 height 54
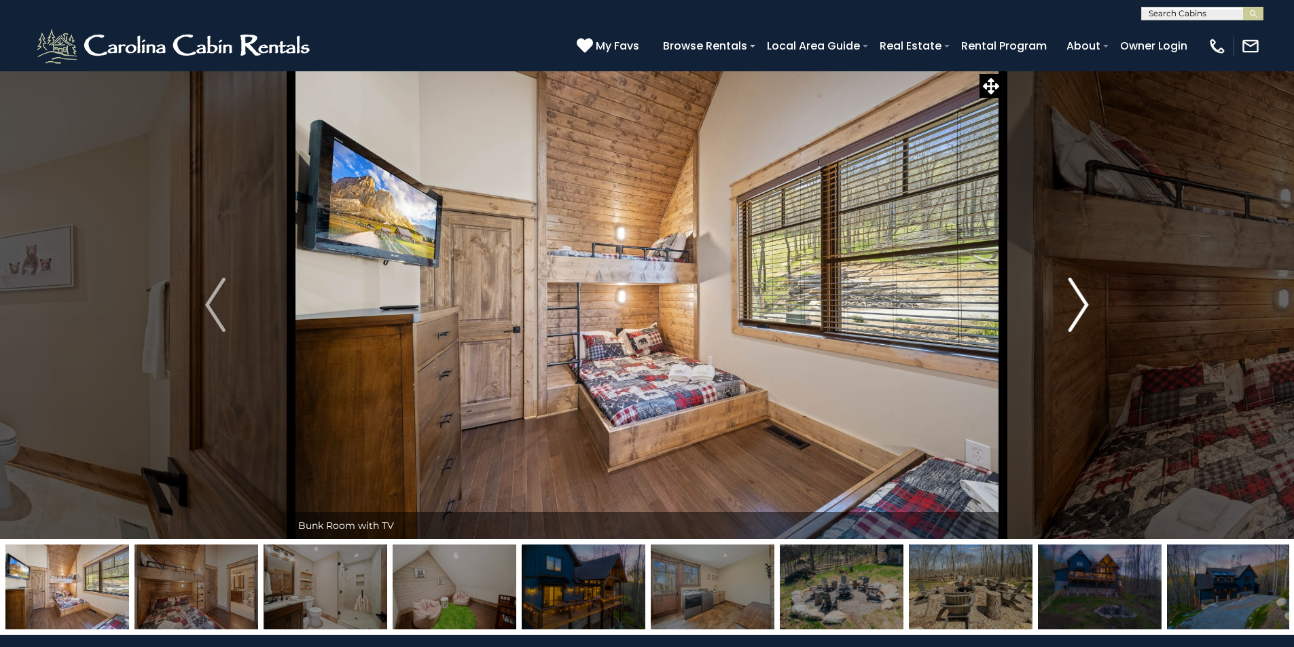
click at [1081, 300] on img "Next" at bounding box center [1079, 305] width 20 height 54
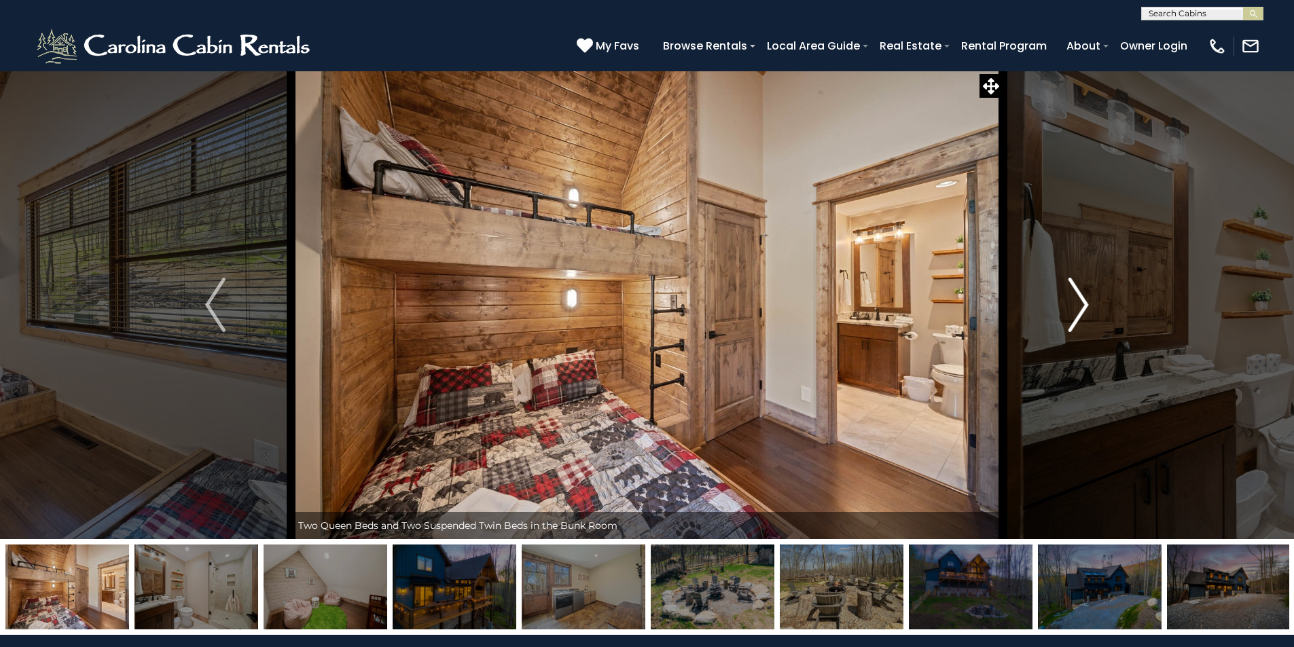
click at [1081, 300] on img "Next" at bounding box center [1079, 305] width 20 height 54
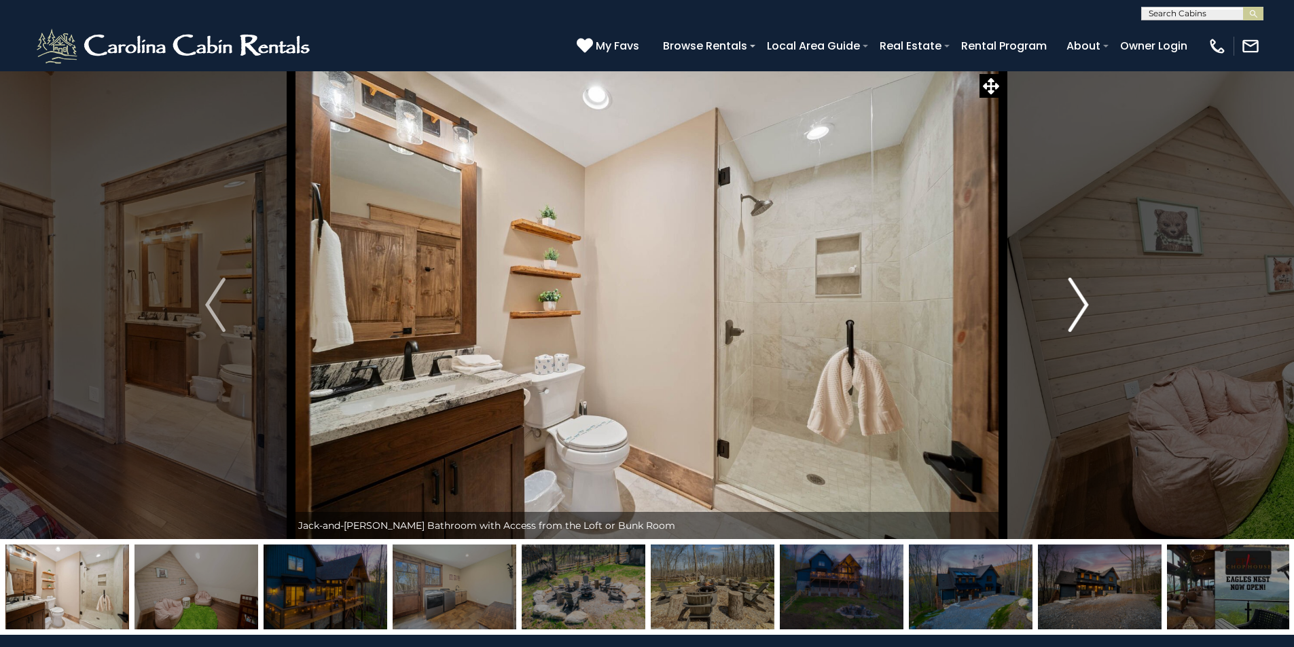
click at [1081, 300] on img "Next" at bounding box center [1079, 305] width 20 height 54
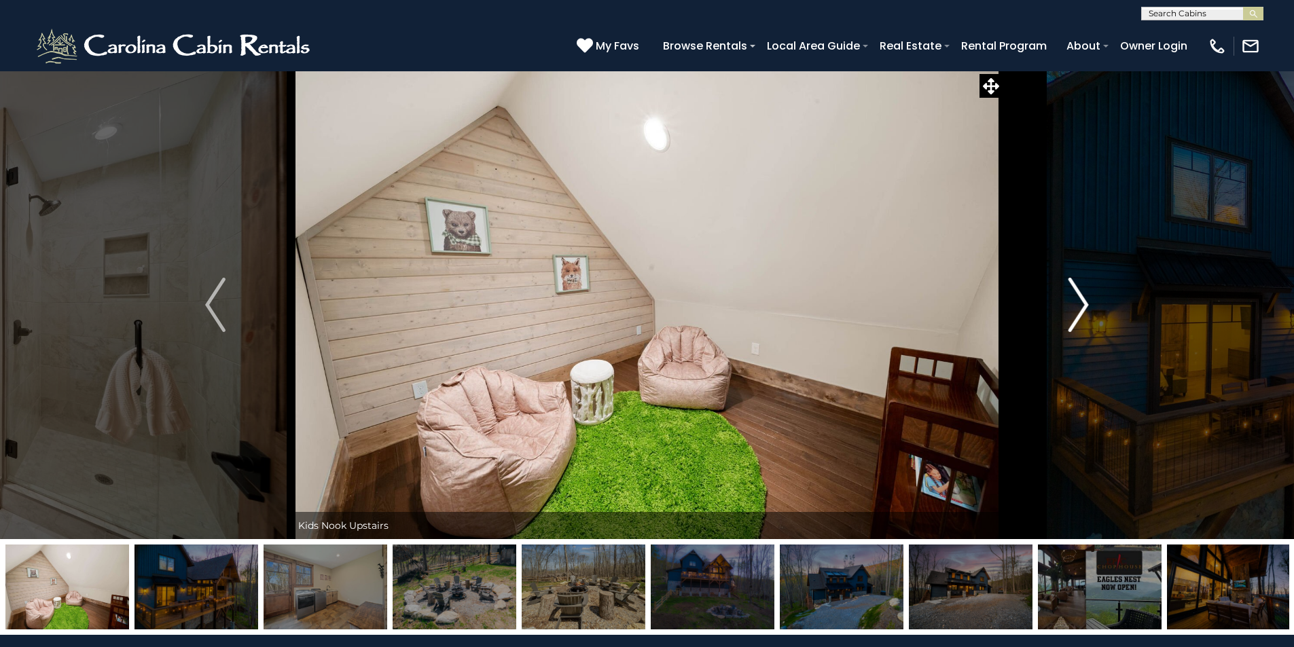
click at [1081, 300] on img "Next" at bounding box center [1079, 305] width 20 height 54
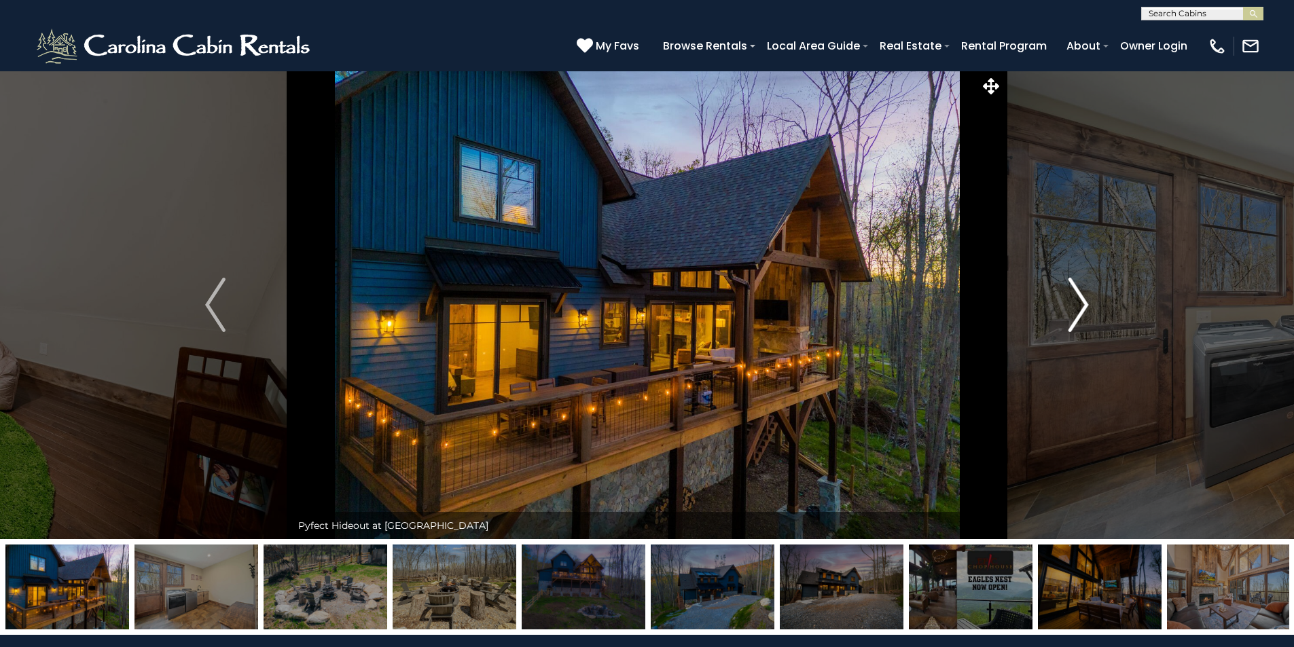
click at [1081, 300] on img "Next" at bounding box center [1079, 305] width 20 height 54
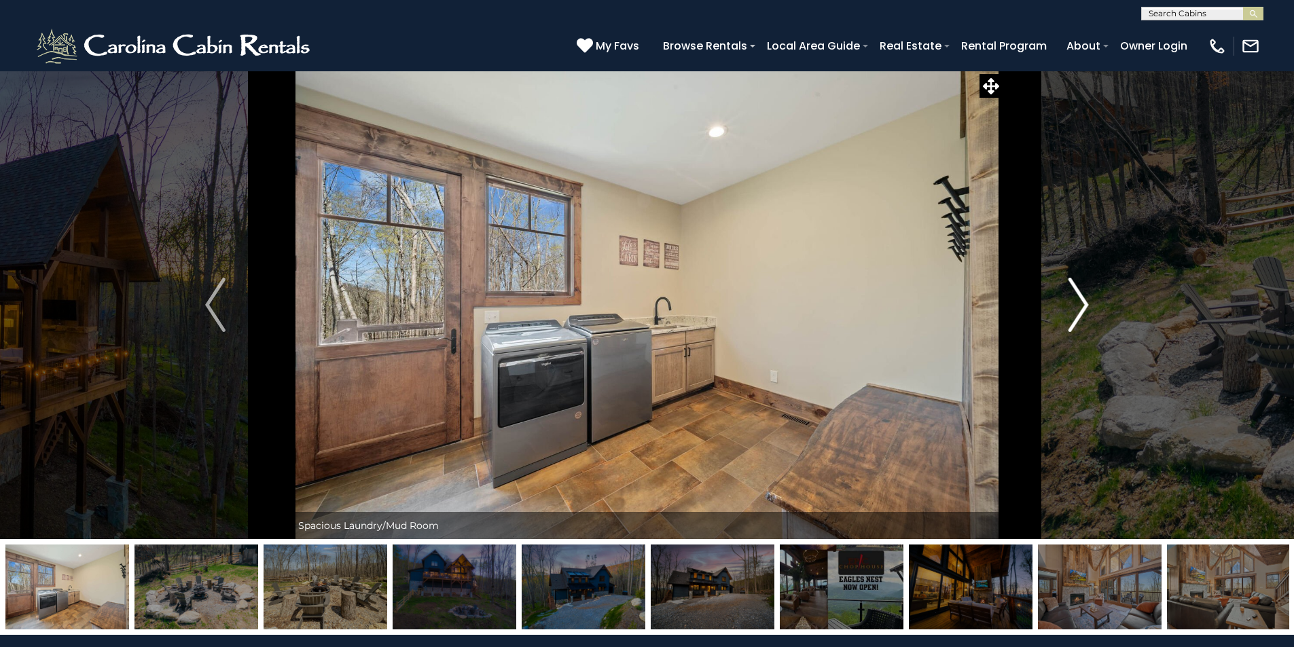
click at [1081, 300] on img "Next" at bounding box center [1079, 305] width 20 height 54
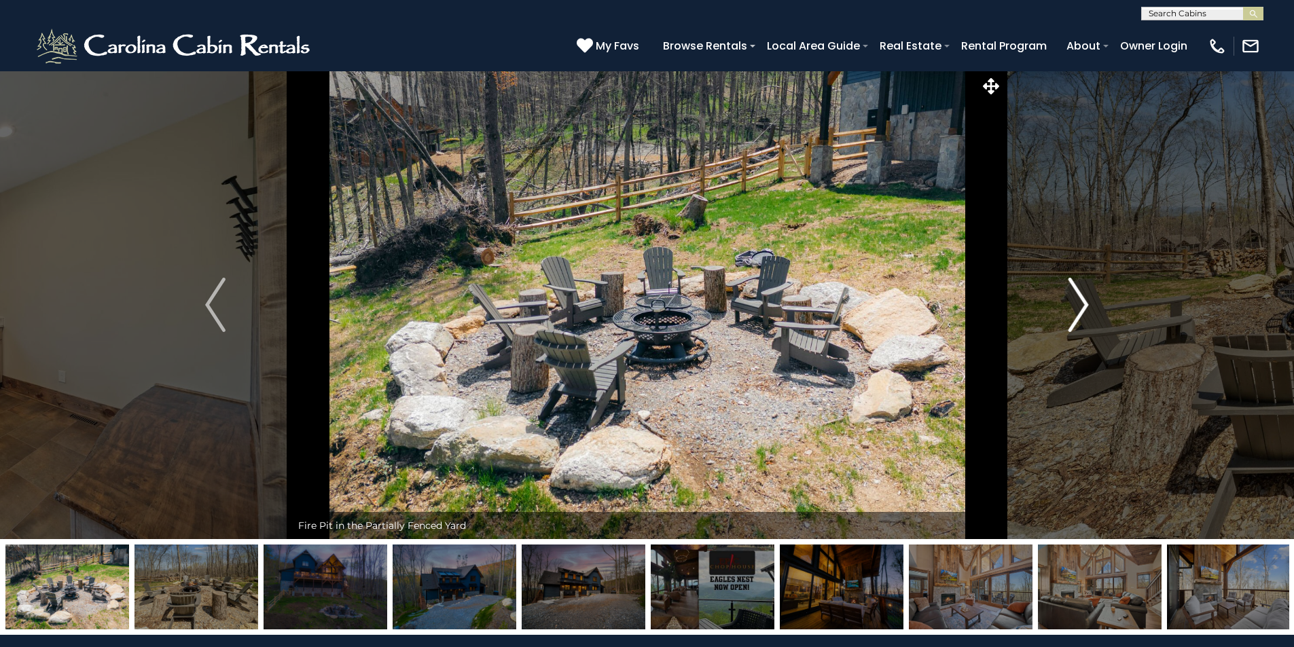
click at [1081, 300] on img "Next" at bounding box center [1079, 305] width 20 height 54
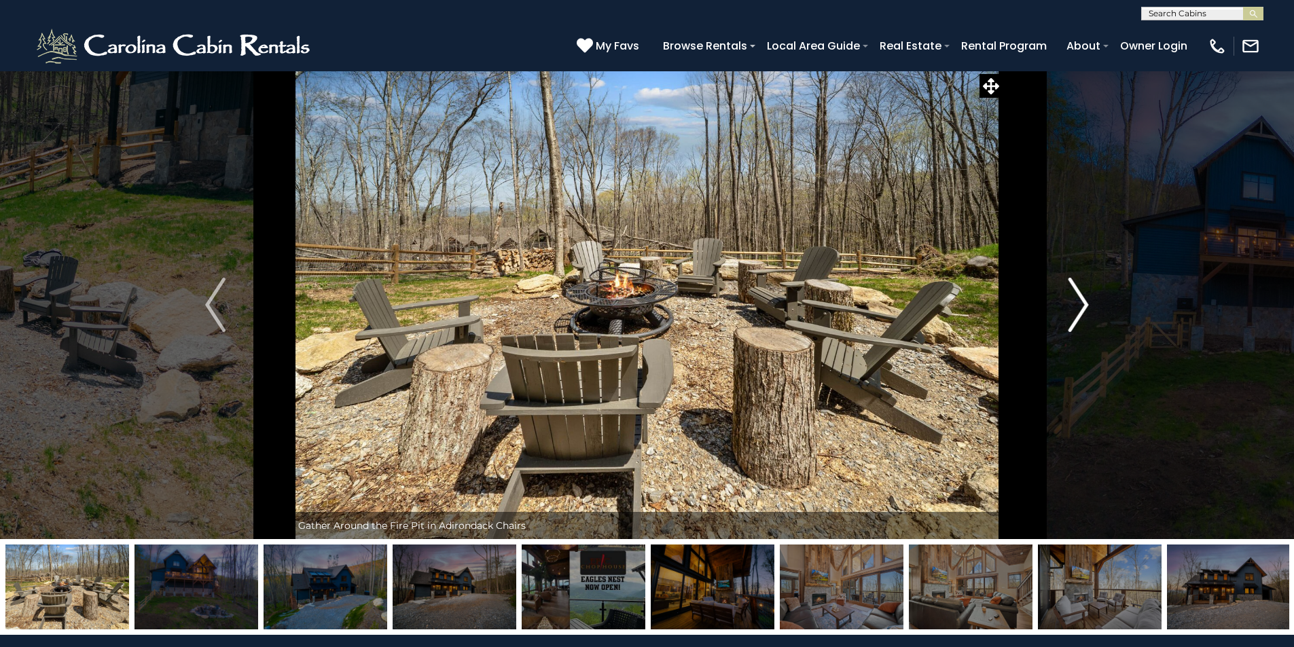
click at [1081, 300] on img "Next" at bounding box center [1079, 305] width 20 height 54
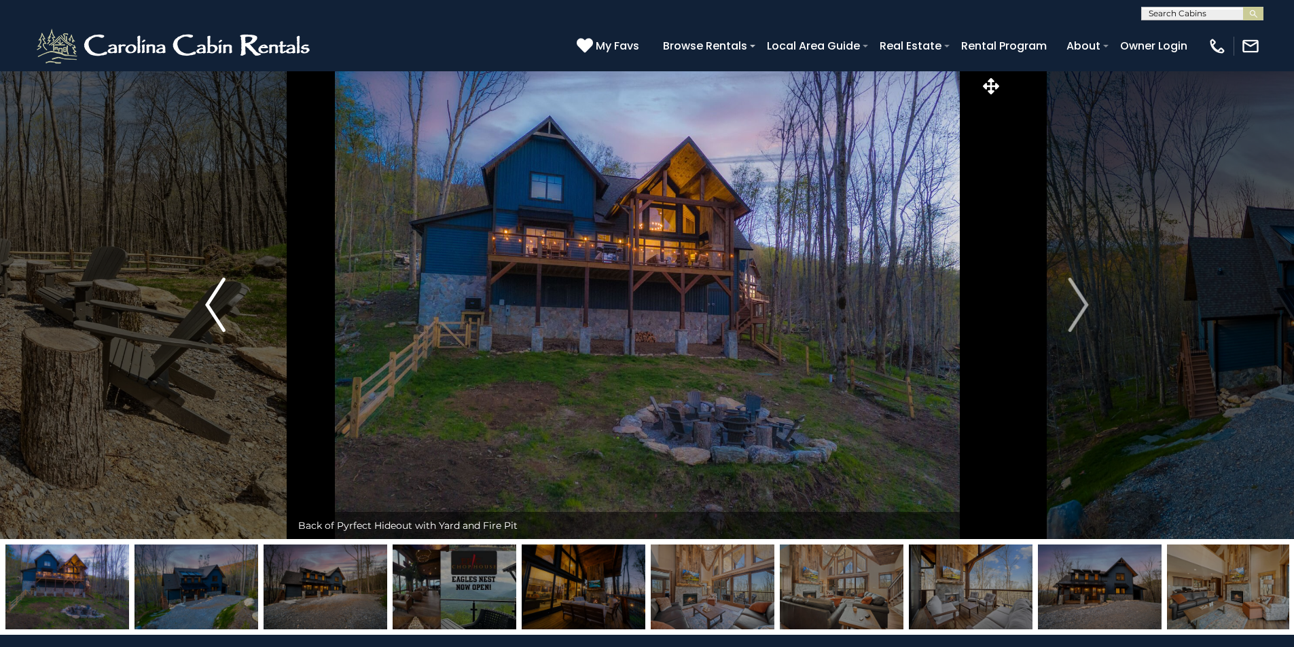
click at [236, 310] on button "Previous" at bounding box center [215, 305] width 151 height 469
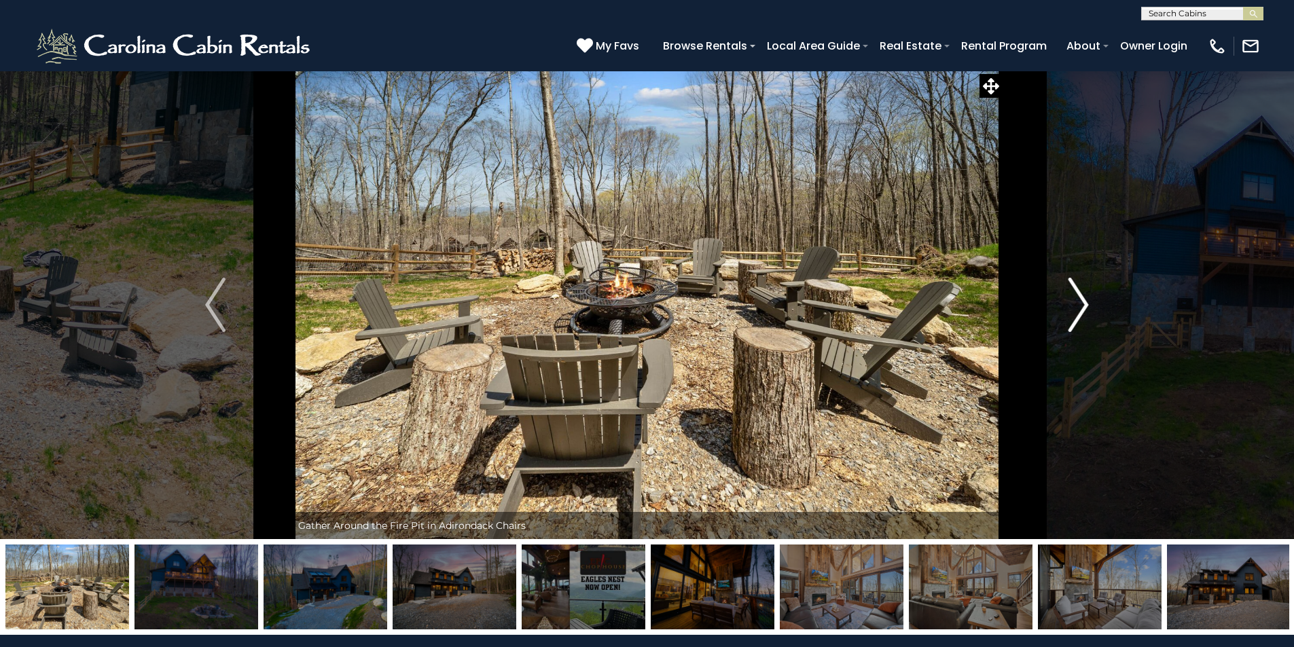
click at [1083, 291] on img "Next" at bounding box center [1079, 305] width 20 height 54
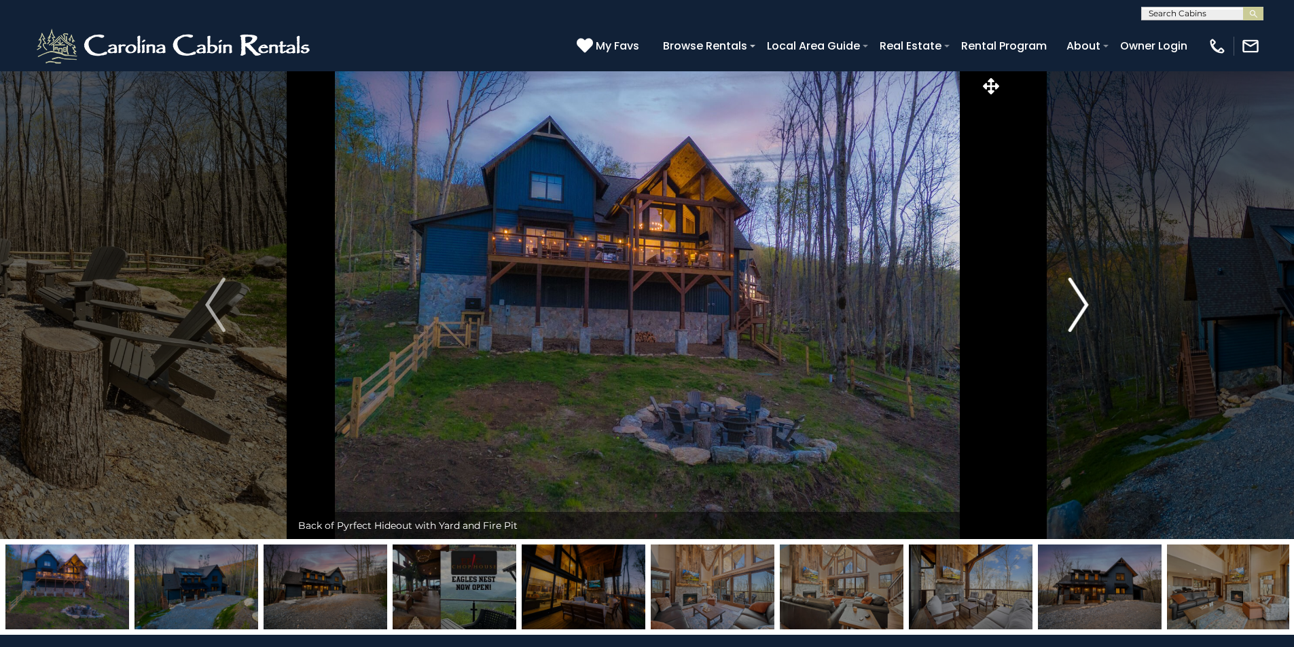
click at [1083, 291] on img "Next" at bounding box center [1079, 305] width 20 height 54
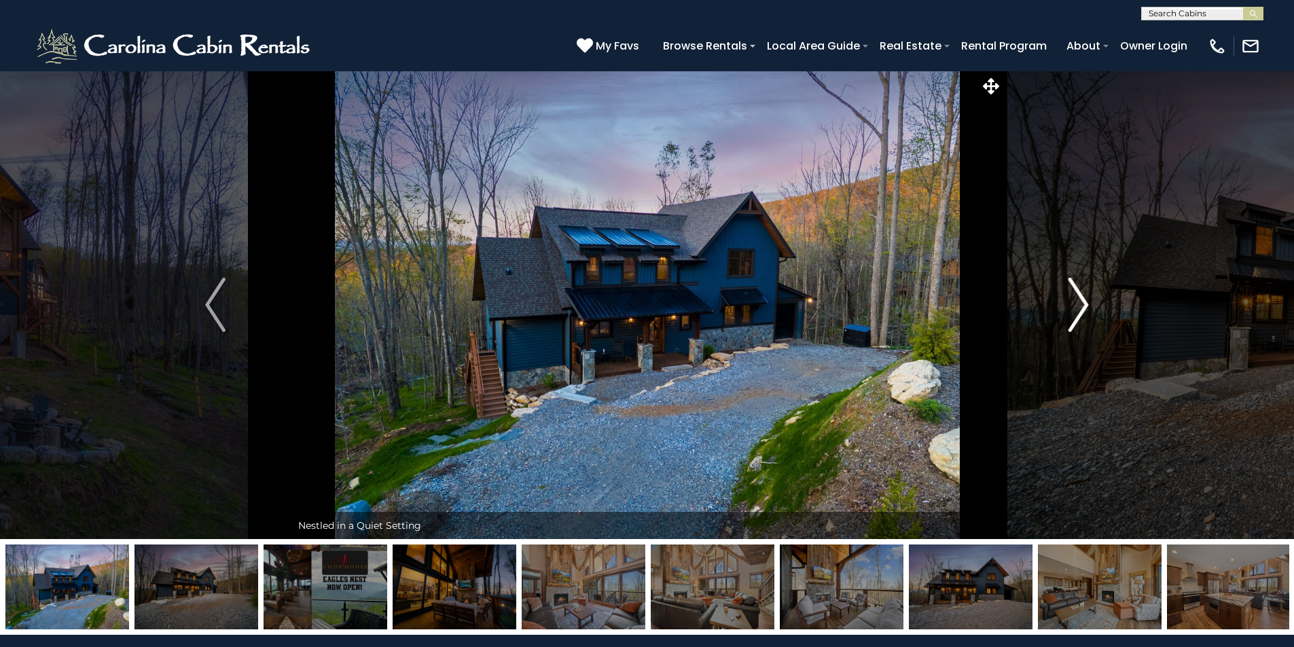
click at [1083, 291] on img "Next" at bounding box center [1079, 305] width 20 height 54
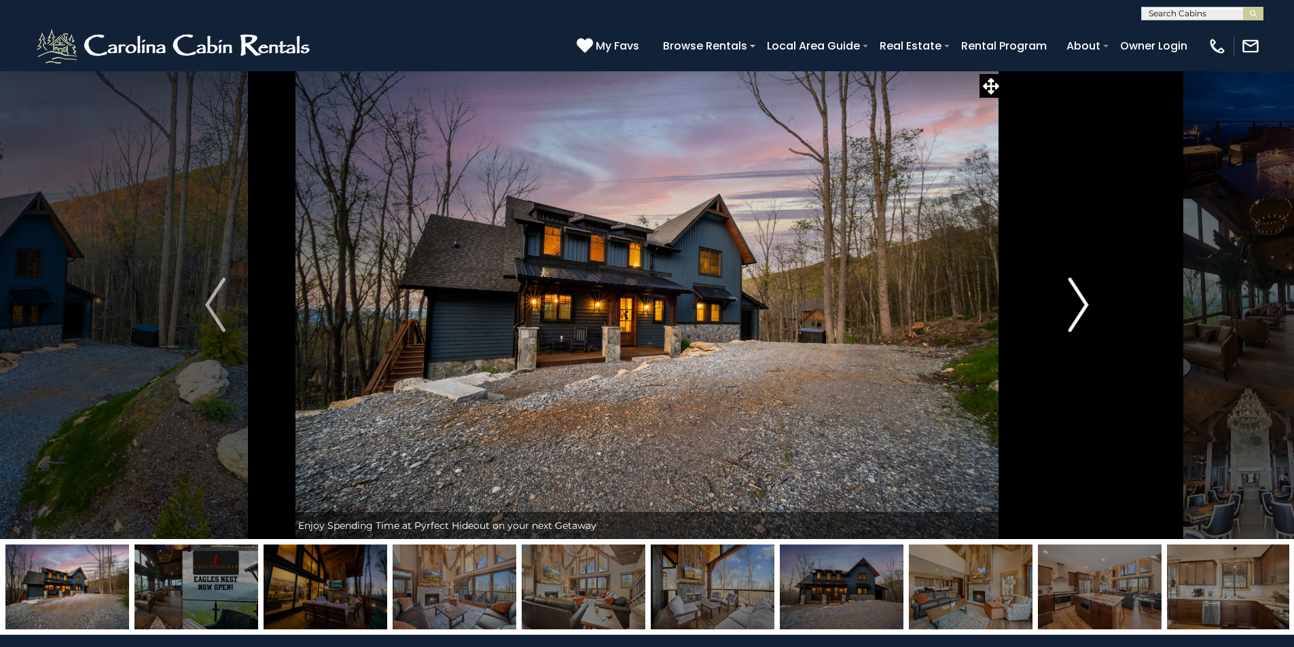
click at [1083, 291] on img "Next" at bounding box center [1079, 305] width 20 height 54
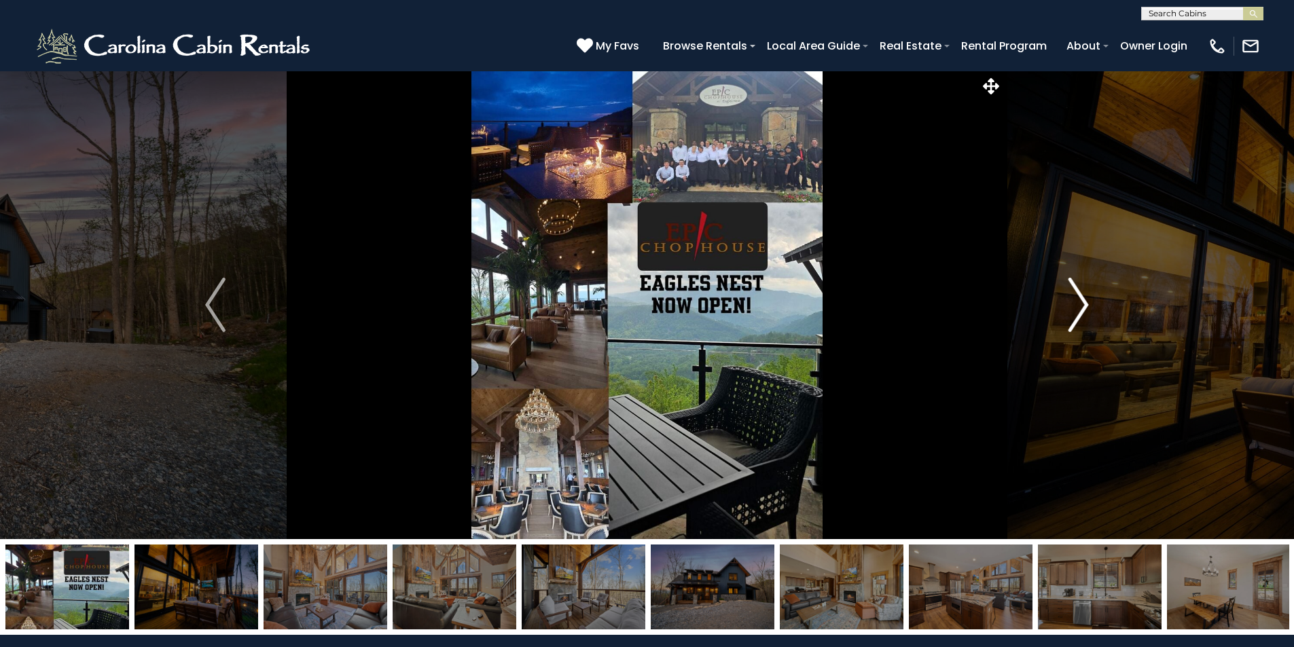
click at [1083, 291] on img "Next" at bounding box center [1079, 305] width 20 height 54
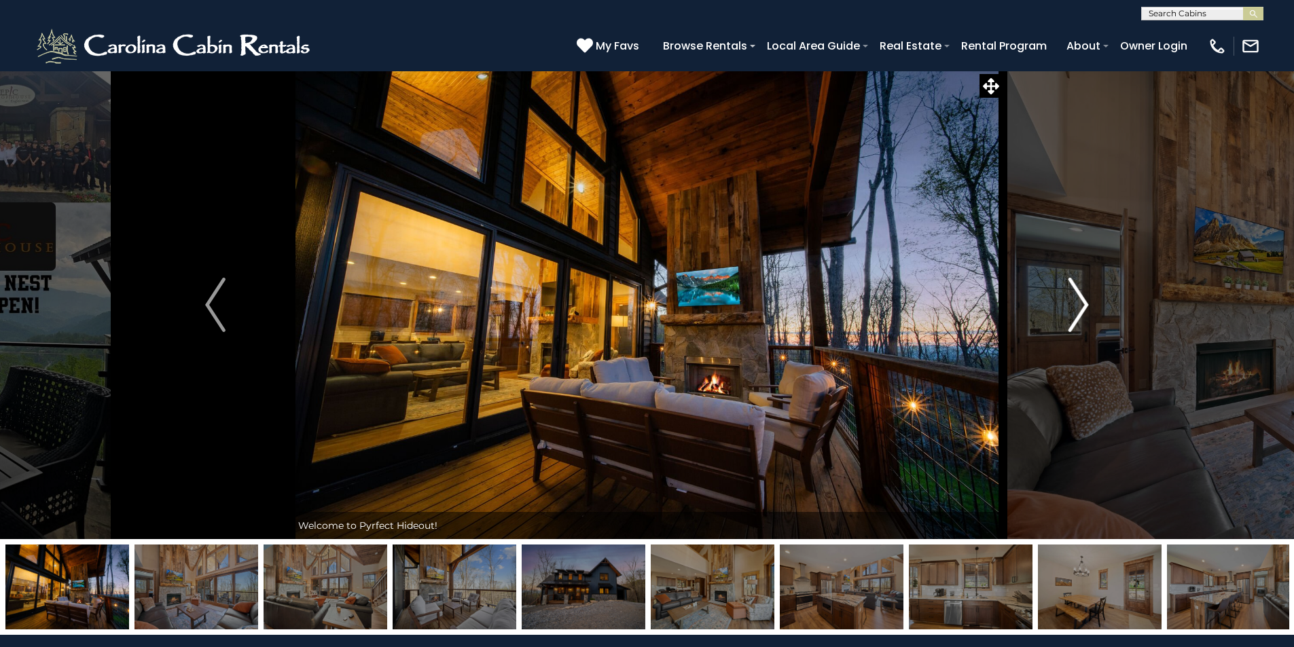
click at [1083, 291] on img "Next" at bounding box center [1079, 305] width 20 height 54
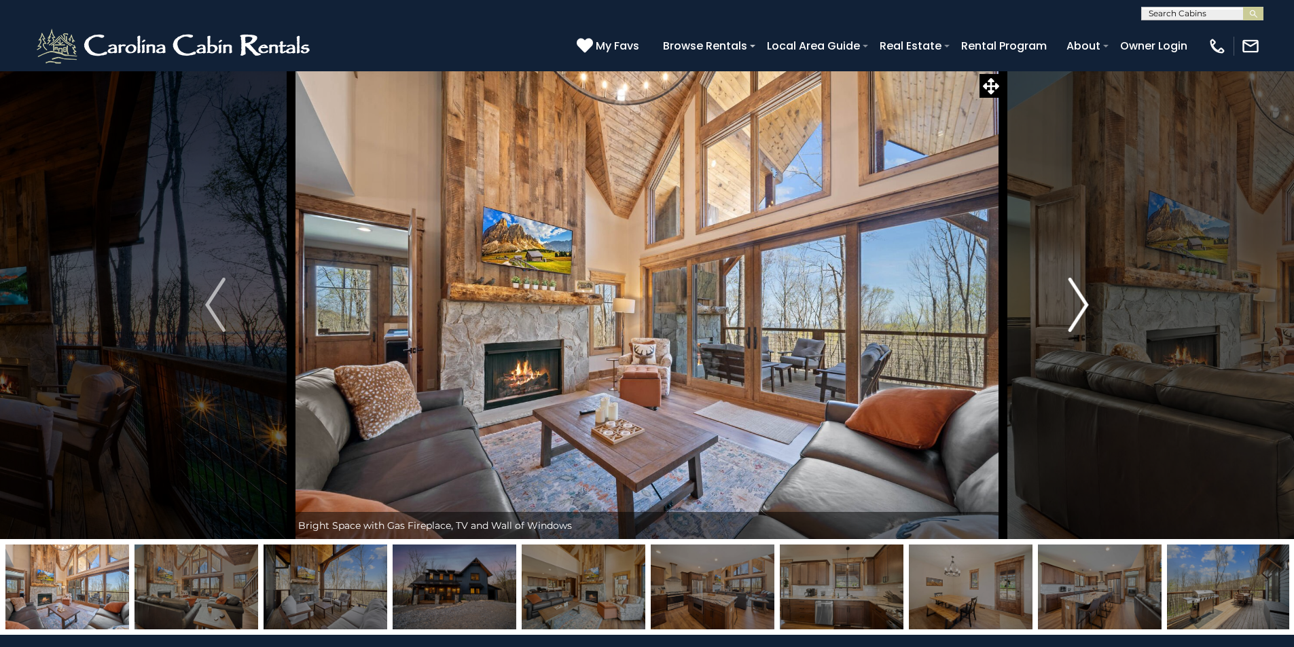
click at [1083, 291] on img "Next" at bounding box center [1079, 305] width 20 height 54
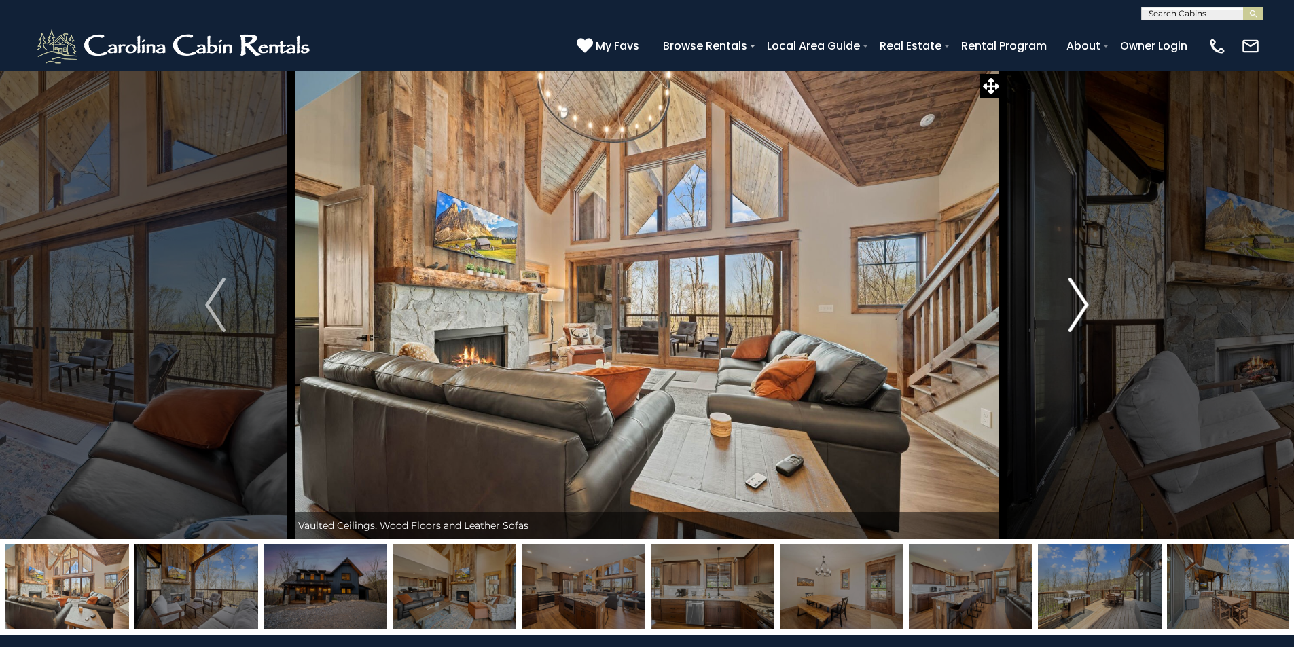
click at [1083, 291] on img "Next" at bounding box center [1079, 305] width 20 height 54
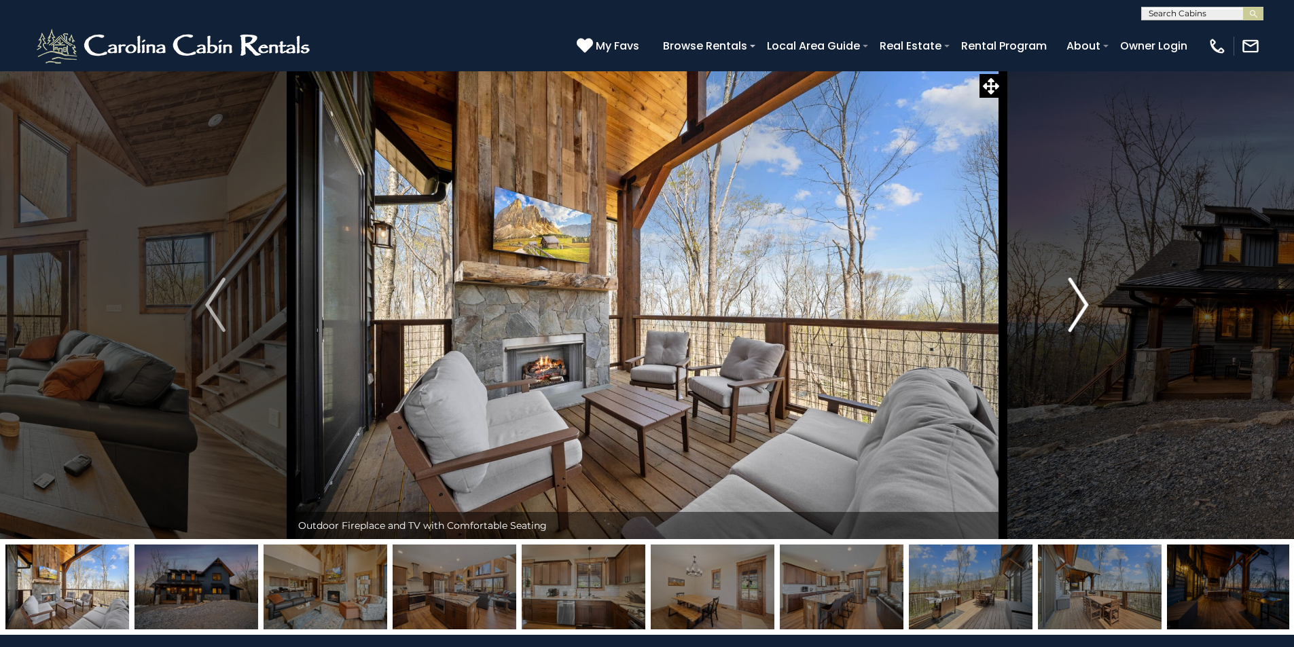
click at [1083, 291] on img "Next" at bounding box center [1079, 305] width 20 height 54
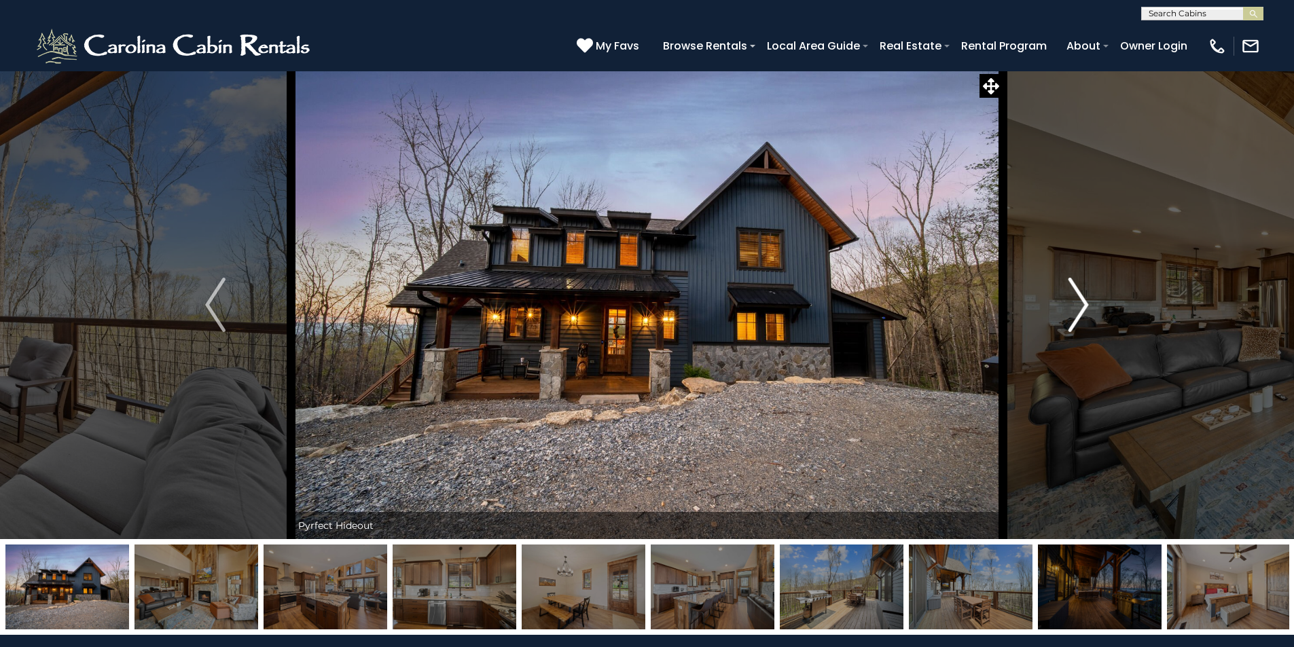
click at [1083, 291] on img "Next" at bounding box center [1079, 305] width 20 height 54
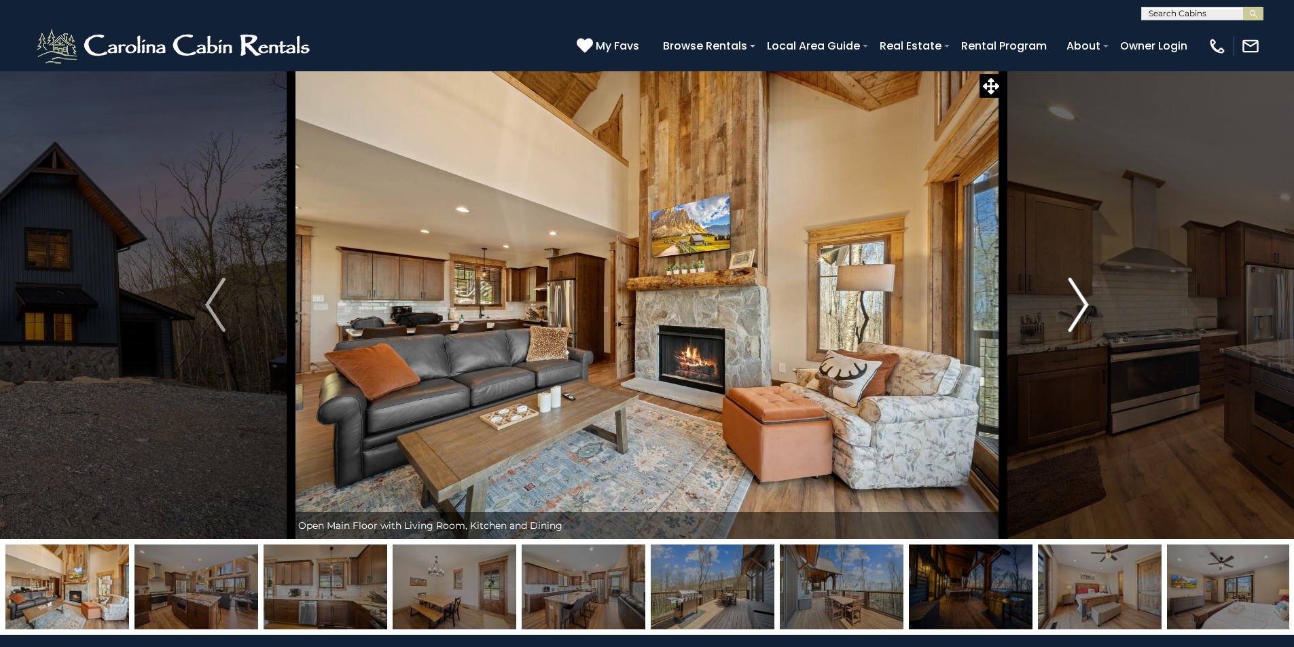
click at [1083, 291] on img "Next" at bounding box center [1079, 305] width 20 height 54
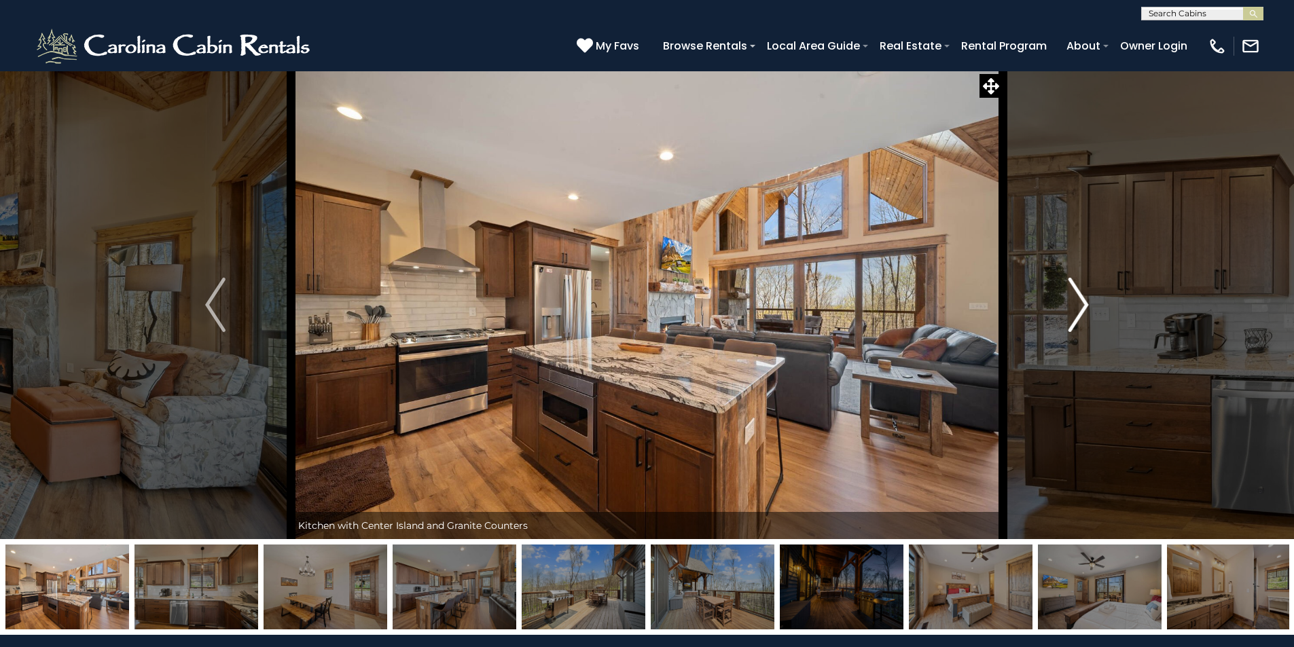
click at [1083, 291] on img "Next" at bounding box center [1079, 305] width 20 height 54
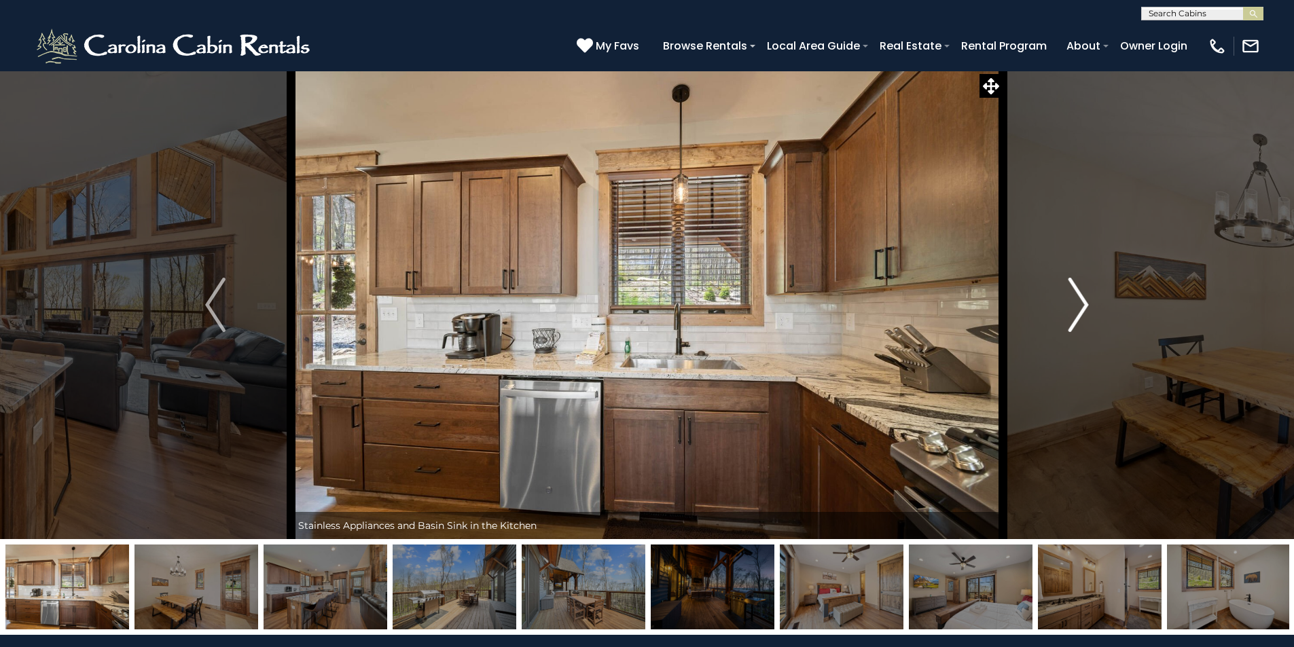
click at [1083, 291] on img "Next" at bounding box center [1079, 305] width 20 height 54
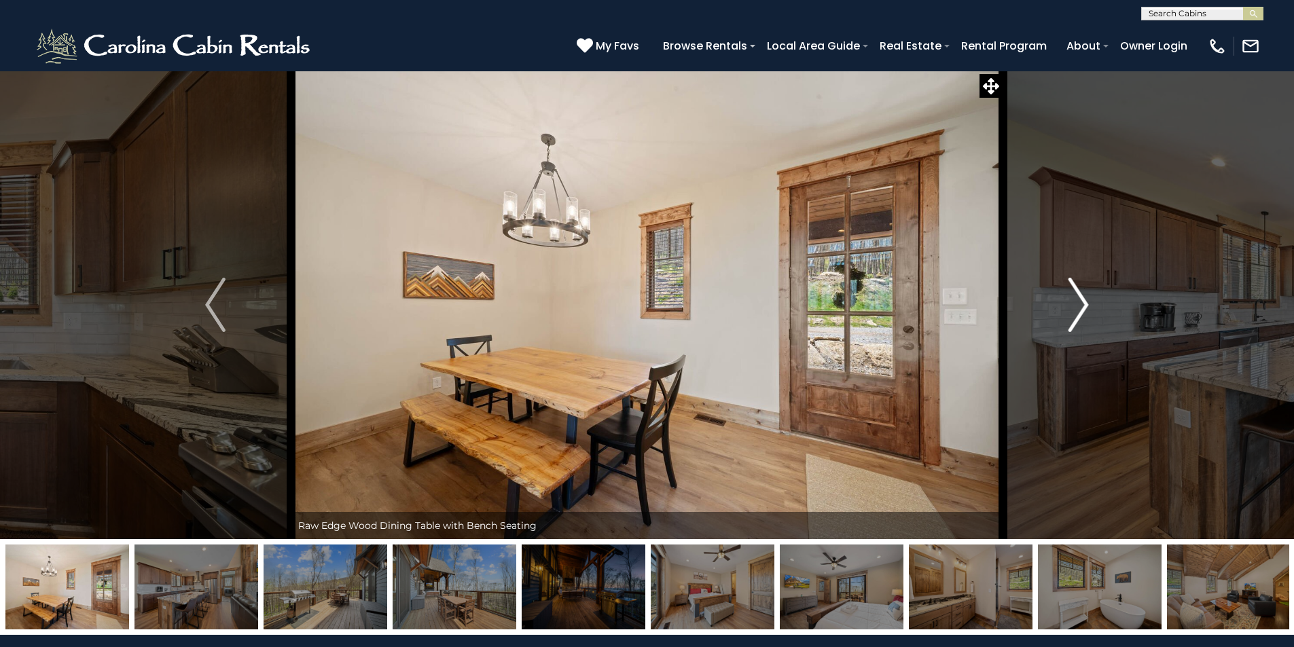
click at [1083, 302] on img "Next" at bounding box center [1079, 305] width 20 height 54
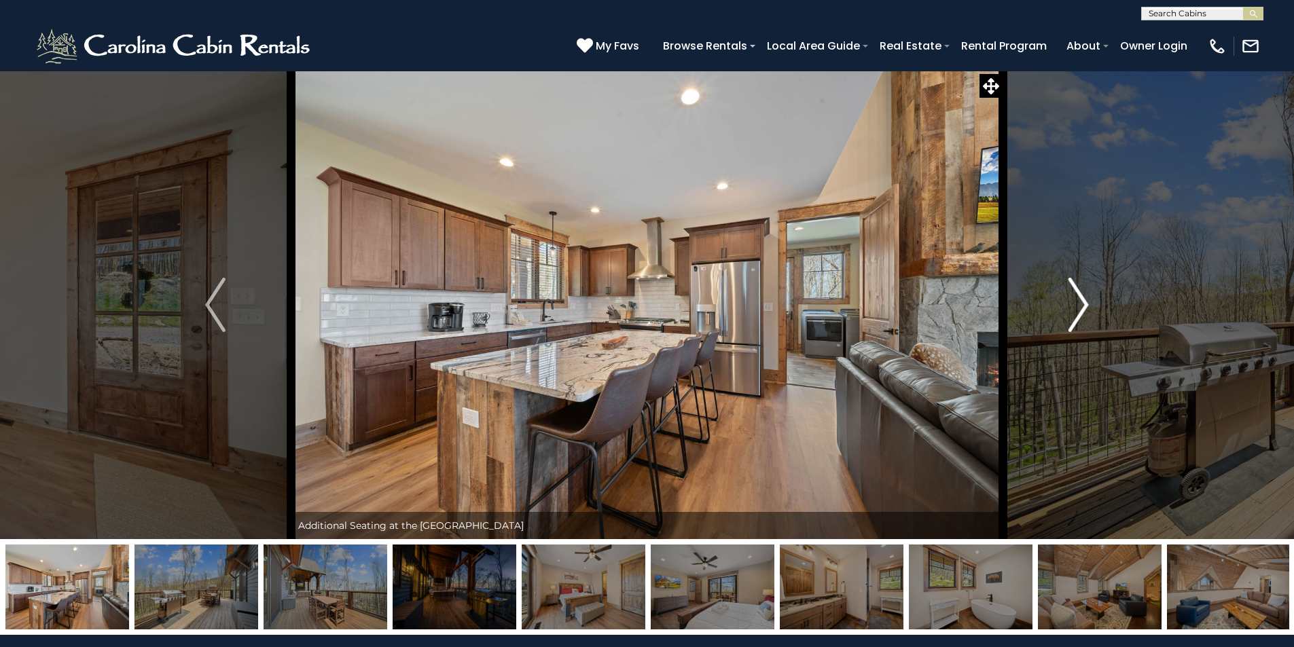
click at [1083, 302] on img "Next" at bounding box center [1079, 305] width 20 height 54
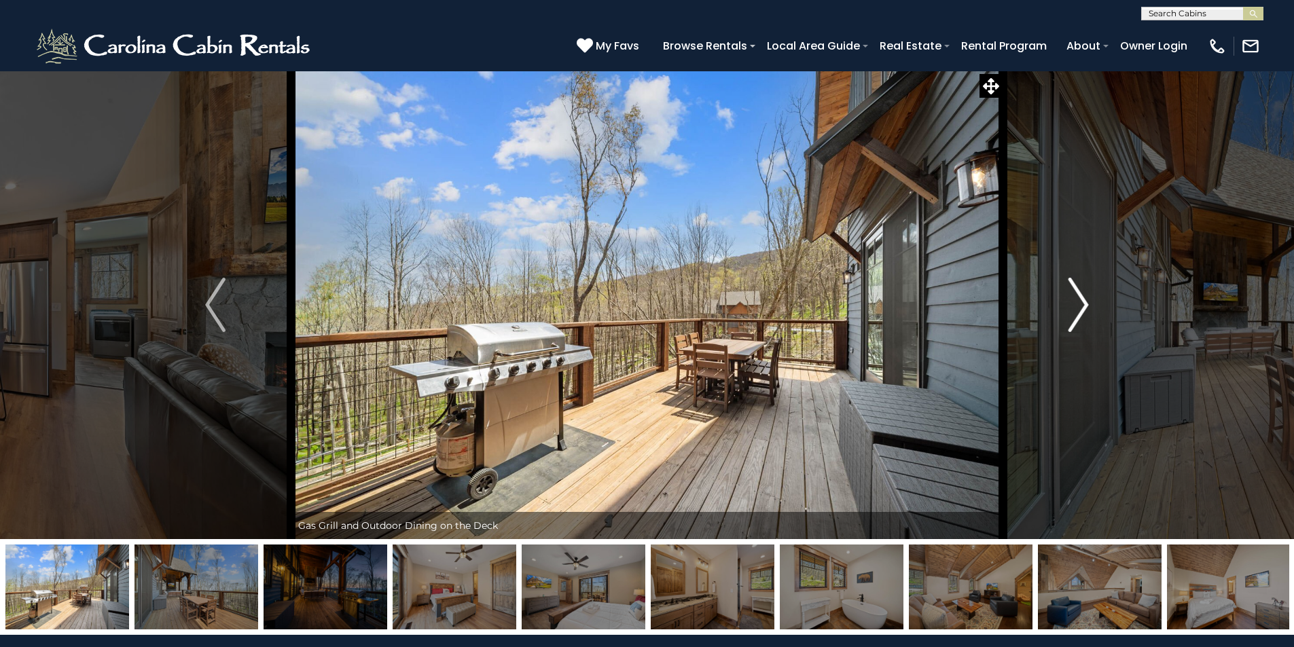
click at [1083, 302] on img "Next" at bounding box center [1079, 305] width 20 height 54
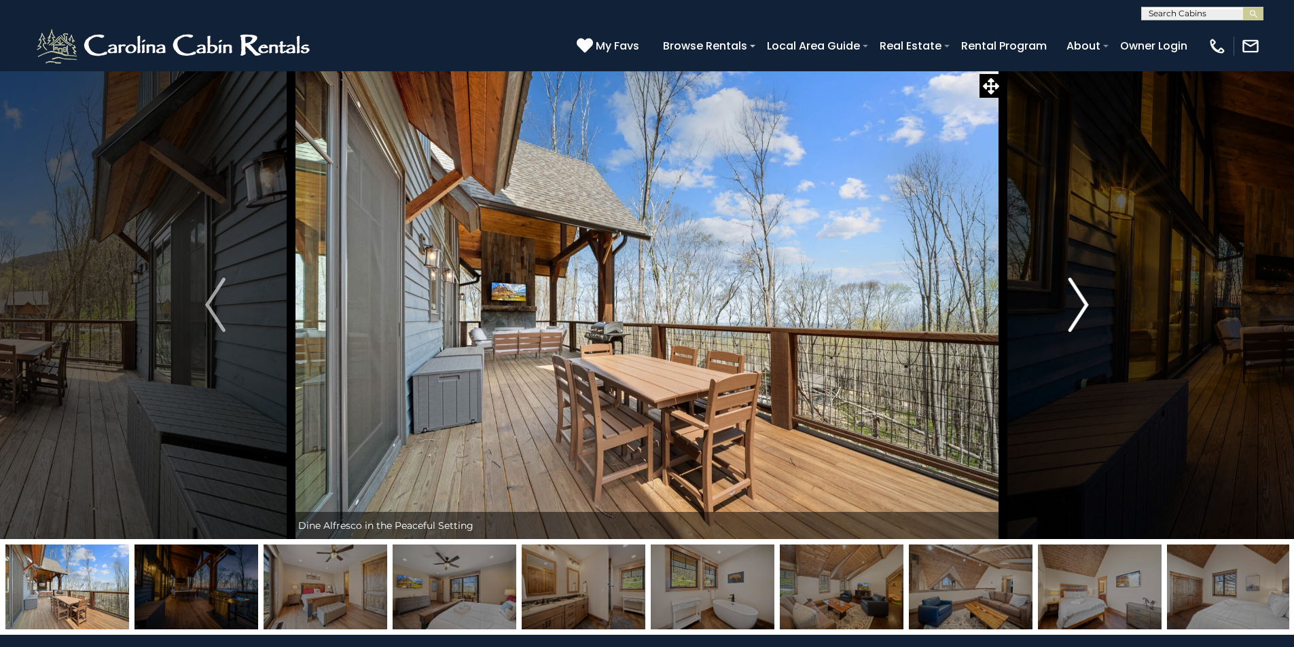
click at [1083, 302] on img "Next" at bounding box center [1079, 305] width 20 height 54
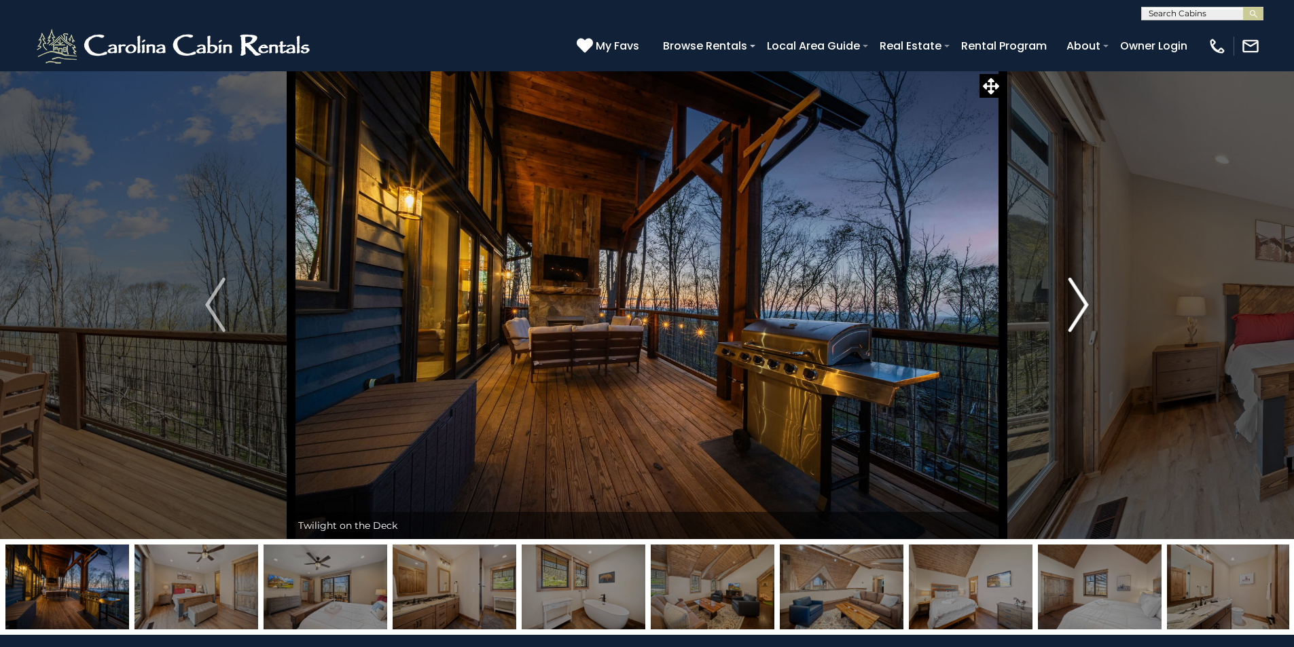
click at [1083, 302] on img "Next" at bounding box center [1079, 305] width 20 height 54
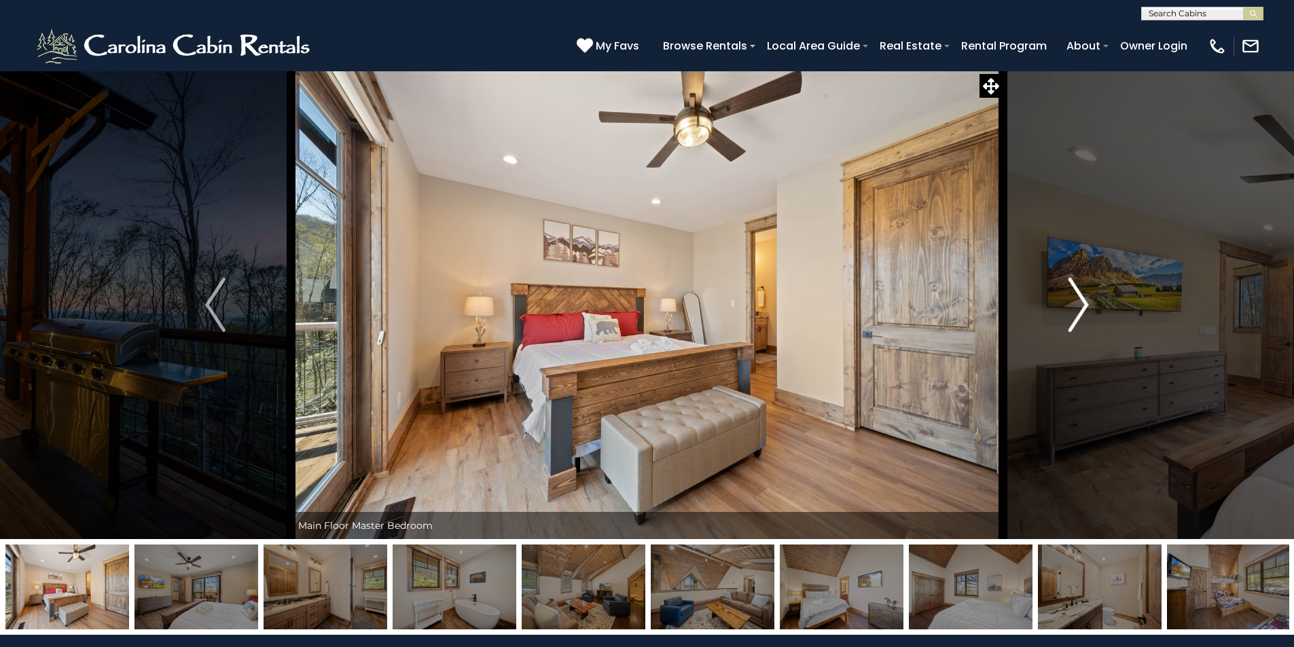
click at [1083, 302] on img "Next" at bounding box center [1079, 305] width 20 height 54
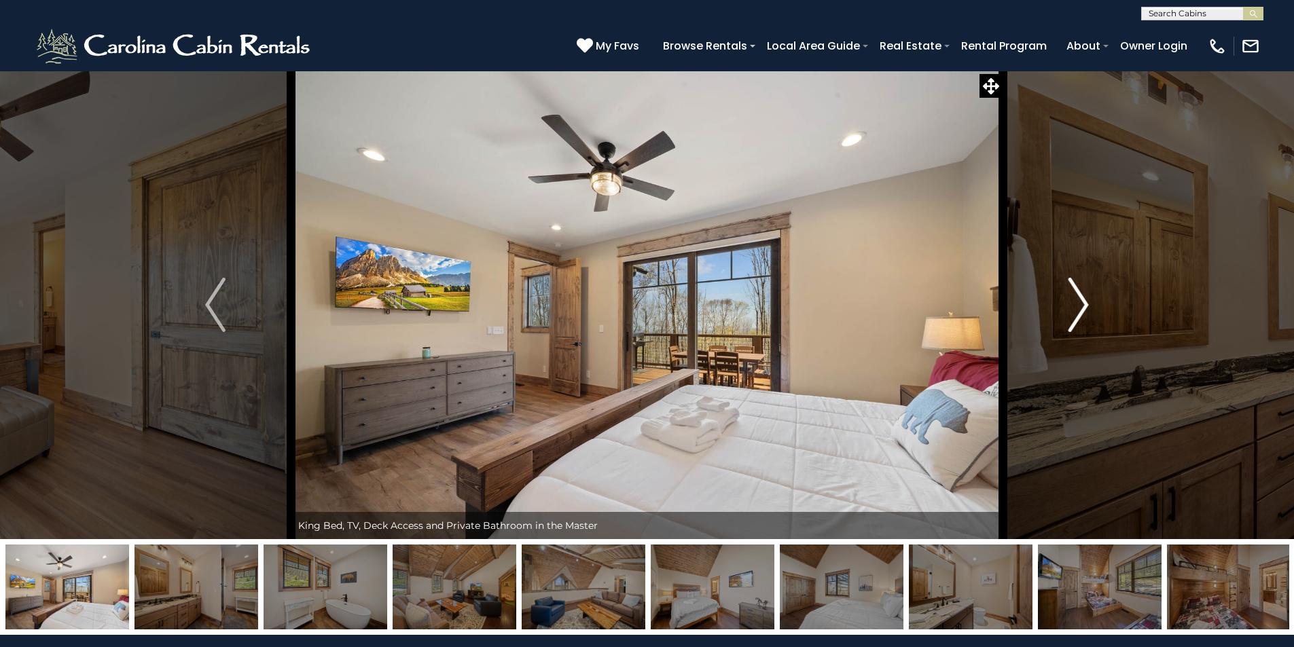
click at [1083, 302] on img "Next" at bounding box center [1079, 305] width 20 height 54
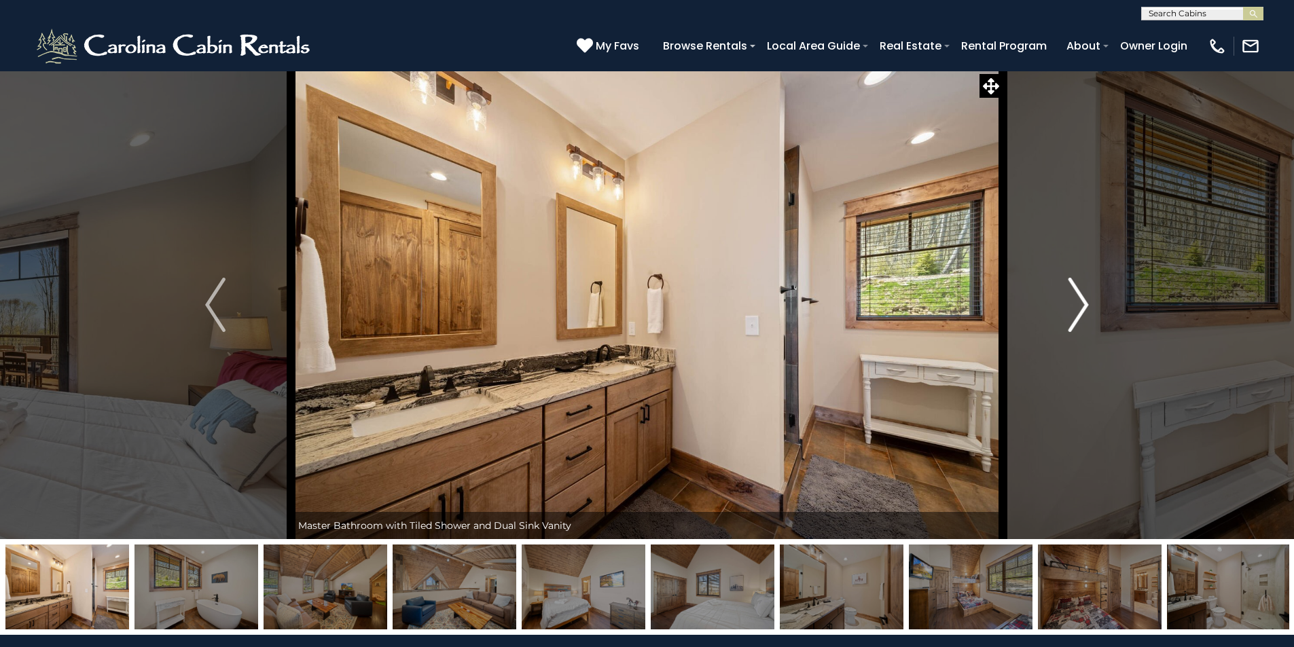
click at [1083, 302] on img "Next" at bounding box center [1079, 305] width 20 height 54
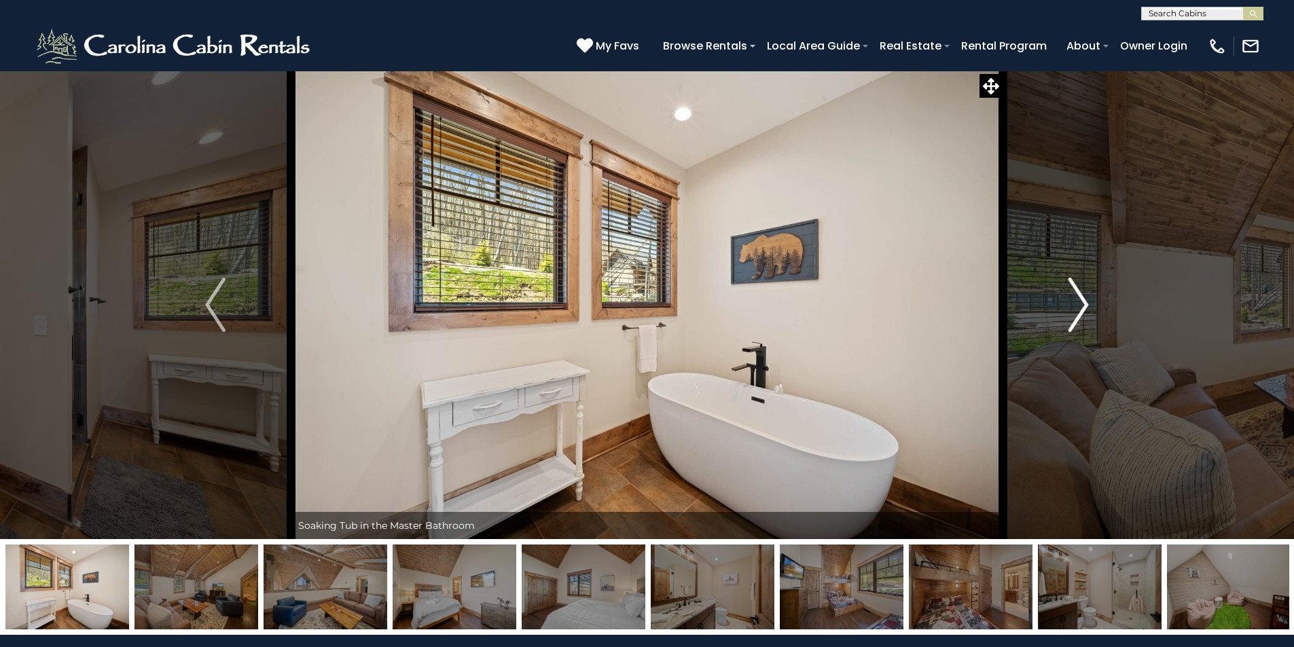
click at [1083, 302] on img "Next" at bounding box center [1079, 305] width 20 height 54
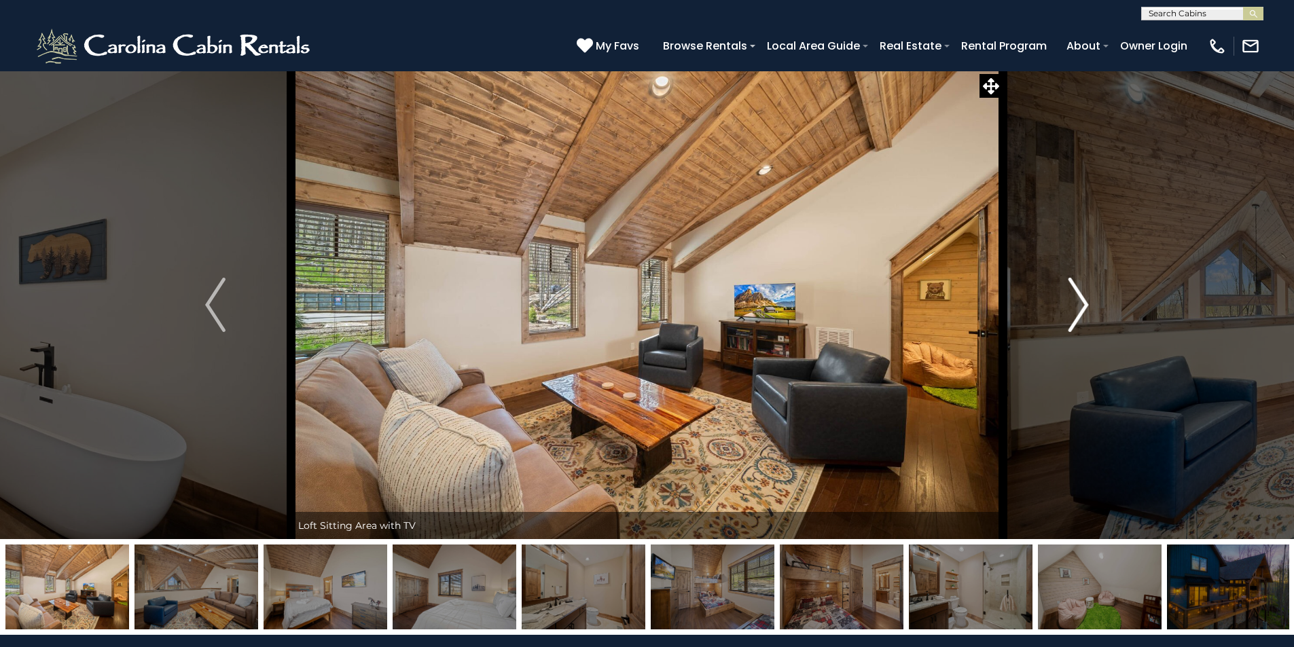
click at [1083, 302] on img "Next" at bounding box center [1079, 305] width 20 height 54
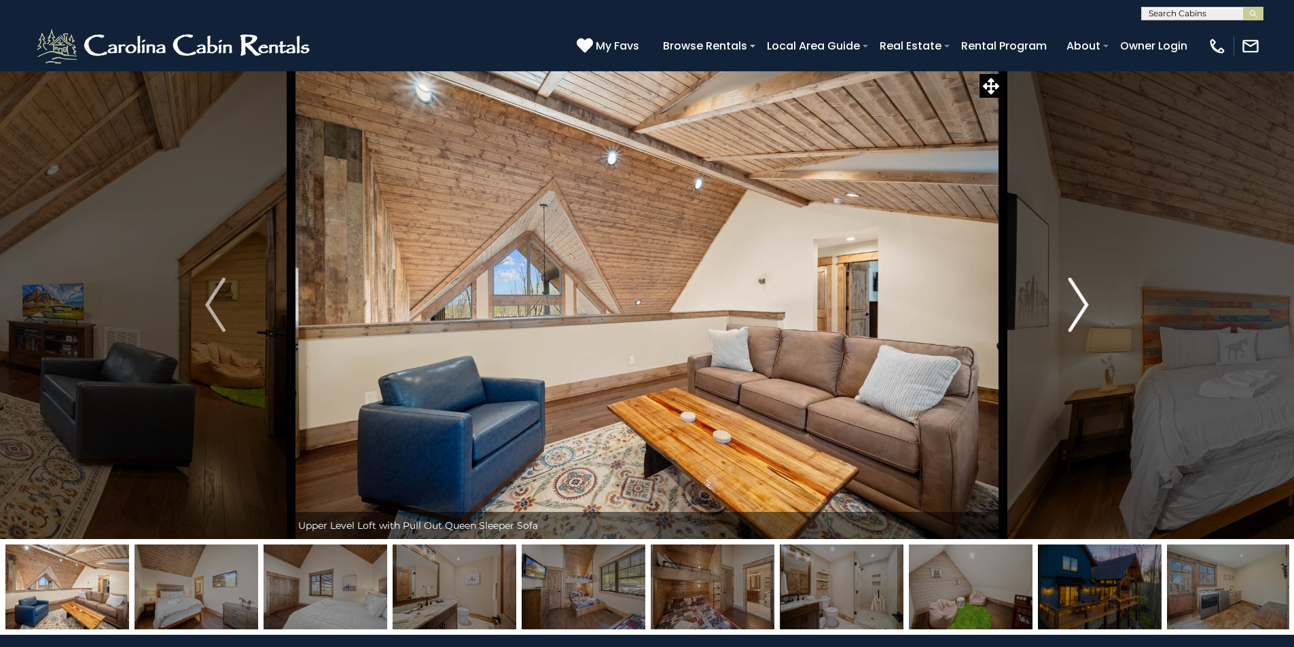
click at [1083, 302] on img "Next" at bounding box center [1079, 305] width 20 height 54
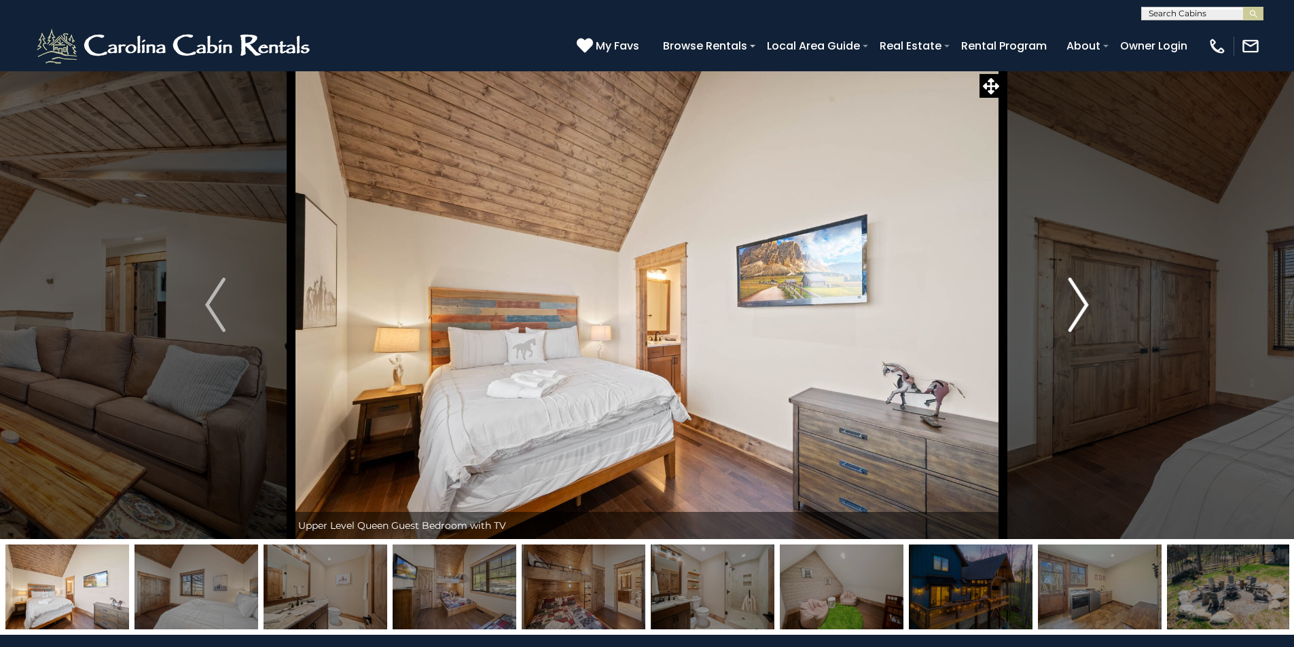
click at [1083, 302] on img "Next" at bounding box center [1079, 305] width 20 height 54
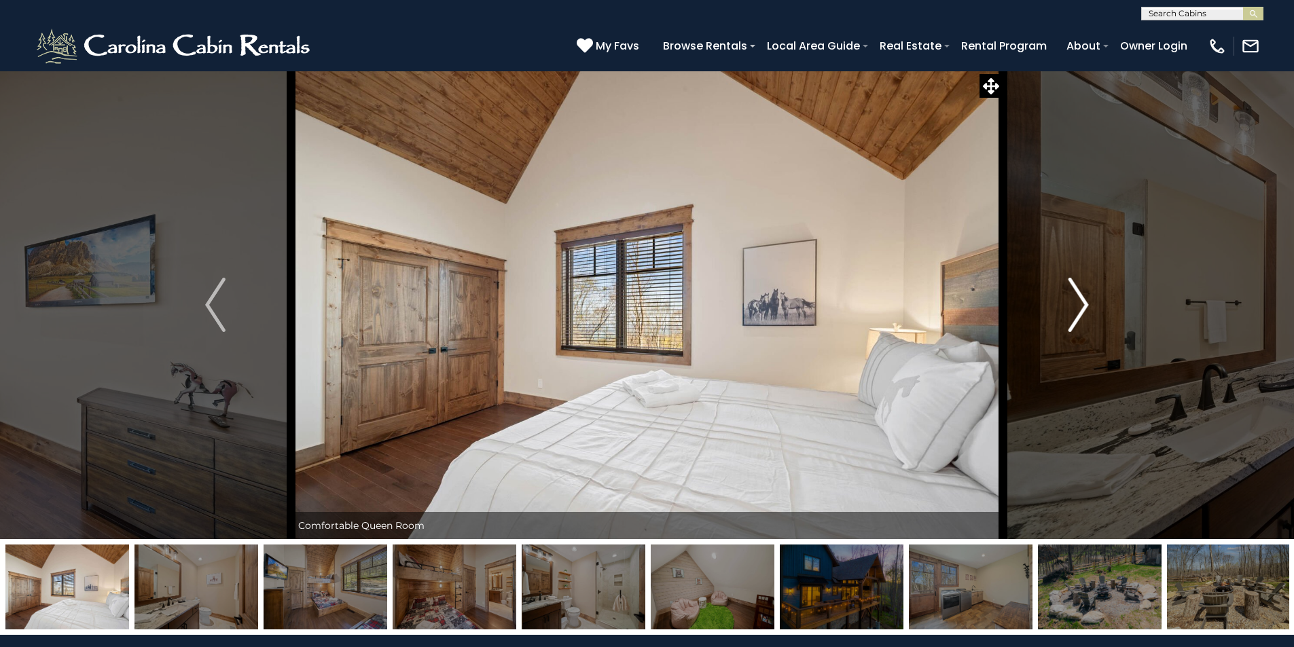
click at [1083, 302] on img "Next" at bounding box center [1079, 305] width 20 height 54
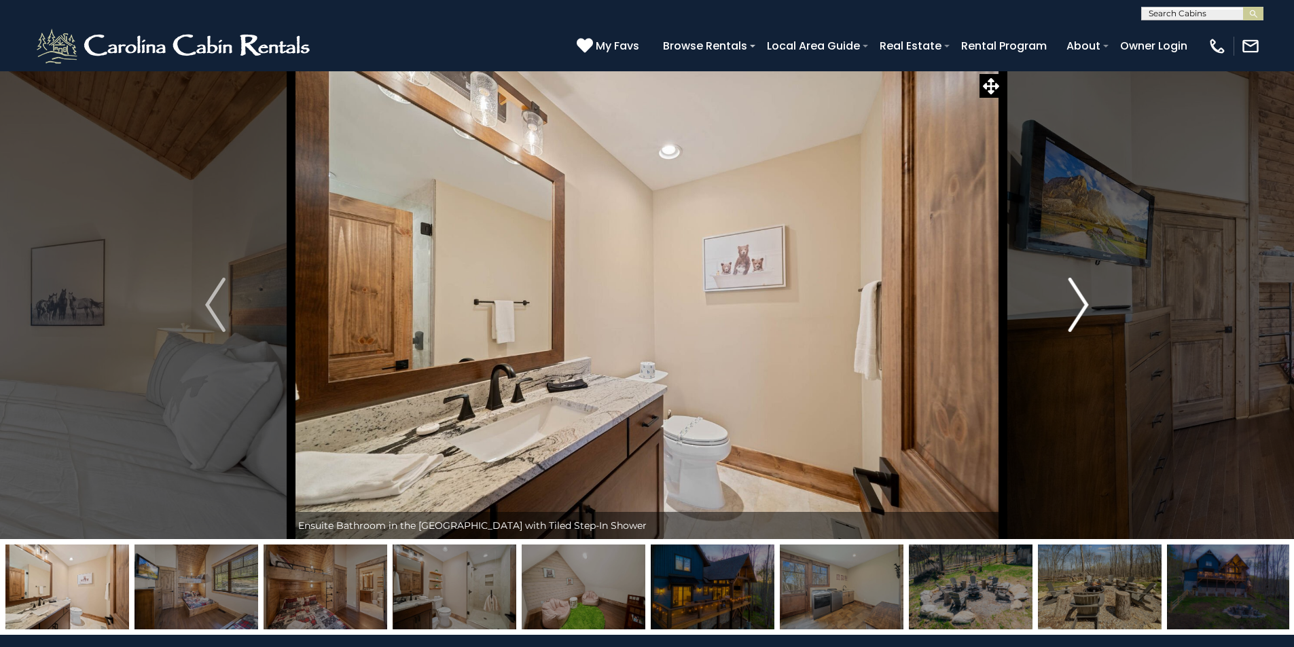
click at [1083, 302] on img "Next" at bounding box center [1079, 305] width 20 height 54
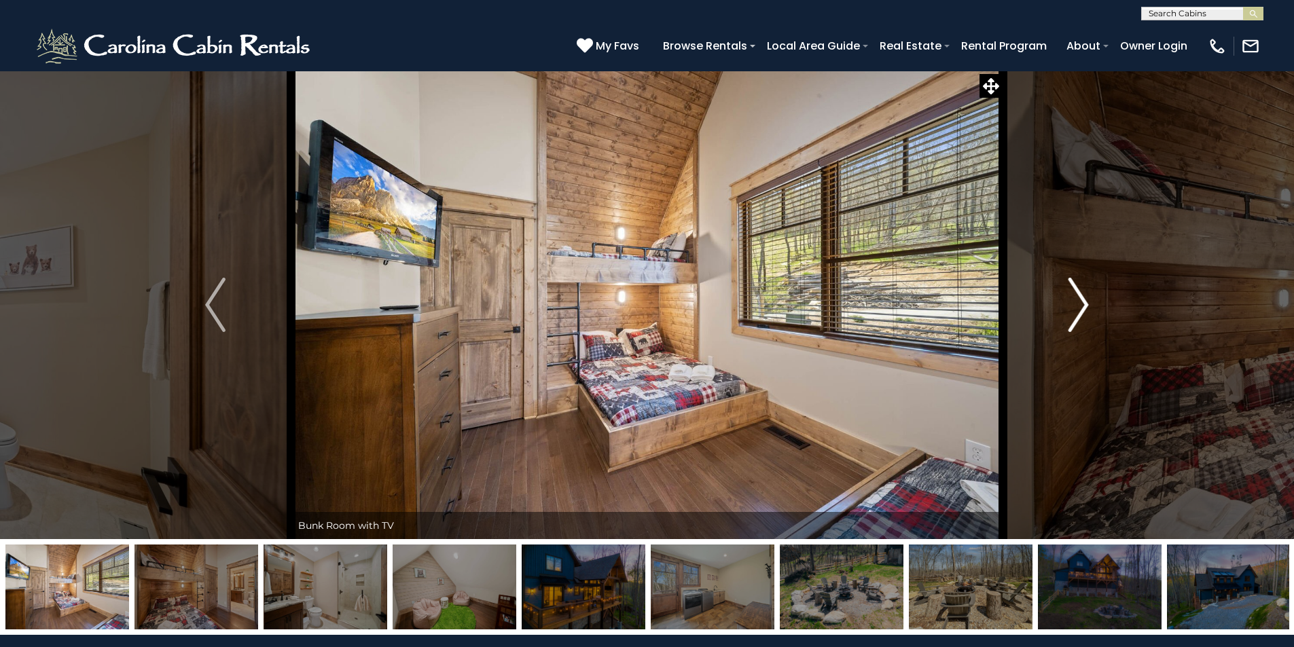
click at [1083, 302] on img "Next" at bounding box center [1079, 305] width 20 height 54
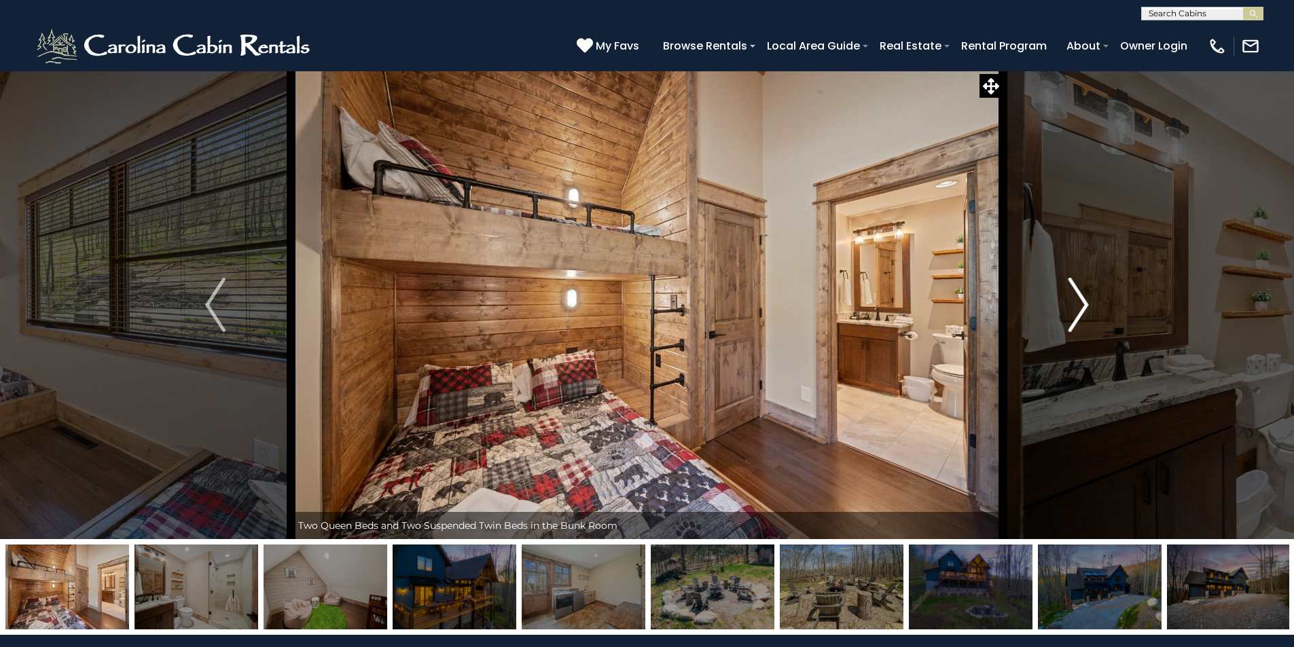
click at [1083, 302] on img "Next" at bounding box center [1079, 305] width 20 height 54
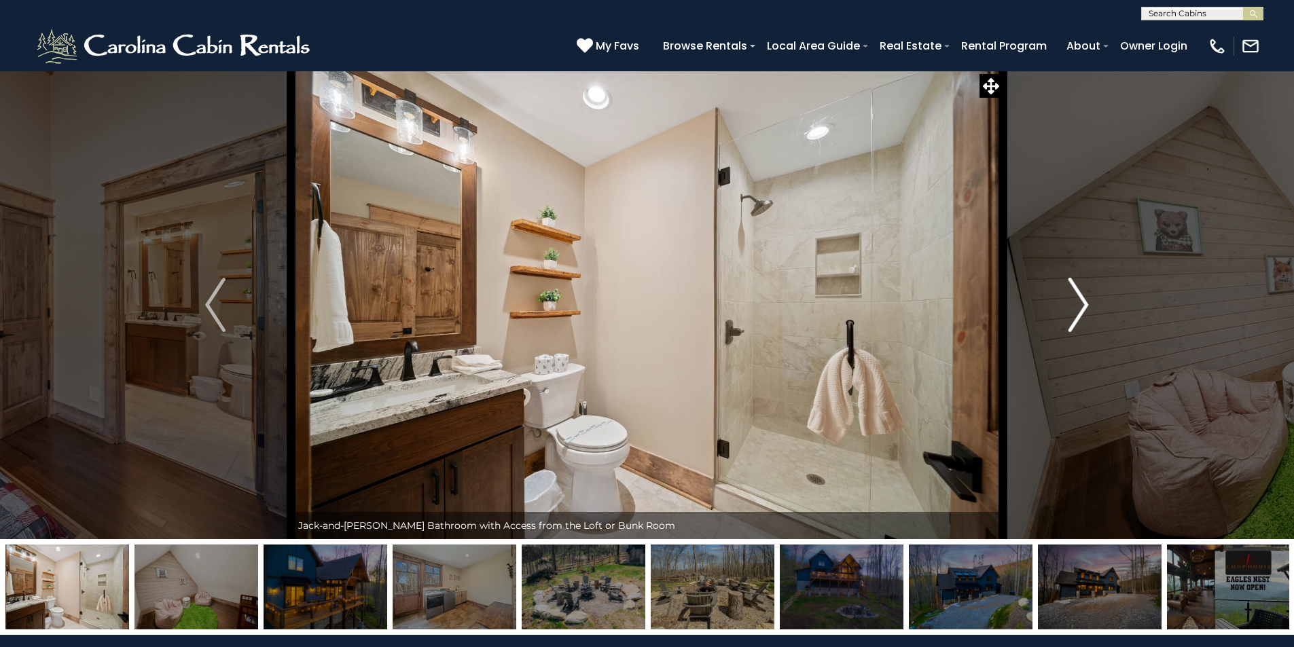
click at [1083, 302] on img "Next" at bounding box center [1079, 305] width 20 height 54
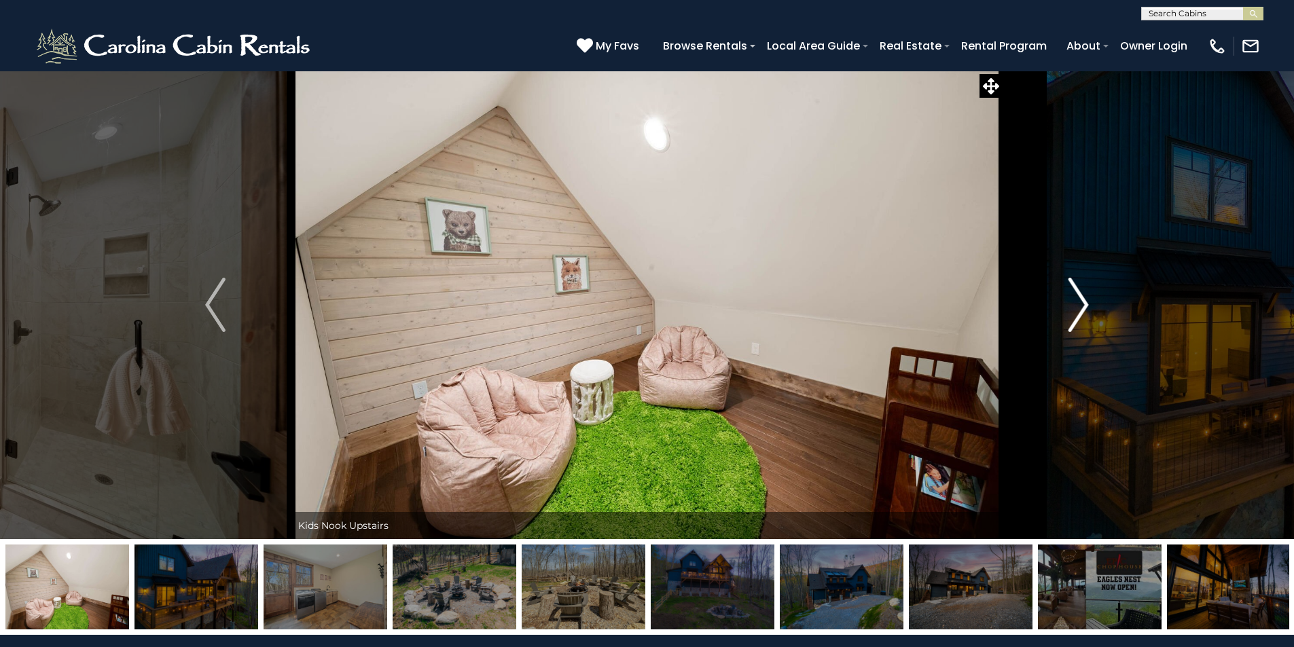
click at [1083, 302] on img "Next" at bounding box center [1079, 305] width 20 height 54
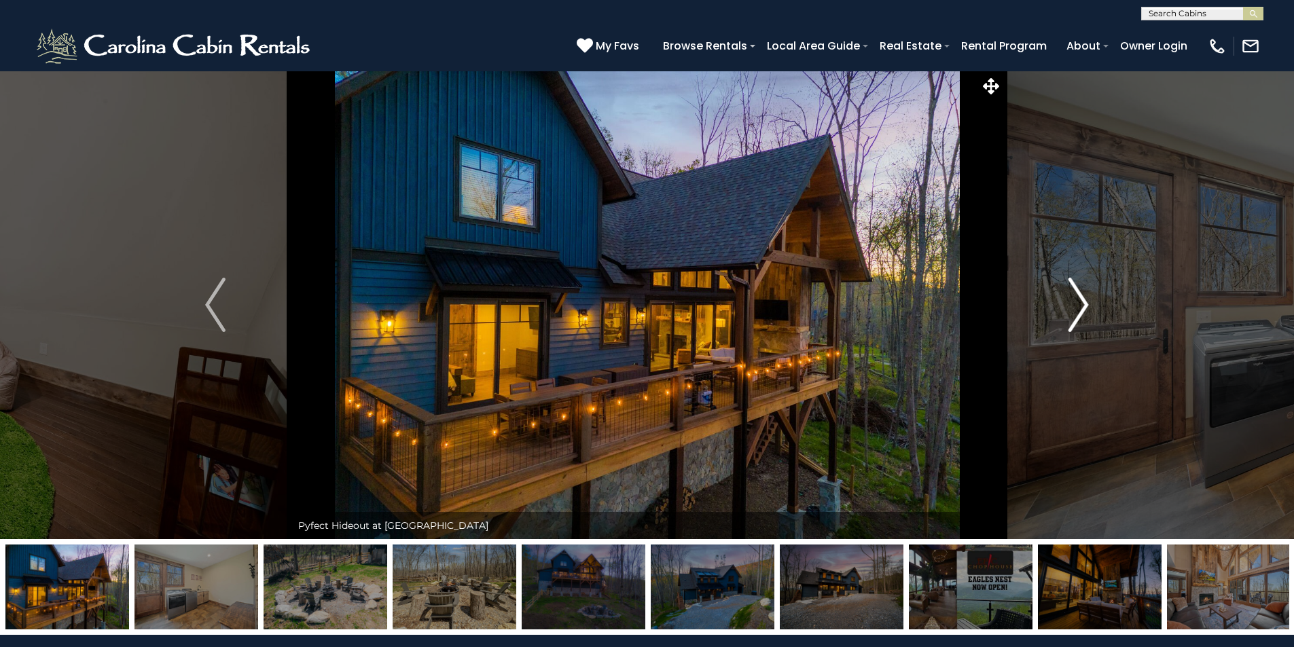
click at [1083, 302] on img "Next" at bounding box center [1079, 305] width 20 height 54
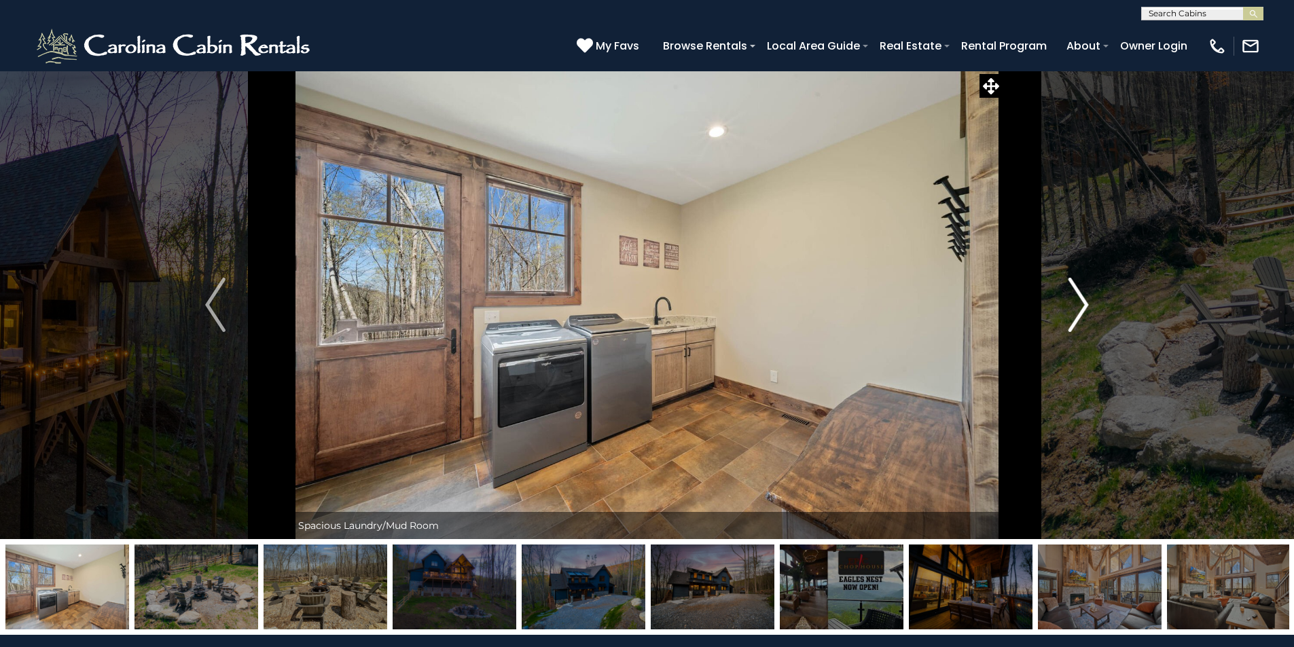
click at [1083, 302] on img "Next" at bounding box center [1079, 305] width 20 height 54
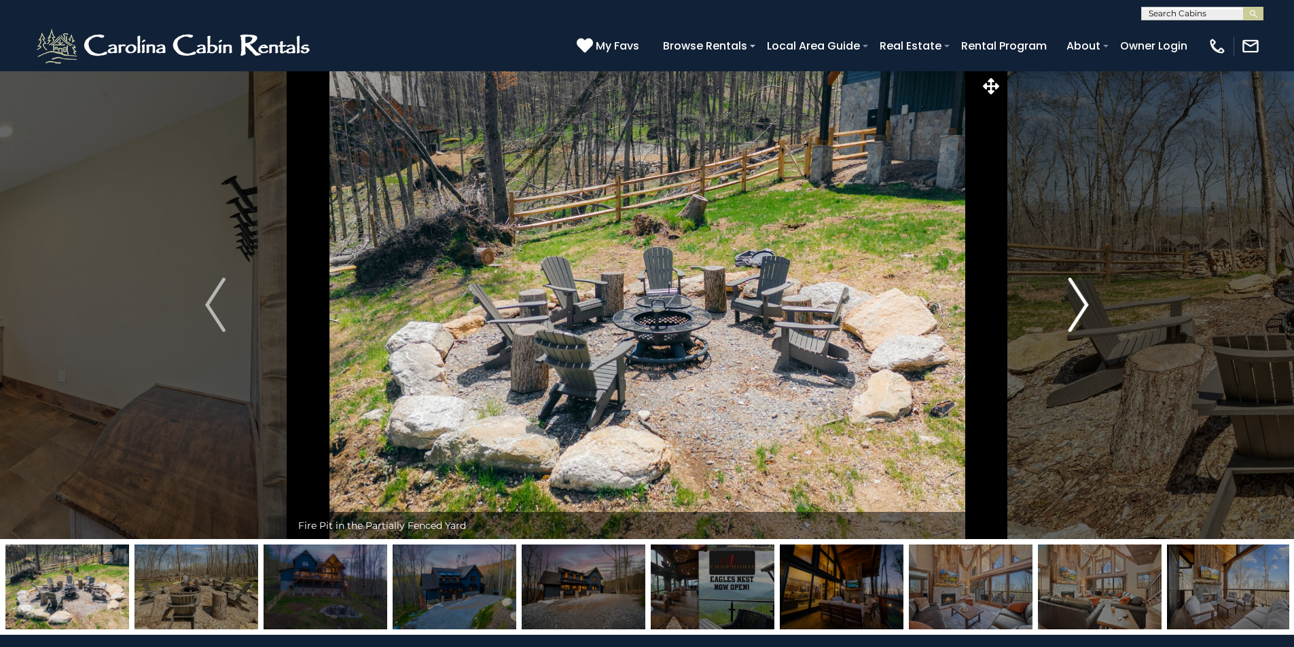
click at [1083, 302] on img "Next" at bounding box center [1079, 305] width 20 height 54
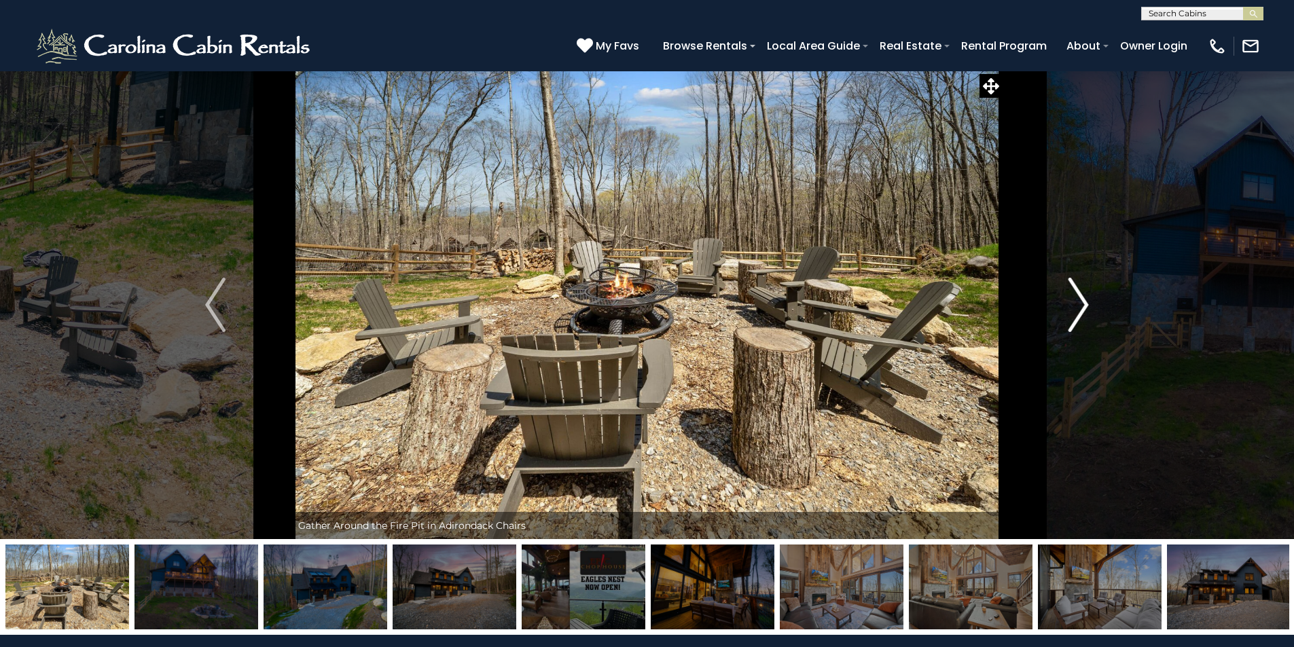
click at [1083, 302] on img "Next" at bounding box center [1079, 305] width 20 height 54
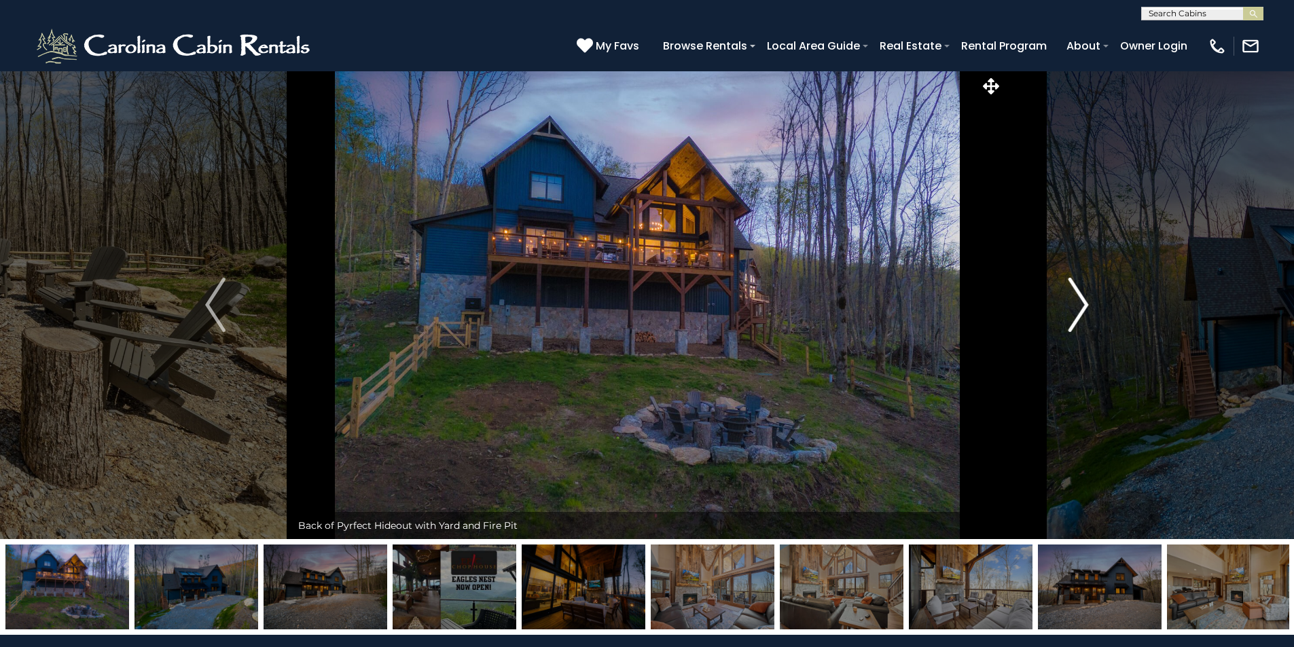
click at [1083, 302] on img "Next" at bounding box center [1079, 305] width 20 height 54
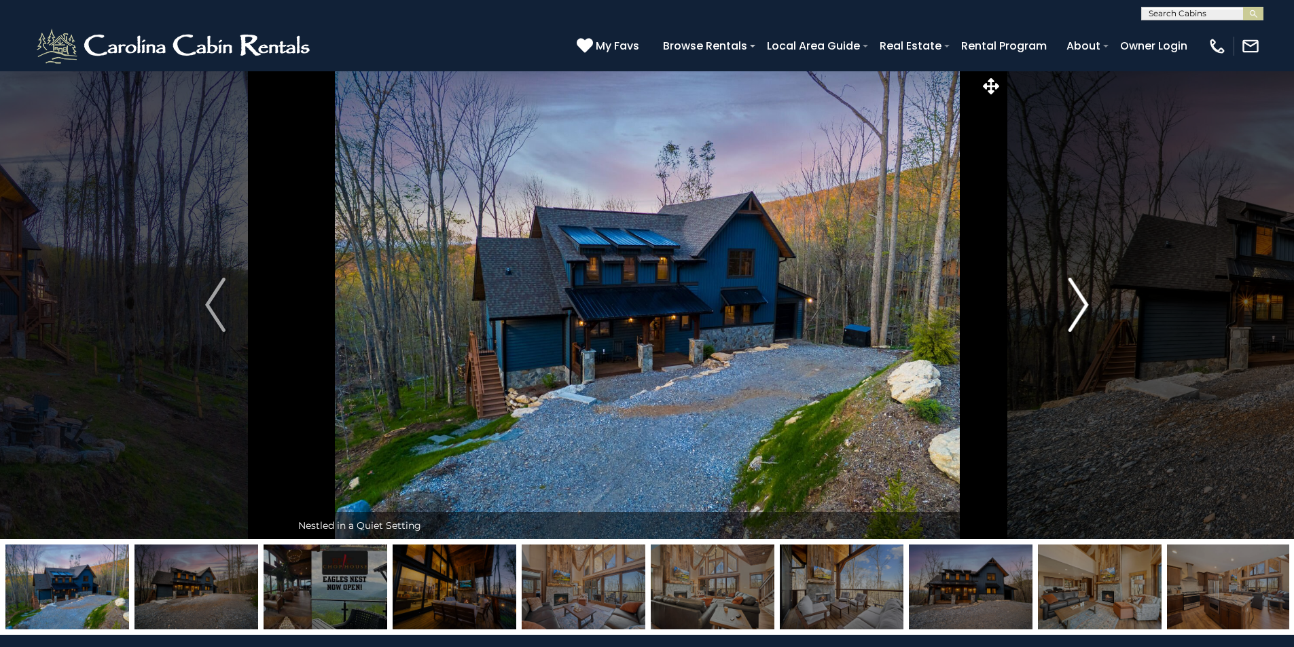
click at [1083, 302] on img "Next" at bounding box center [1079, 305] width 20 height 54
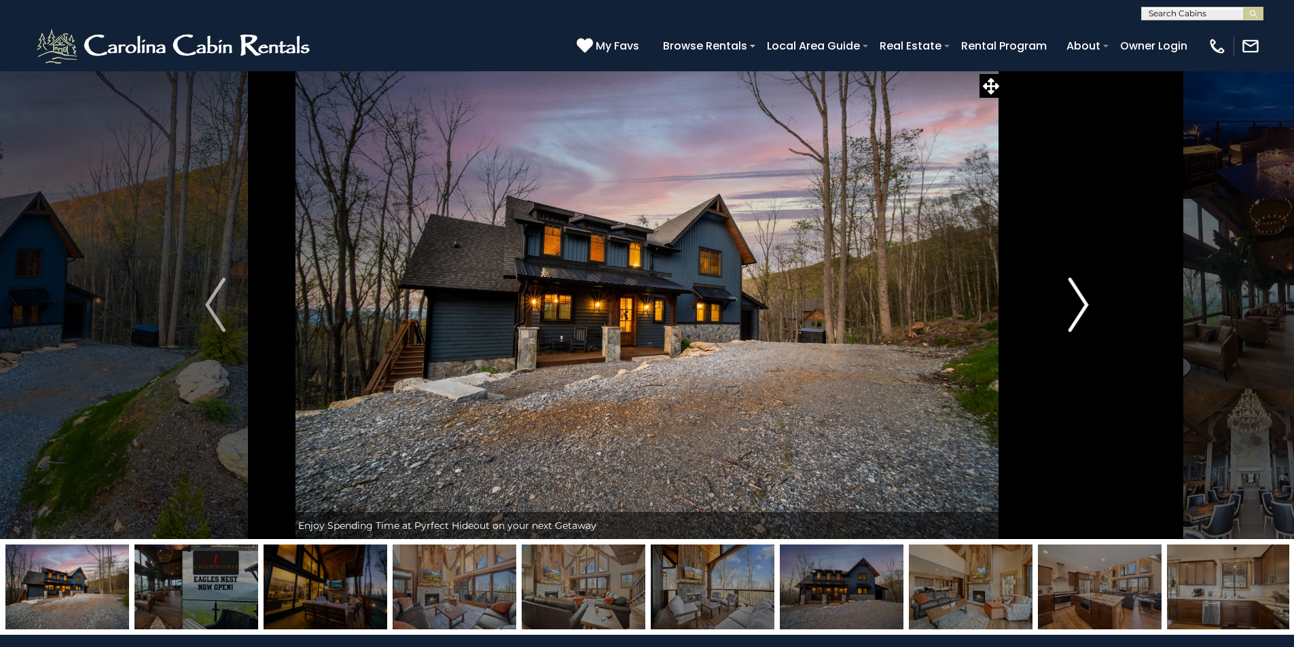
click at [1083, 302] on img "Next" at bounding box center [1079, 305] width 20 height 54
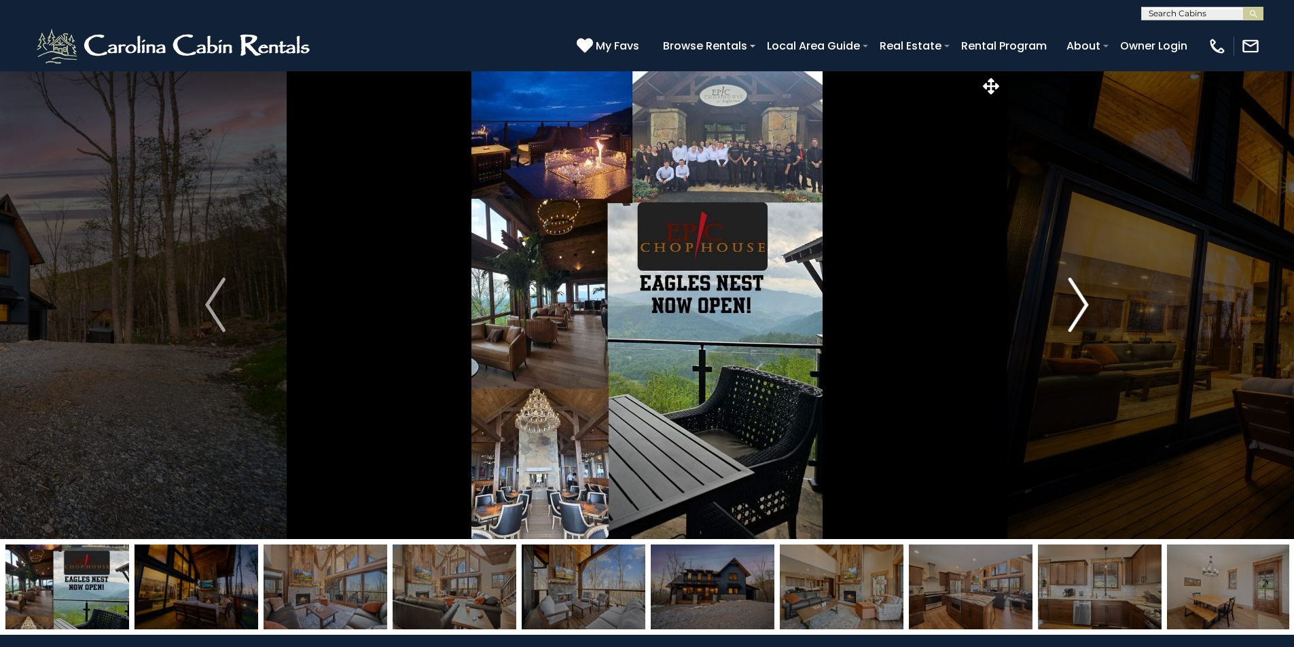
click at [1083, 302] on img "Next" at bounding box center [1079, 305] width 20 height 54
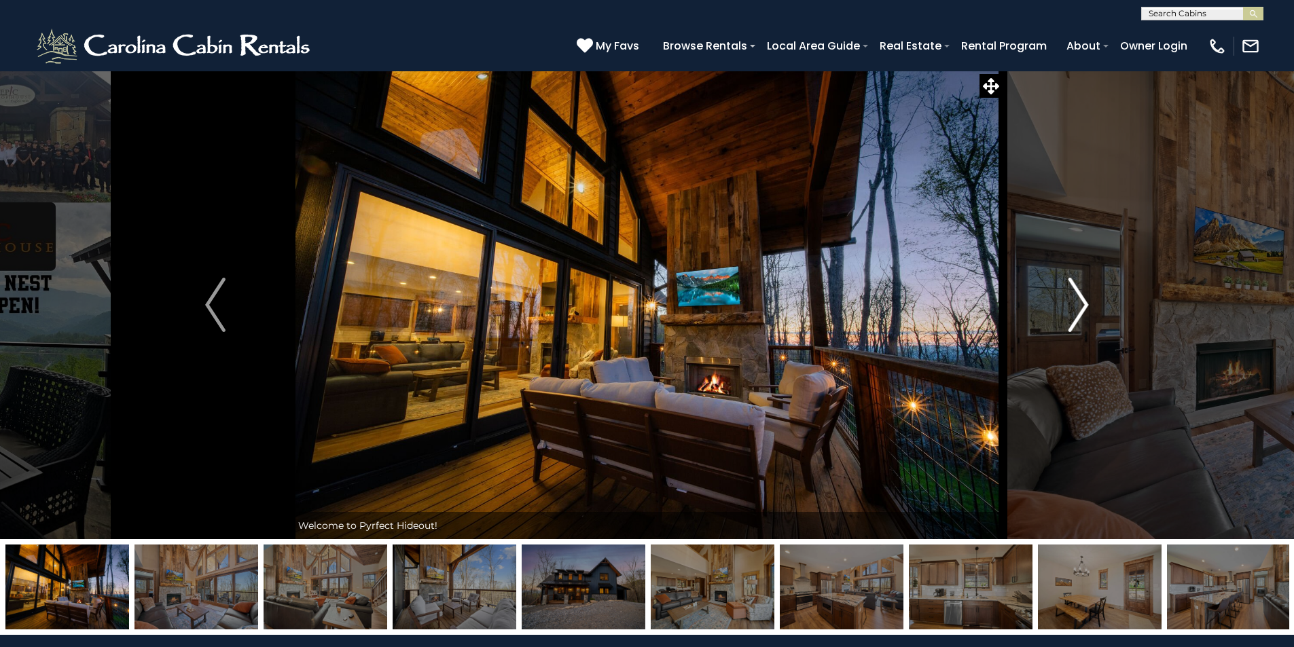
click at [1083, 302] on img "Next" at bounding box center [1079, 305] width 20 height 54
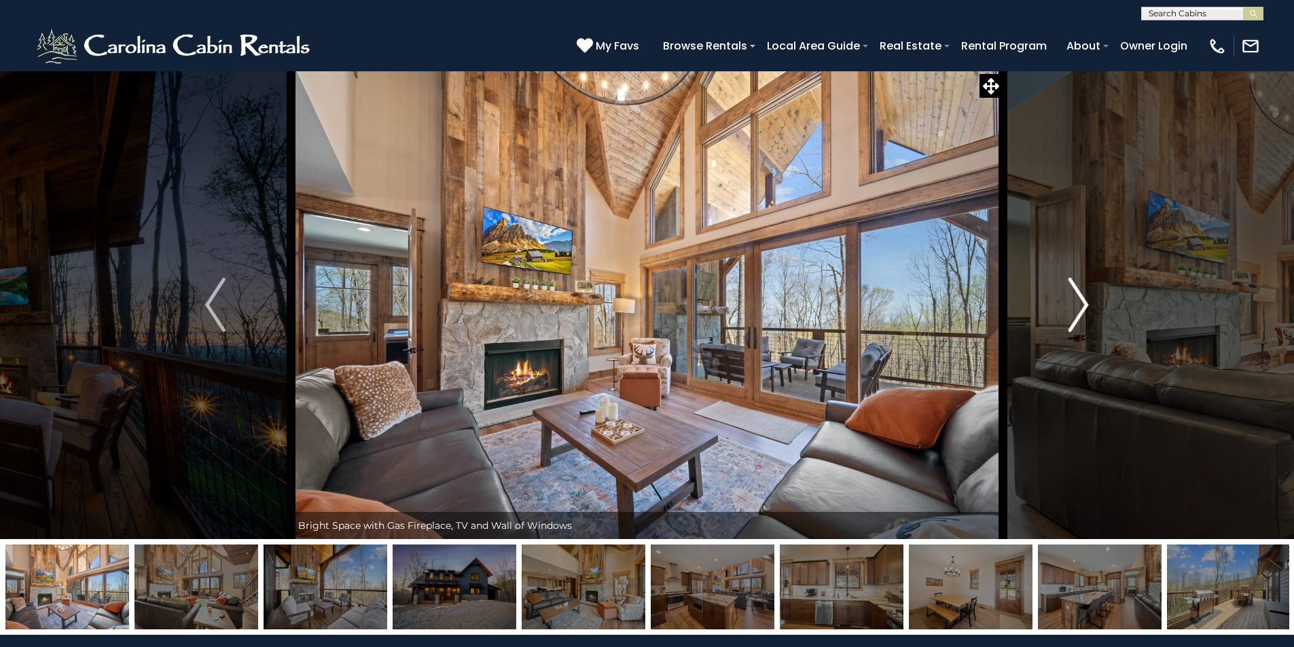
click at [1081, 304] on img "Next" at bounding box center [1079, 305] width 20 height 54
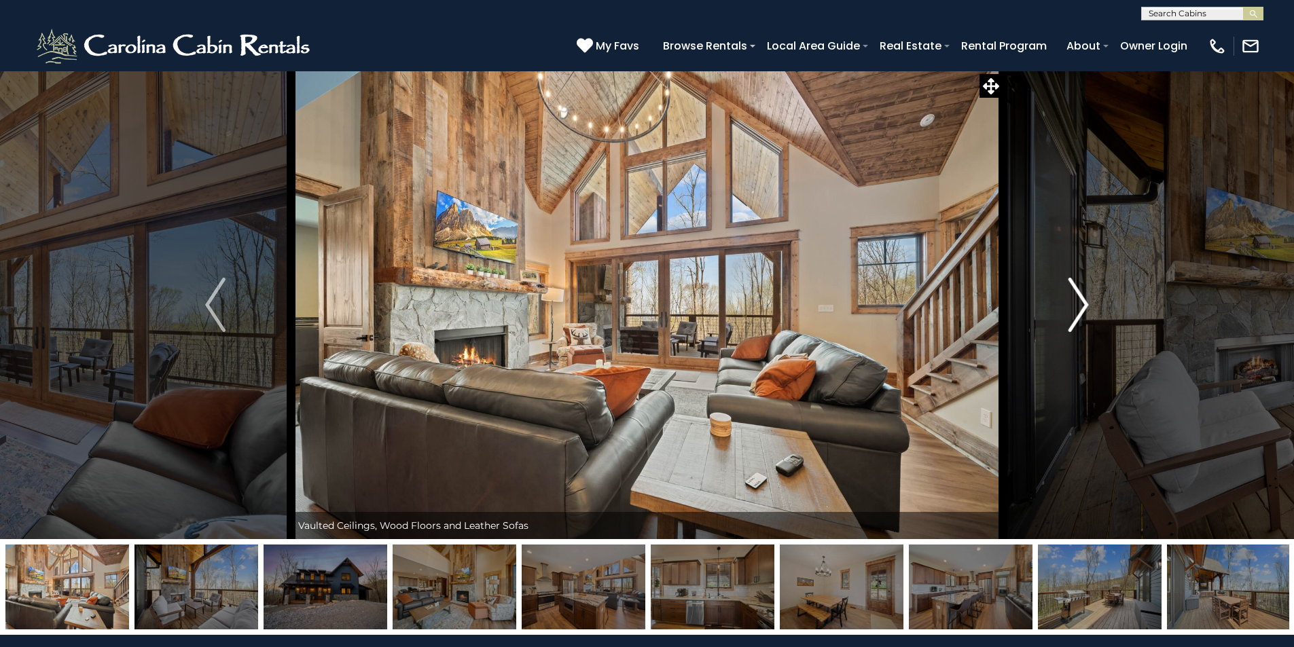
click at [1081, 304] on img "Next" at bounding box center [1079, 305] width 20 height 54
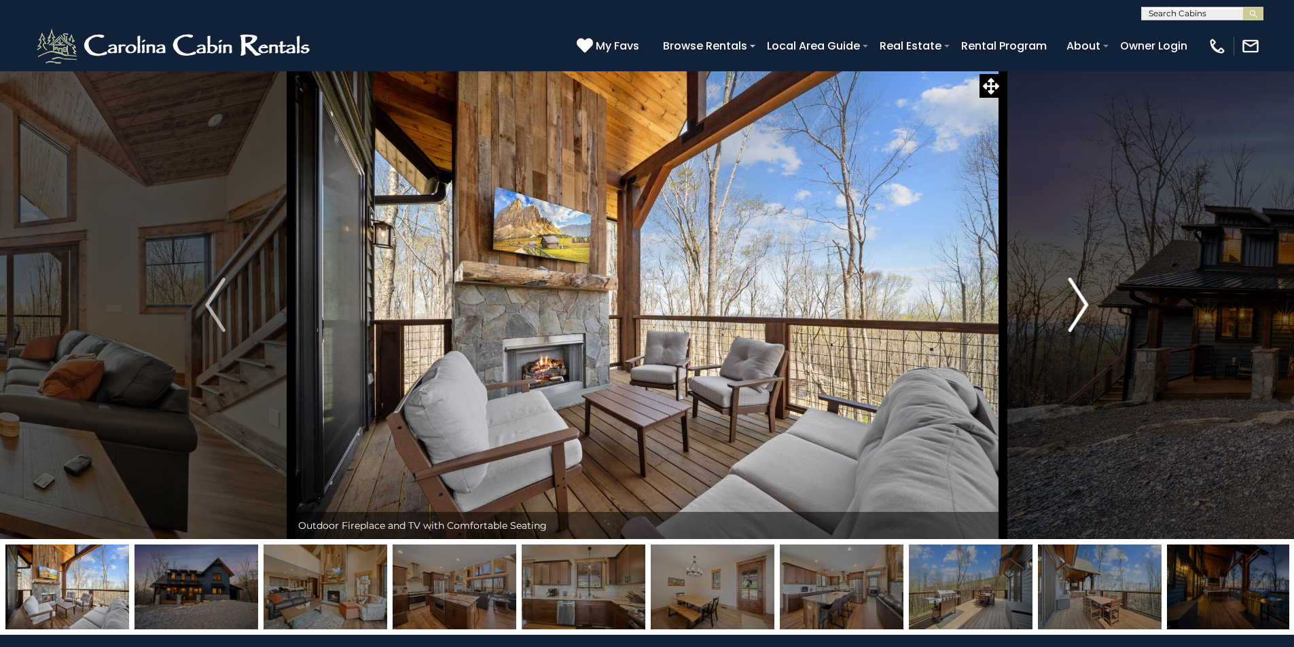
click at [1081, 304] on img "Next" at bounding box center [1079, 305] width 20 height 54
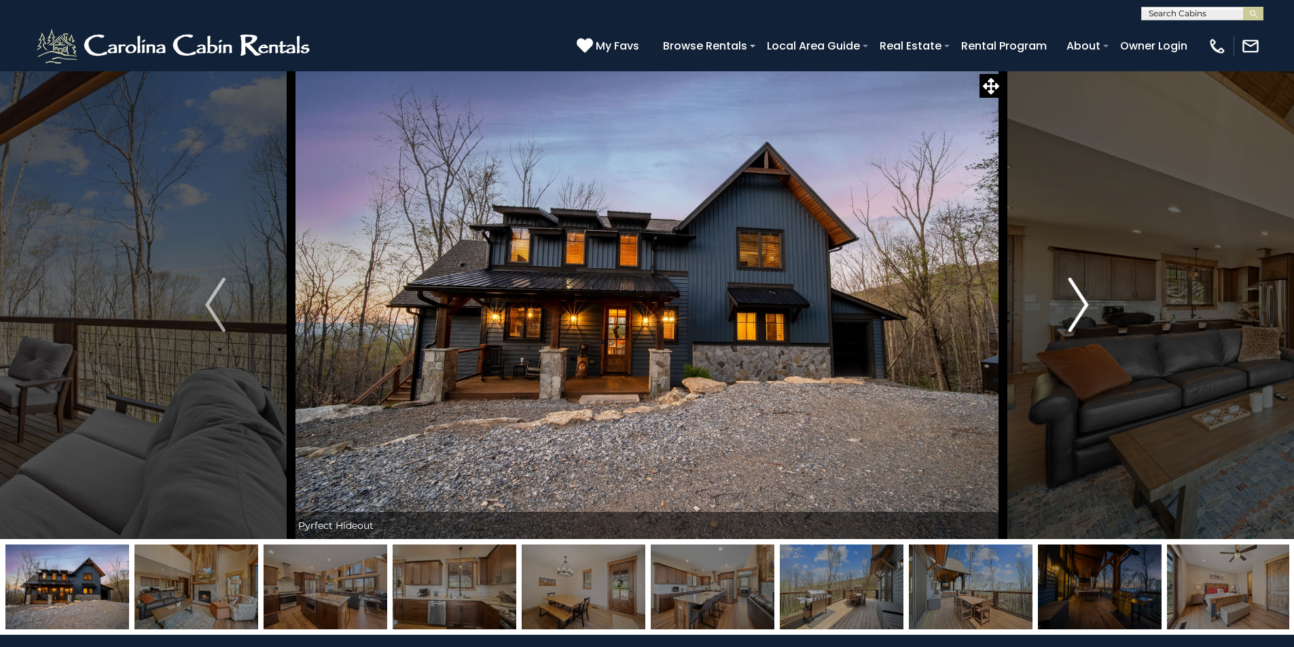
click at [1081, 304] on img "Next" at bounding box center [1079, 305] width 20 height 54
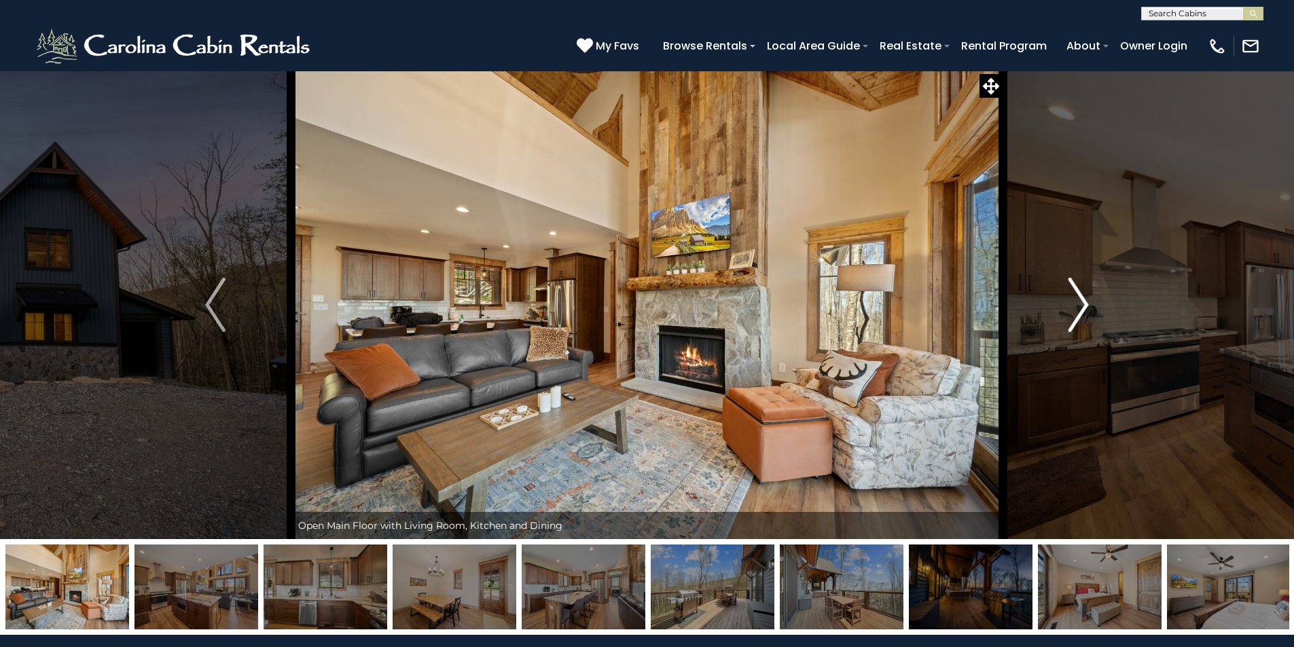
click at [1081, 304] on img "Next" at bounding box center [1079, 305] width 20 height 54
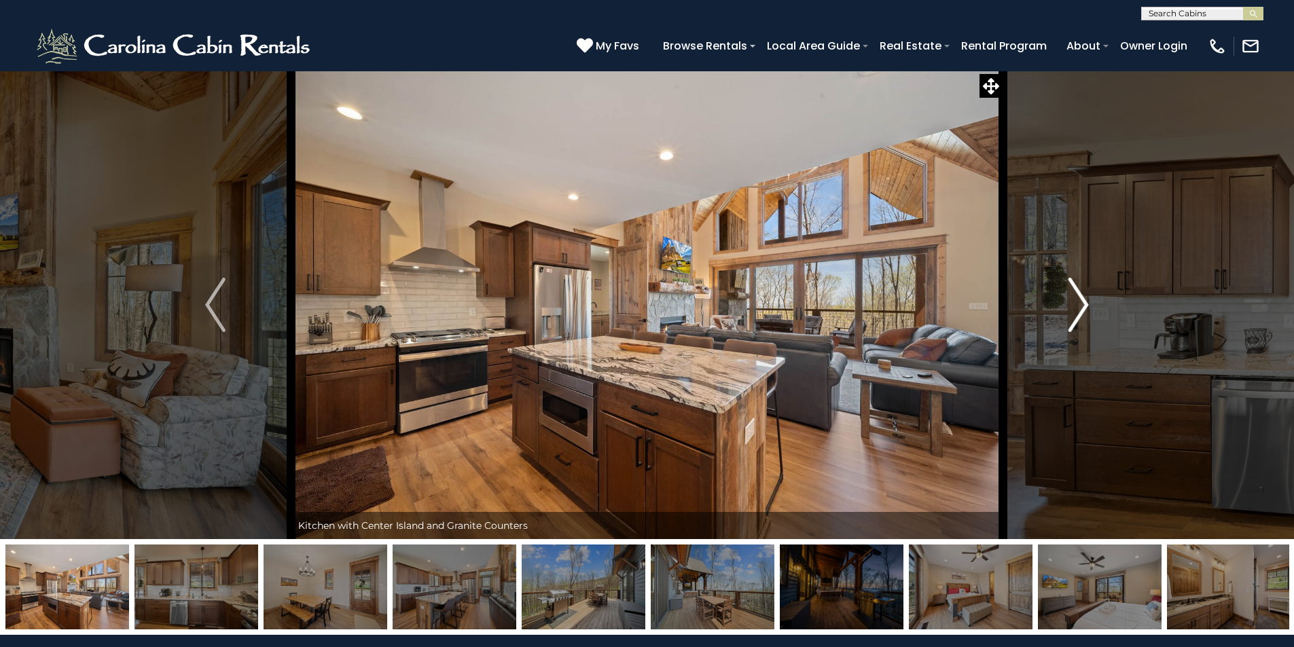
click at [1081, 304] on img "Next" at bounding box center [1079, 305] width 20 height 54
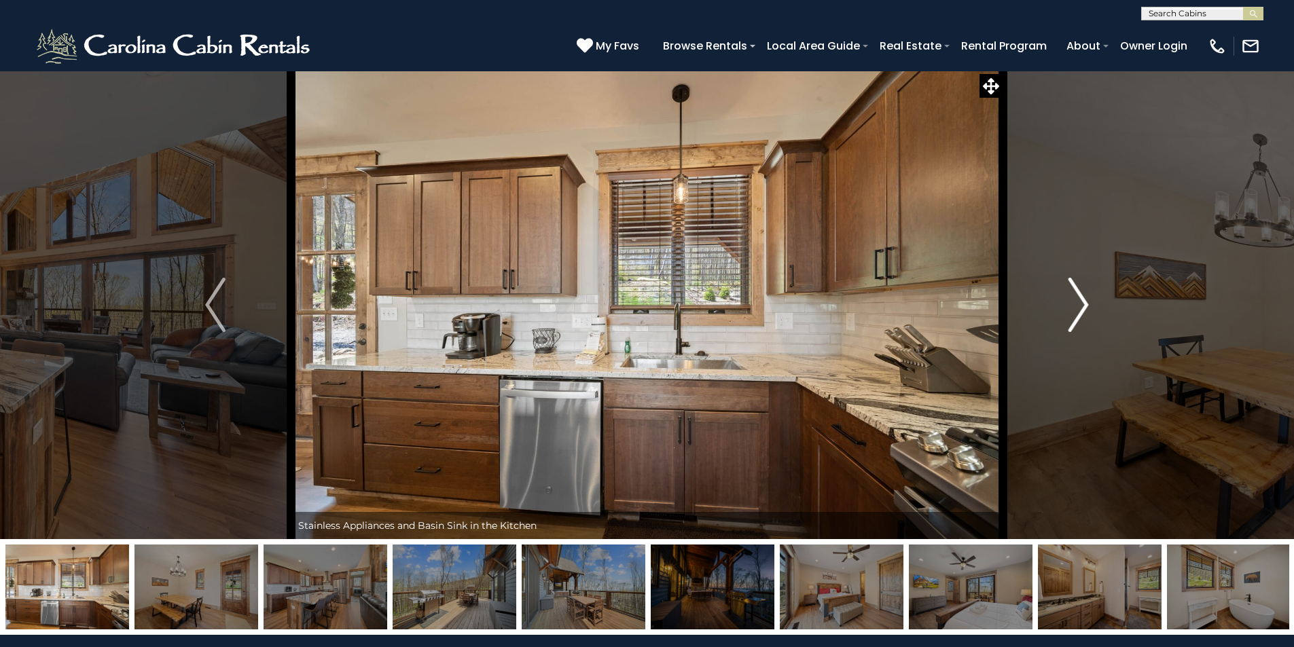
click at [1081, 304] on img "Next" at bounding box center [1079, 305] width 20 height 54
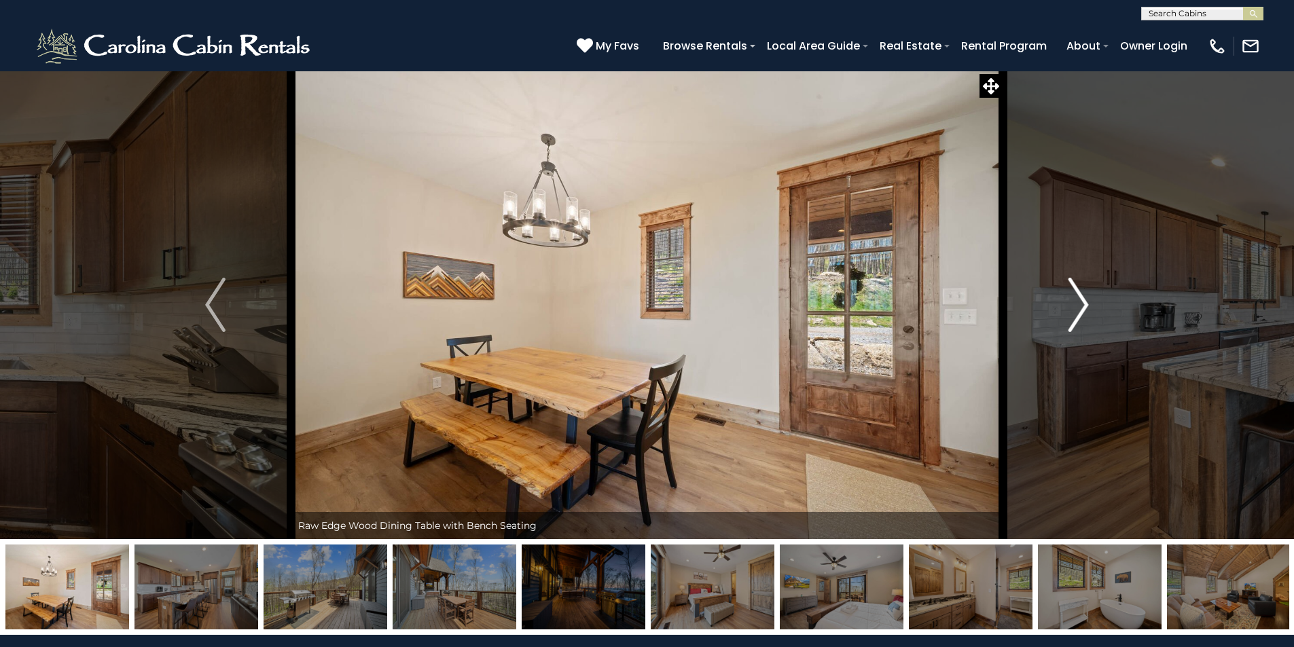
click at [1081, 304] on img "Next" at bounding box center [1079, 305] width 20 height 54
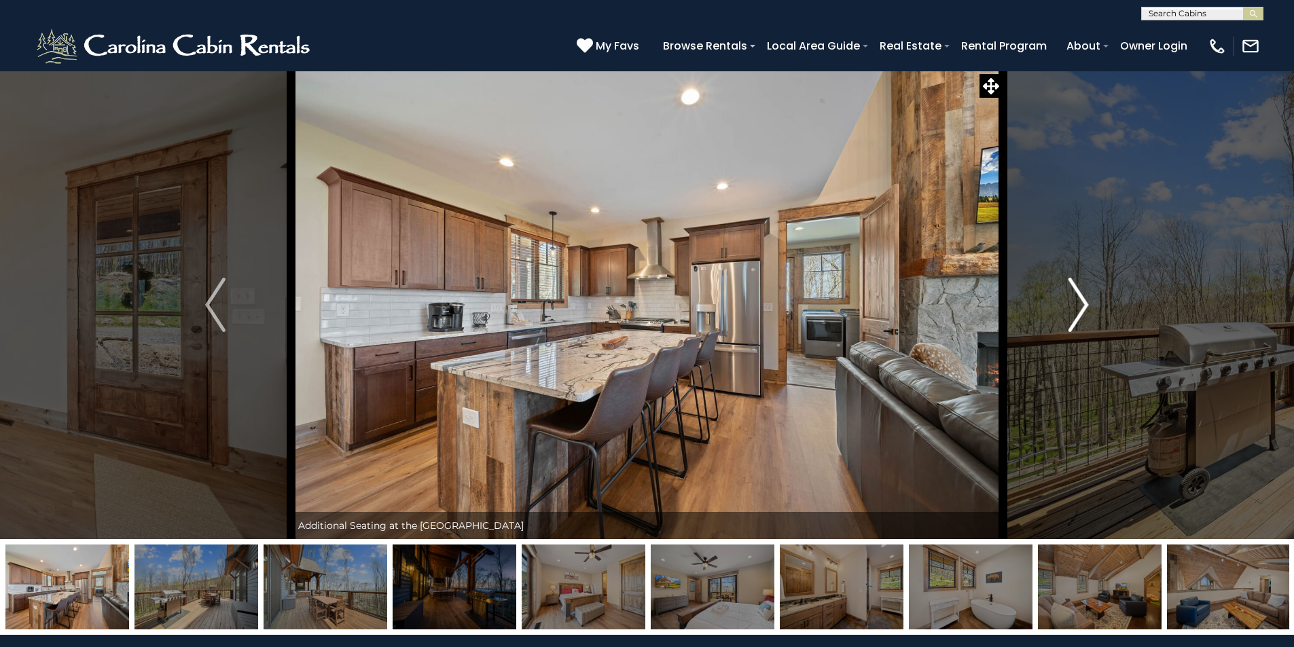
click at [1081, 304] on img "Next" at bounding box center [1079, 305] width 20 height 54
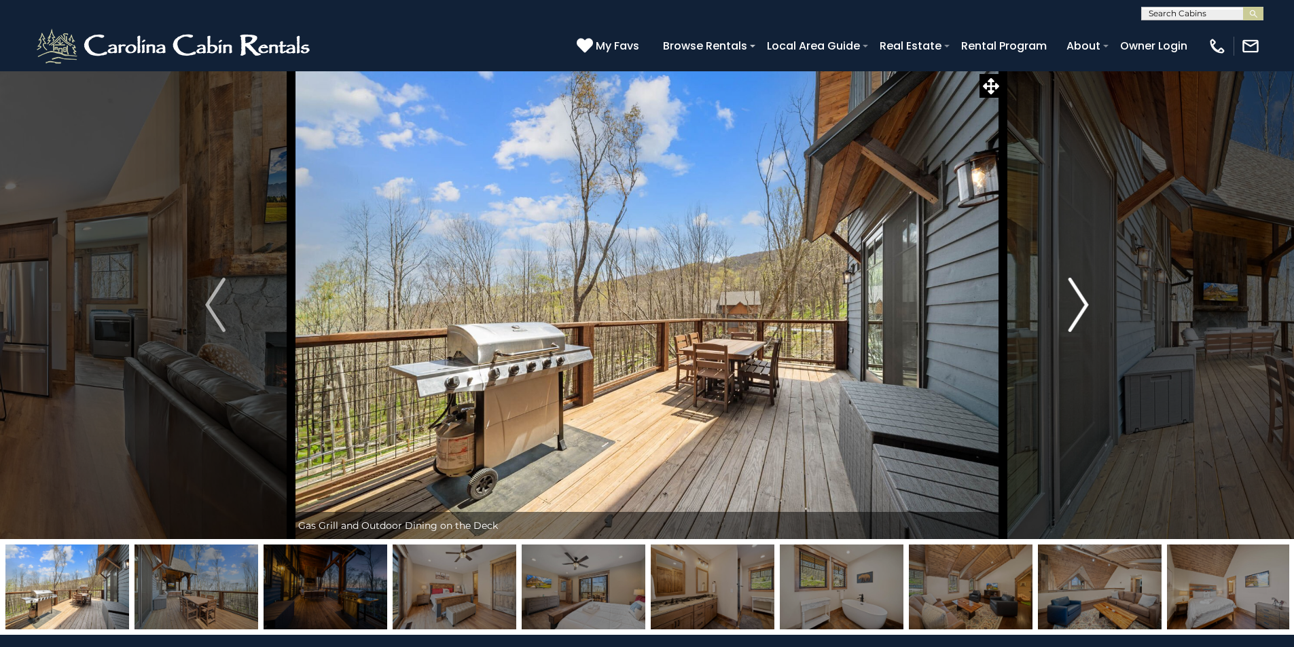
click at [1081, 304] on img "Next" at bounding box center [1079, 305] width 20 height 54
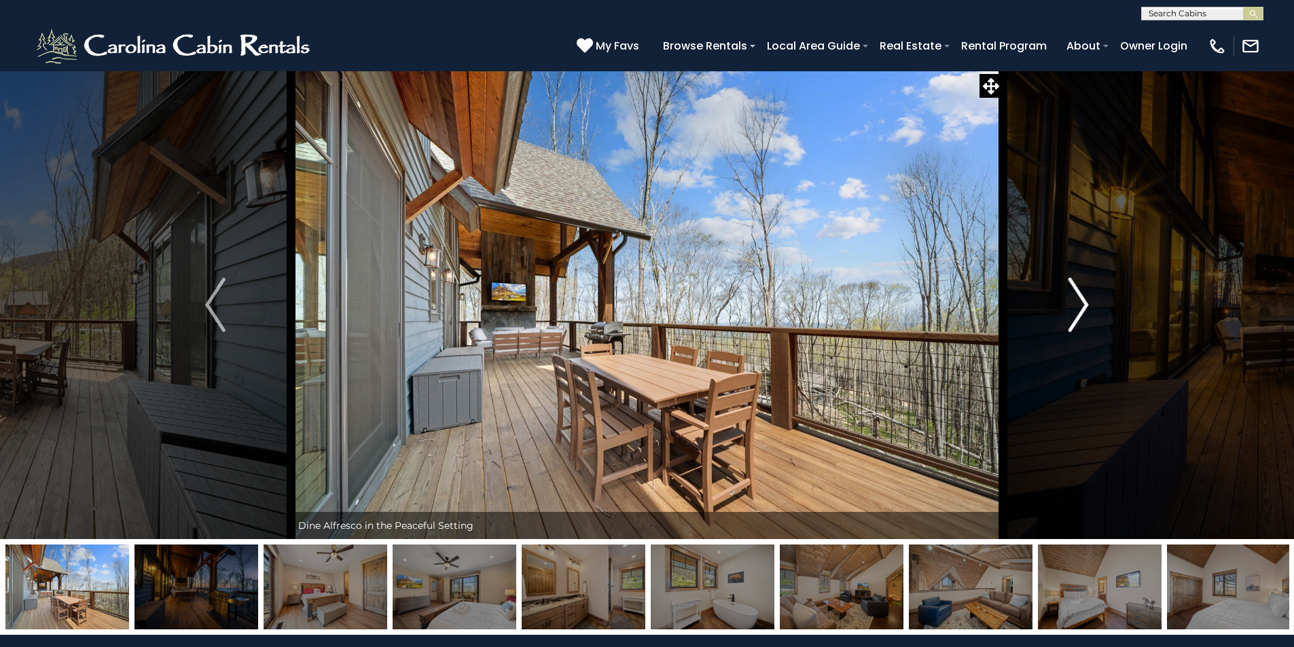
click at [1081, 304] on img "Next" at bounding box center [1079, 305] width 20 height 54
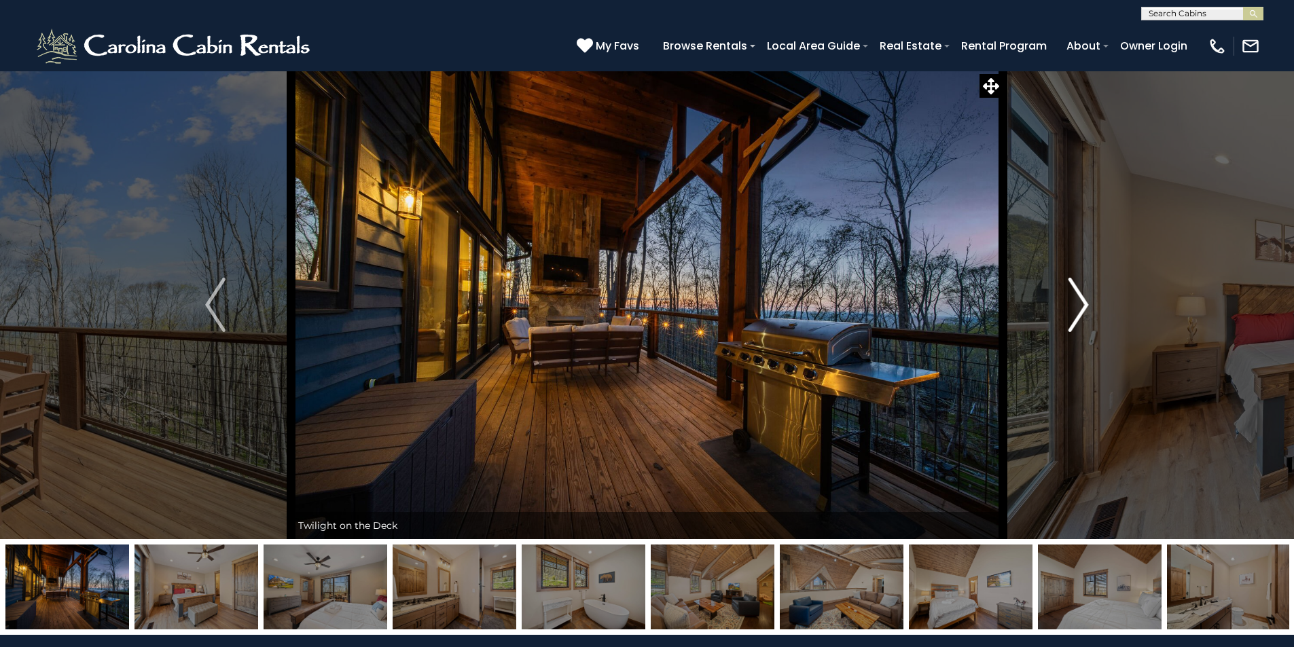
click at [1081, 304] on img "Next" at bounding box center [1079, 305] width 20 height 54
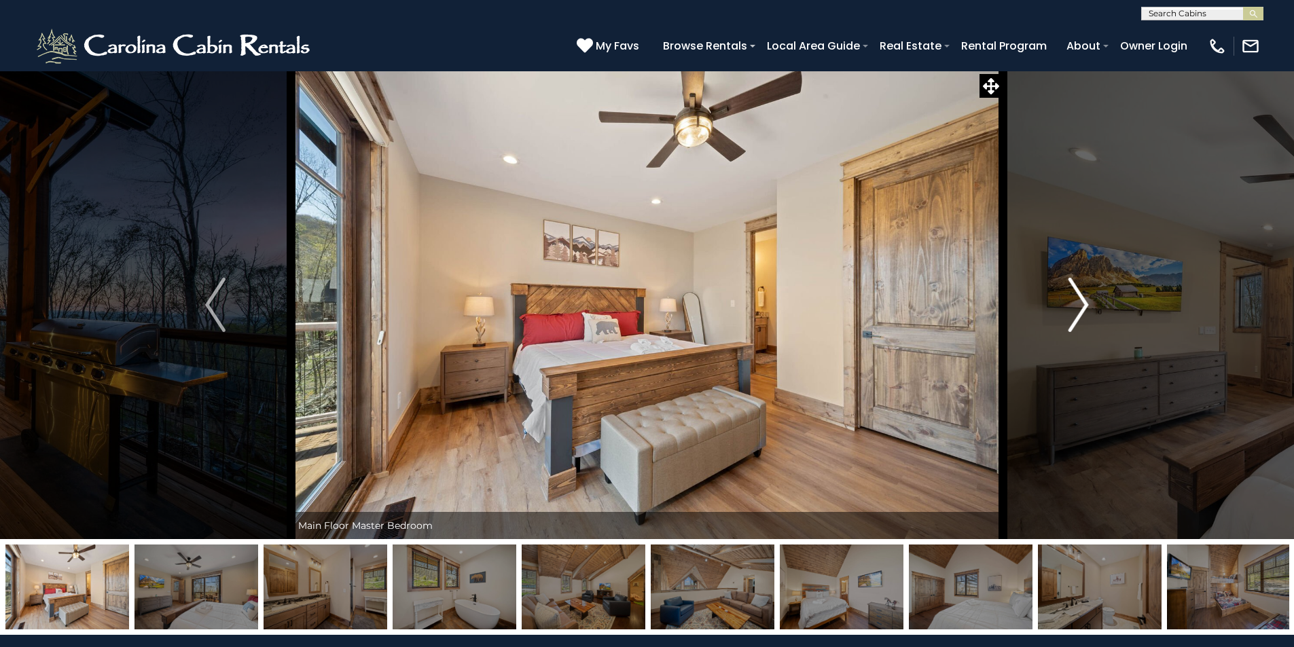
click at [1081, 304] on img "Next" at bounding box center [1079, 305] width 20 height 54
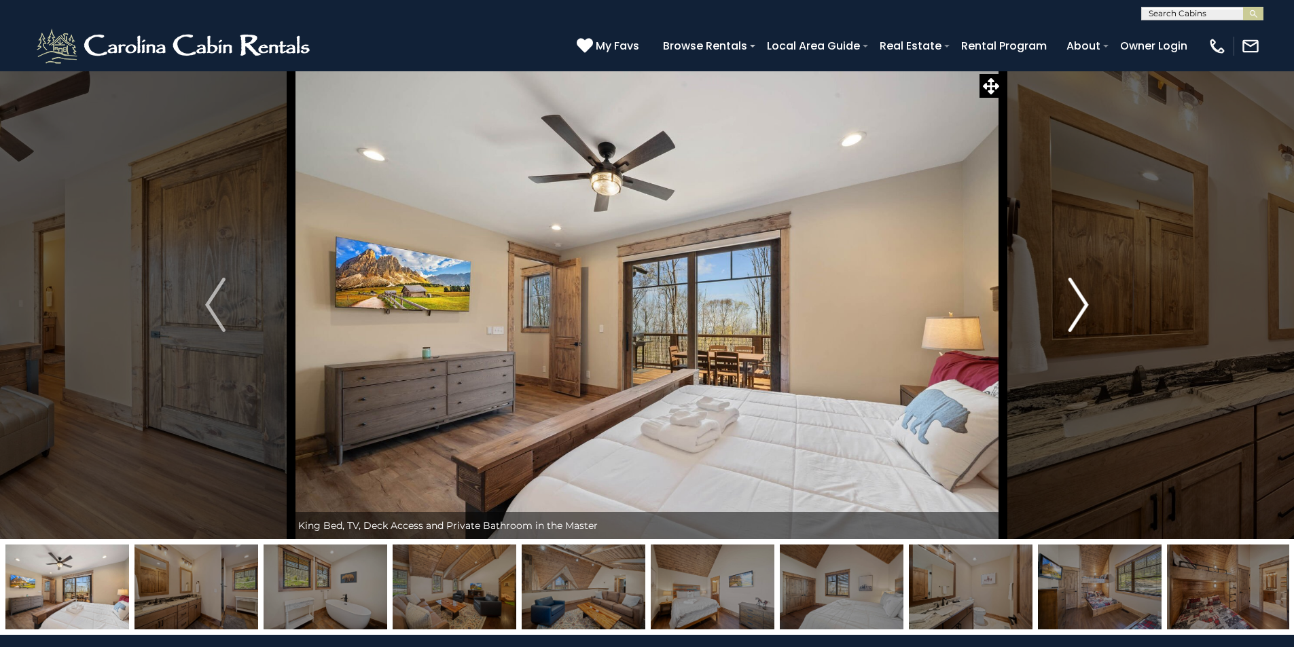
click at [1081, 304] on img "Next" at bounding box center [1079, 305] width 20 height 54
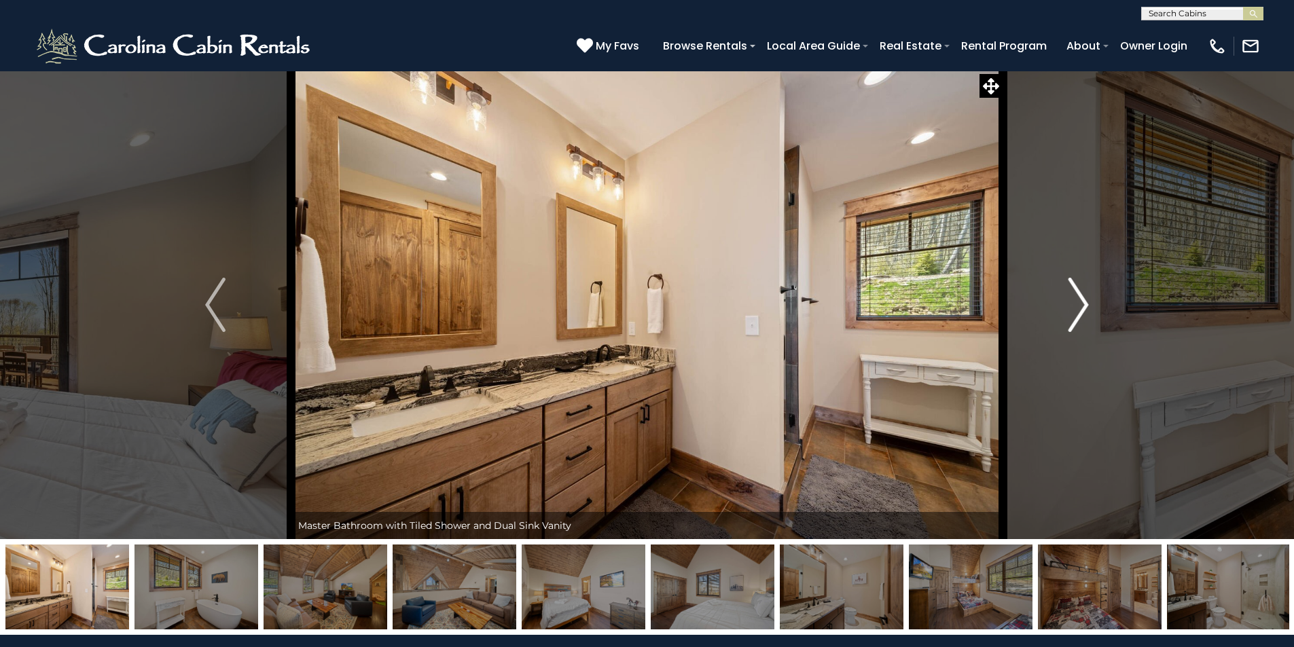
click at [1081, 304] on img "Next" at bounding box center [1079, 305] width 20 height 54
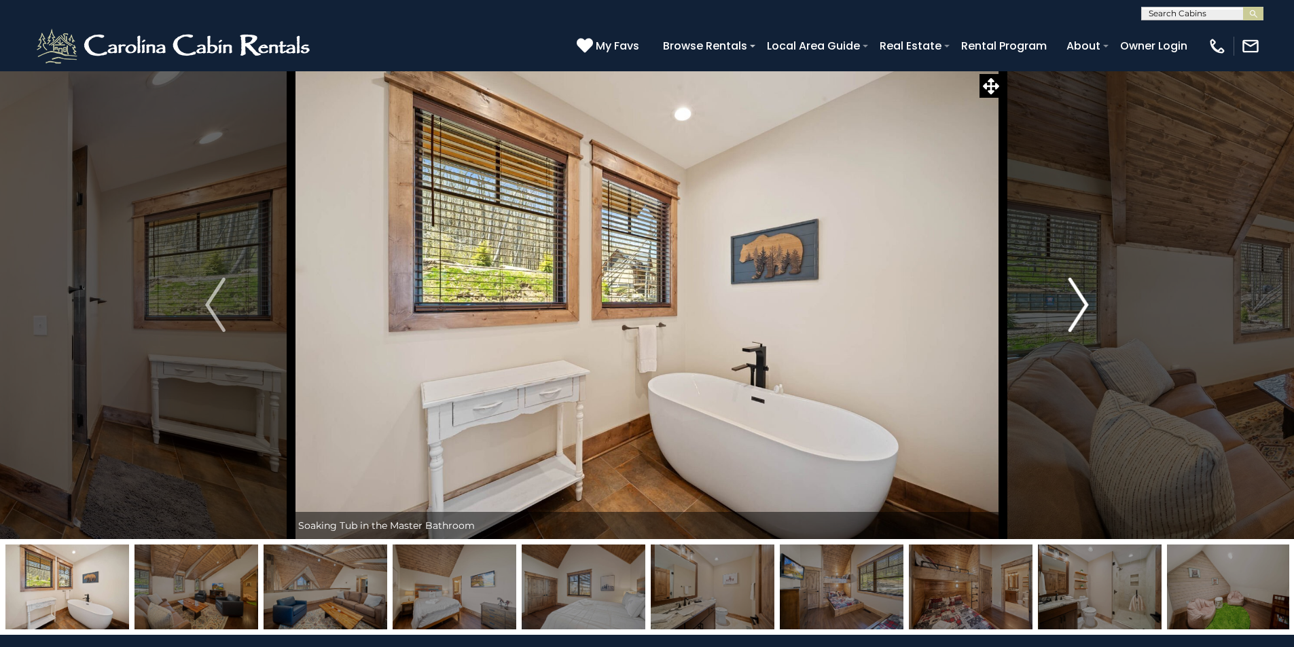
click at [1081, 304] on img "Next" at bounding box center [1079, 305] width 20 height 54
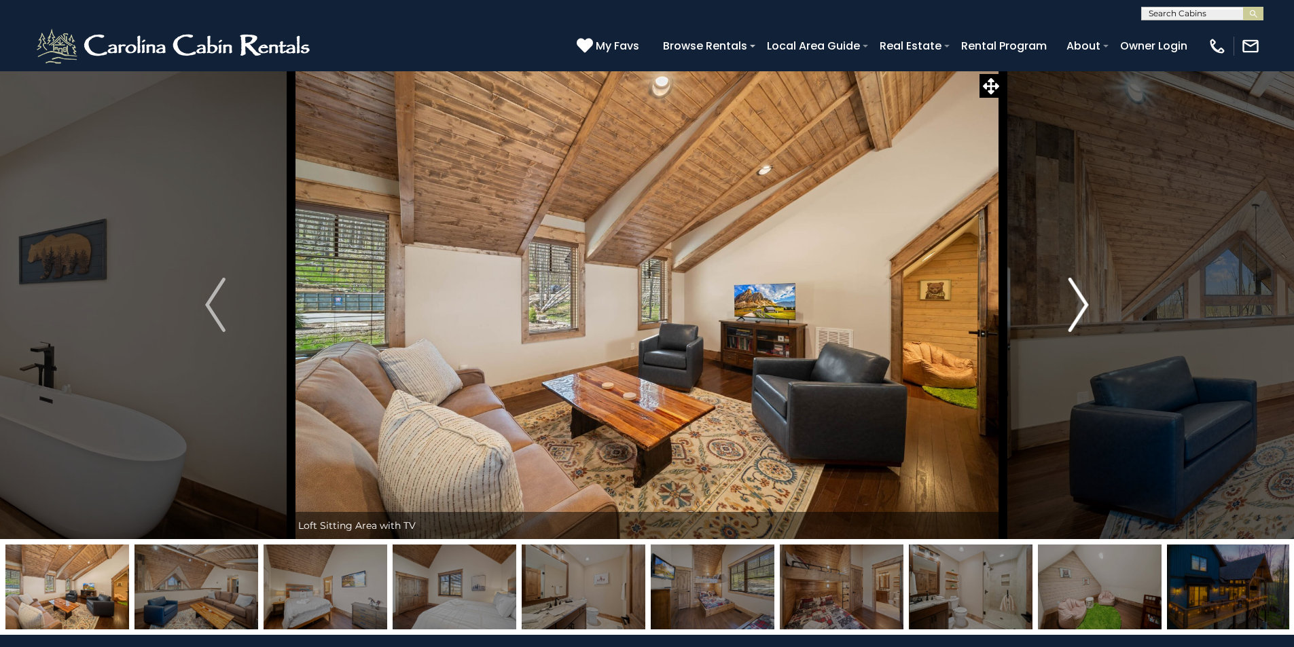
click at [1081, 304] on img "Next" at bounding box center [1079, 305] width 20 height 54
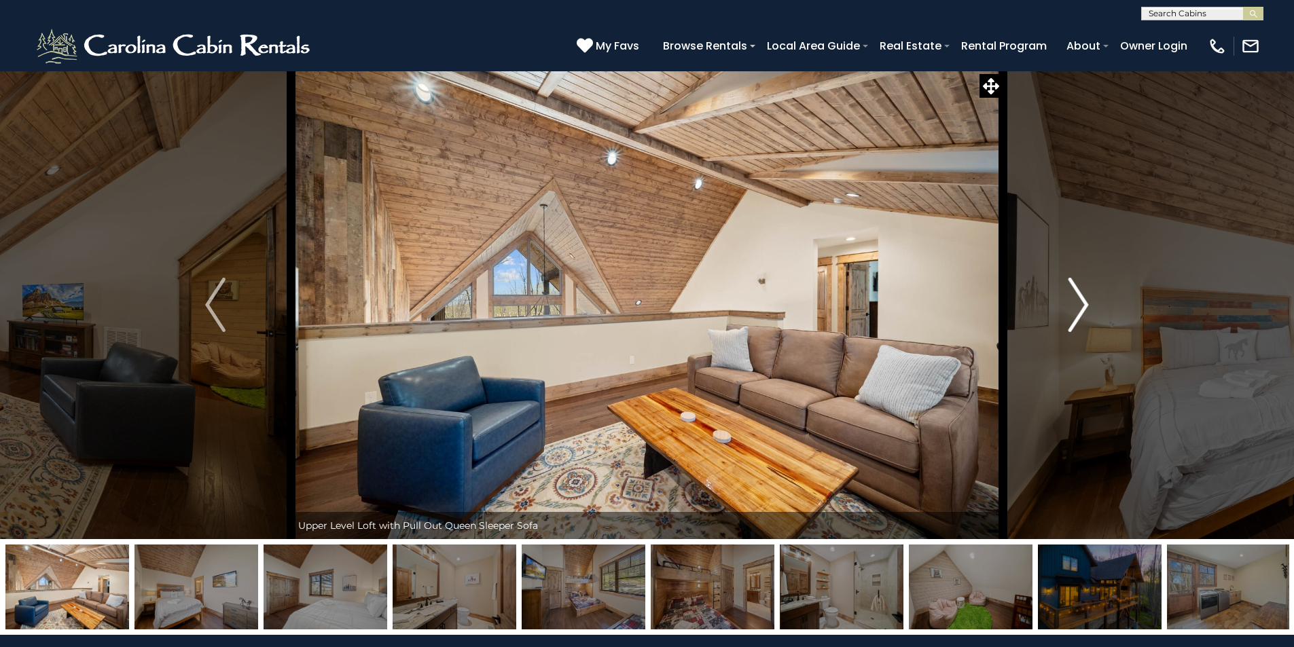
click at [1081, 304] on img "Next" at bounding box center [1079, 305] width 20 height 54
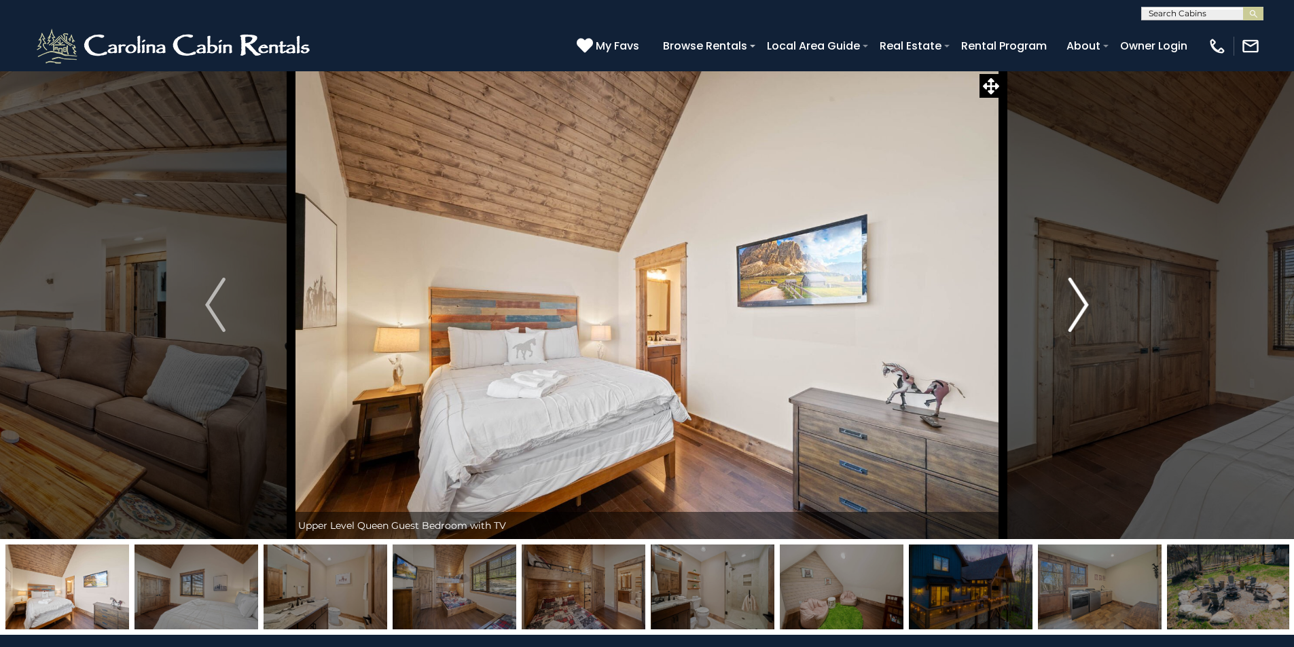
click at [1081, 304] on img "Next" at bounding box center [1079, 305] width 20 height 54
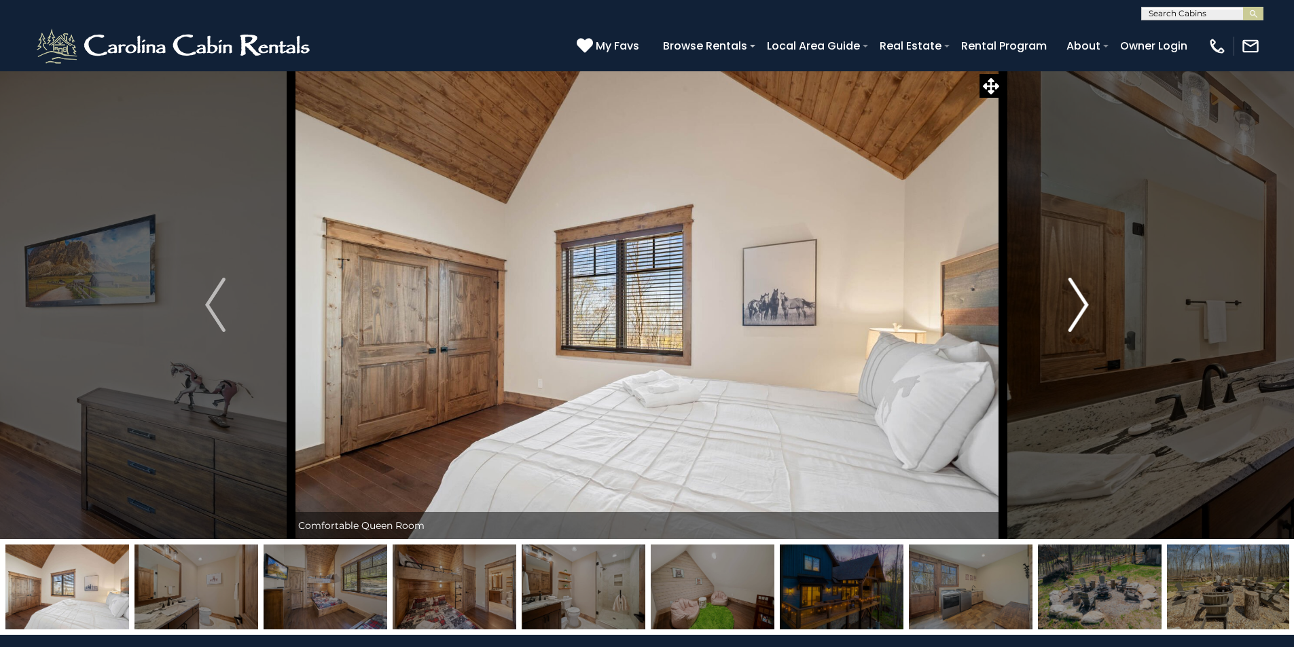
click at [1081, 304] on img "Next" at bounding box center [1079, 305] width 20 height 54
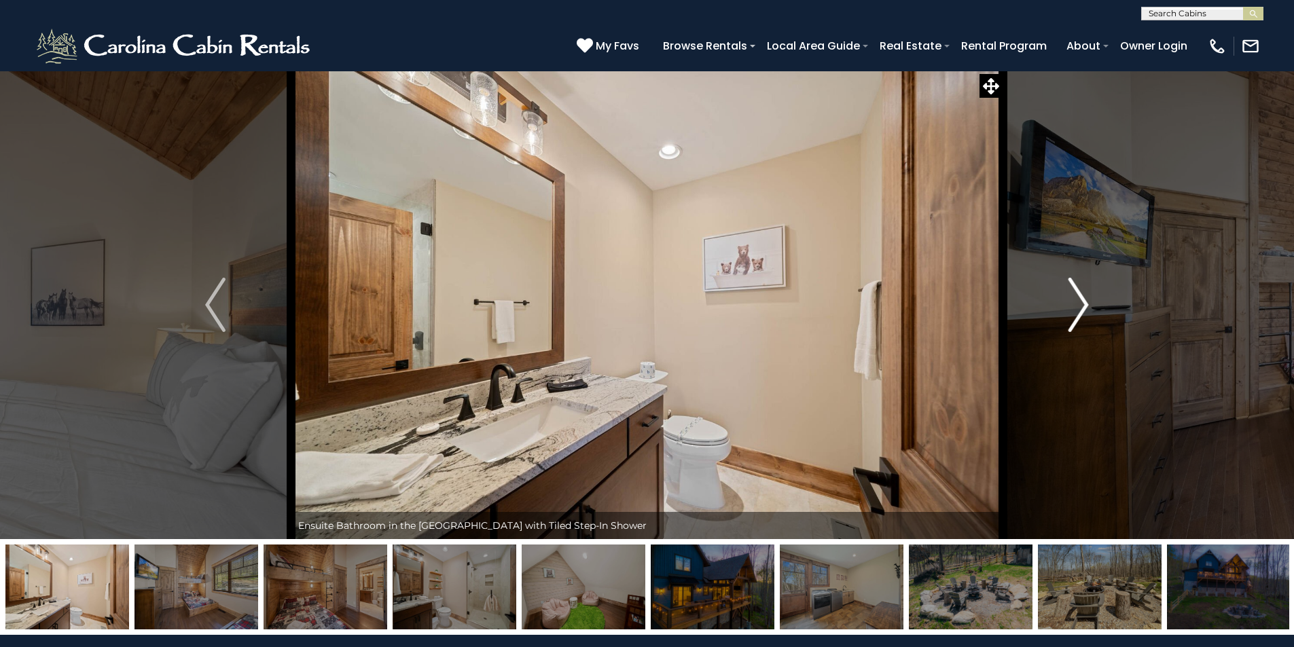
click at [1081, 304] on img "Next" at bounding box center [1079, 305] width 20 height 54
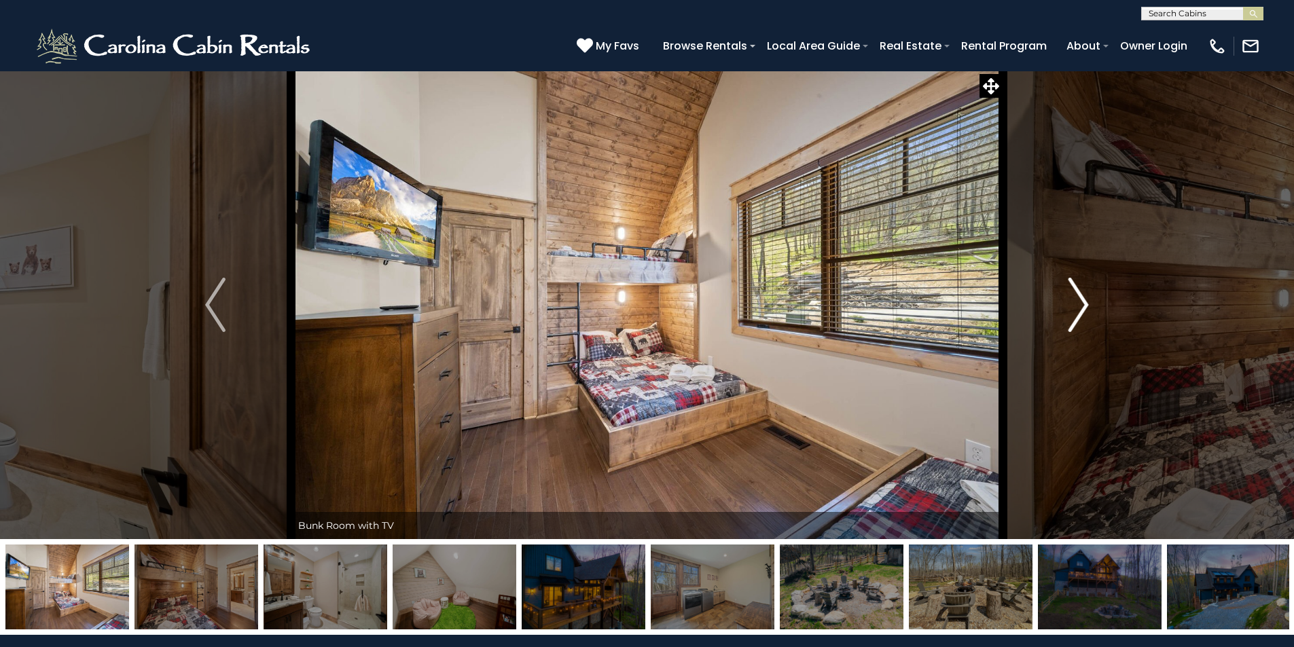
click at [1081, 304] on img "Next" at bounding box center [1079, 305] width 20 height 54
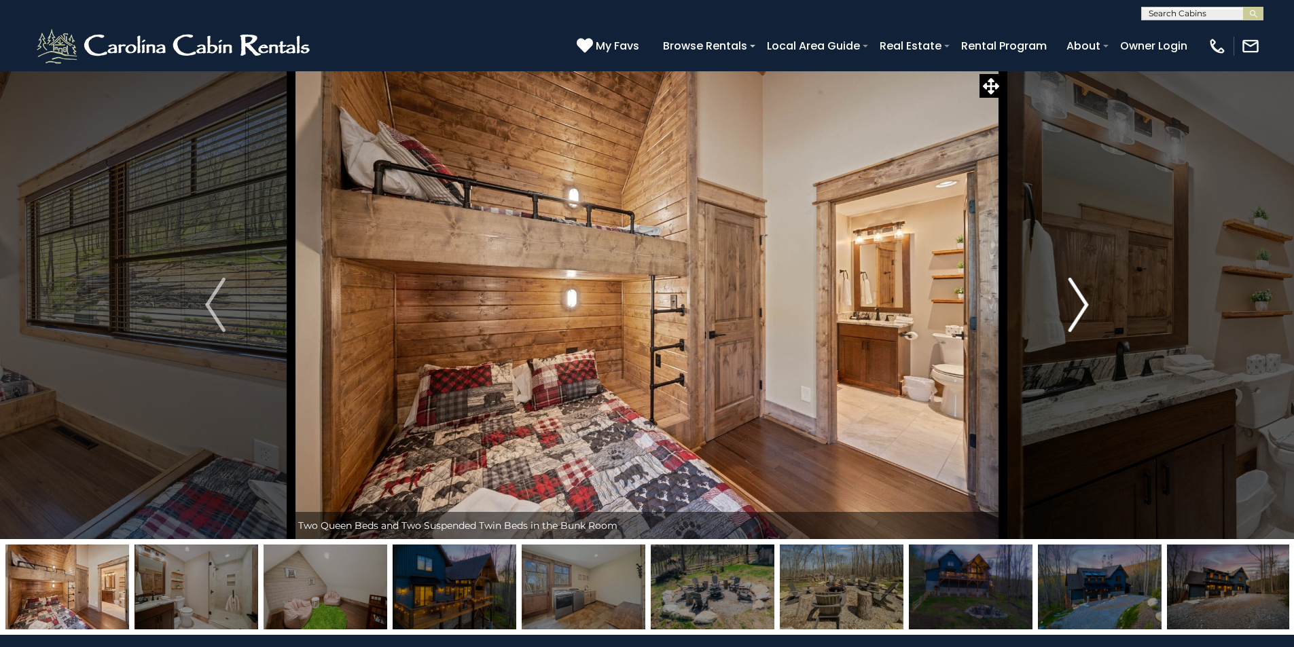
click at [1081, 304] on img "Next" at bounding box center [1079, 305] width 20 height 54
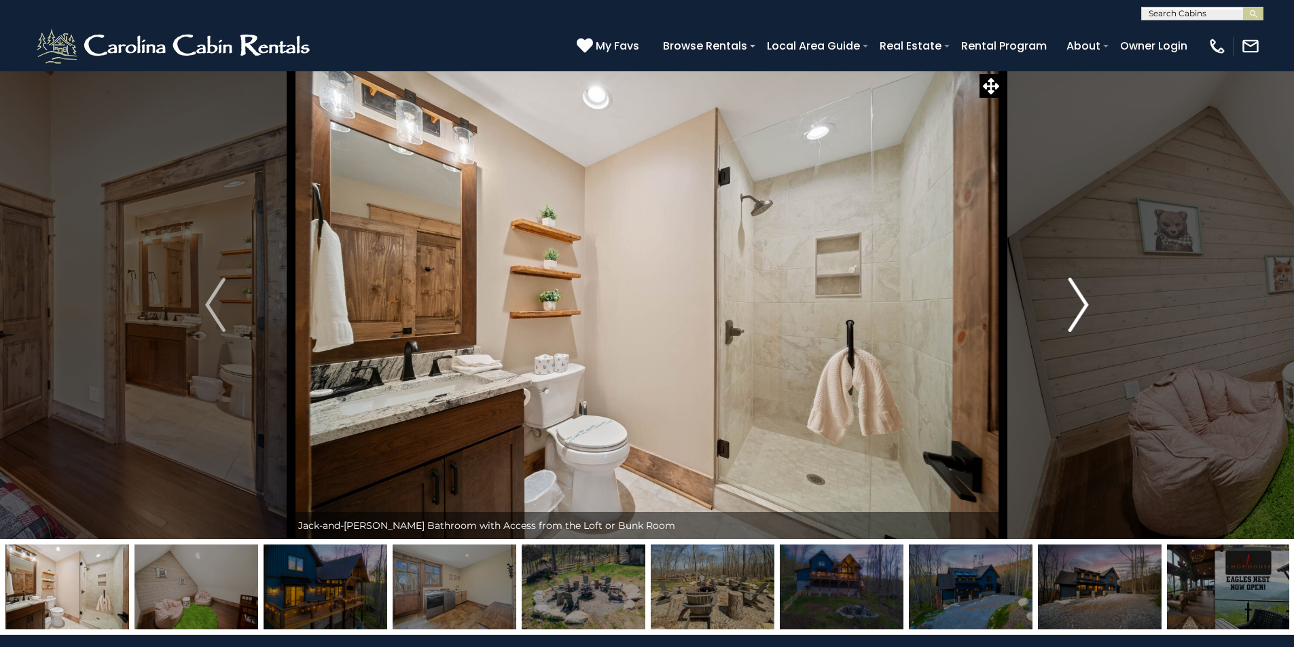
click at [1081, 304] on img "Next" at bounding box center [1079, 305] width 20 height 54
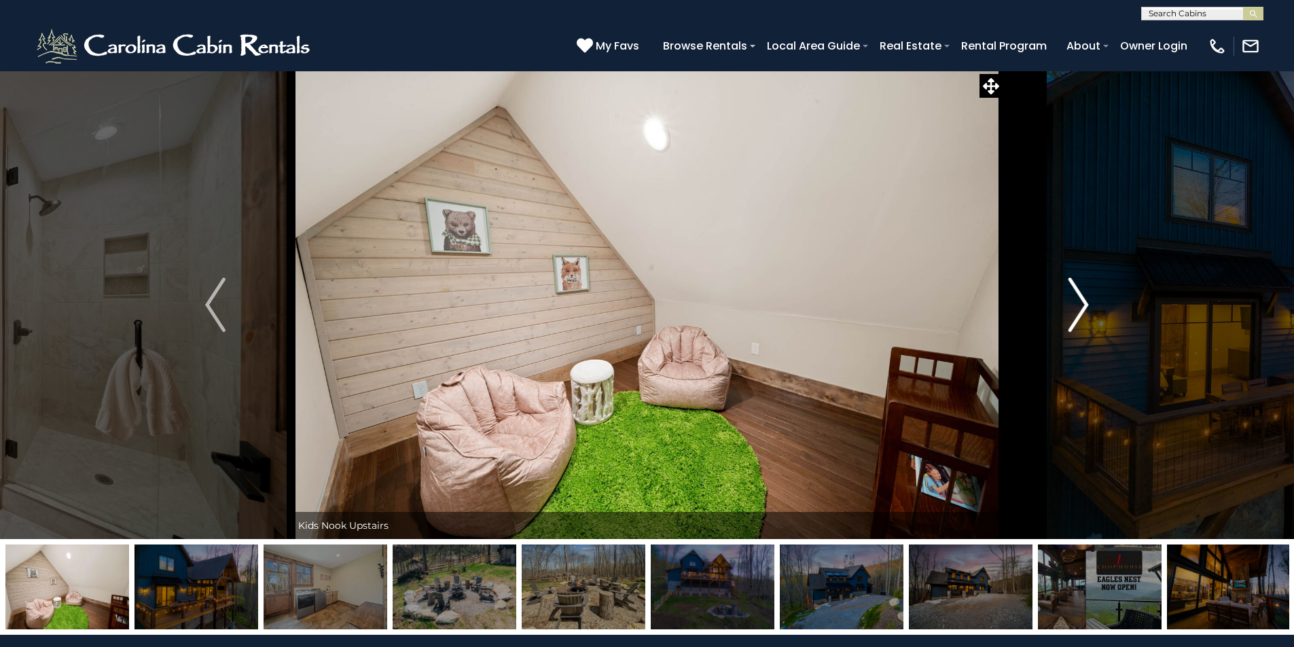
click at [1081, 304] on img "Next" at bounding box center [1079, 305] width 20 height 54
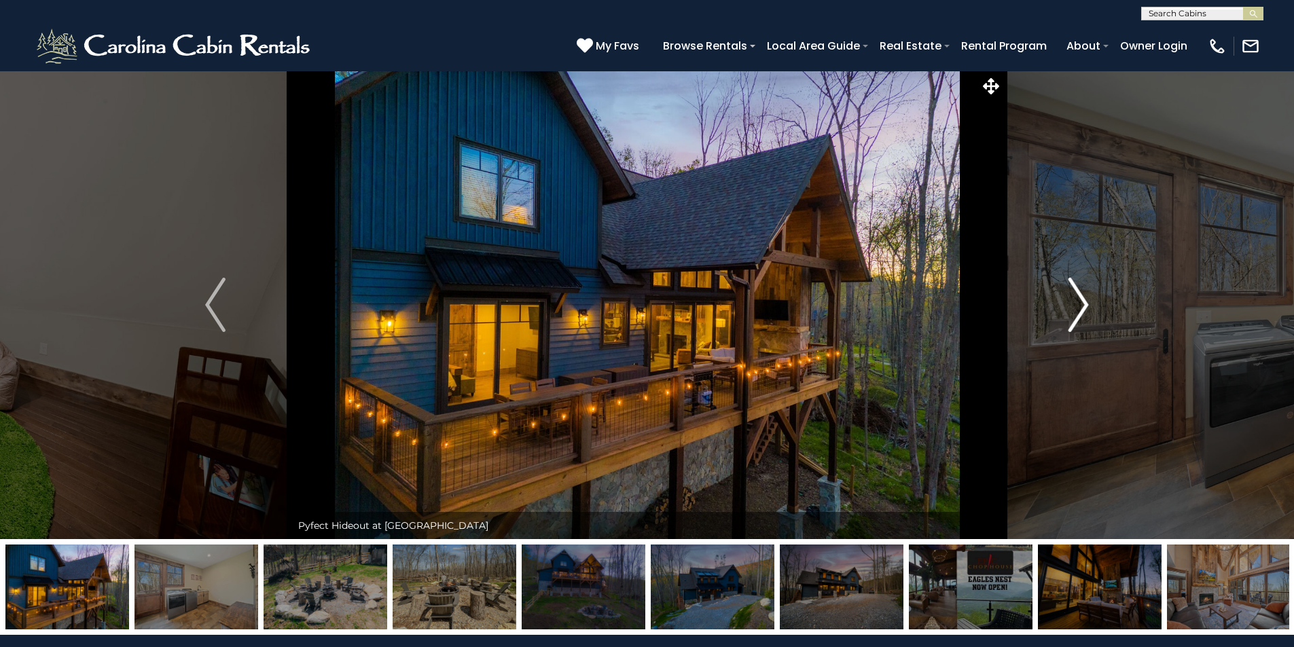
click at [1081, 304] on img "Next" at bounding box center [1079, 305] width 20 height 54
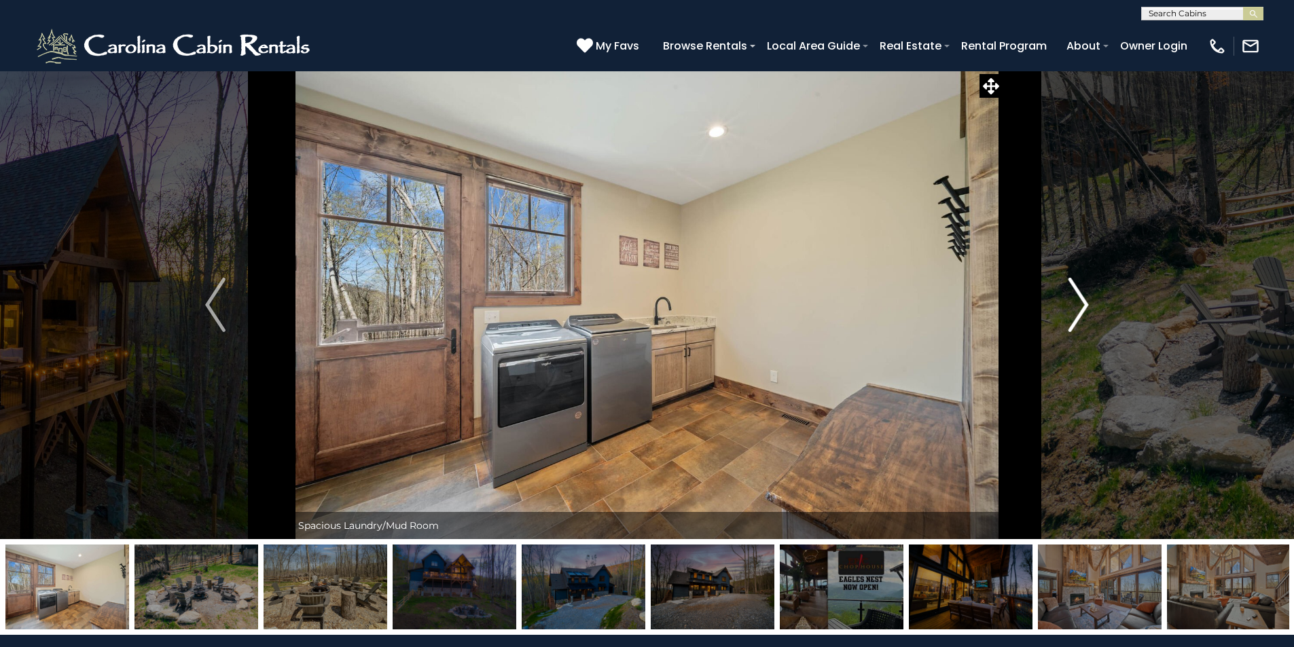
click at [1081, 304] on img "Next" at bounding box center [1079, 305] width 20 height 54
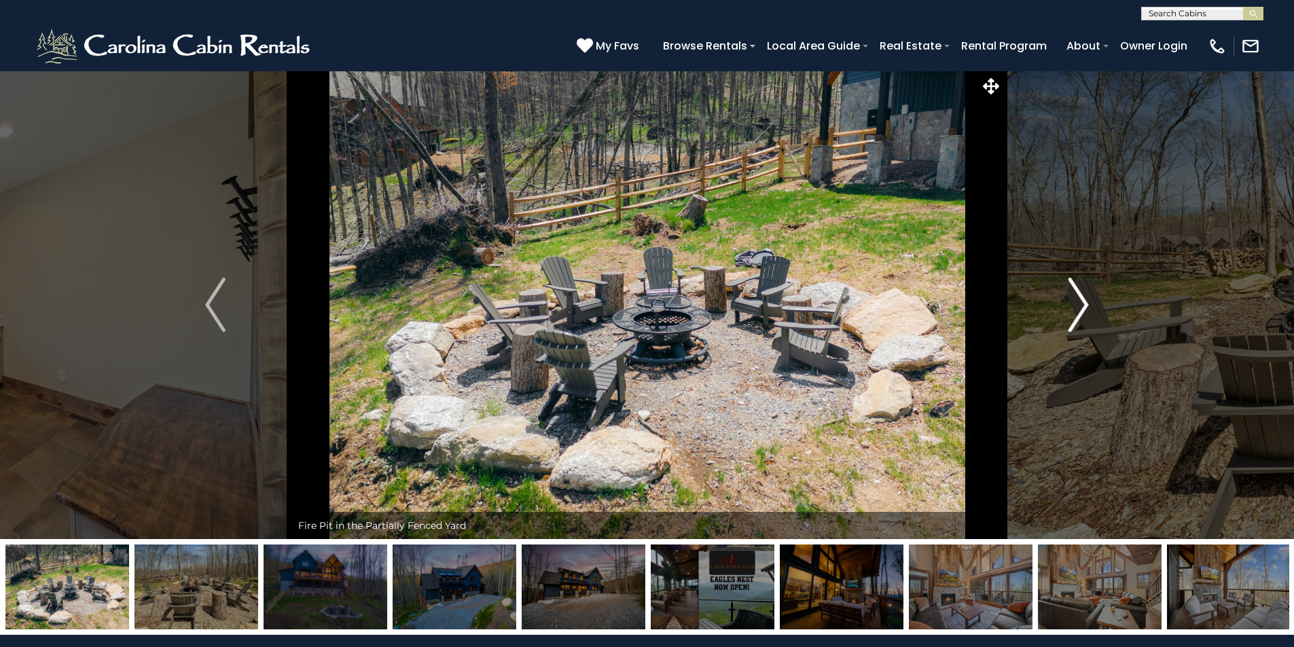
click at [1081, 304] on img "Next" at bounding box center [1079, 305] width 20 height 54
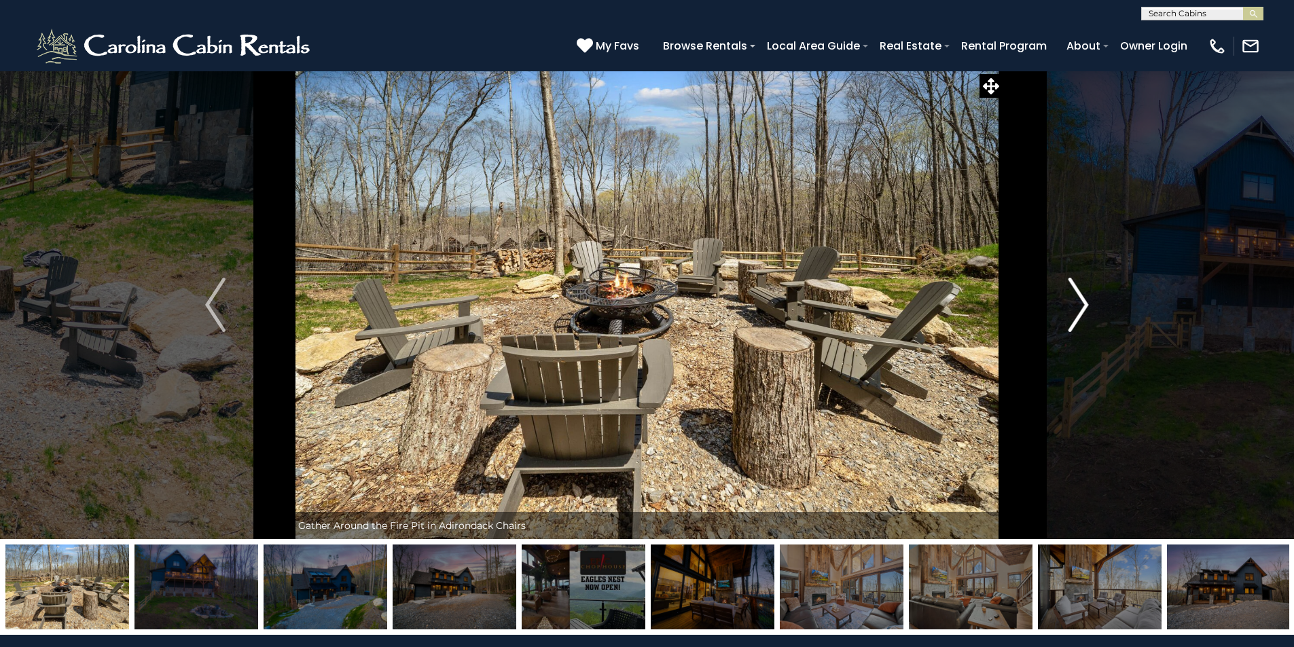
click at [1081, 304] on img "Next" at bounding box center [1079, 305] width 20 height 54
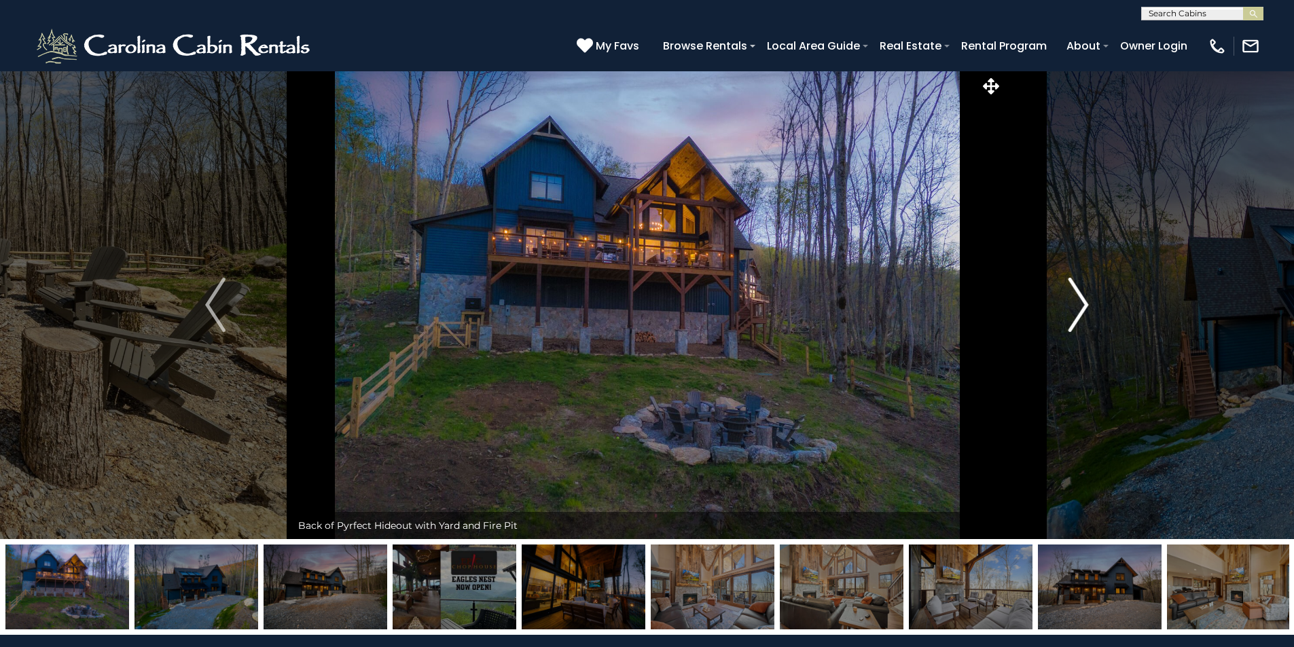
click at [1081, 304] on img "Next" at bounding box center [1079, 305] width 20 height 54
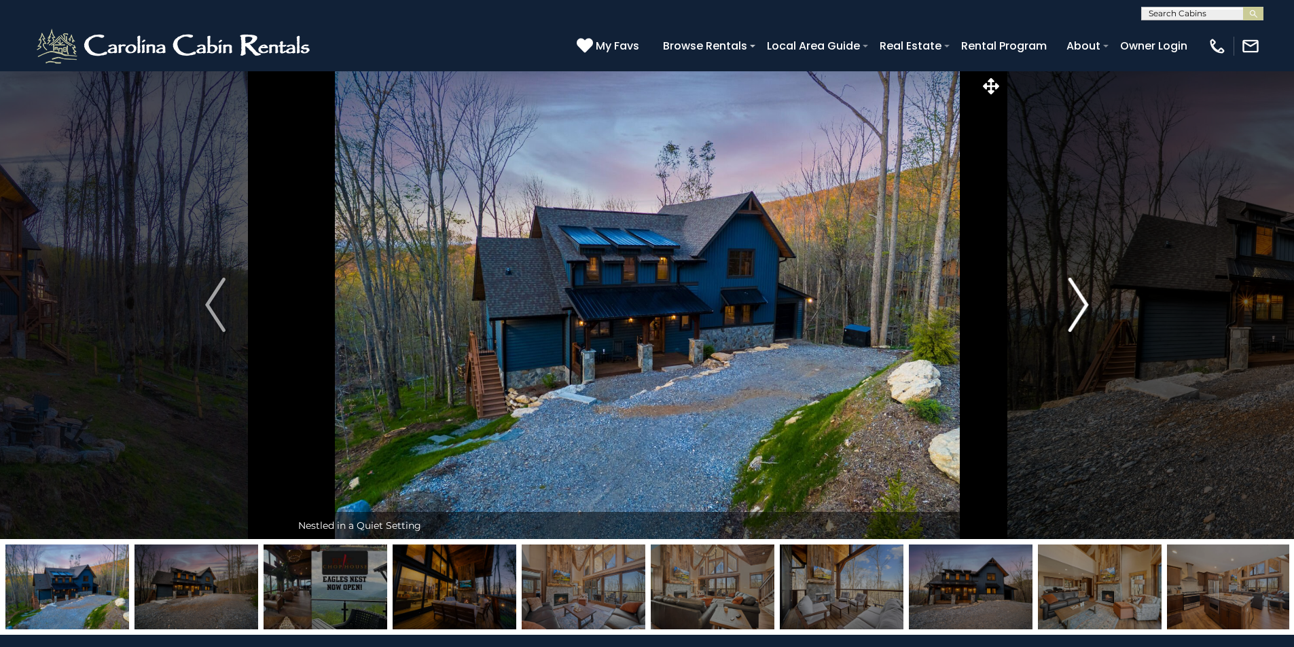
click at [1081, 304] on img "Next" at bounding box center [1079, 305] width 20 height 54
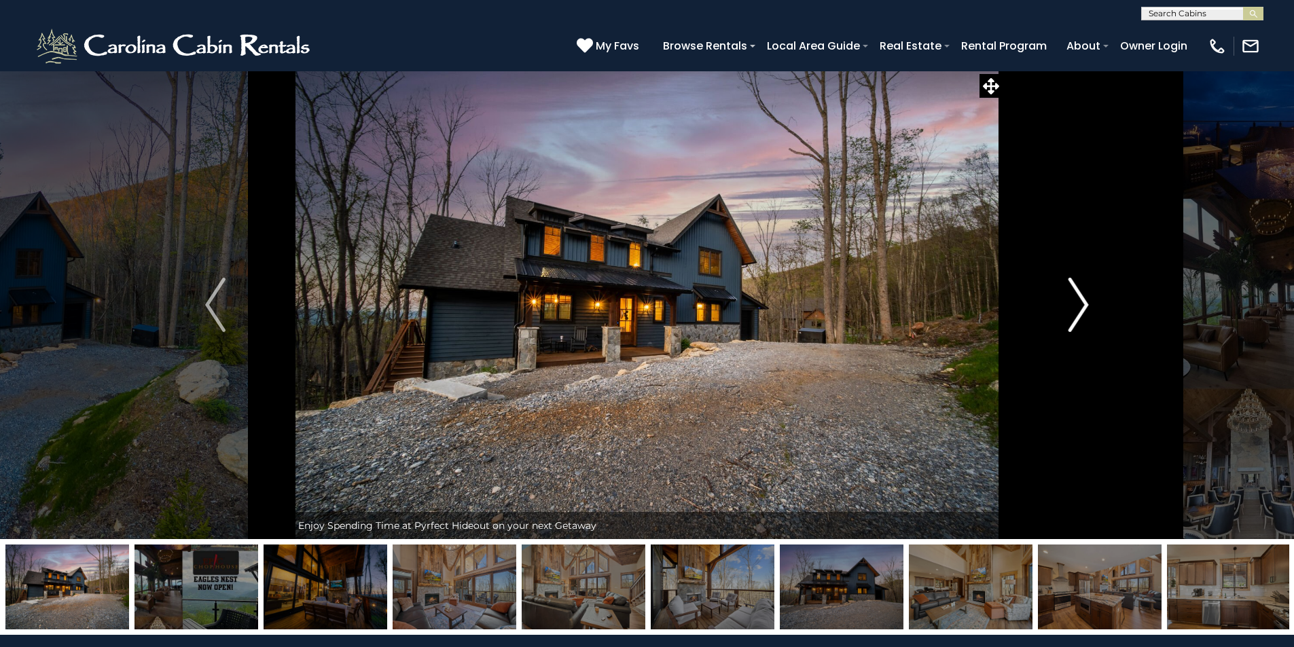
click at [1081, 304] on img "Next" at bounding box center [1079, 305] width 20 height 54
